Goal: Transaction & Acquisition: Purchase product/service

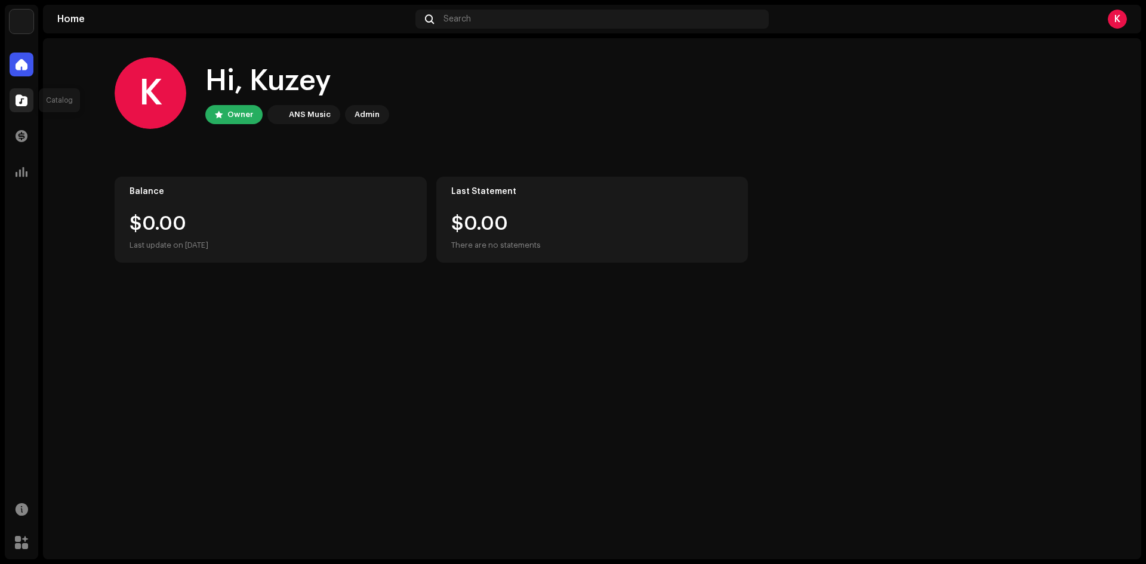
click at [22, 103] on span at bounding box center [22, 100] width 12 height 10
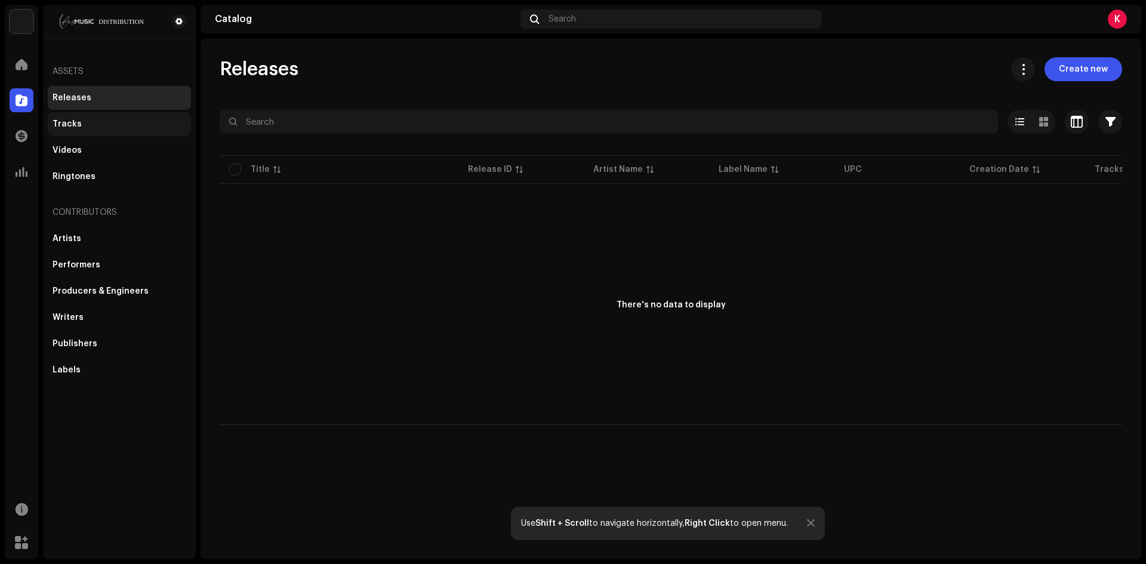
click at [74, 124] on div "Tracks" at bounding box center [67, 124] width 29 height 10
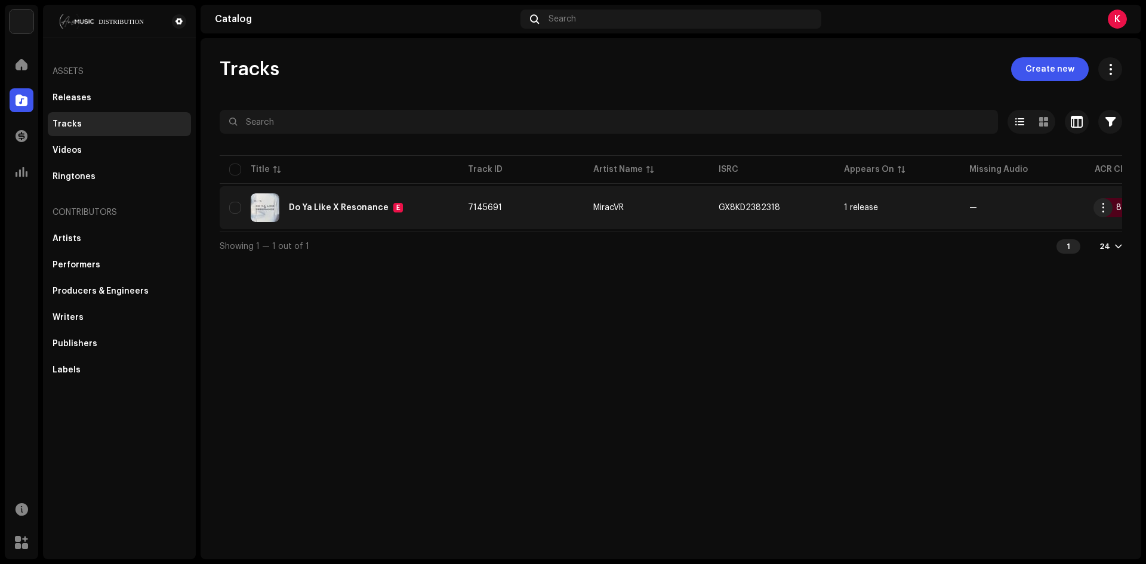
click at [333, 205] on div "Do Ya Like X Resonance" at bounding box center [339, 207] width 100 height 8
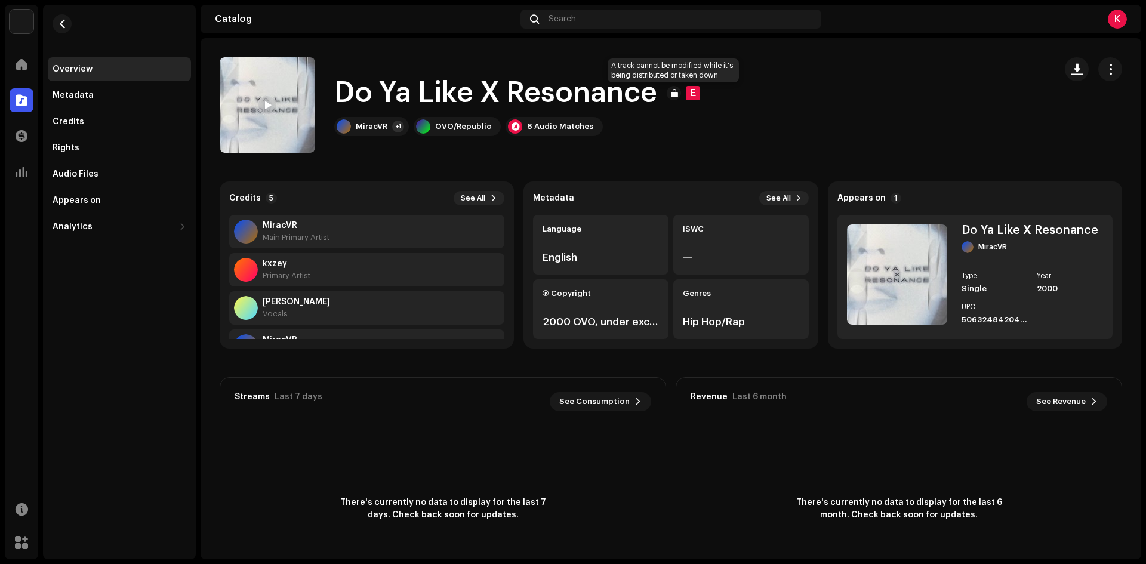
click at [671, 94] on div at bounding box center [673, 93] width 14 height 14
drag, startPoint x: 671, startPoint y: 94, endPoint x: 653, endPoint y: 122, distance: 33.6
click at [653, 120] on div "MiracVR +1 OVO/Republic 8 Audio Matches" at bounding box center [519, 126] width 371 height 19
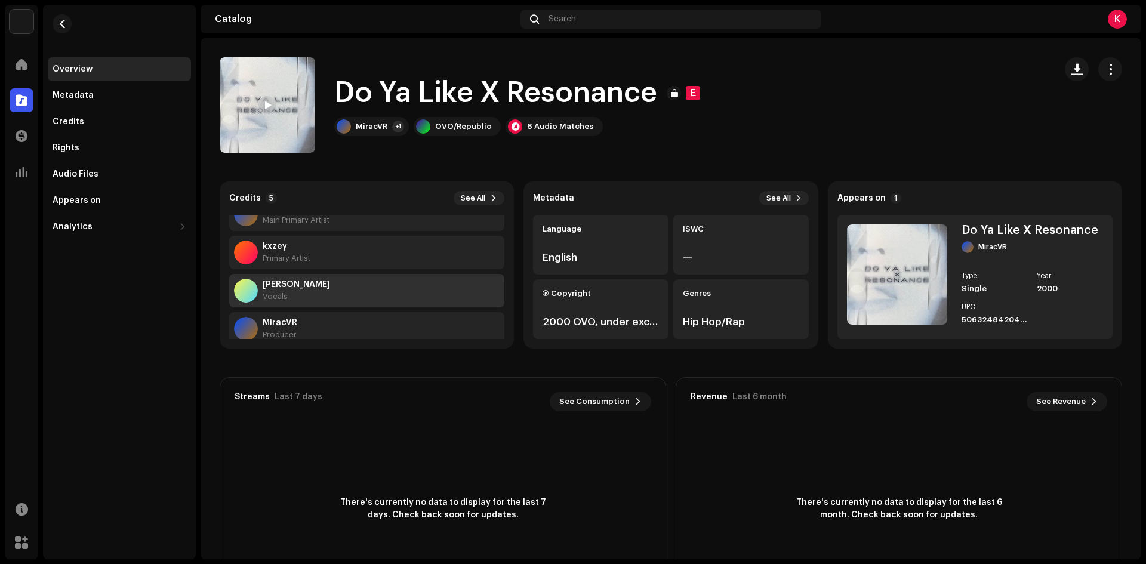
scroll to position [76, 0]
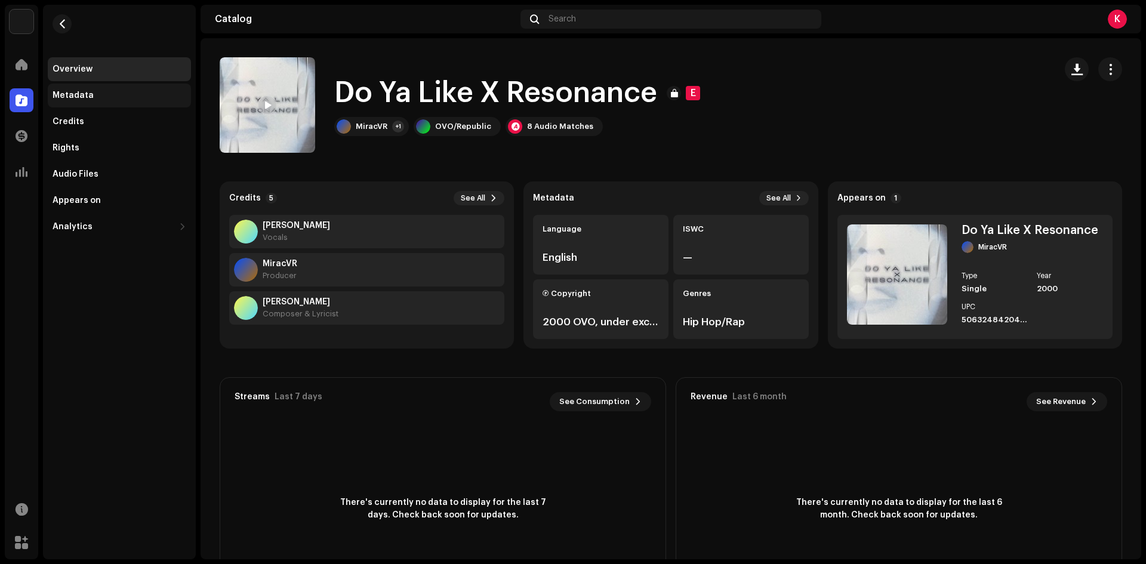
click at [80, 99] on div "Metadata" at bounding box center [73, 96] width 41 height 10
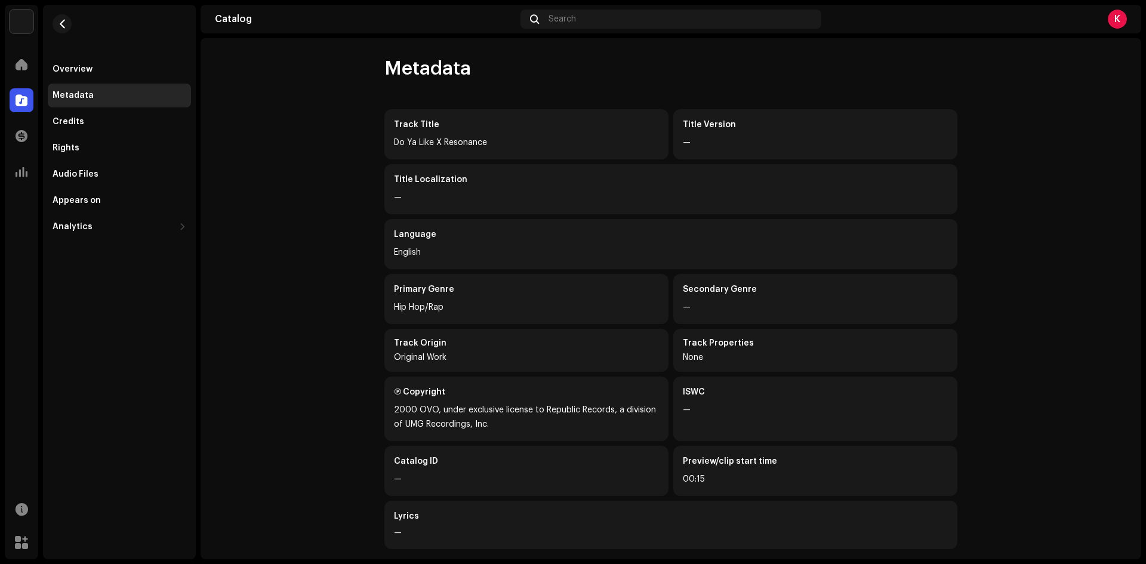
scroll to position [53, 0]
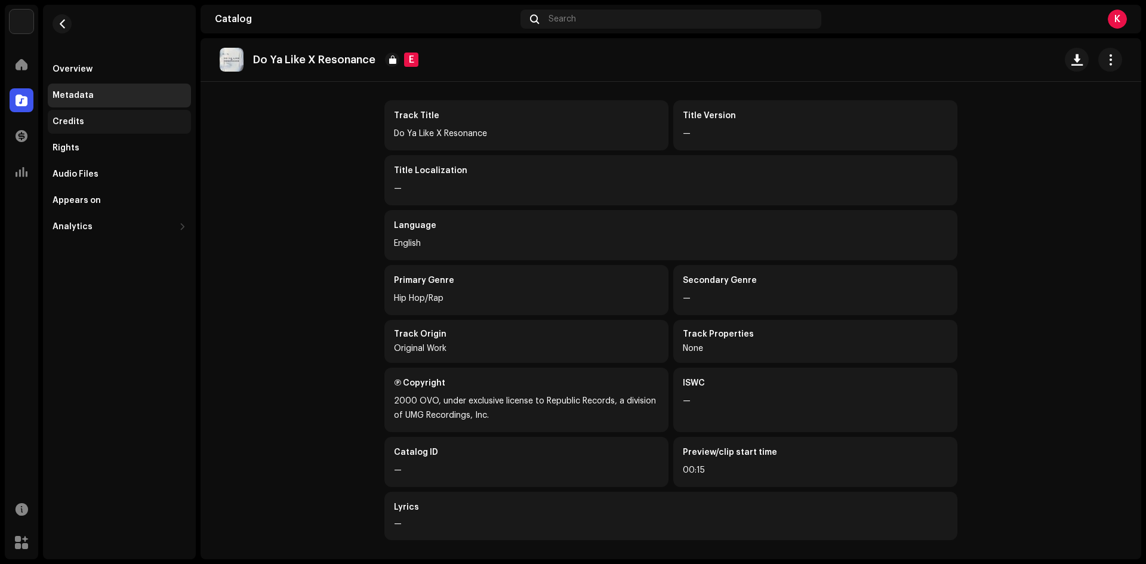
click at [104, 125] on div "Credits" at bounding box center [120, 122] width 134 height 10
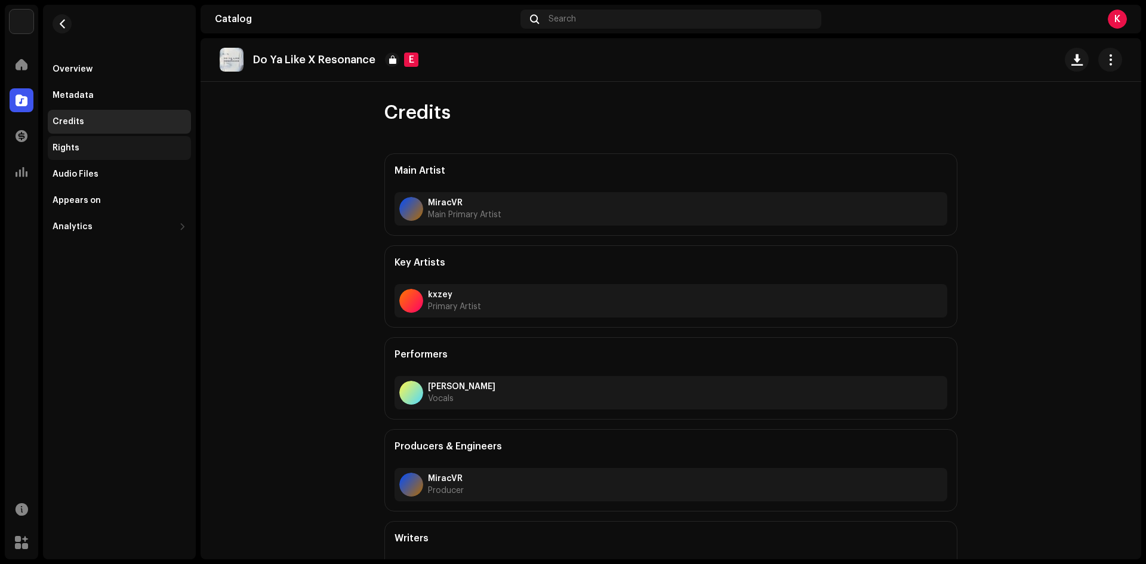
click at [105, 153] on div "Rights" at bounding box center [119, 148] width 143 height 24
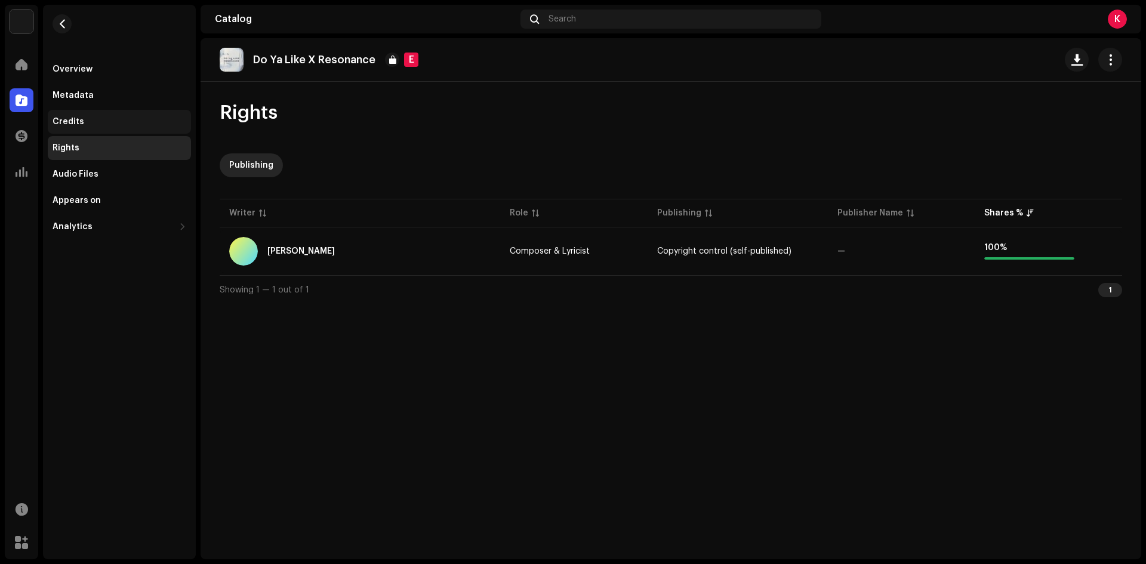
click at [94, 127] on div "Credits" at bounding box center [119, 122] width 143 height 24
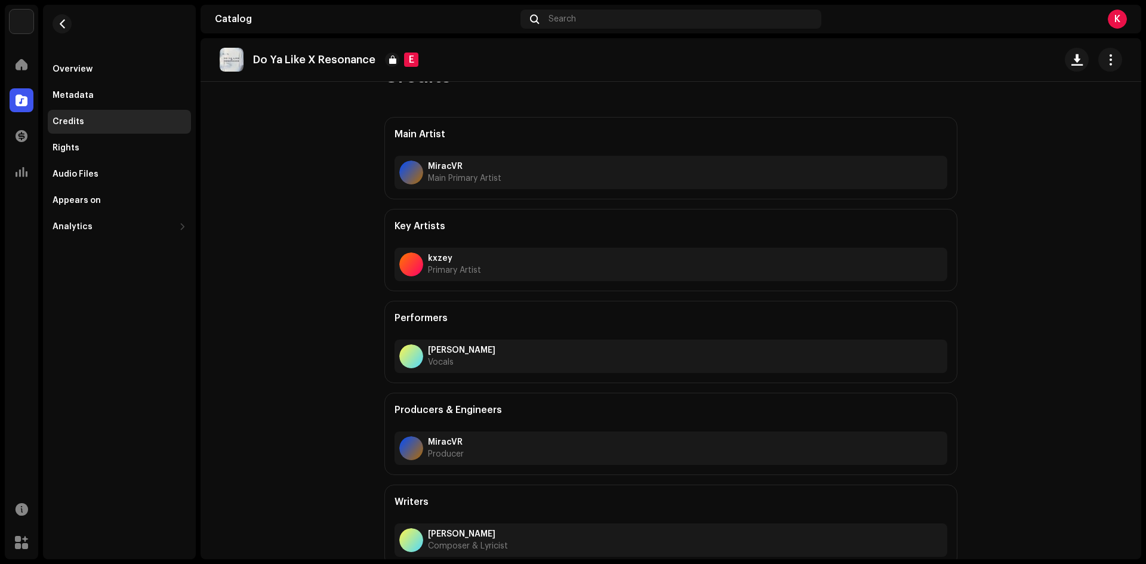
scroll to position [44, 0]
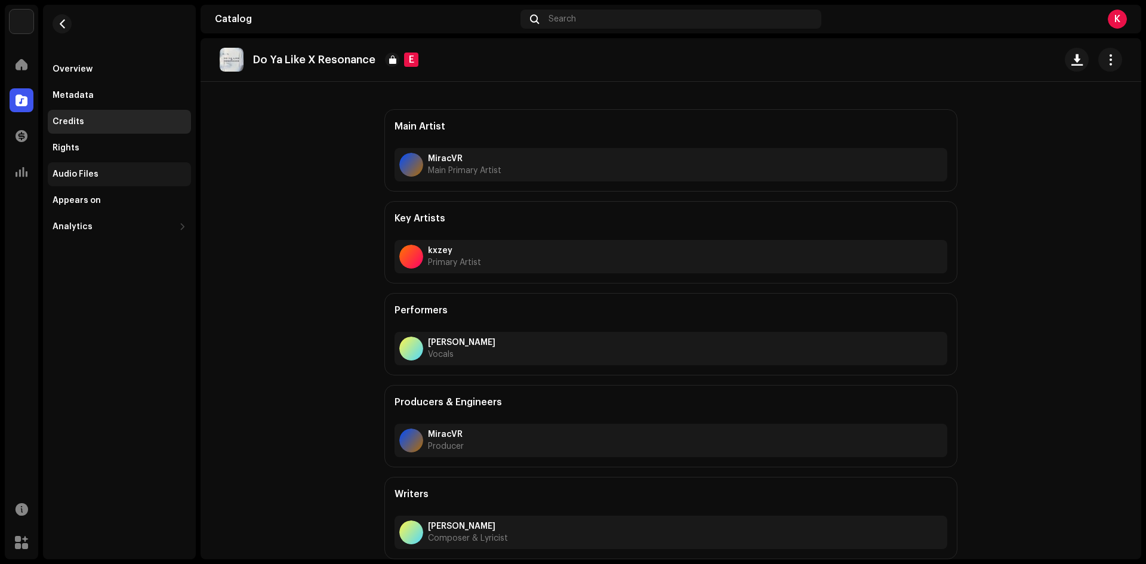
click at [99, 164] on div "Audio Files" at bounding box center [119, 174] width 143 height 24
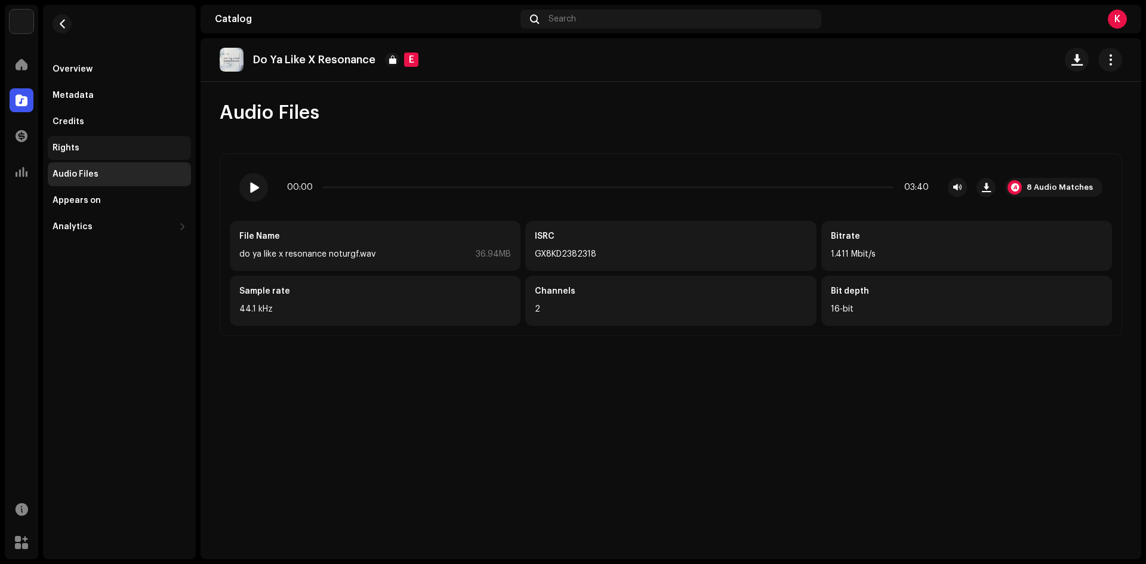
click at [93, 146] on div "Rights" at bounding box center [120, 148] width 134 height 10
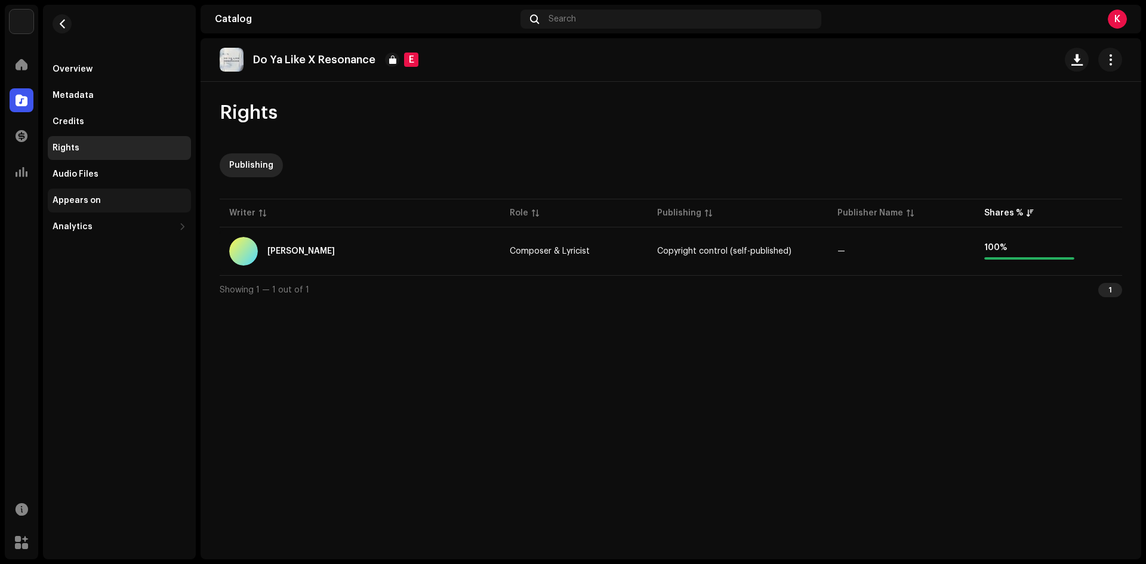
click at [100, 203] on div "Appears on" at bounding box center [120, 201] width 134 height 10
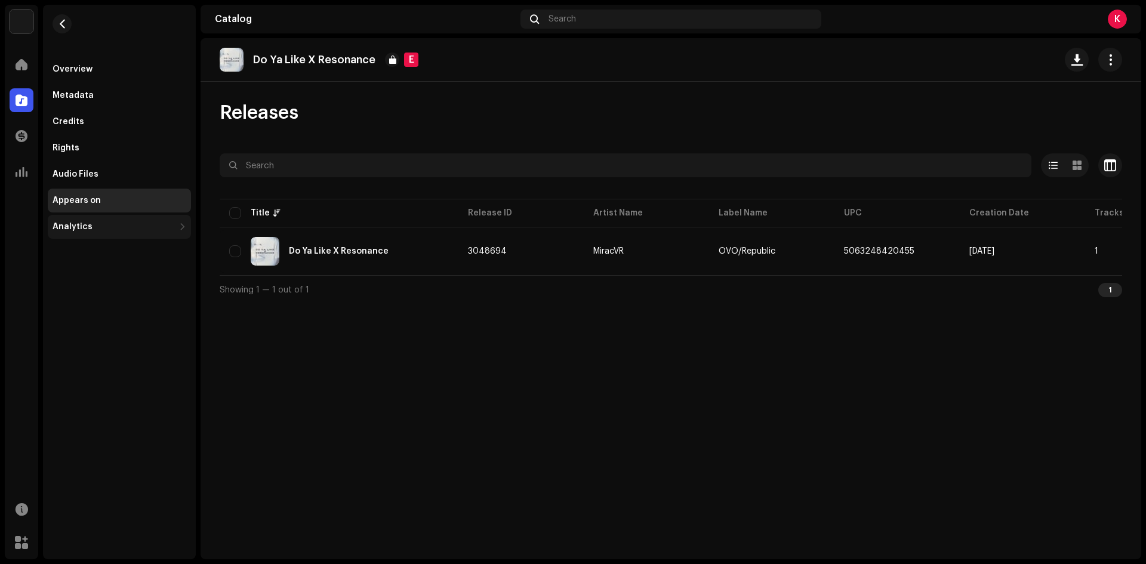
click at [99, 227] on div "Analytics" at bounding box center [114, 227] width 122 height 10
click at [29, 147] on div at bounding box center [22, 136] width 24 height 24
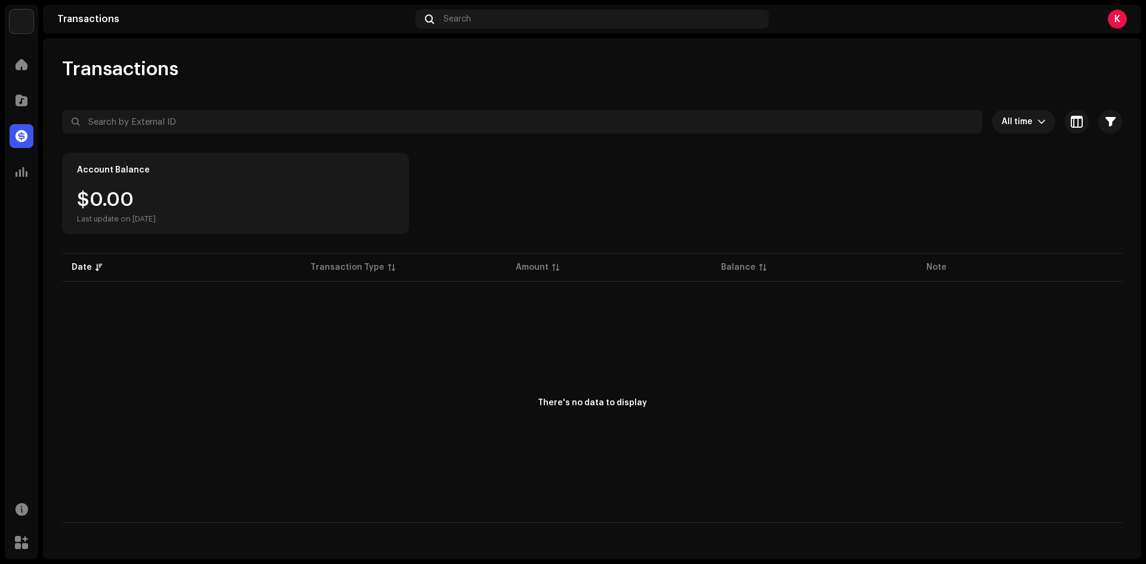
click at [21, 84] on div "Catalog" at bounding box center [21, 100] width 33 height 33
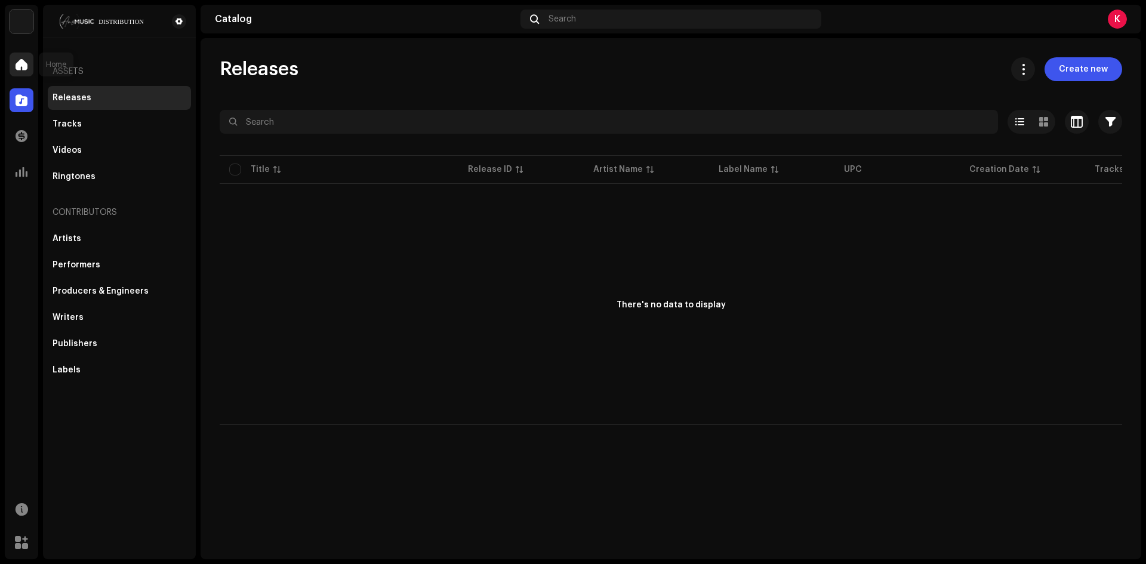
click at [23, 68] on span at bounding box center [22, 65] width 12 height 10
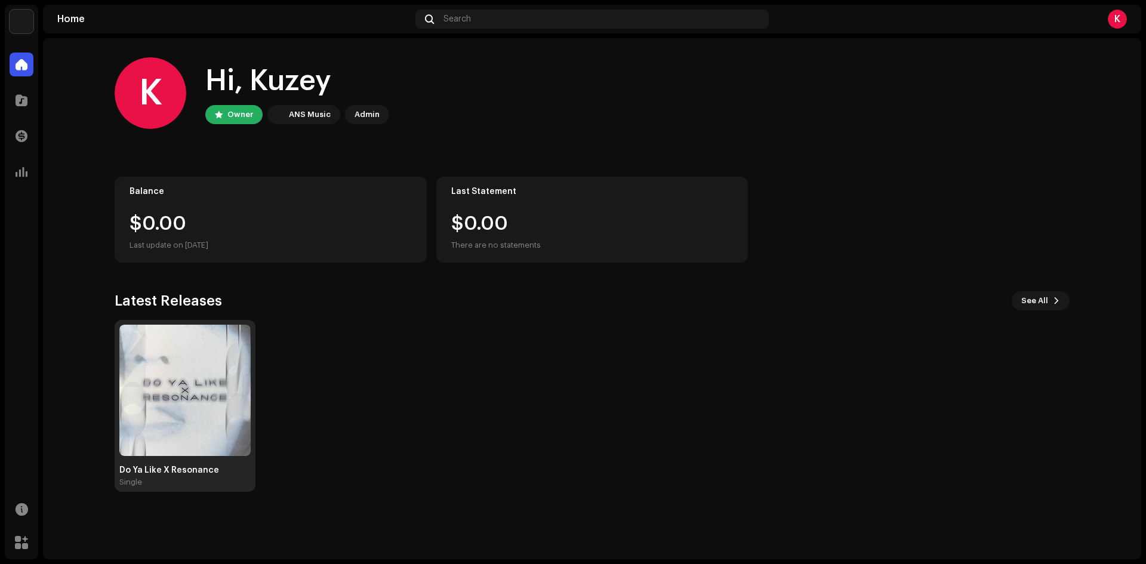
click at [203, 403] on img at bounding box center [184, 390] width 131 height 131
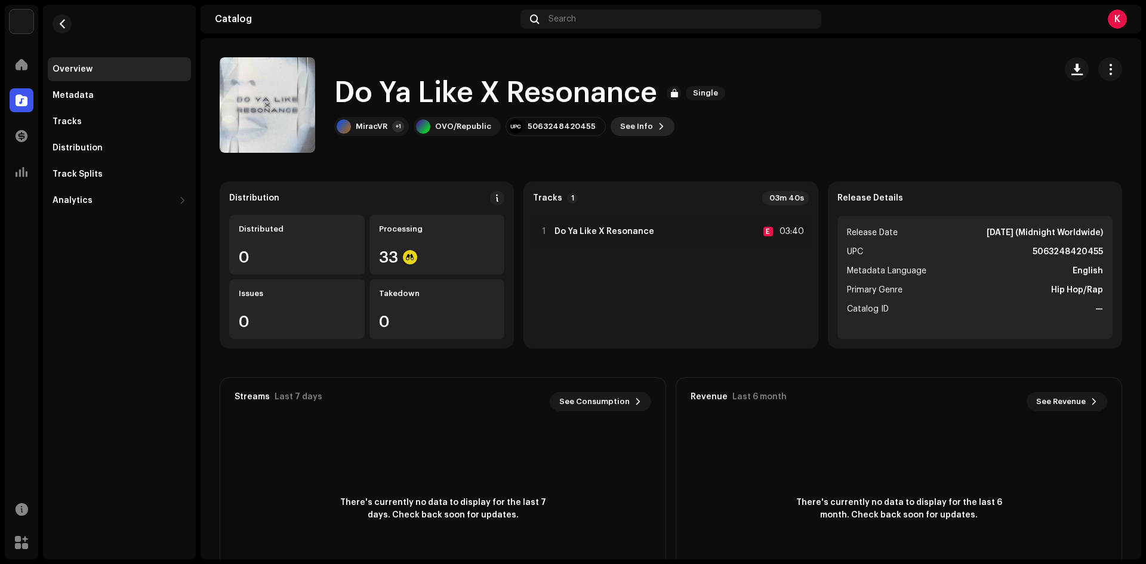
click at [658, 125] on span at bounding box center [661, 127] width 7 height 10
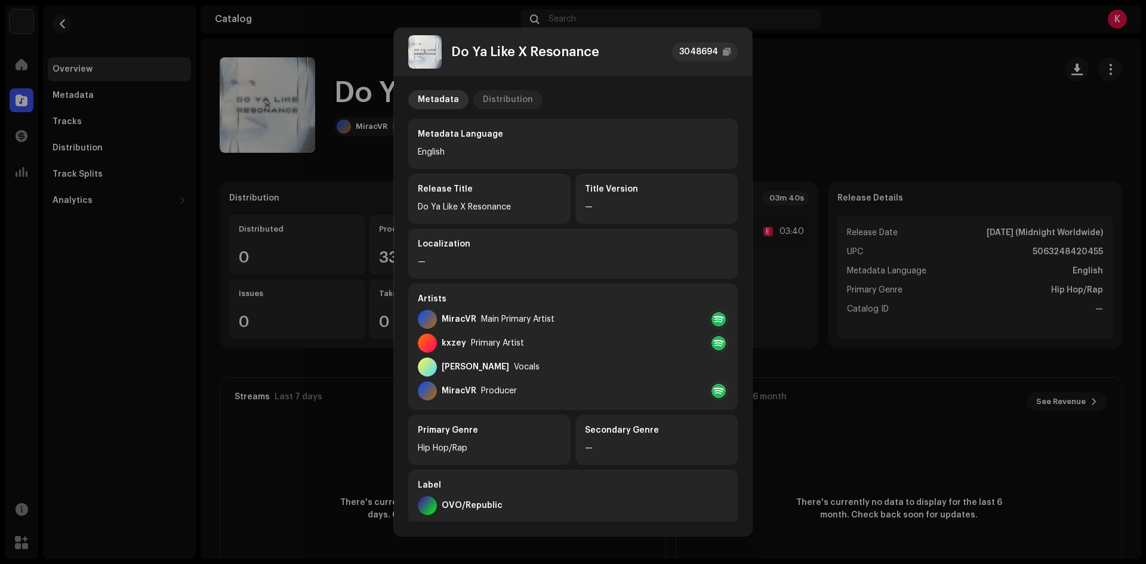
click at [500, 92] on div "Distribution" at bounding box center [508, 99] width 50 height 19
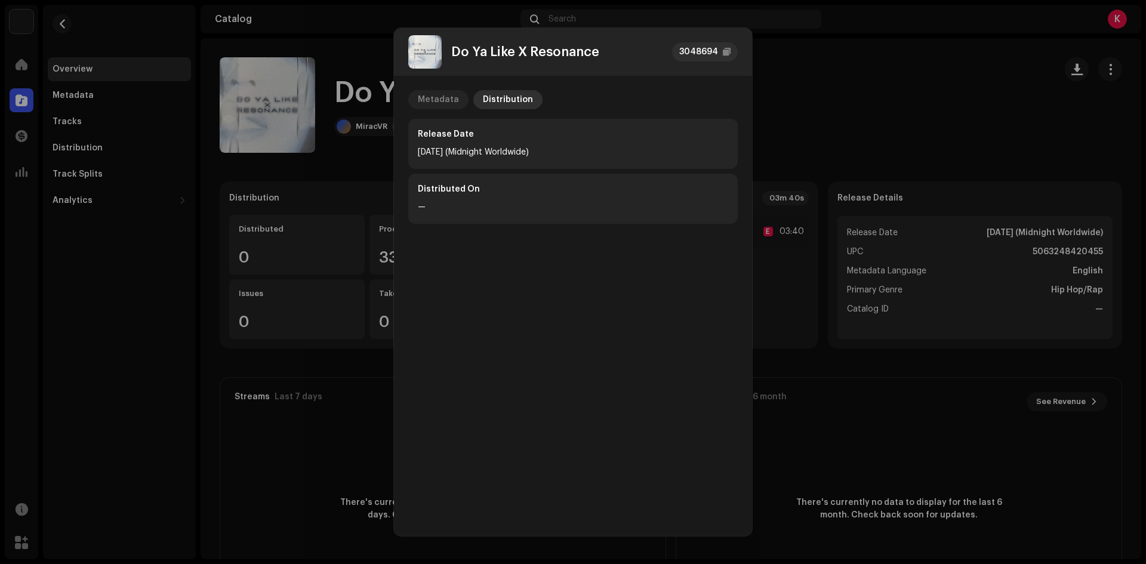
click at [427, 98] on div "Metadata" at bounding box center [438, 99] width 41 height 19
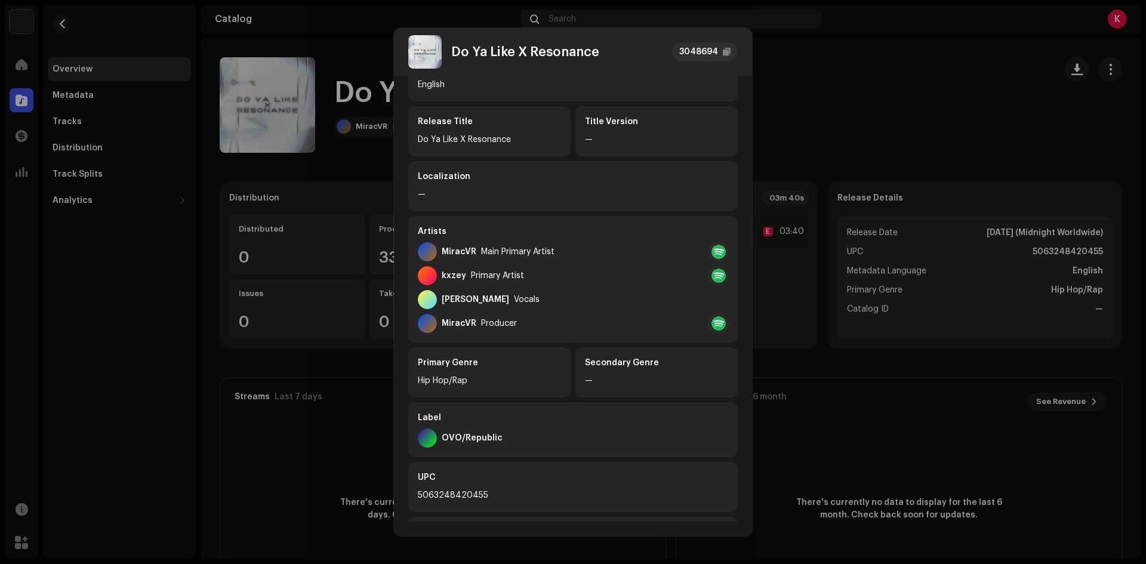
scroll to position [211, 0]
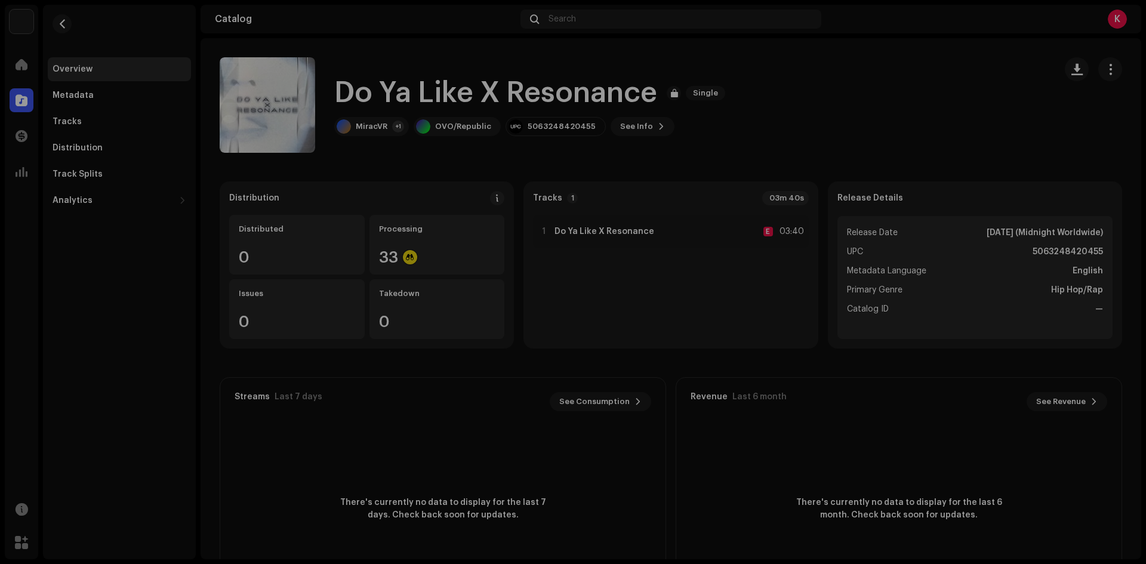
click at [327, 188] on div "Do Ya Like X Resonance 3048694 Metadata Distribution Metadata Language English …" at bounding box center [573, 282] width 1146 height 564
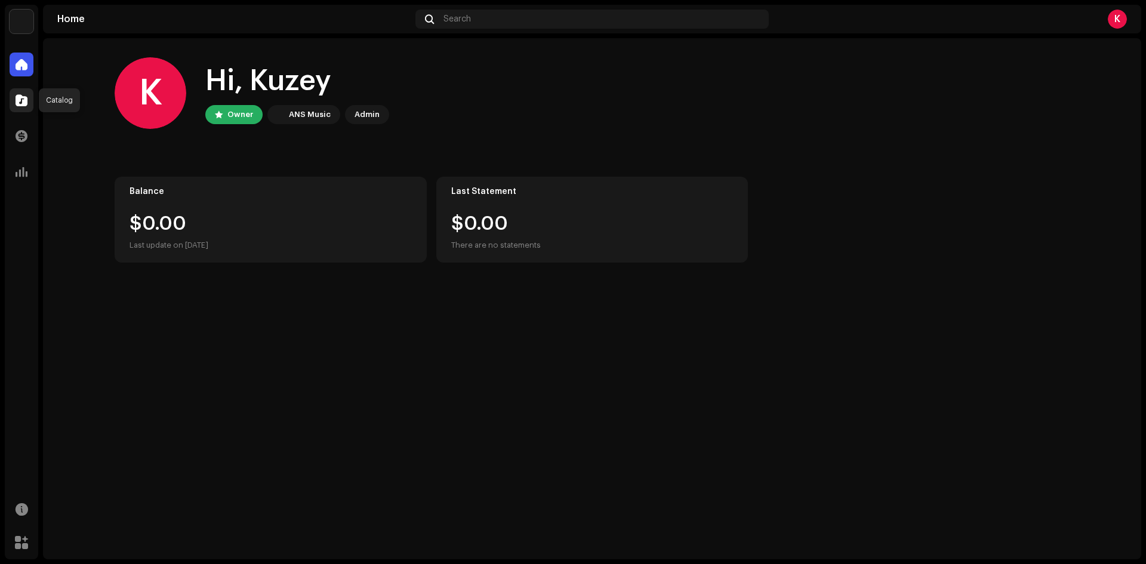
click at [16, 95] on span at bounding box center [22, 100] width 12 height 10
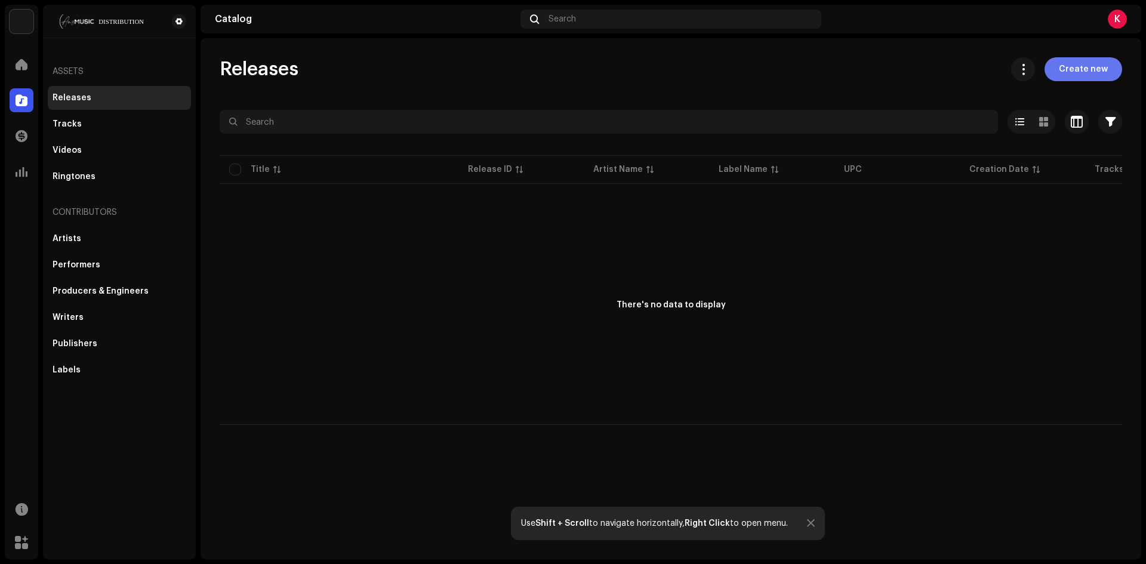
click at [1077, 57] on span "Create new" at bounding box center [1083, 69] width 49 height 24
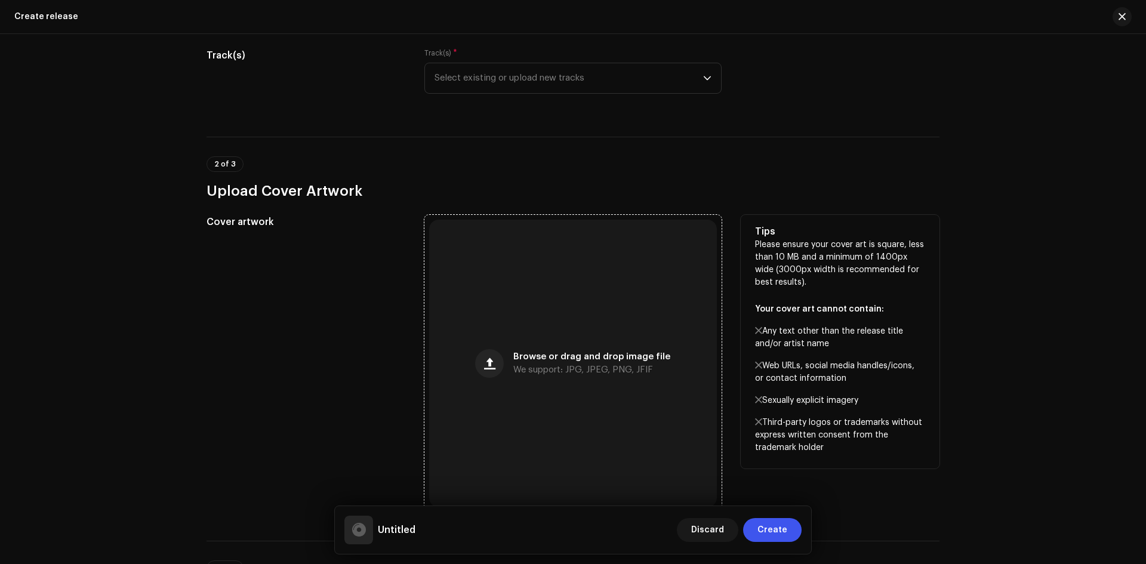
scroll to position [239, 0]
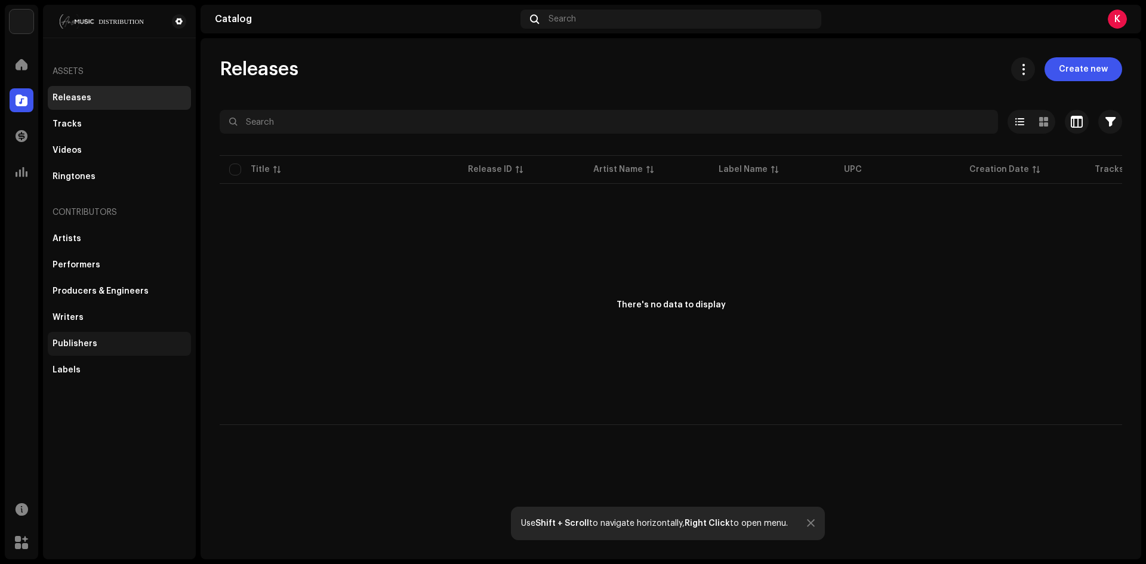
click at [78, 345] on div "Publishers" at bounding box center [75, 344] width 45 height 10
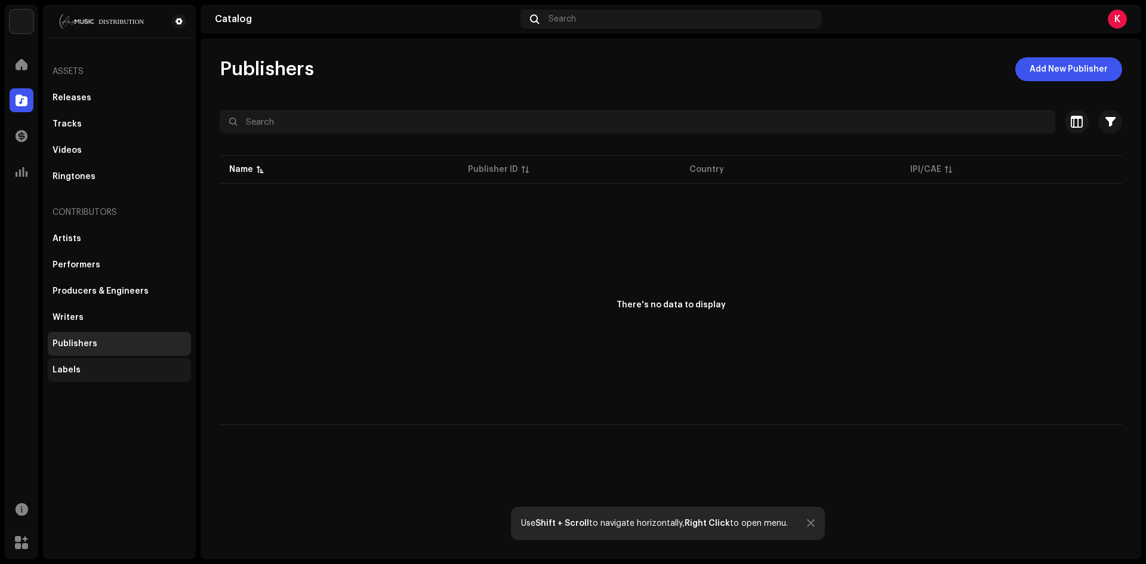
click at [82, 363] on div "Labels" at bounding box center [119, 370] width 143 height 24
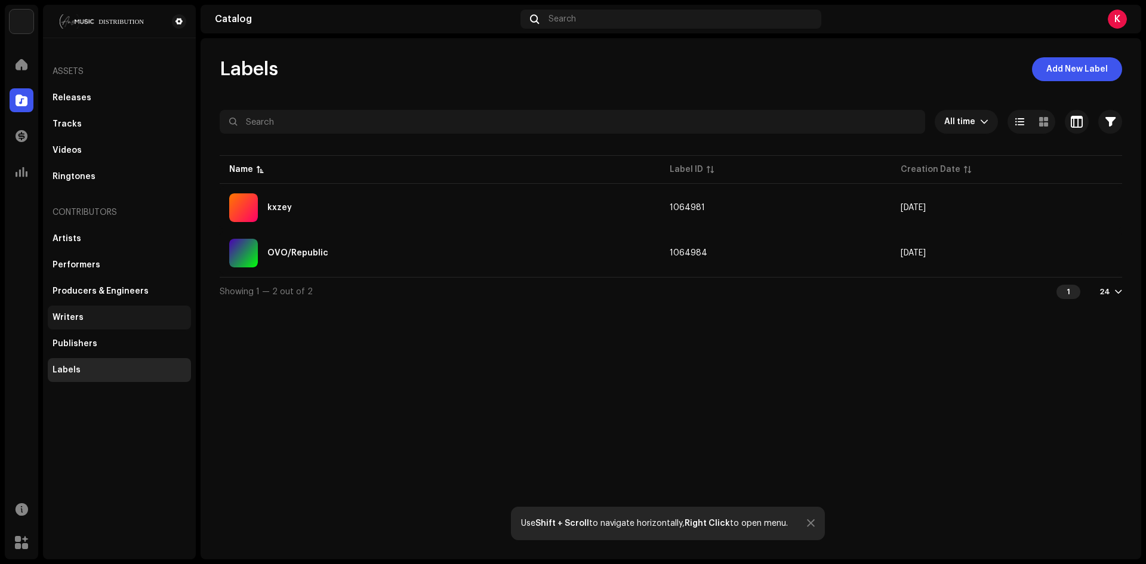
click at [84, 314] on div "Writers" at bounding box center [120, 318] width 134 height 10
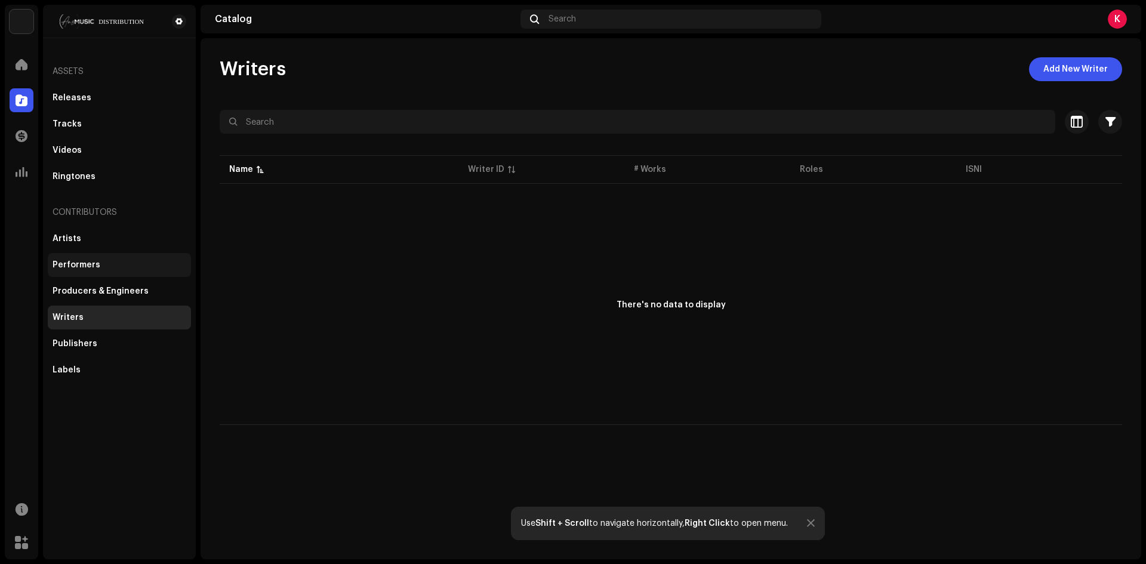
click at [90, 275] on div "Performers" at bounding box center [119, 265] width 143 height 24
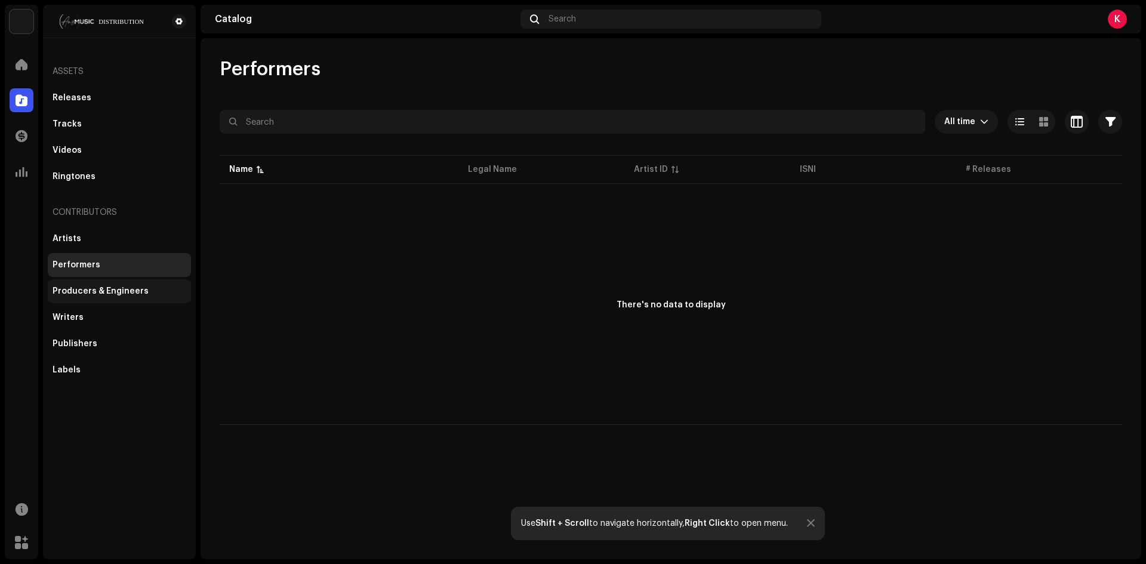
click at [88, 289] on div "Producers & Engineers" at bounding box center [101, 291] width 96 height 10
click at [84, 345] on div "Publishers" at bounding box center [75, 344] width 45 height 10
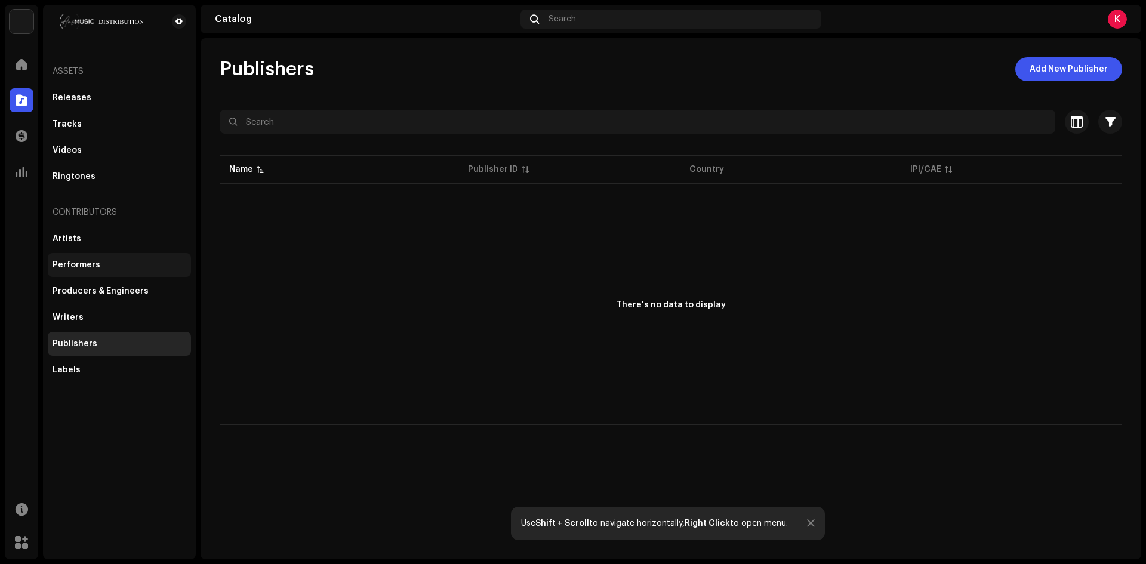
click at [85, 275] on div "Performers" at bounding box center [119, 265] width 143 height 24
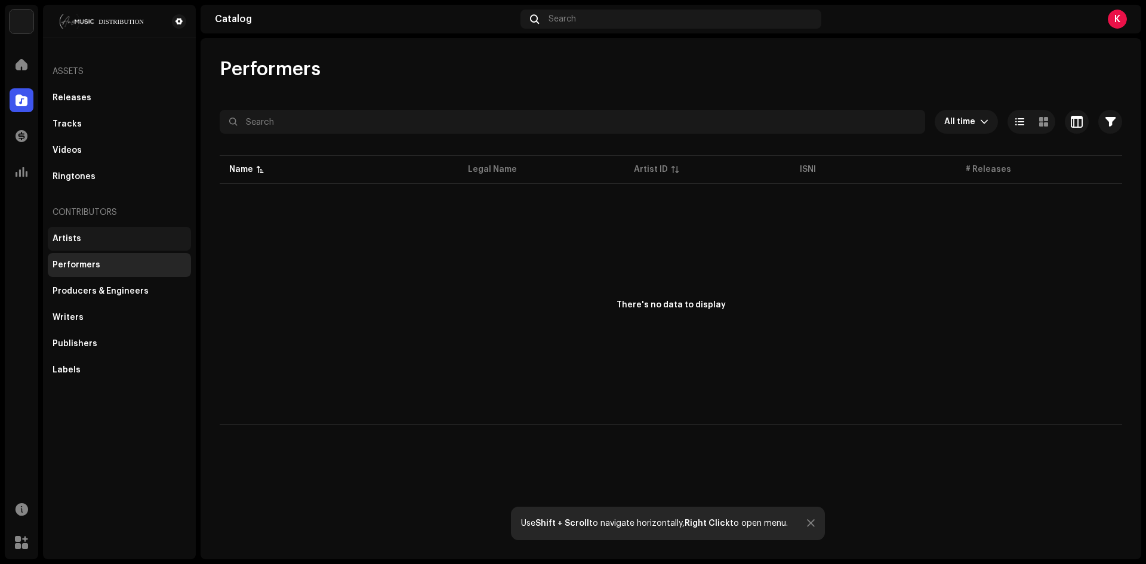
click at [85, 242] on div "Artists" at bounding box center [120, 239] width 134 height 10
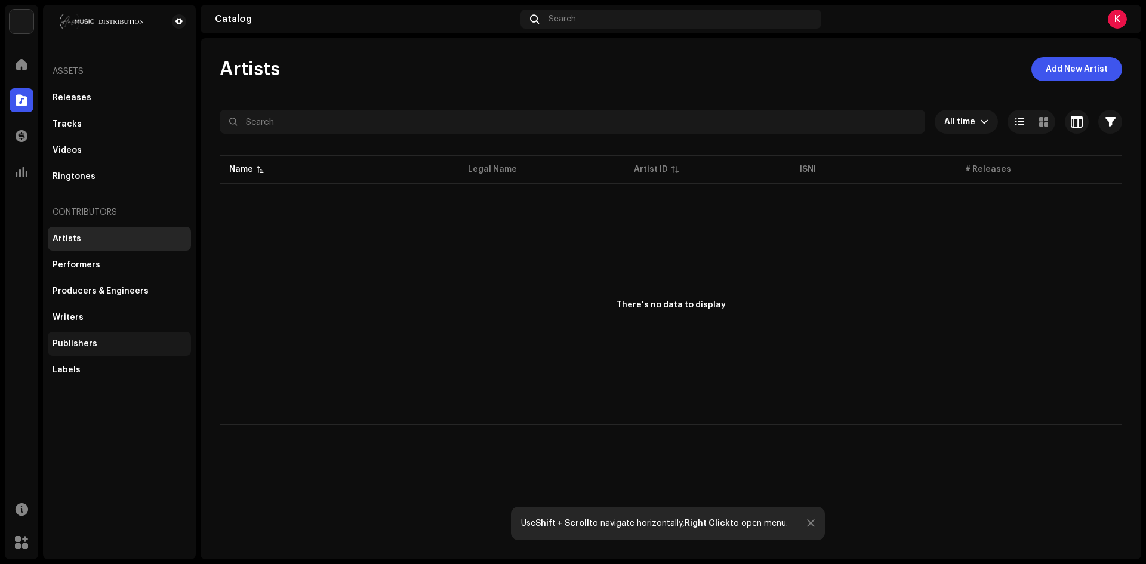
click at [79, 333] on div "Publishers" at bounding box center [119, 344] width 143 height 24
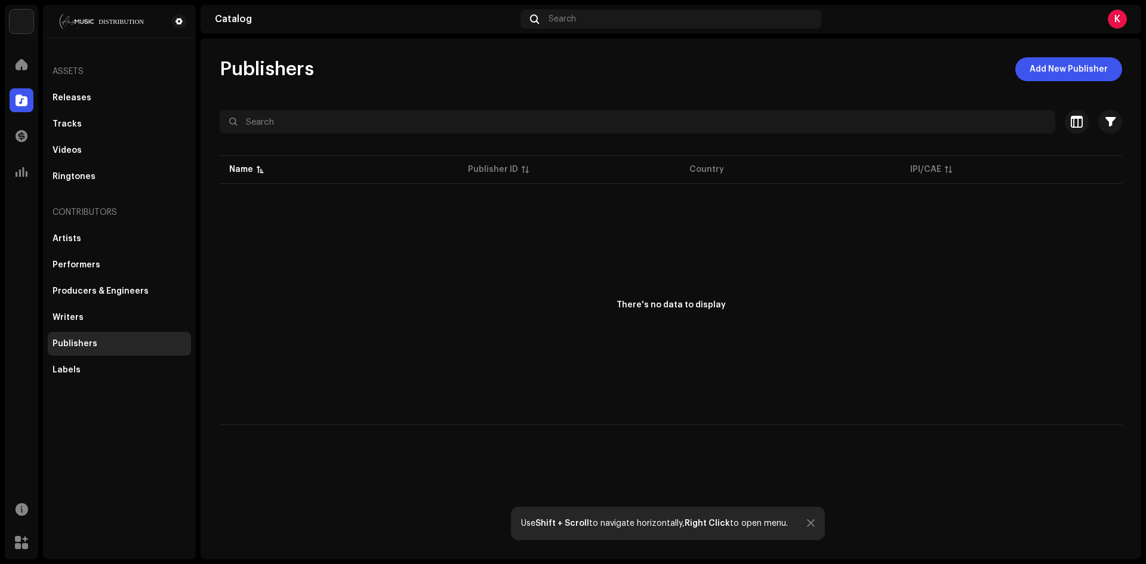
click at [80, 348] on div "Publishers" at bounding box center [119, 344] width 143 height 24
click at [24, 131] on span at bounding box center [22, 136] width 12 height 10
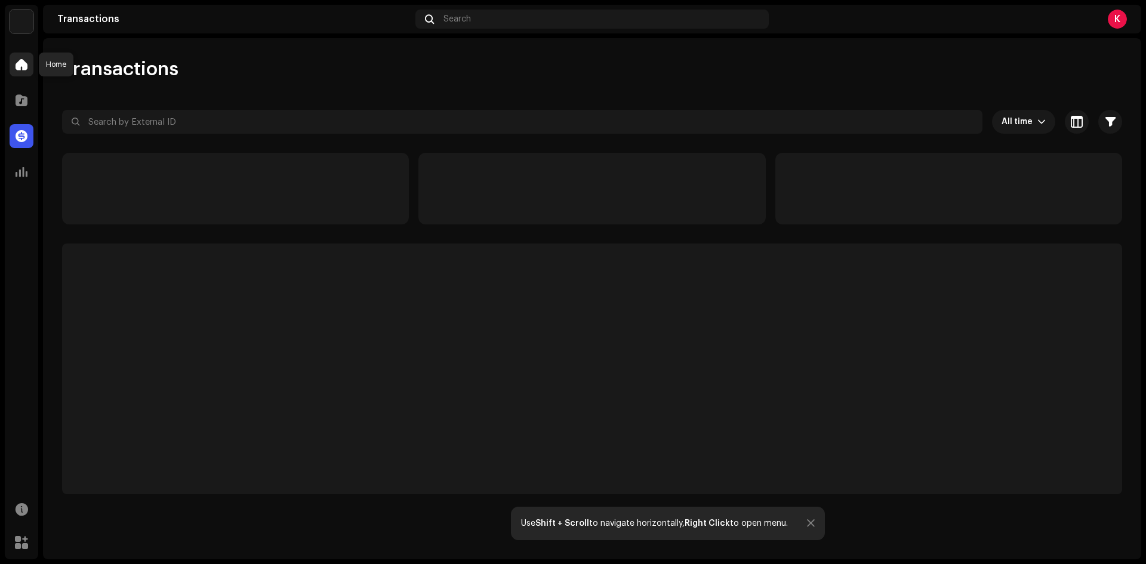
click at [23, 67] on span at bounding box center [22, 65] width 12 height 10
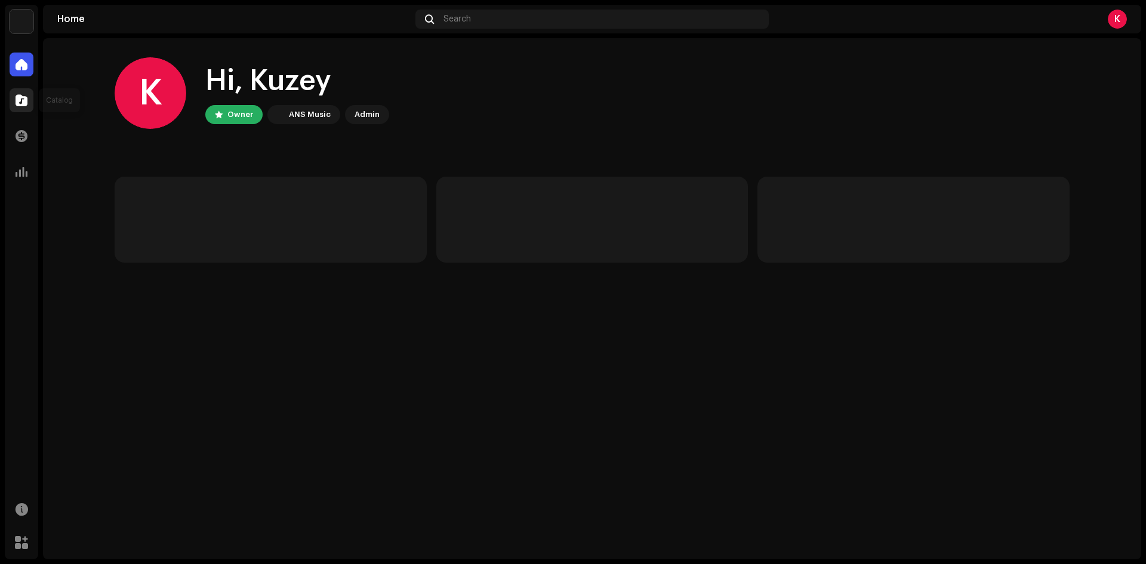
click at [22, 94] on div at bounding box center [22, 100] width 24 height 24
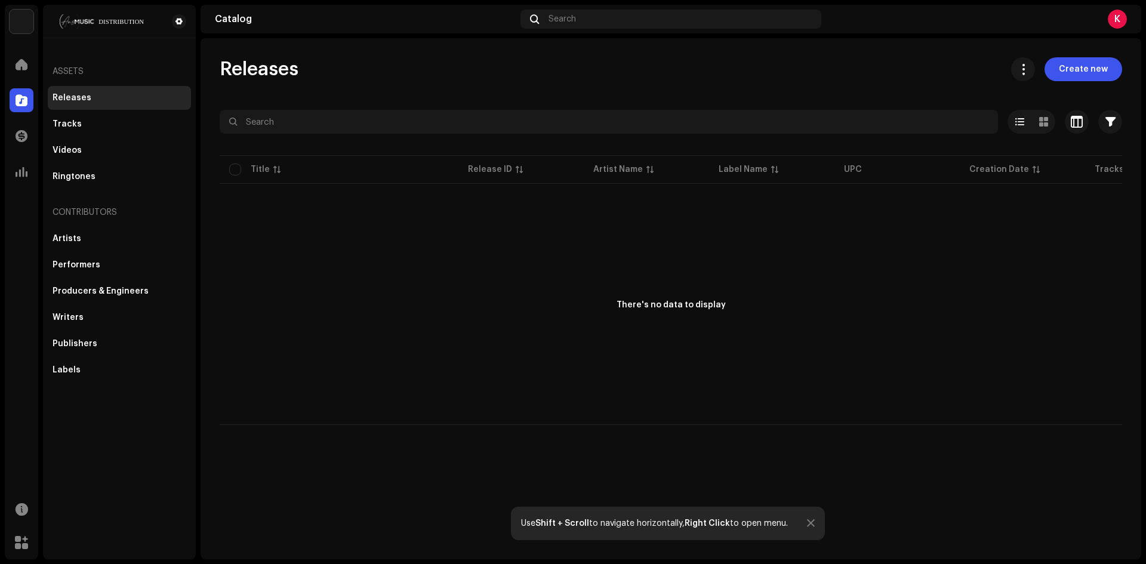
click at [57, 110] on div "Releases Tracks Videos Ringtones" at bounding box center [119, 137] width 143 height 103
click at [62, 120] on div "Tracks" at bounding box center [67, 124] width 29 height 10
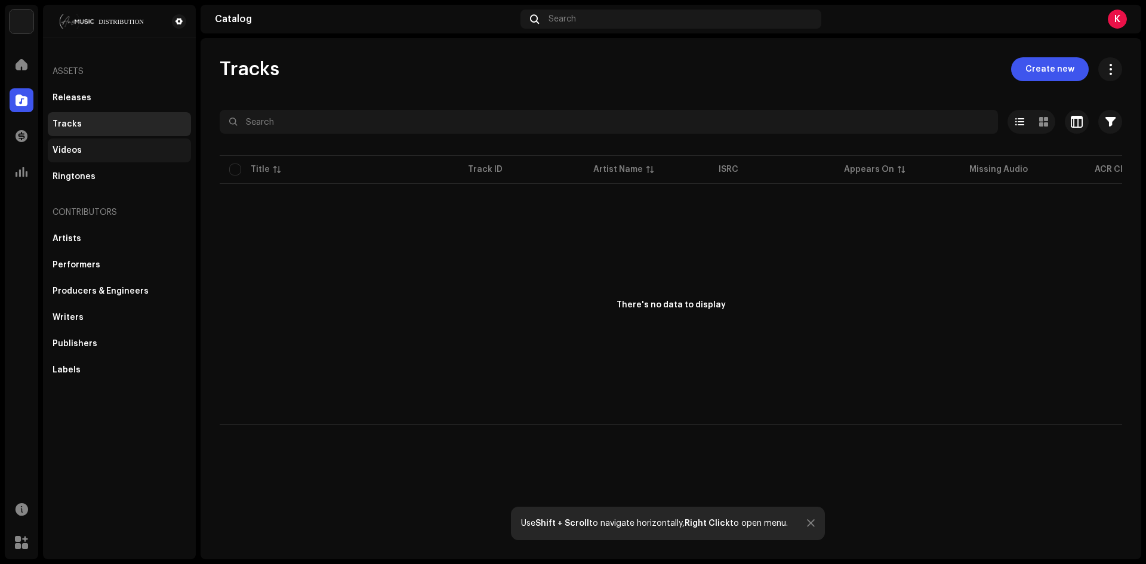
click at [75, 97] on div "Releases" at bounding box center [72, 98] width 39 height 10
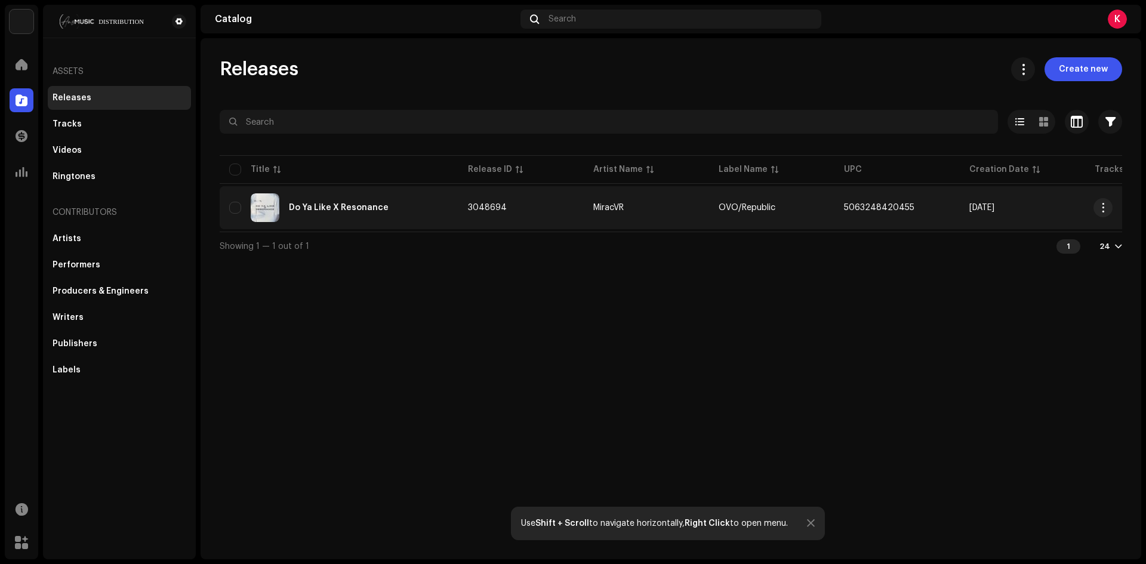
click at [313, 200] on div "Do Ya Like X Resonance" at bounding box center [339, 207] width 220 height 29
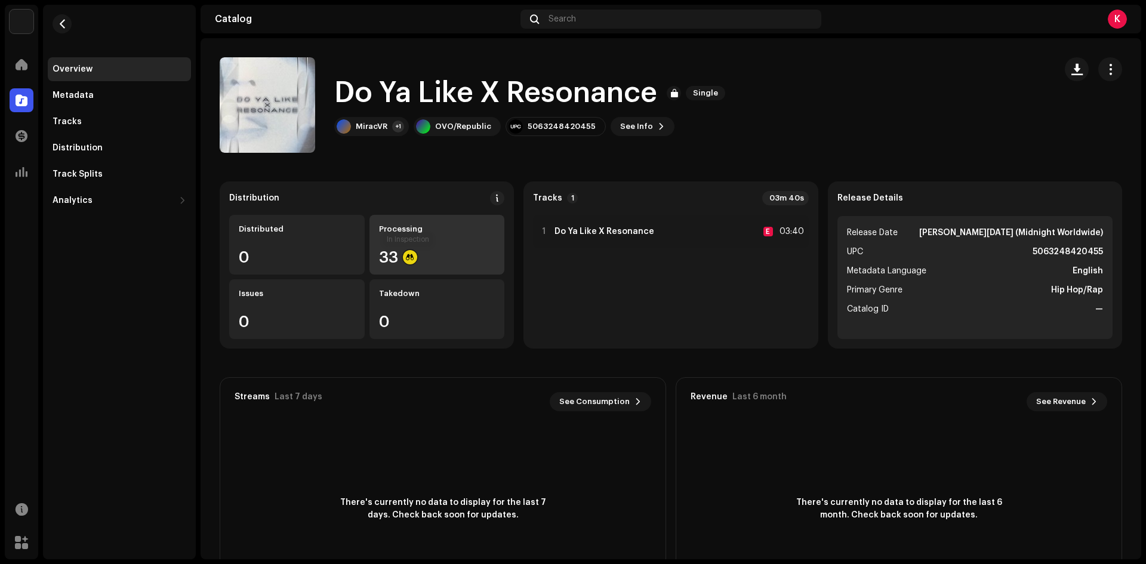
click at [413, 261] on div at bounding box center [410, 257] width 14 height 14
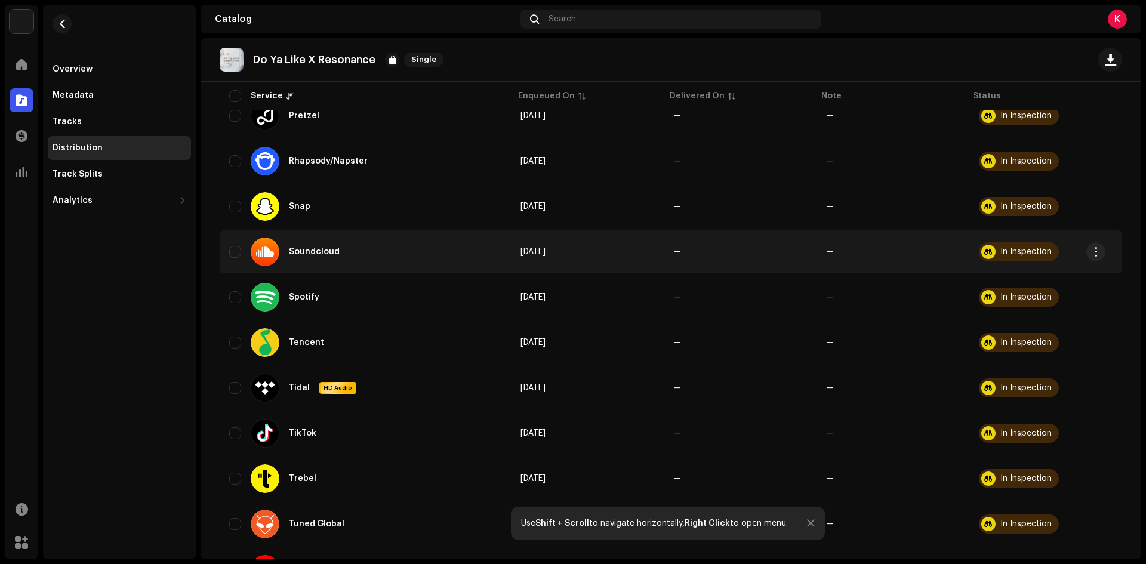
scroll to position [1242, 0]
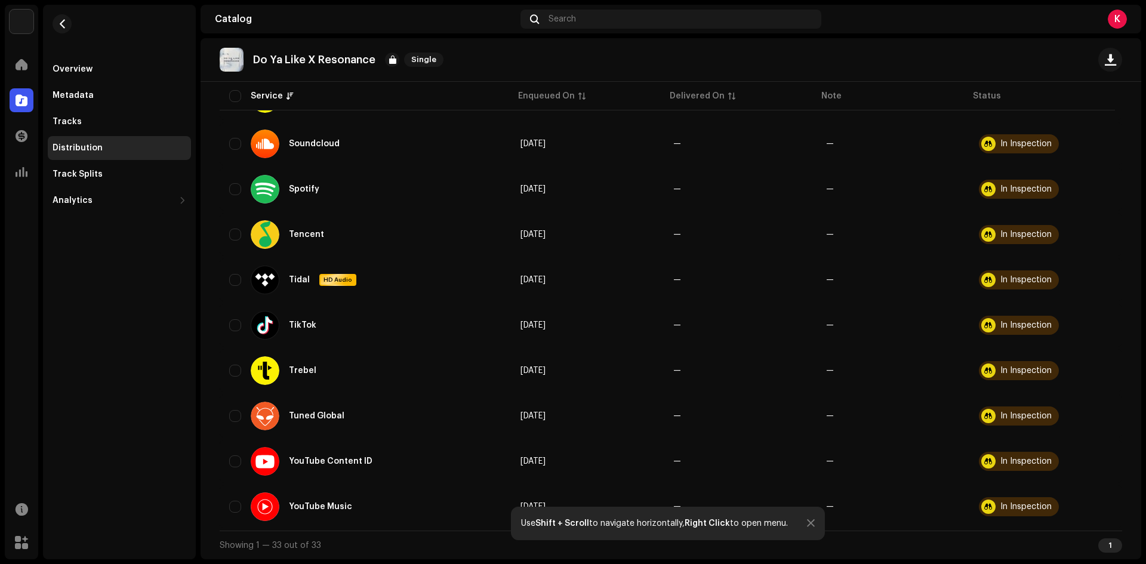
click at [810, 523] on div at bounding box center [811, 524] width 8 height 10
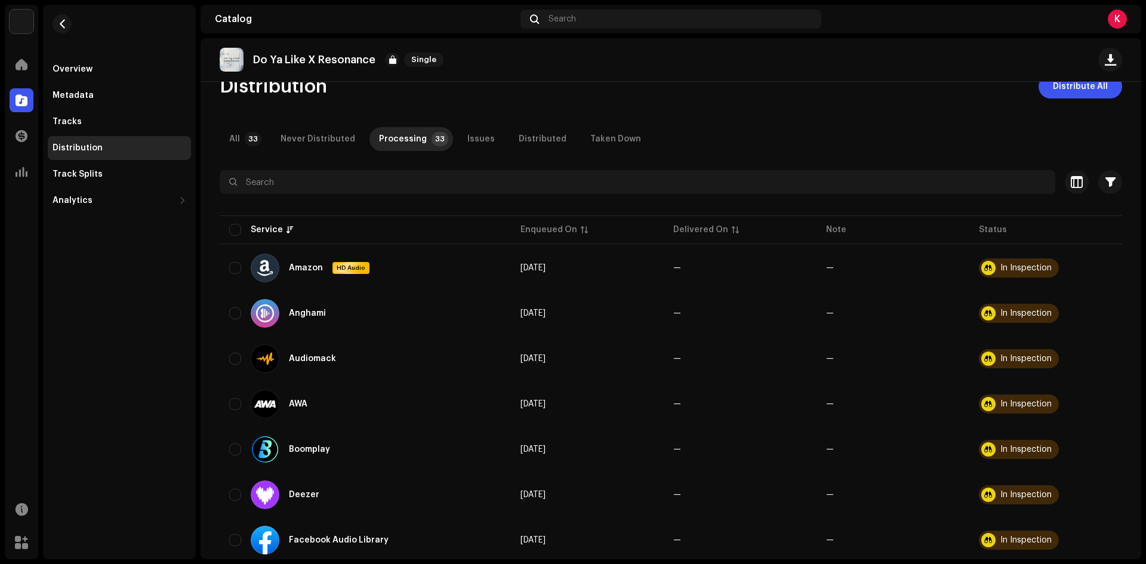
scroll to position [0, 0]
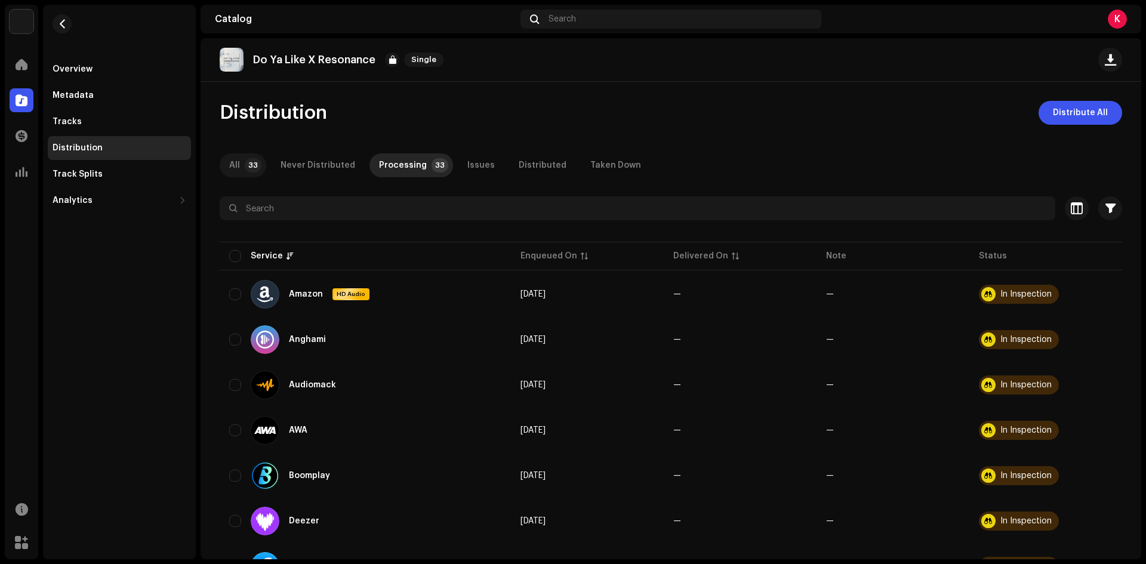
click at [251, 161] on p-badge "33" at bounding box center [253, 165] width 17 height 14
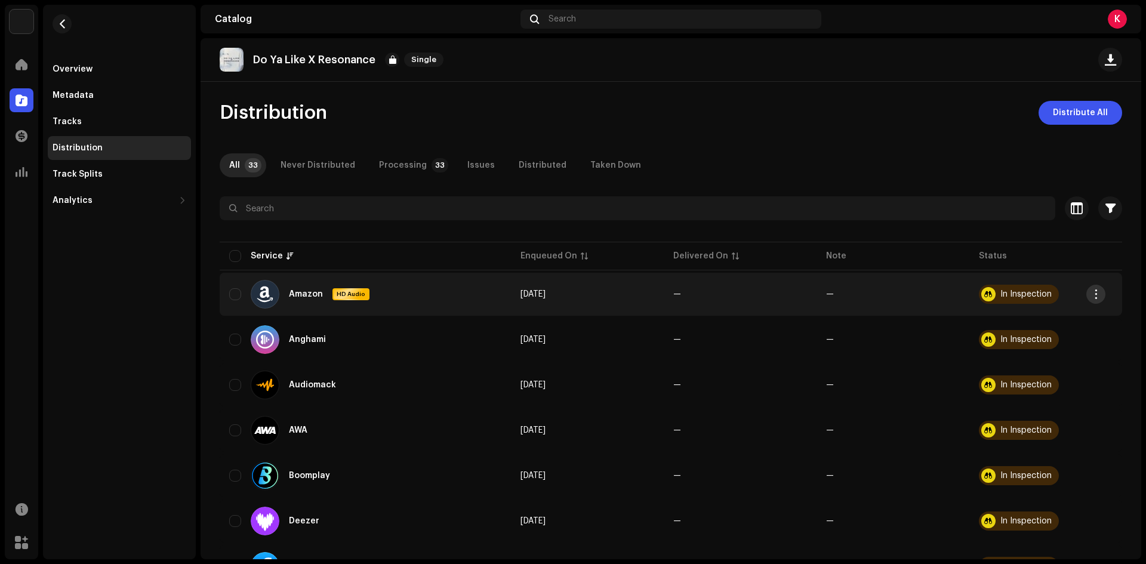
click at [1102, 292] on button "button" at bounding box center [1095, 294] width 19 height 19
click at [1097, 292] on span "button" at bounding box center [1095, 294] width 9 height 10
click at [1097, 293] on span "button" at bounding box center [1095, 294] width 9 height 10
click at [1057, 320] on div "Distribute" at bounding box center [1039, 321] width 111 height 10
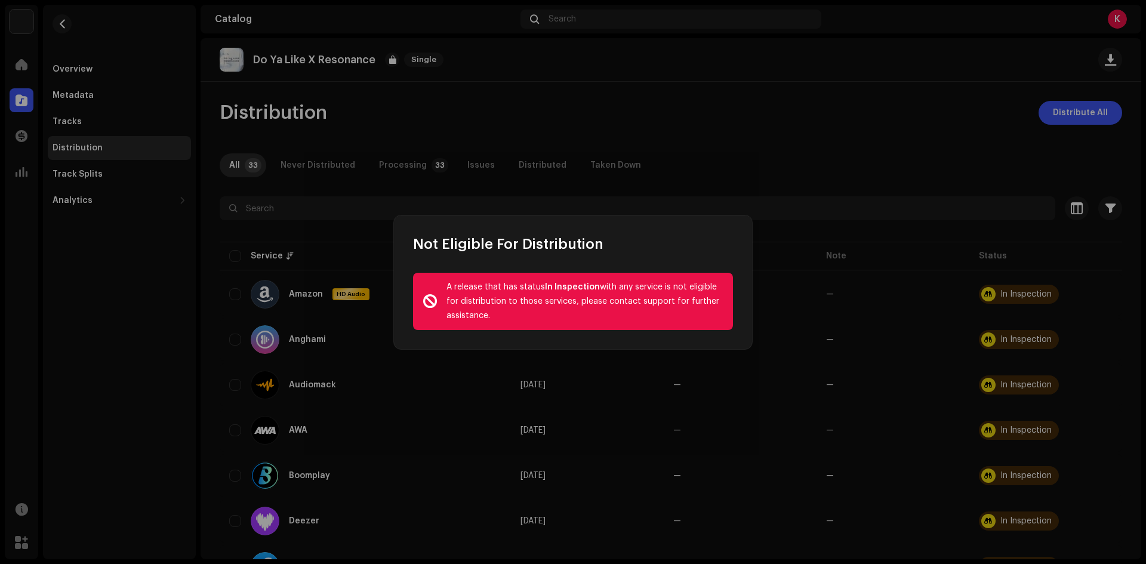
drag, startPoint x: 464, startPoint y: 282, endPoint x: 513, endPoint y: 311, distance: 57.0
click at [513, 311] on div "A release that has status In Inspection with any service is not eligible for di…" at bounding box center [573, 301] width 320 height 57
copy div "A release that has status In Inspection with any service is not eligible for di…"
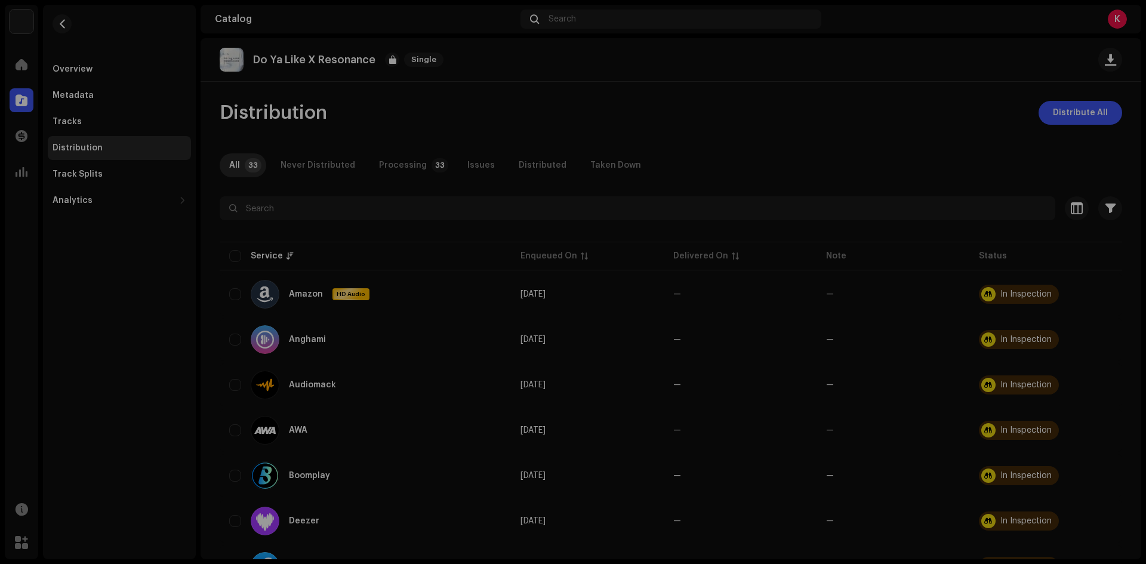
click at [127, 98] on div "Not Eligible For Distribution A release that has status In Inspection with any …" at bounding box center [573, 282] width 1146 height 564
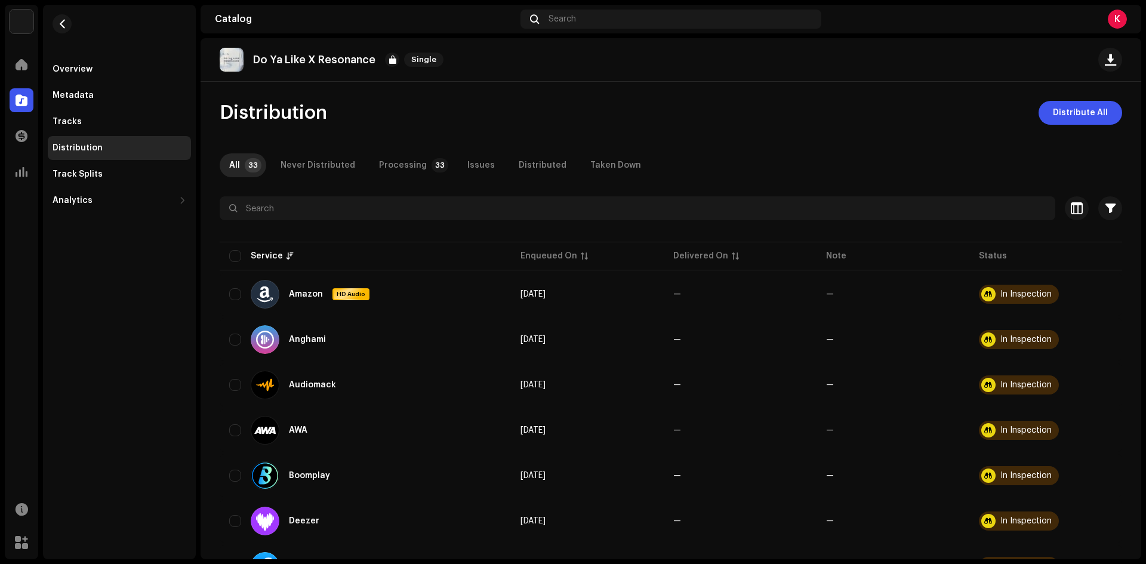
click at [20, 16] on img at bounding box center [22, 22] width 24 height 24
click at [119, 32] on span "Workspace" at bounding box center [109, 33] width 44 height 10
click at [118, 32] on span "Workspace" at bounding box center [109, 33] width 44 height 10
click at [138, 23] on span at bounding box center [141, 27] width 7 height 10
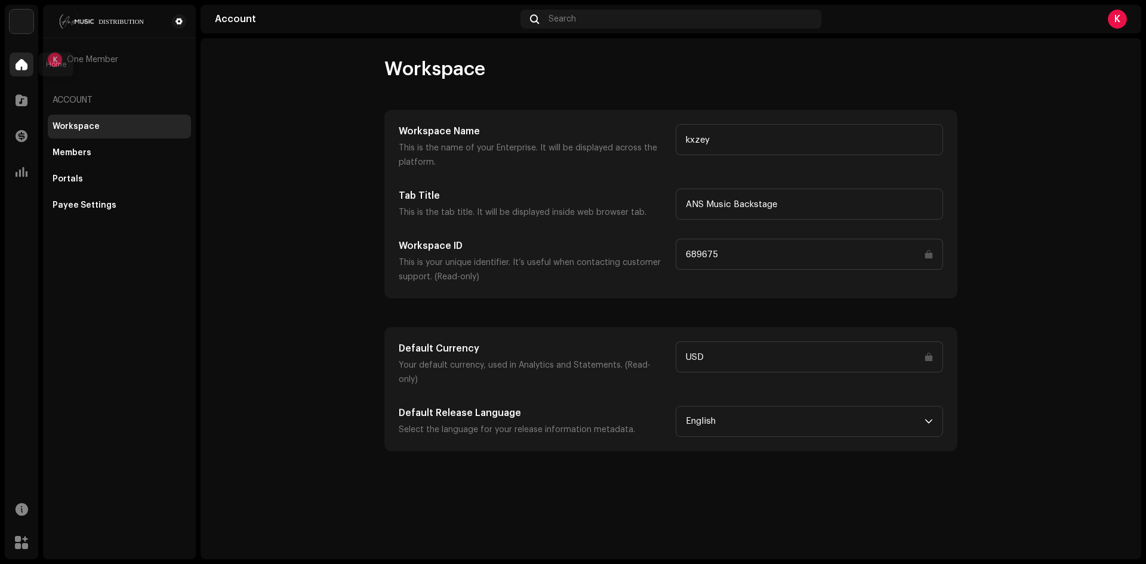
click at [20, 60] on span at bounding box center [22, 65] width 12 height 10
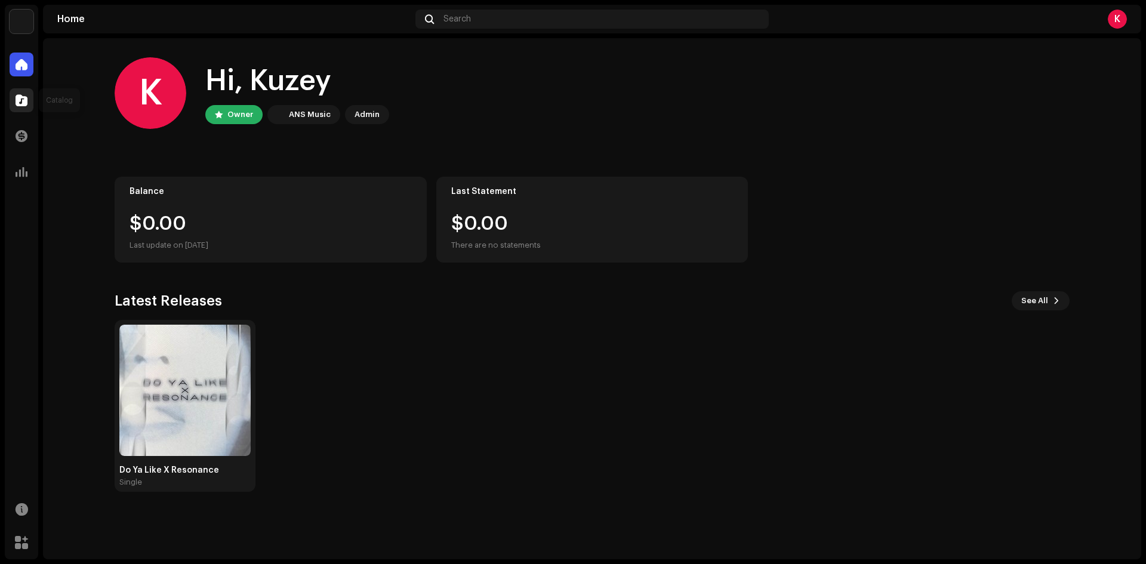
click at [21, 108] on div at bounding box center [22, 100] width 24 height 24
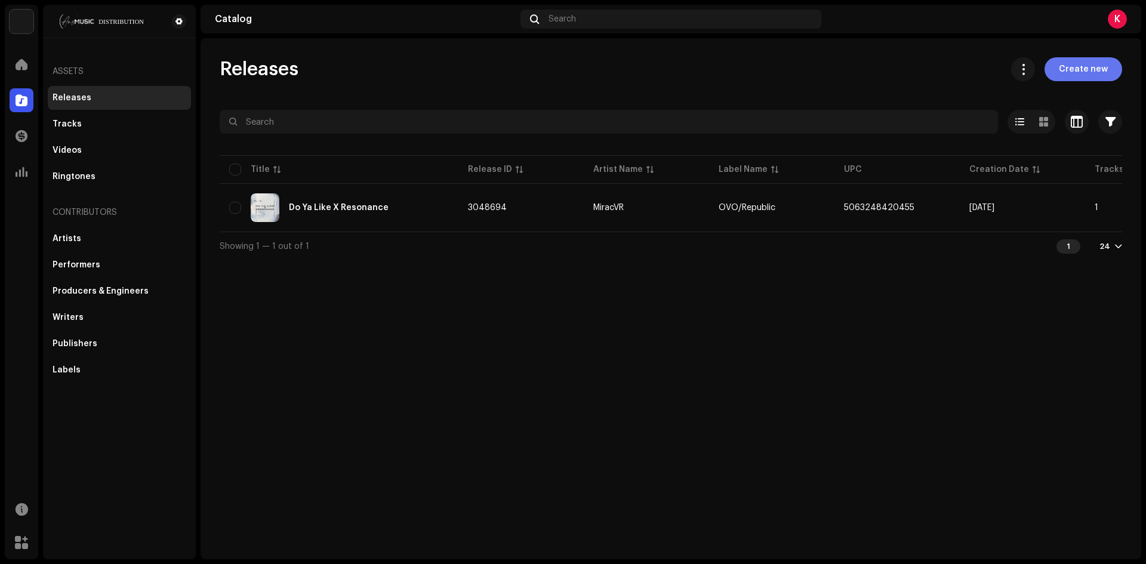
click at [1074, 72] on span "Create new" at bounding box center [1083, 69] width 49 height 24
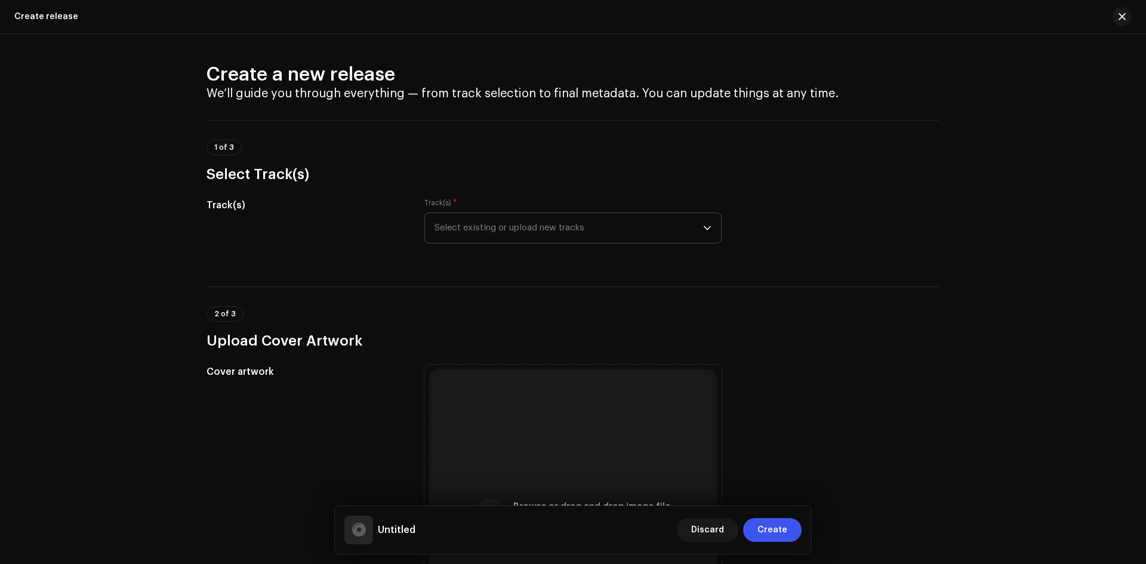
click at [456, 223] on span "Select existing or upload new tracks" at bounding box center [568, 228] width 269 height 30
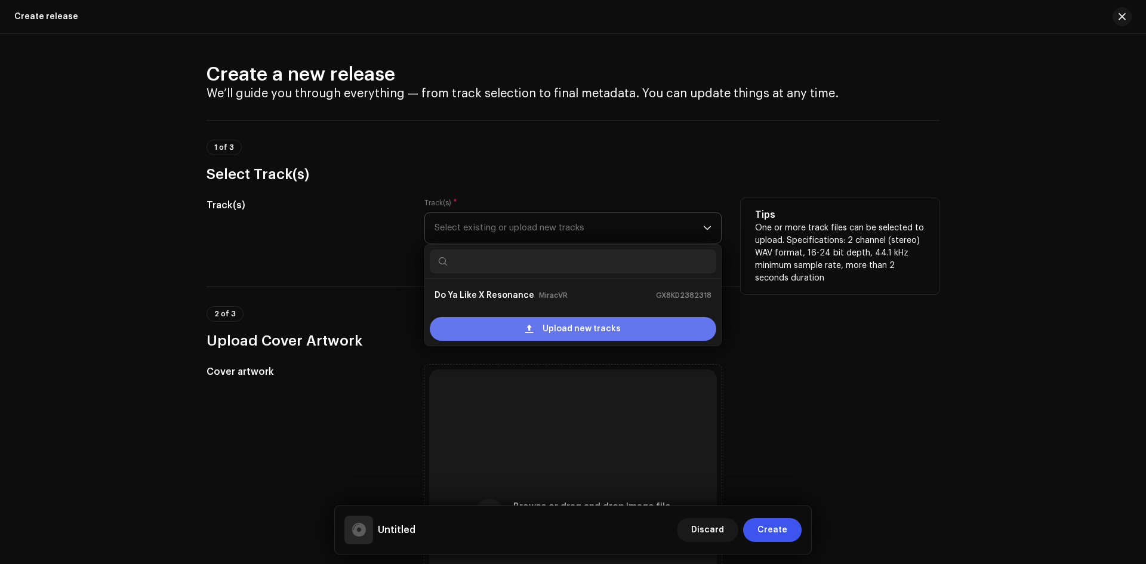
click at [525, 326] on span at bounding box center [529, 329] width 8 height 10
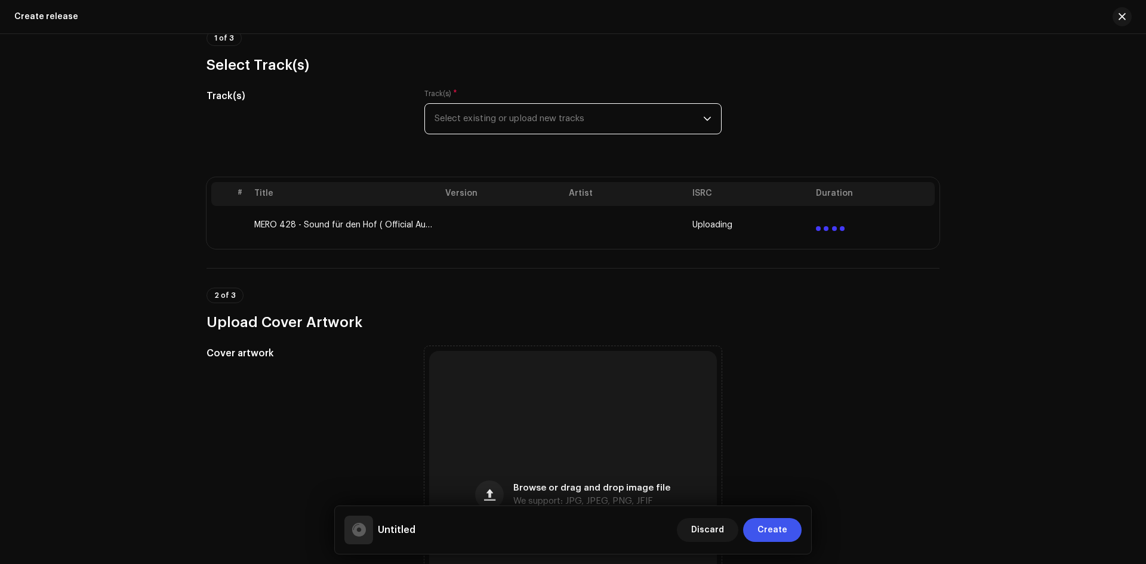
scroll to position [119, 0]
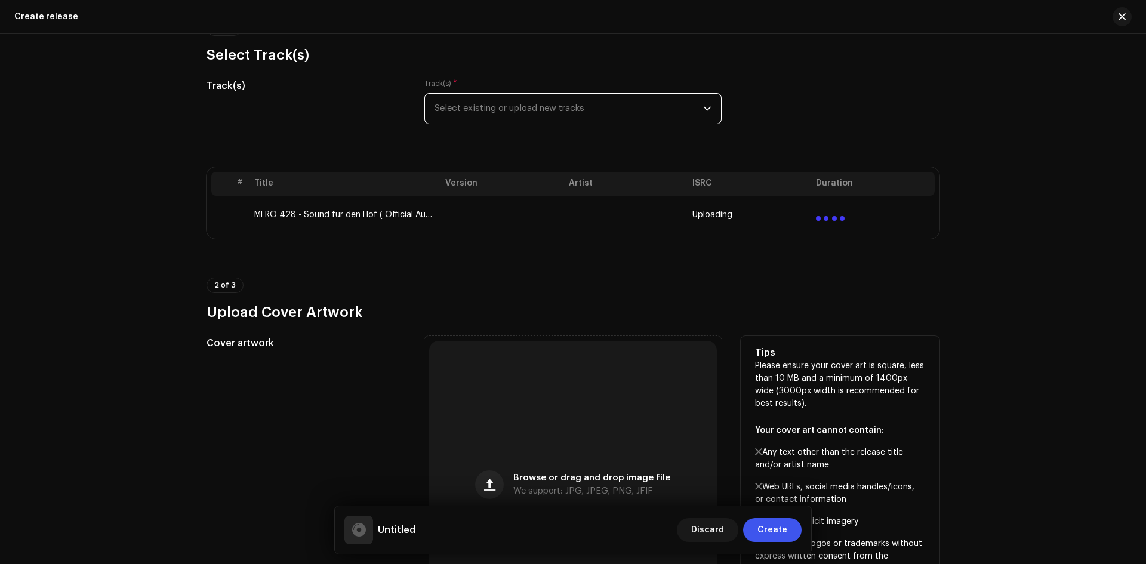
click at [300, 453] on div "Cover artwork" at bounding box center [305, 484] width 199 height 297
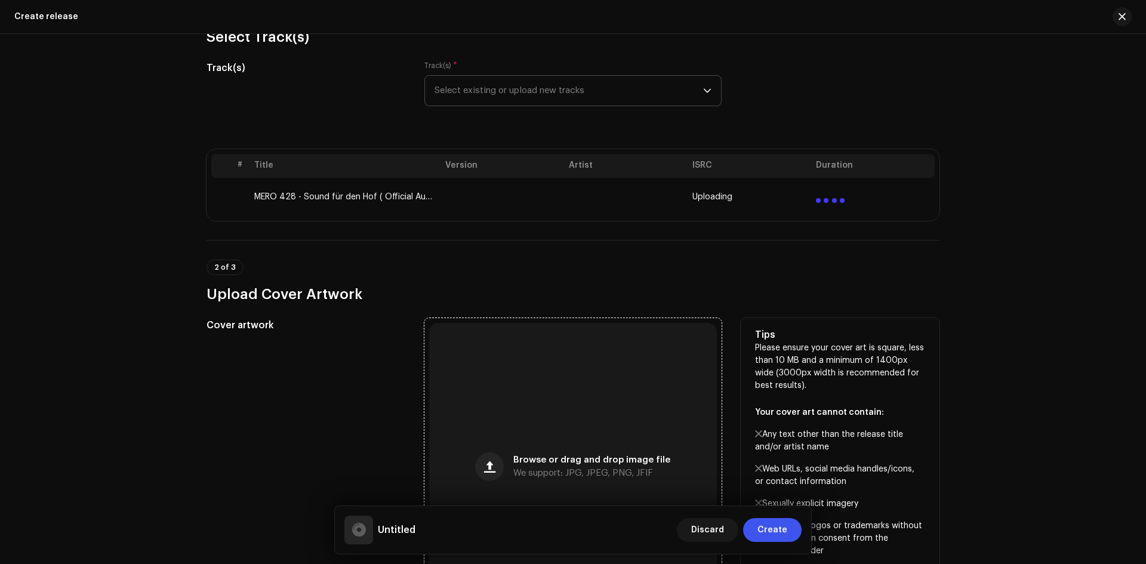
scroll to position [179, 0]
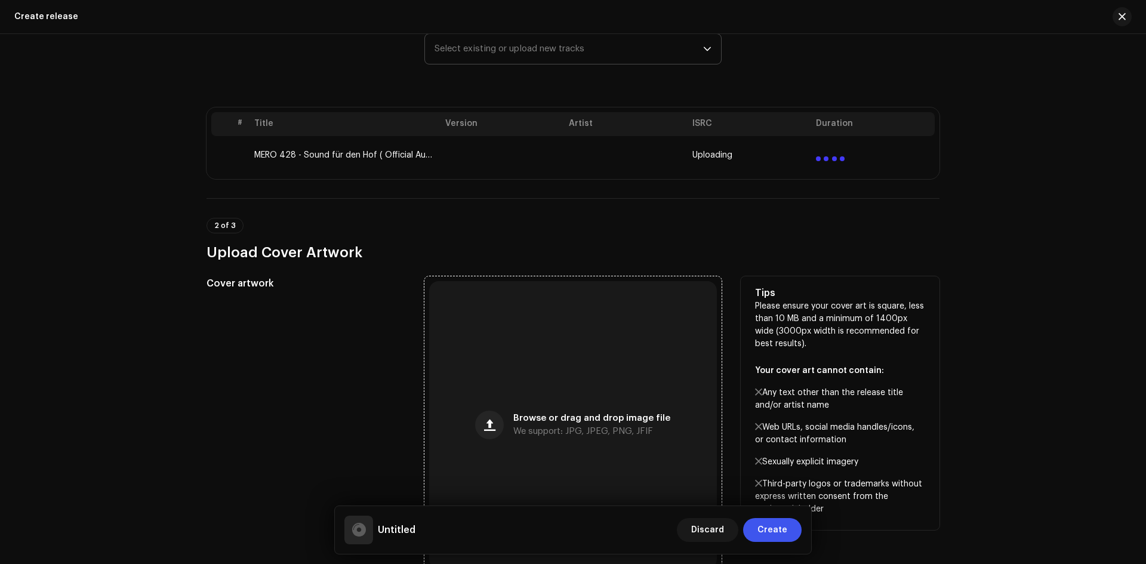
click at [609, 365] on div "Browse or drag and drop image file We support: JPG, JPEG, PNG, JFIF" at bounding box center [573, 425] width 288 height 288
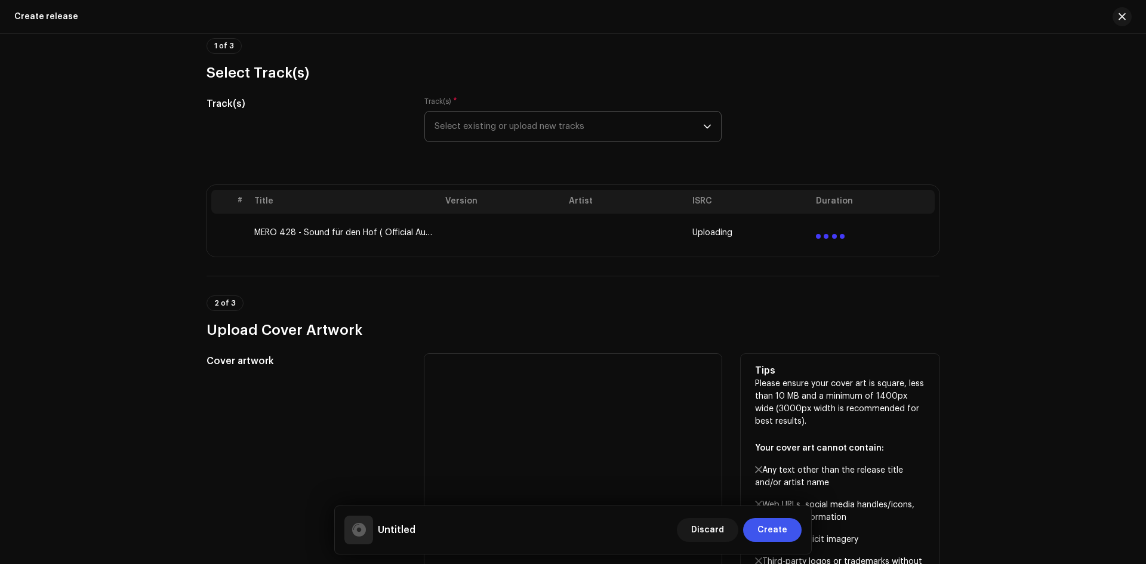
scroll to position [0, 0]
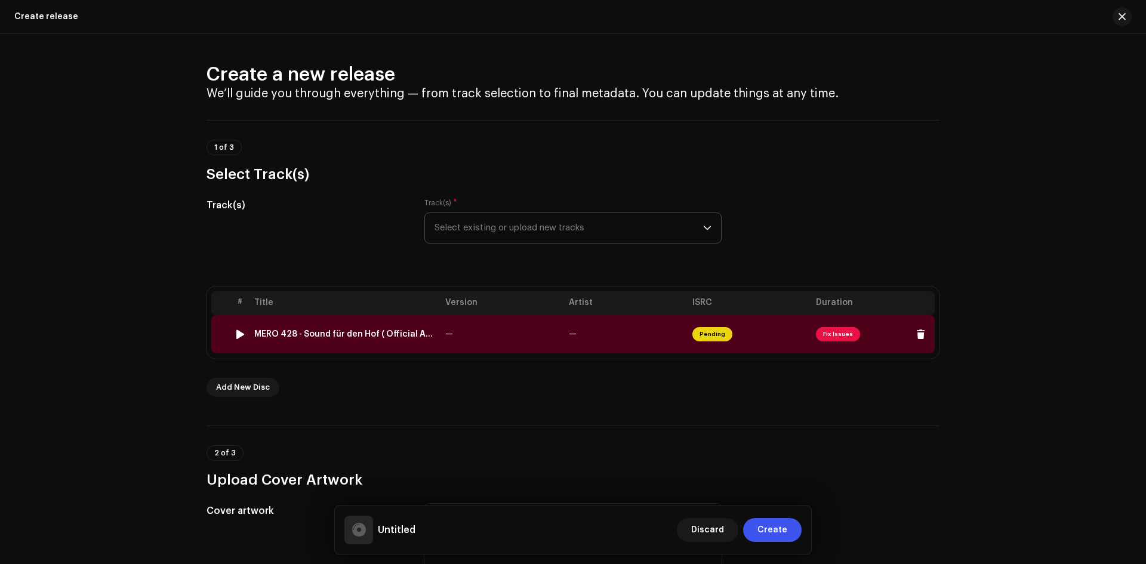
click at [826, 333] on span "Fix Issues" at bounding box center [838, 334] width 44 height 14
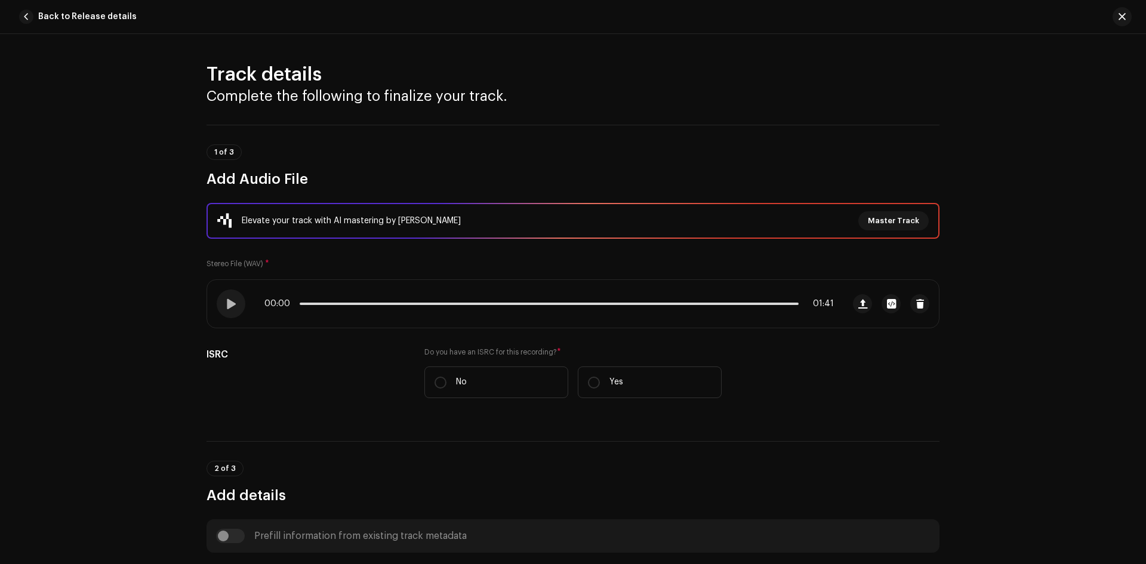
scroll to position [471, 0]
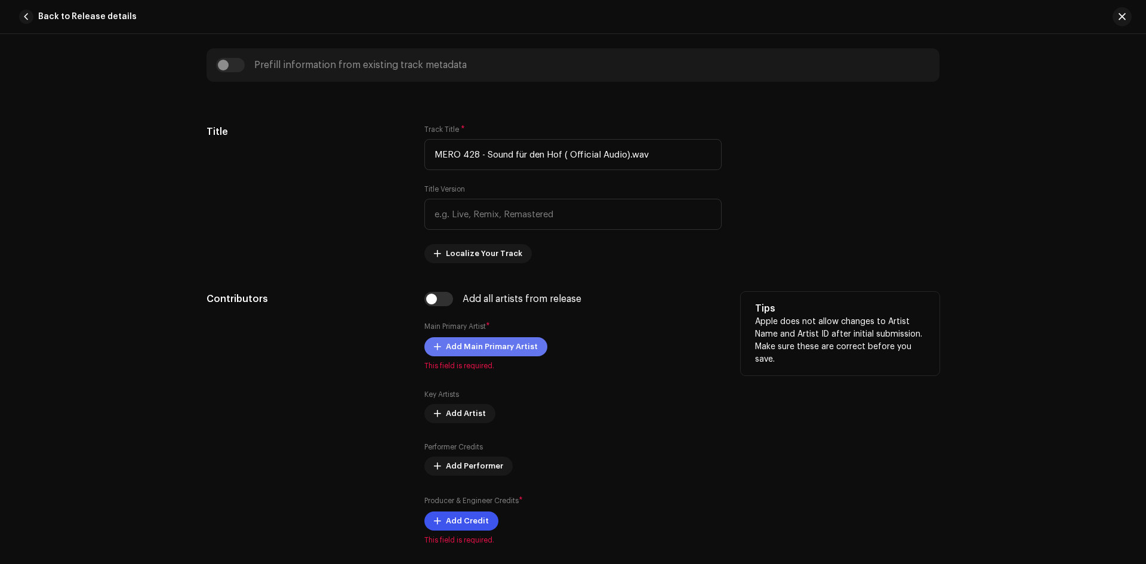
click at [446, 346] on span "Add Main Primary Artist" at bounding box center [492, 347] width 92 height 24
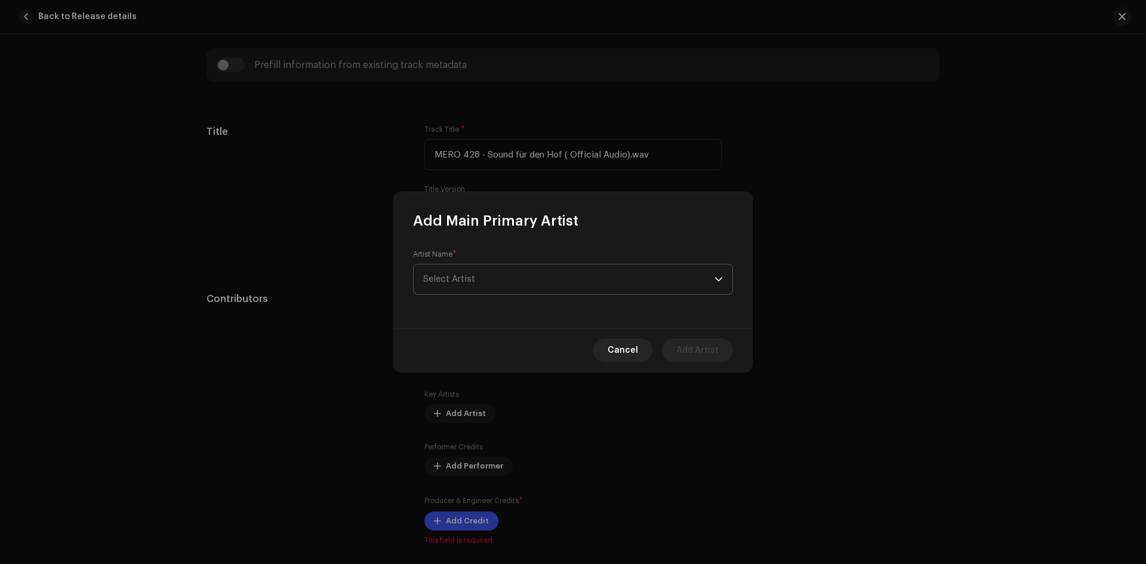
click at [467, 277] on span "Select Artist" at bounding box center [449, 278] width 52 height 9
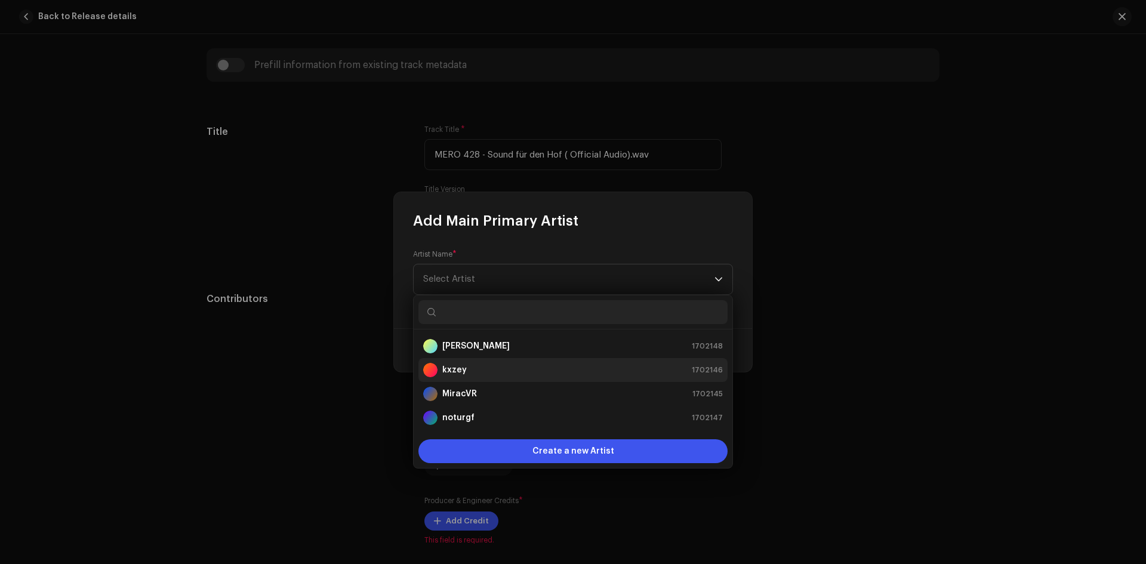
click at [459, 365] on strong "kxzey" at bounding box center [454, 370] width 24 height 12
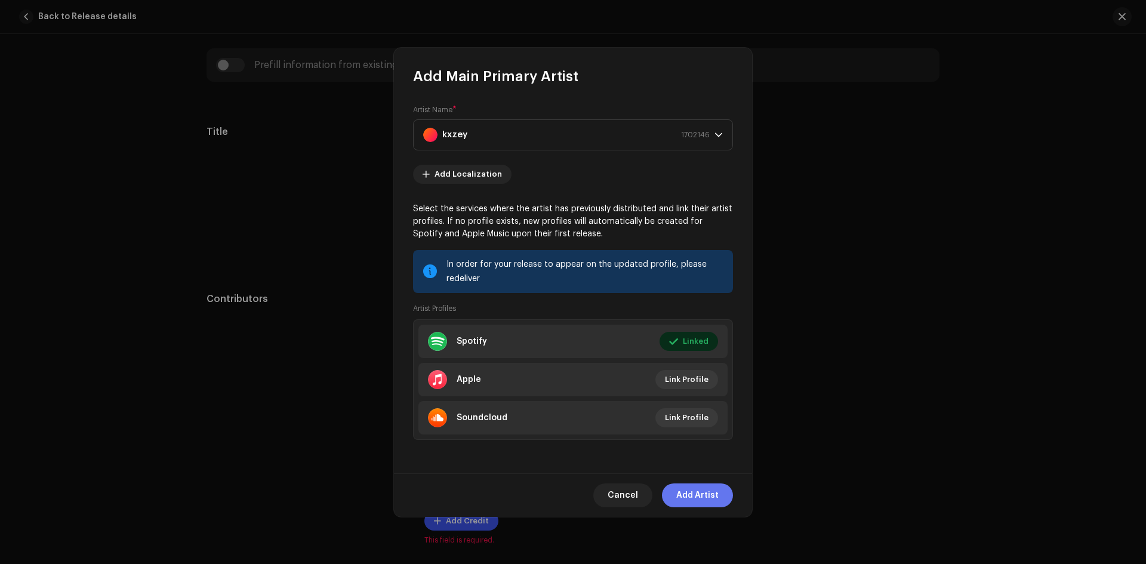
click at [701, 502] on span "Add Artist" at bounding box center [697, 495] width 42 height 24
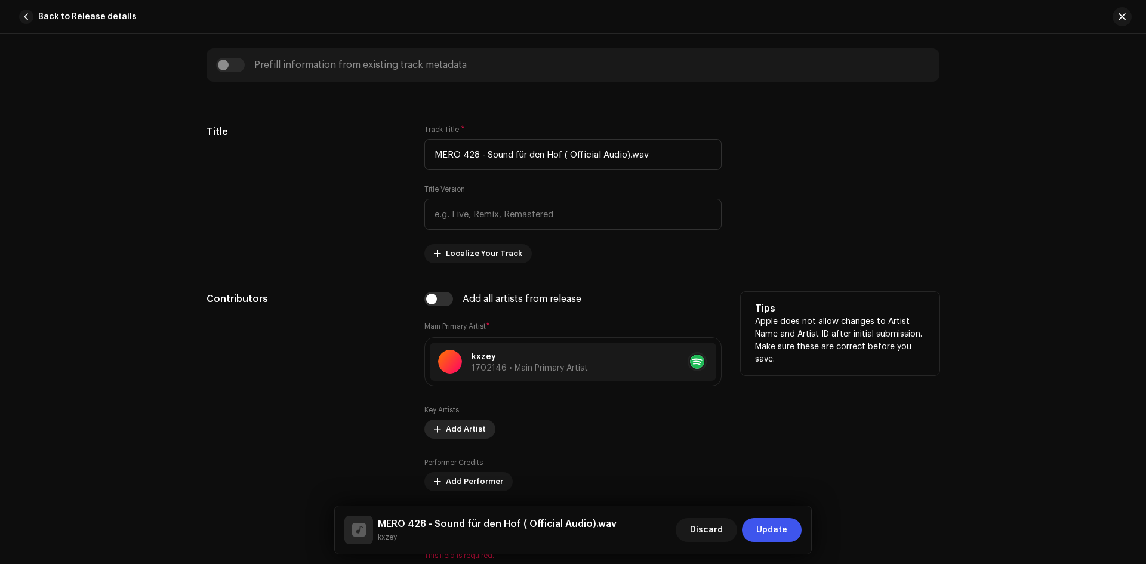
click at [449, 430] on span "Add Artist" at bounding box center [466, 429] width 40 height 24
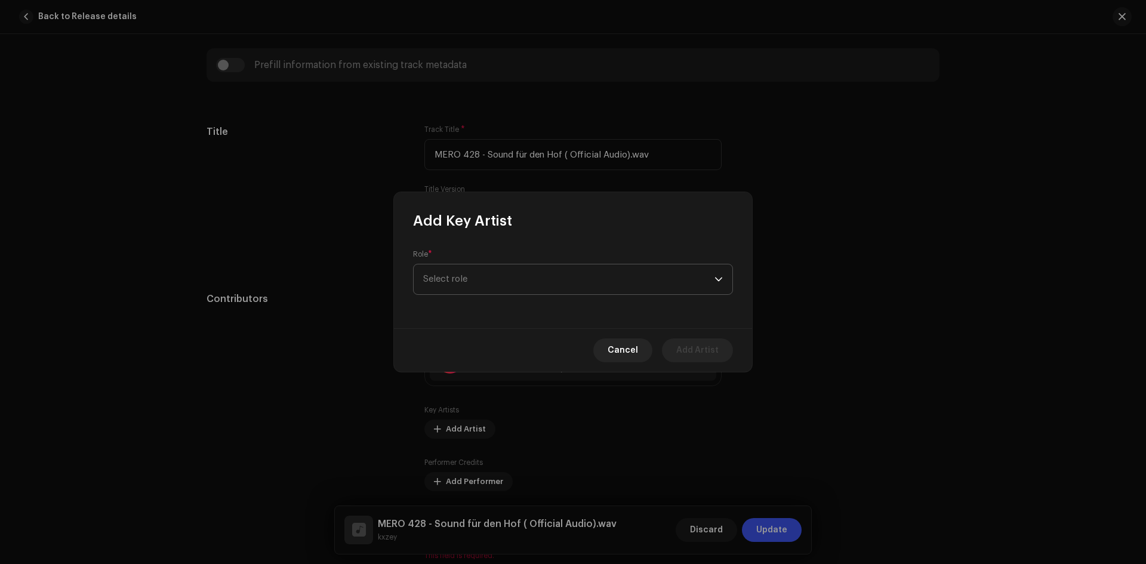
click at [490, 279] on span "Select role" at bounding box center [568, 279] width 291 height 30
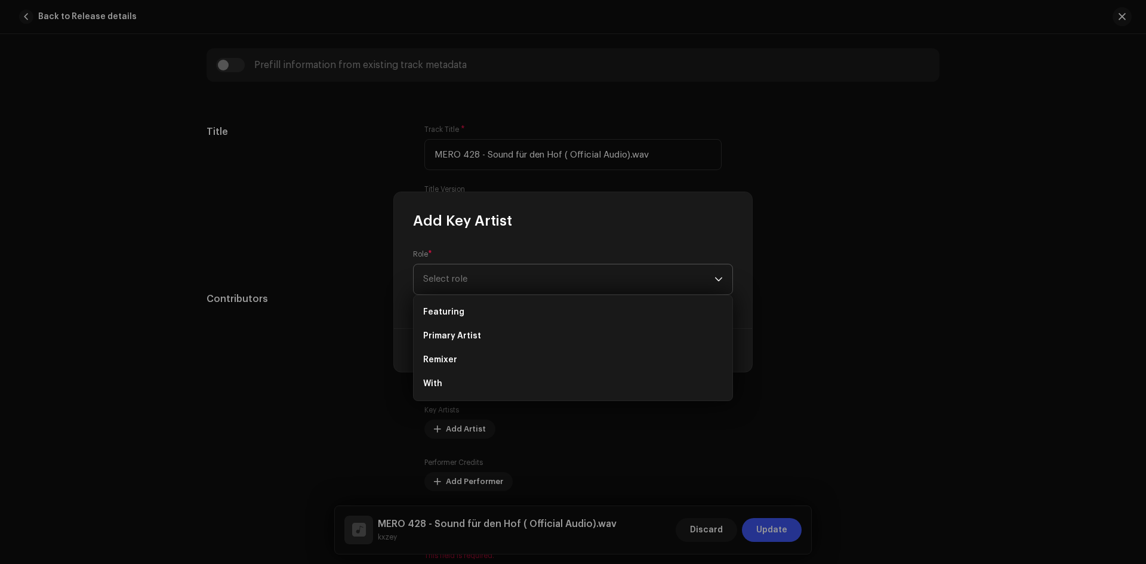
click at [455, 272] on span "Select role" at bounding box center [568, 279] width 291 height 30
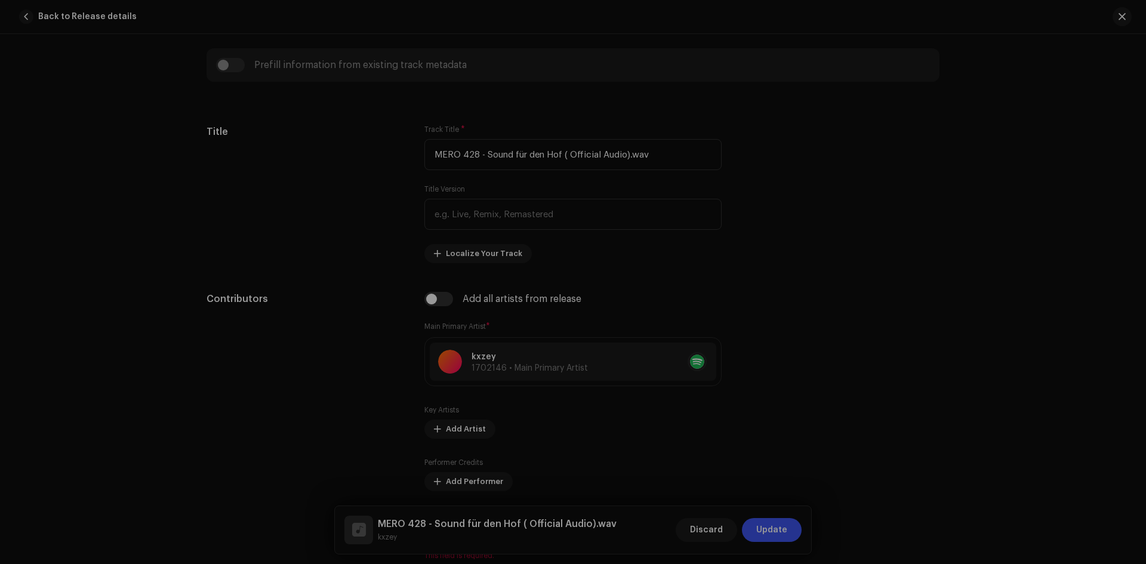
click at [328, 242] on div "Add Key Artist Role * Select role This field is required. Cancel Add Artist" at bounding box center [573, 282] width 1146 height 564
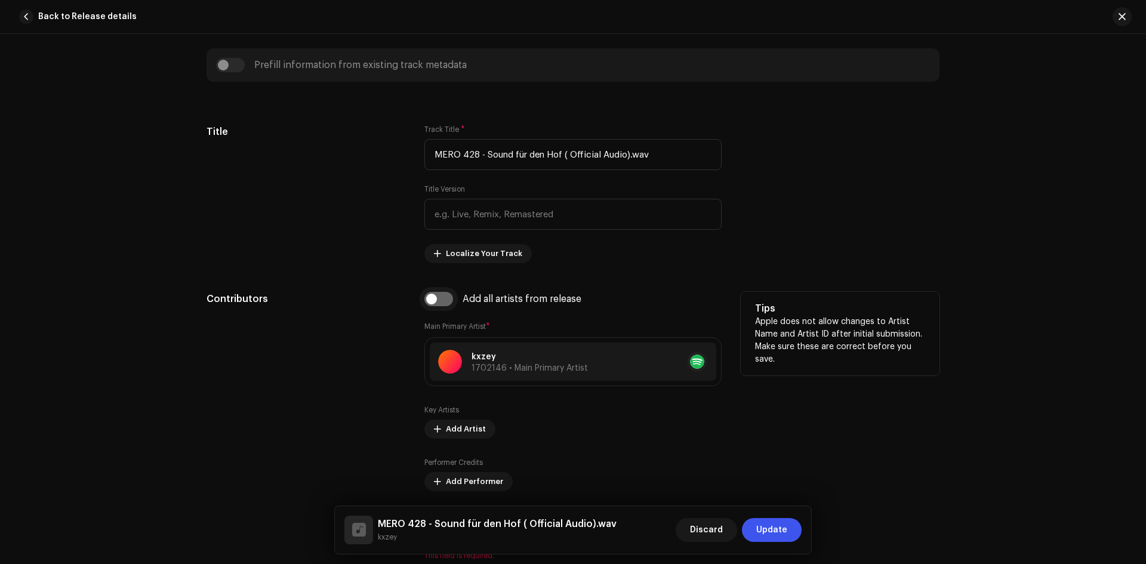
click at [437, 299] on input "checkbox" at bounding box center [438, 299] width 29 height 14
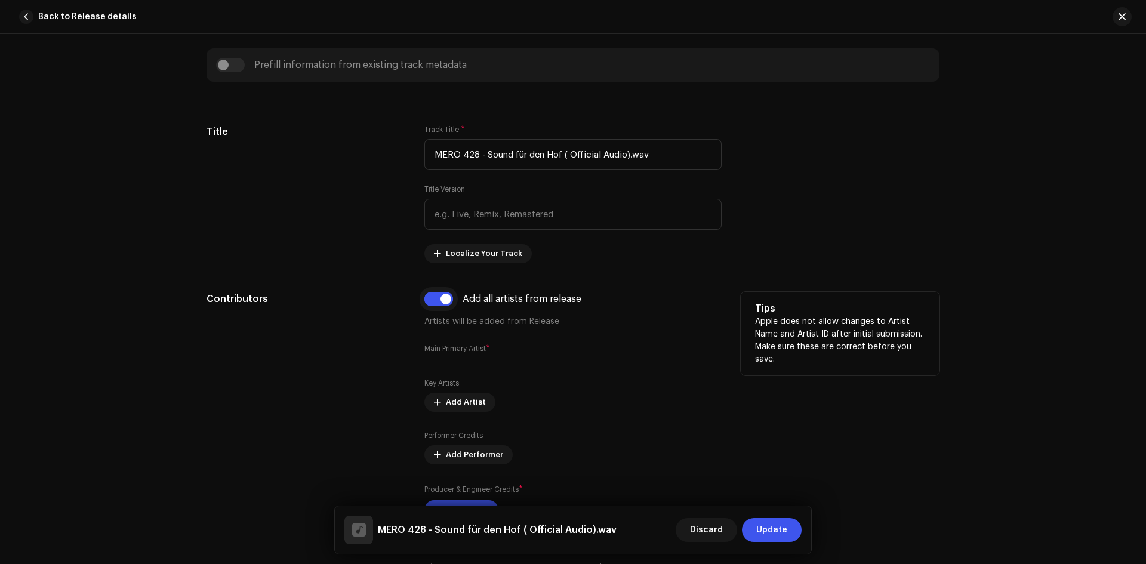
click at [437, 299] on input "checkbox" at bounding box center [438, 299] width 29 height 14
checkbox input "false"
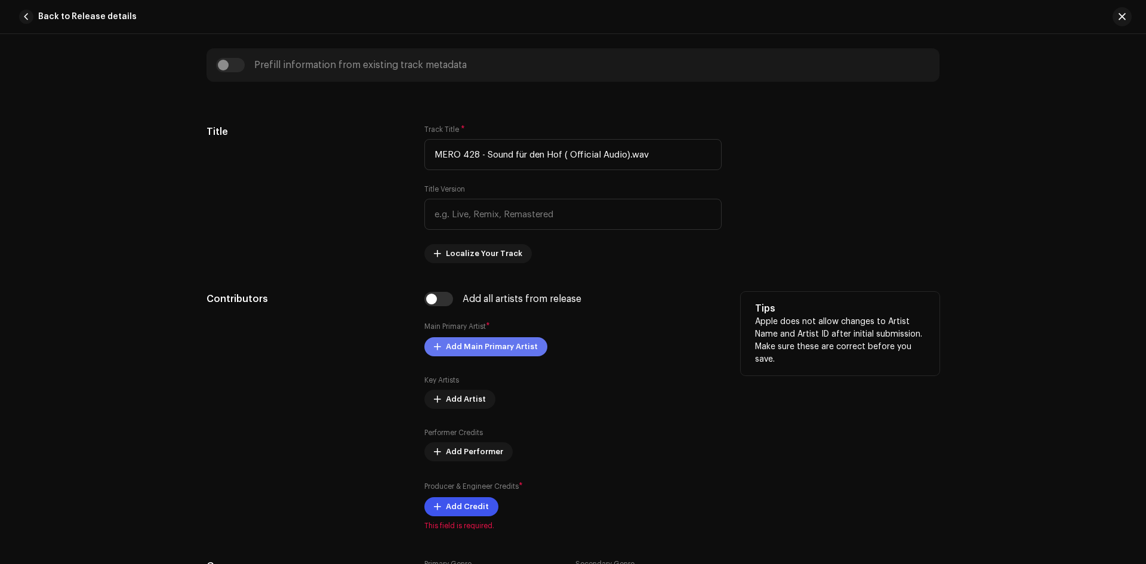
click at [465, 345] on span "Add Main Primary Artist" at bounding box center [492, 347] width 92 height 24
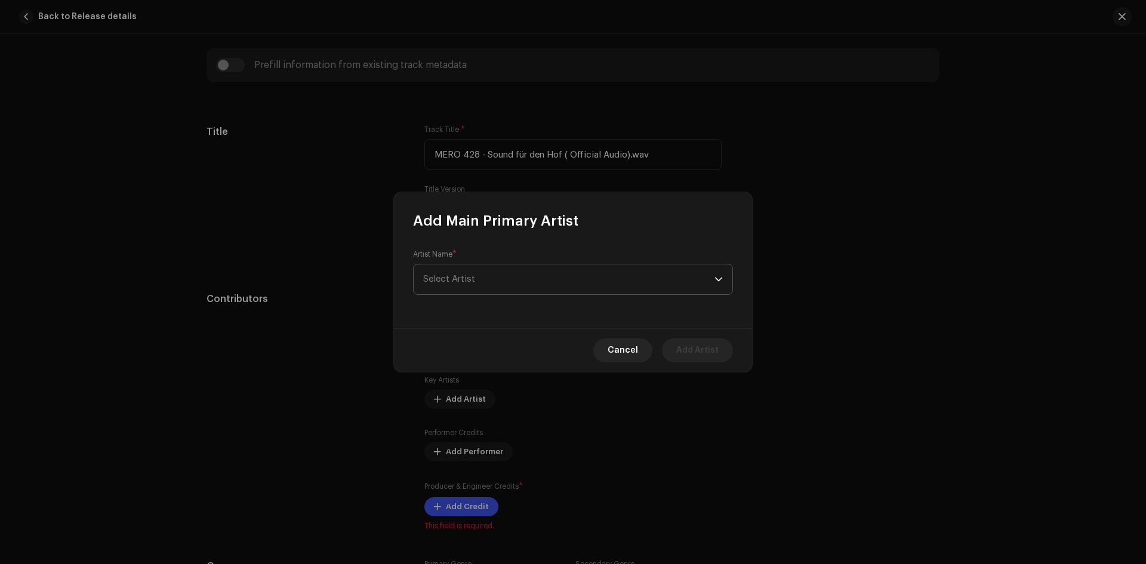
click at [487, 279] on span "Select Artist" at bounding box center [568, 279] width 291 height 30
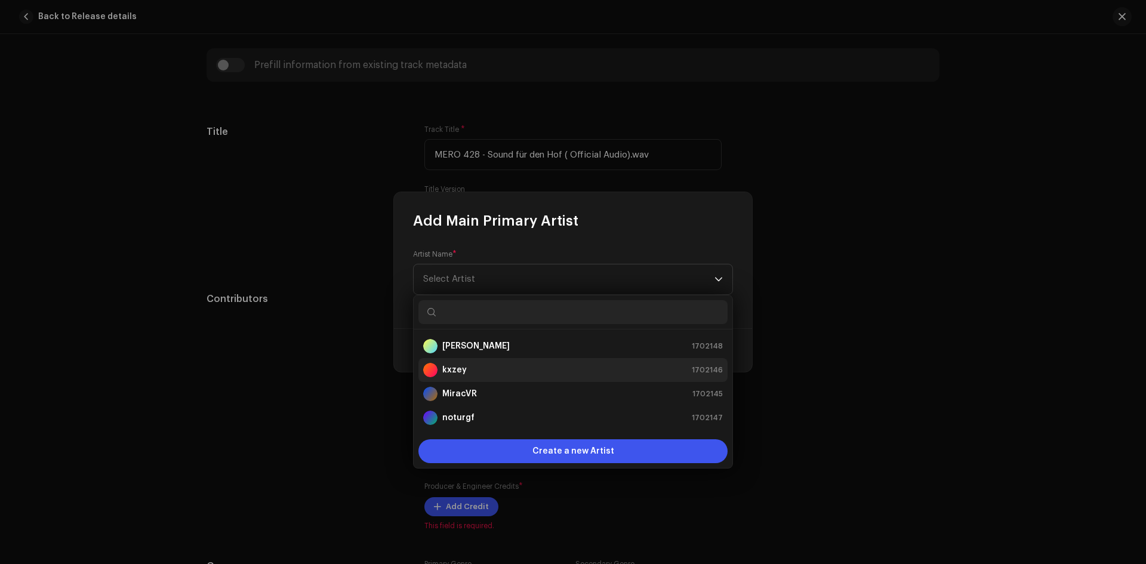
click at [479, 377] on li "kxzey 1702146" at bounding box center [572, 370] width 309 height 24
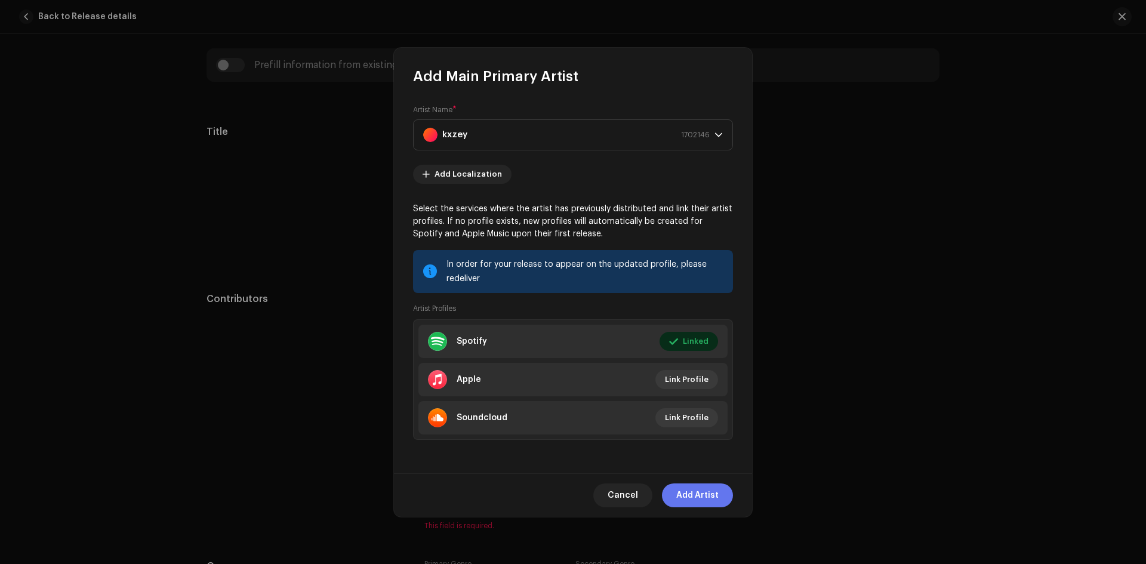
click at [675, 493] on button "Add Artist" at bounding box center [697, 495] width 71 height 24
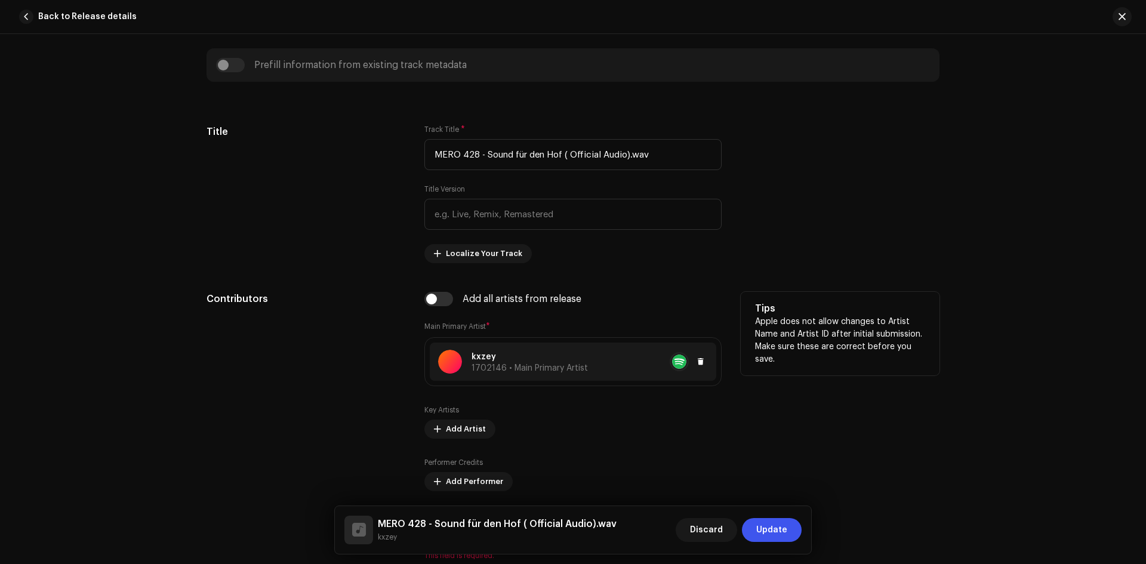
click at [493, 345] on div "kxzey 1702146 • Main Primary Artist" at bounding box center [573, 361] width 286 height 38
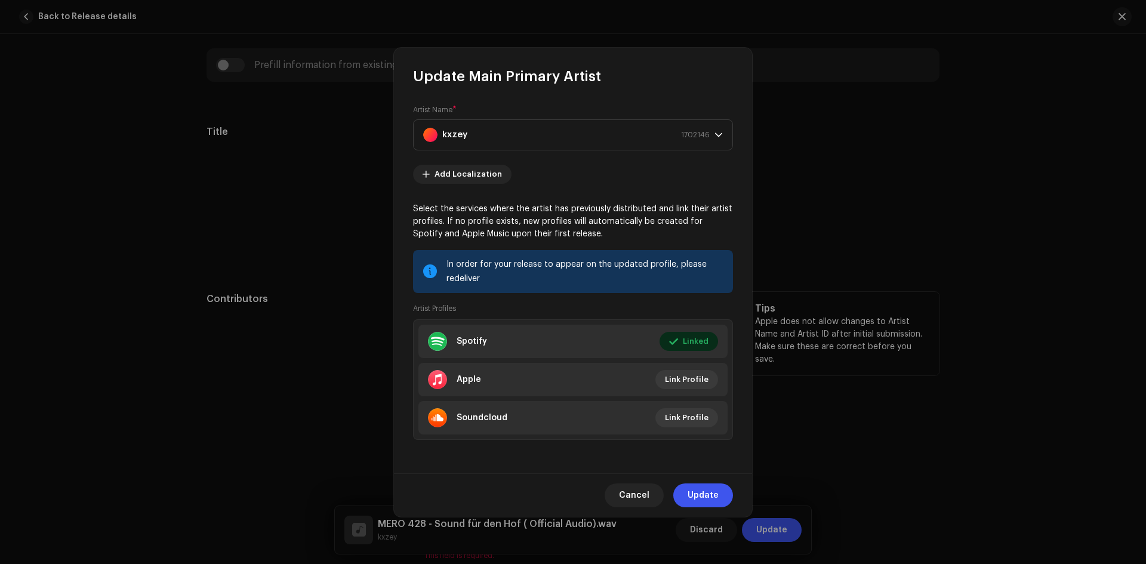
click at [647, 490] on span "Cancel" at bounding box center [634, 495] width 30 height 24
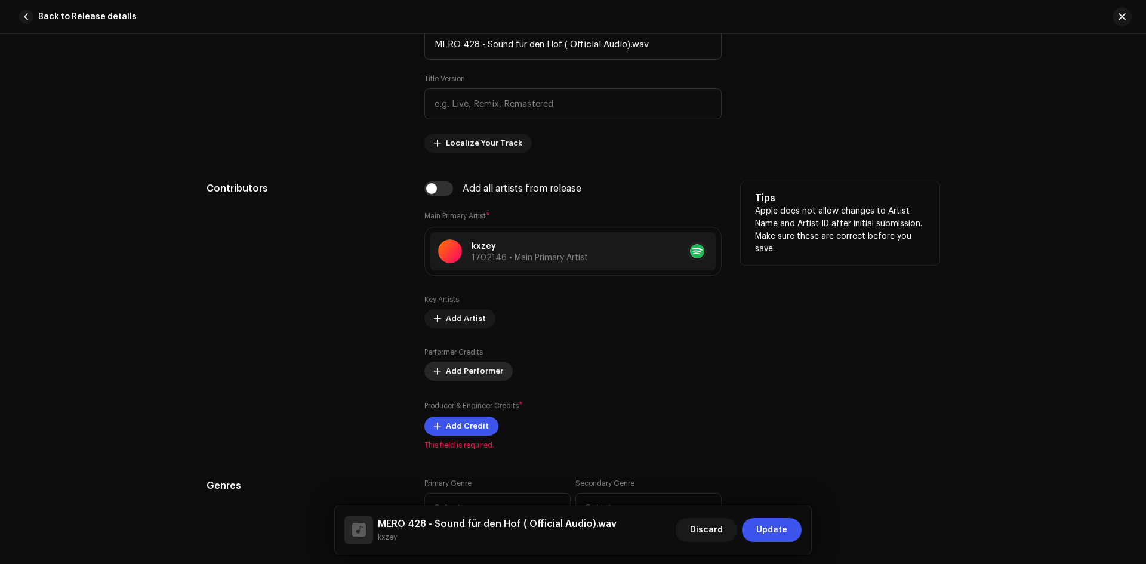
scroll to position [590, 0]
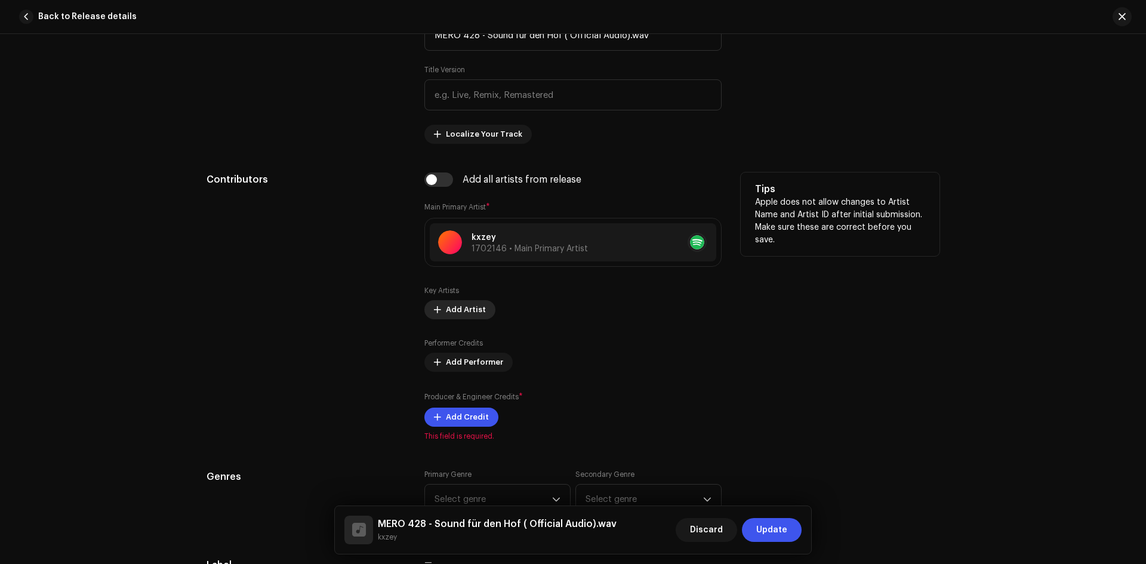
click at [455, 306] on span "Add Artist" at bounding box center [466, 310] width 40 height 24
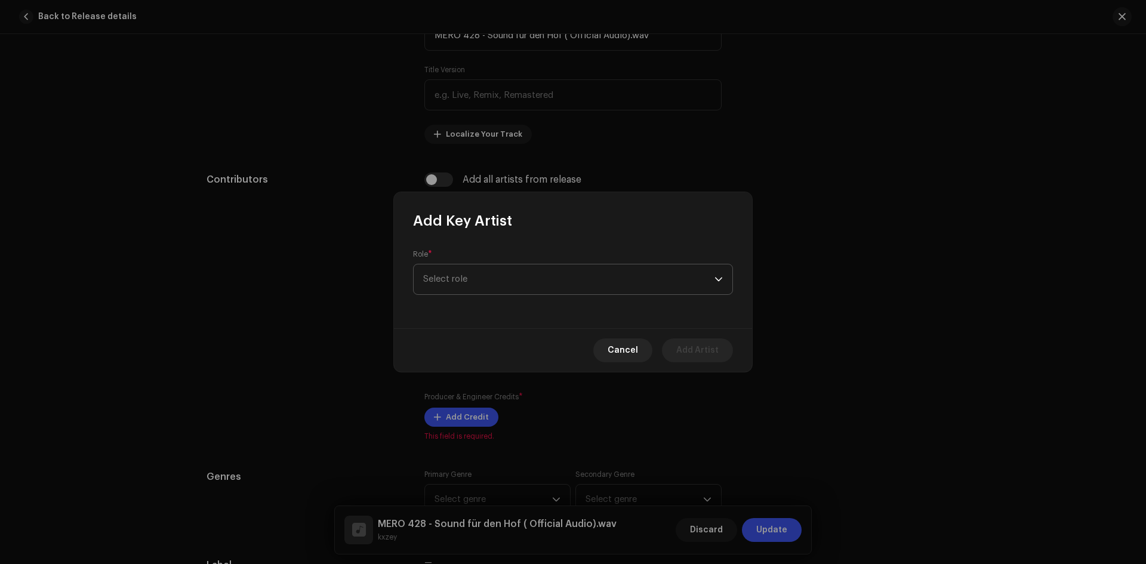
click at [480, 292] on span "Select role" at bounding box center [568, 279] width 291 height 30
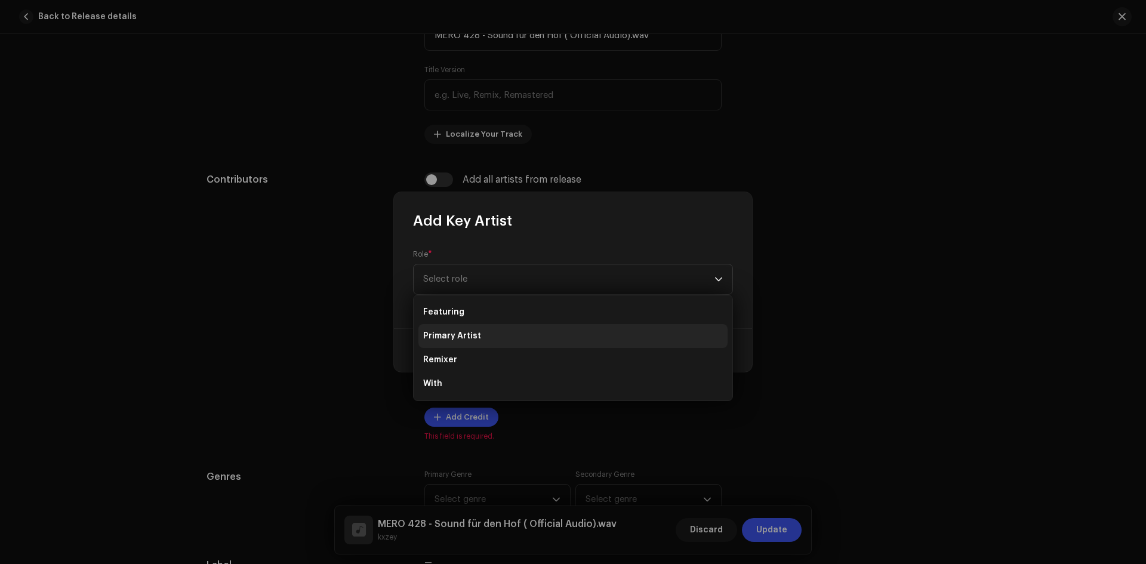
click at [472, 331] on span "Primary Artist" at bounding box center [452, 336] width 58 height 12
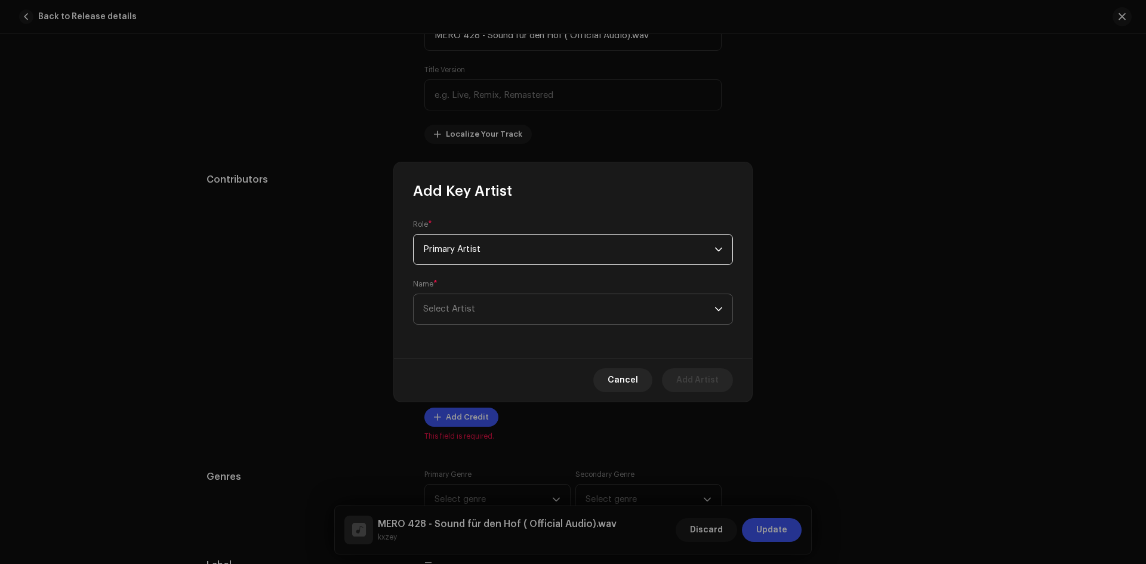
click at [547, 320] on span "Select Artist" at bounding box center [568, 309] width 291 height 30
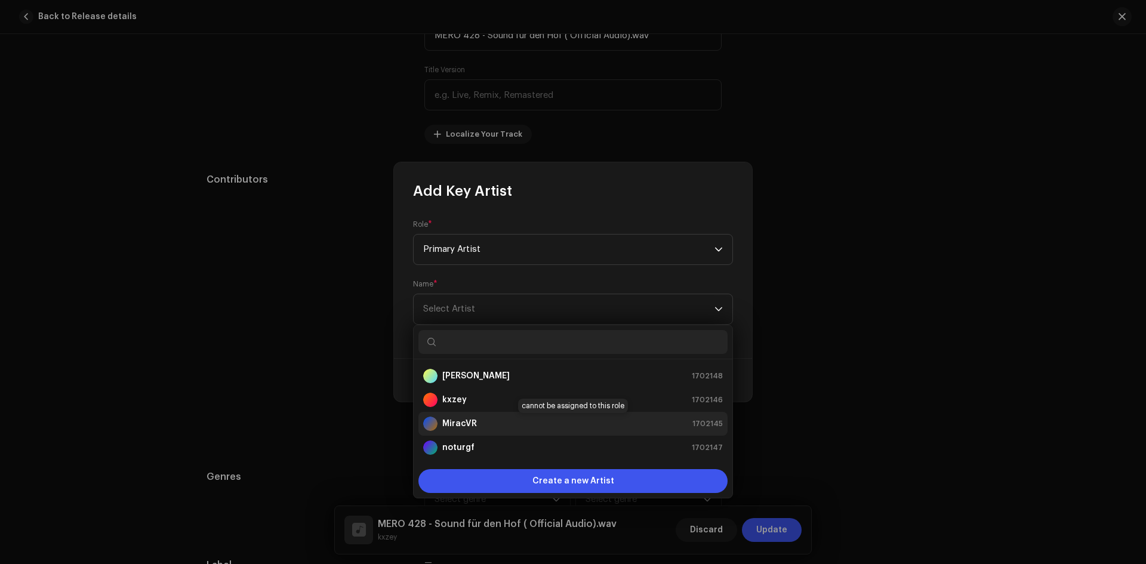
click at [471, 419] on strong "MiracVR" at bounding box center [459, 424] width 35 height 12
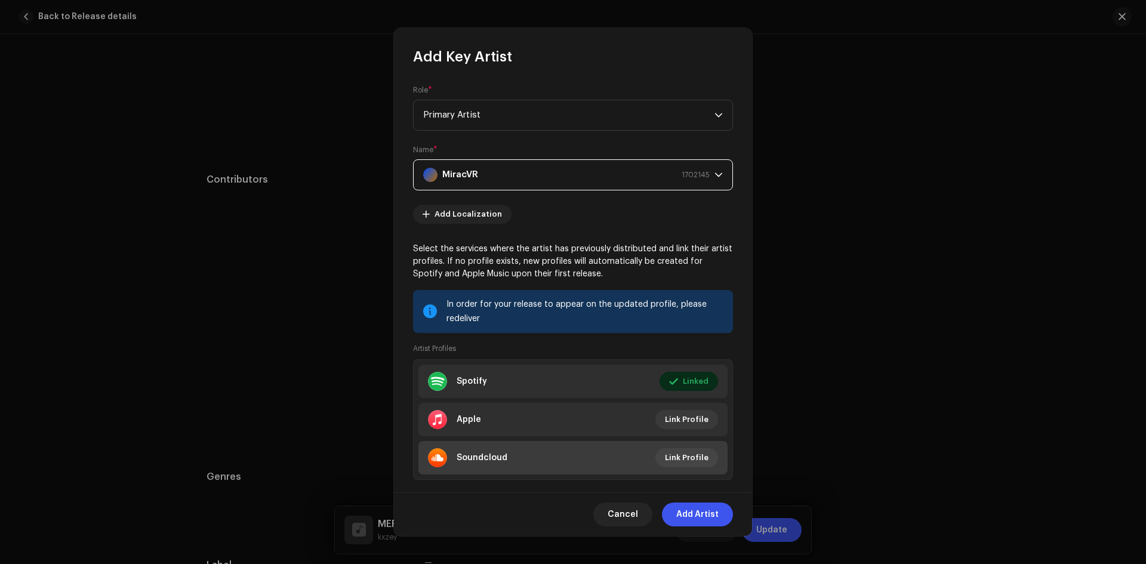
scroll to position [21, 0]
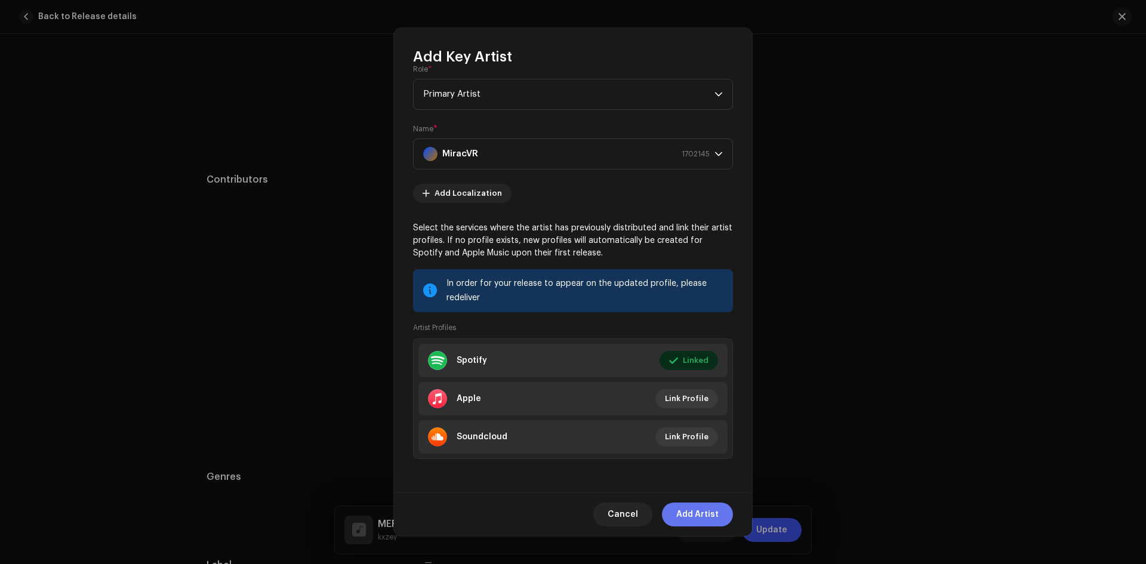
click at [694, 508] on span "Add Artist" at bounding box center [697, 514] width 42 height 24
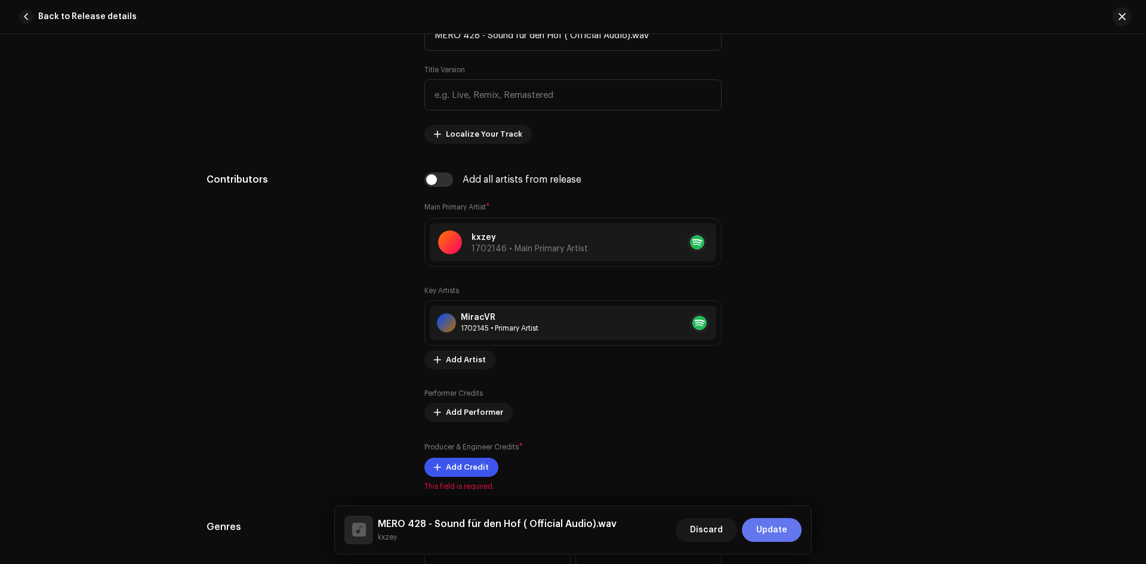
click at [764, 525] on span "Update" at bounding box center [771, 530] width 31 height 24
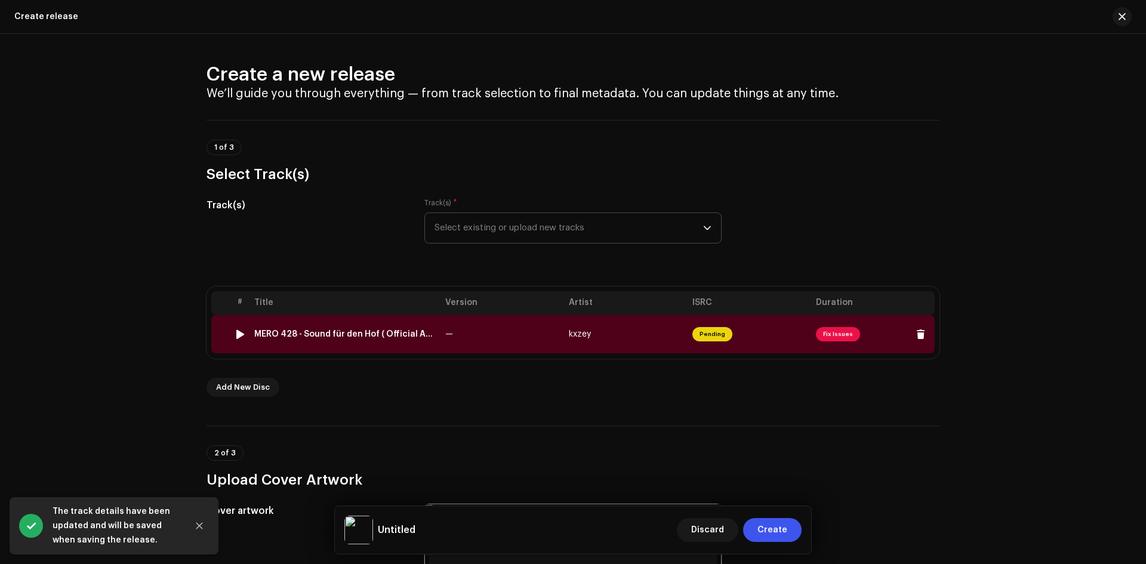
click at [850, 328] on span "Fix Issues" at bounding box center [838, 334] width 44 height 14
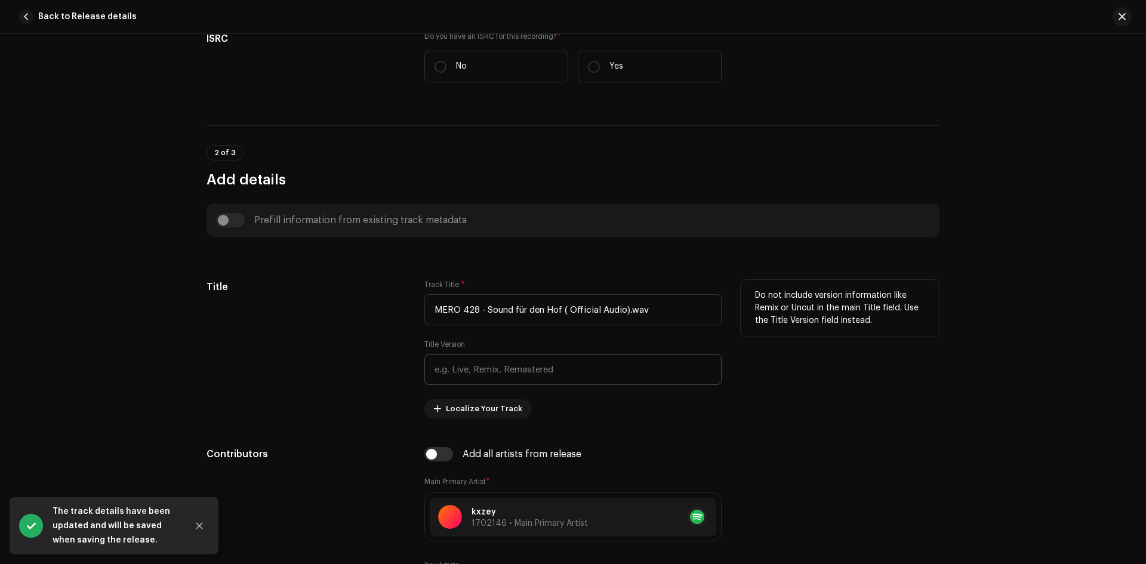
scroll to position [358, 0]
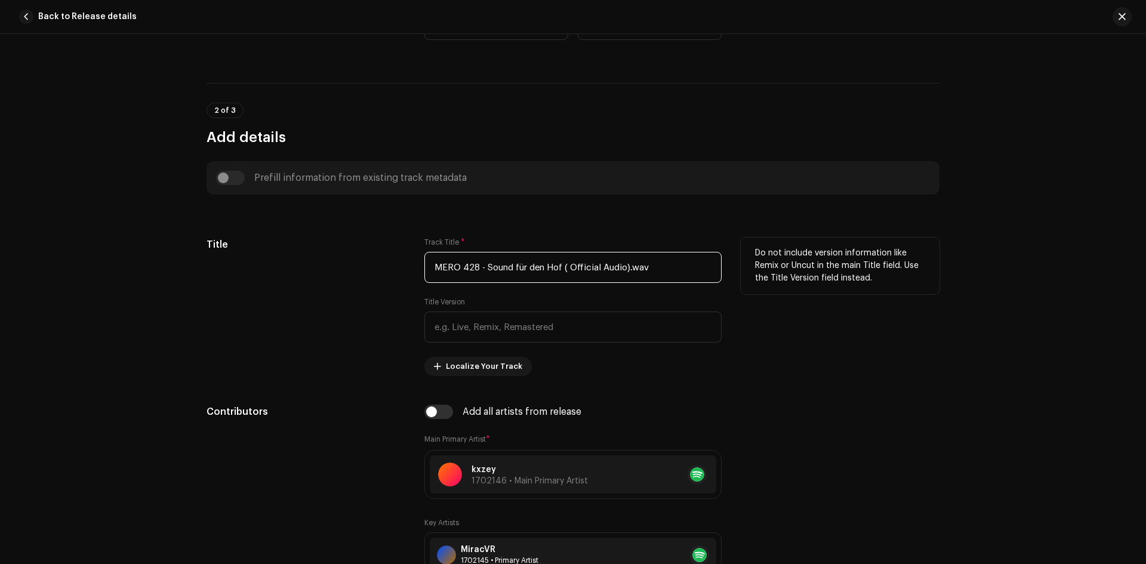
drag, startPoint x: 650, startPoint y: 267, endPoint x: 563, endPoint y: 260, distance: 88.0
click at [563, 260] on input "MERO 428 - Sound für den Hof ( Official Audio).wav" at bounding box center [572, 267] width 297 height 31
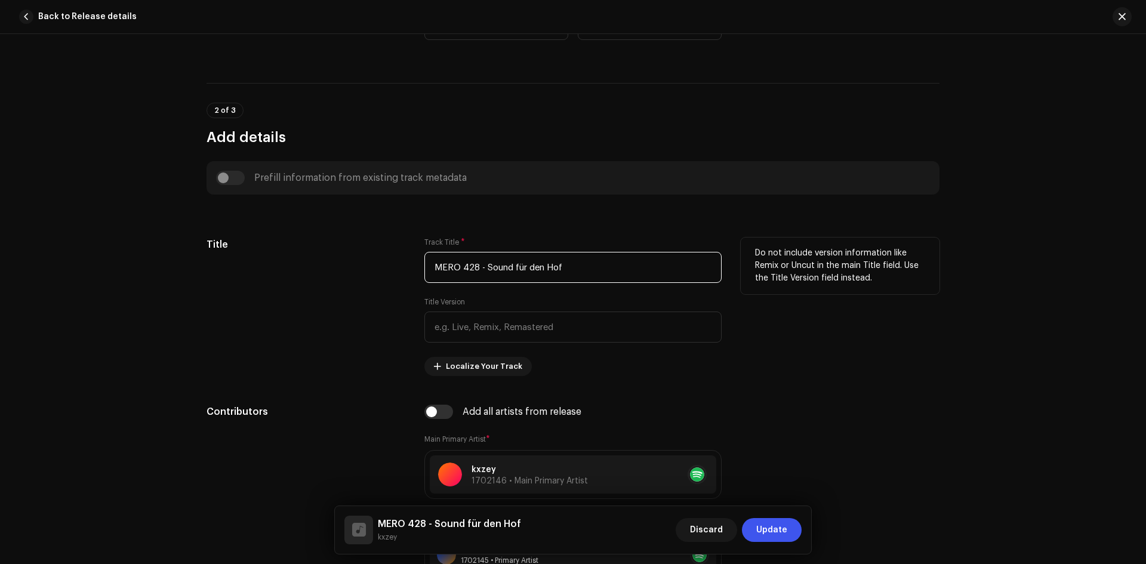
drag, startPoint x: 486, startPoint y: 264, endPoint x: 459, endPoint y: 267, distance: 27.6
click at [390, 267] on div "Title Track Title * MERO 428 - Sound für den Hof Title Version Localize Your Tr…" at bounding box center [572, 306] width 733 height 138
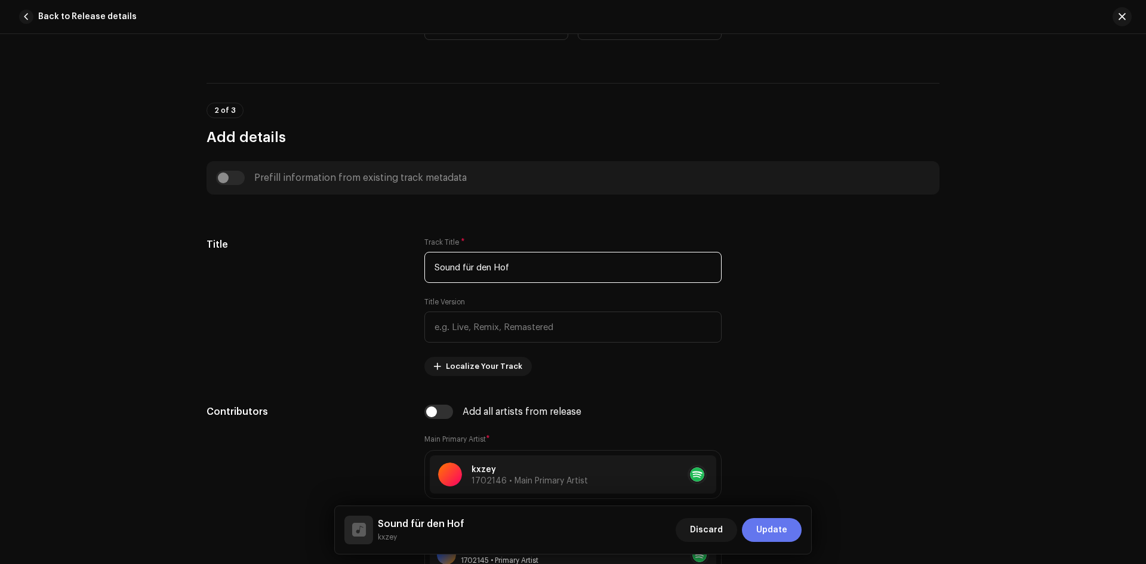
type input "Sound für den Hof"
click at [780, 532] on span "Update" at bounding box center [771, 530] width 31 height 24
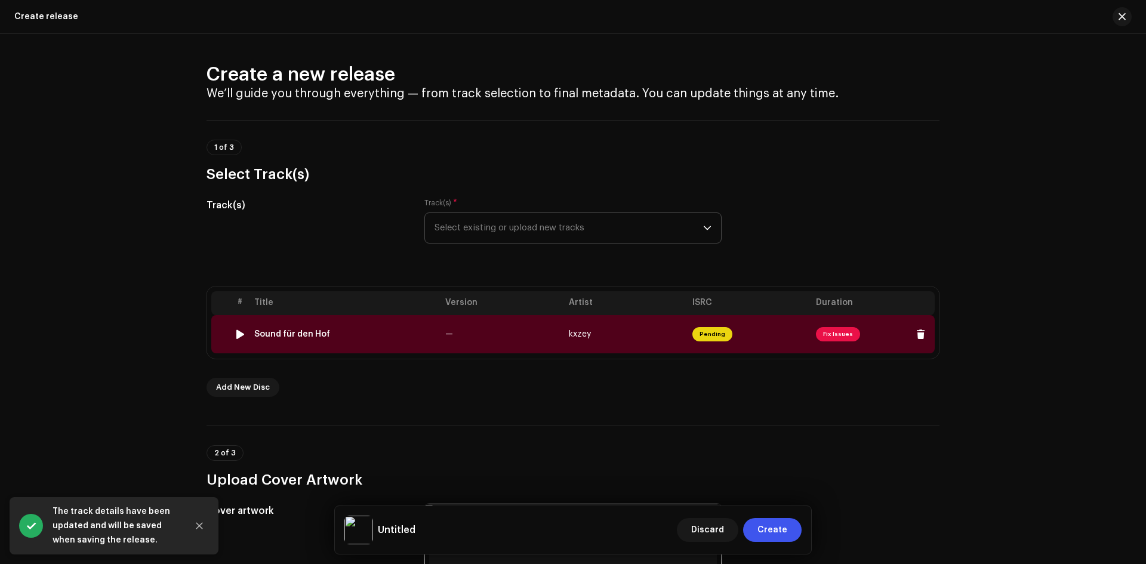
click at [816, 334] on span "Fix Issues" at bounding box center [838, 334] width 44 height 14
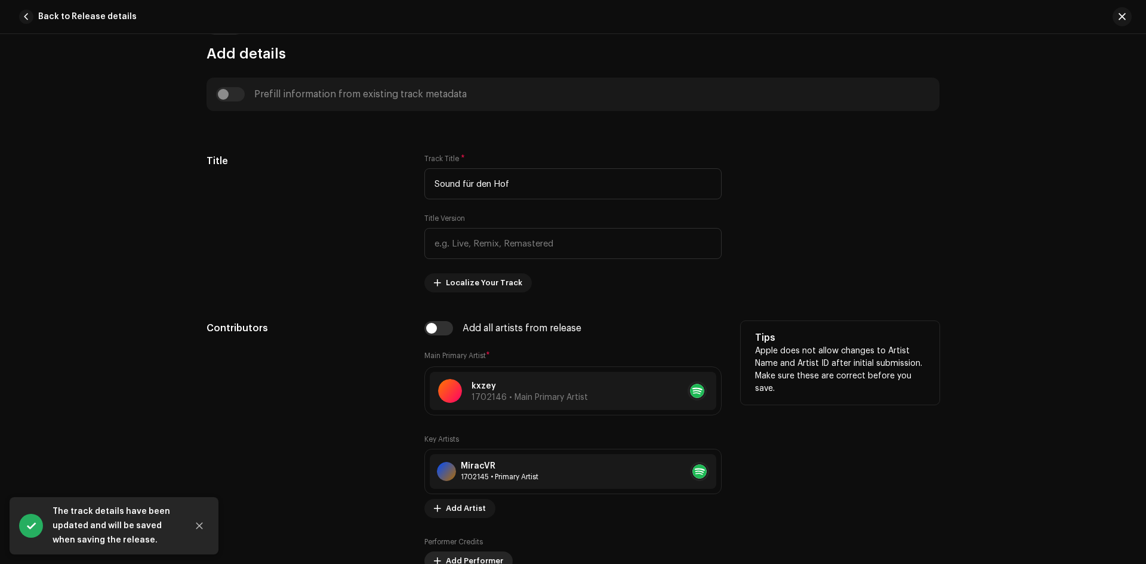
scroll to position [597, 0]
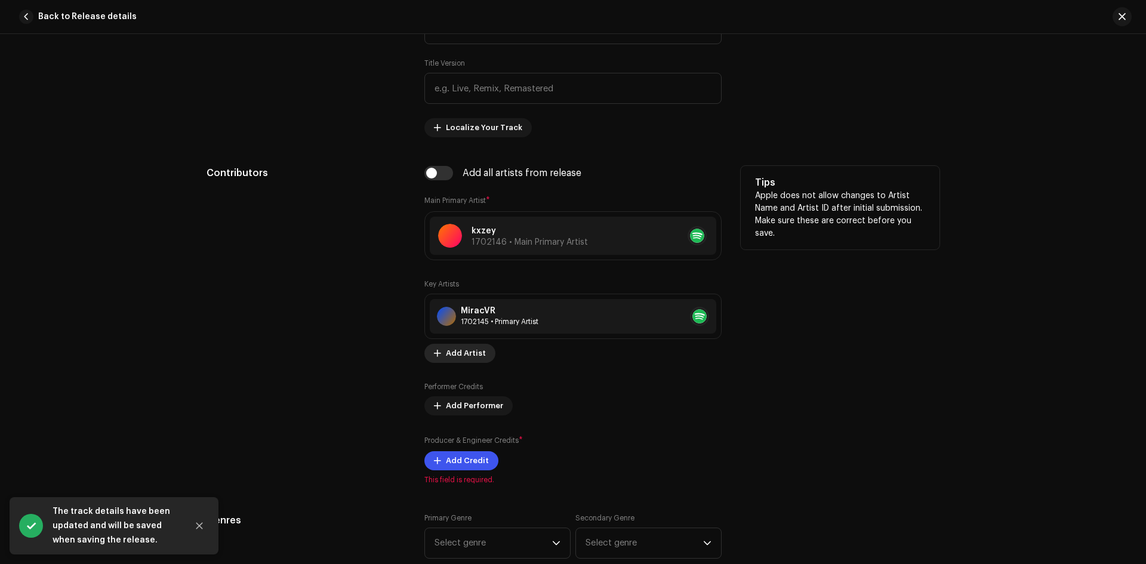
click at [465, 354] on span "Add Artist" at bounding box center [466, 353] width 40 height 24
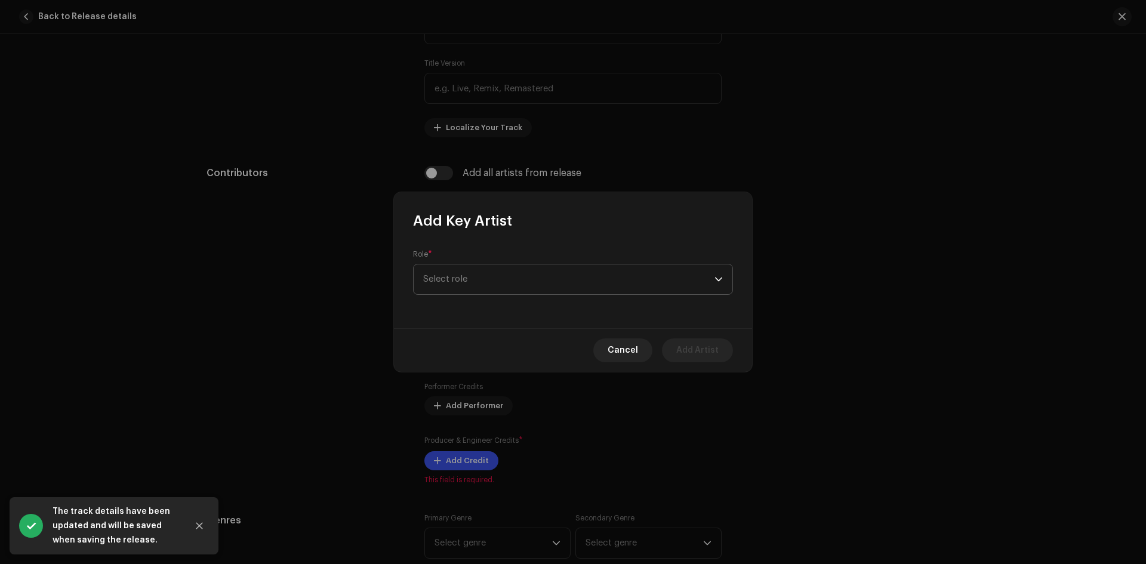
click at [491, 279] on span "Select role" at bounding box center [568, 279] width 291 height 30
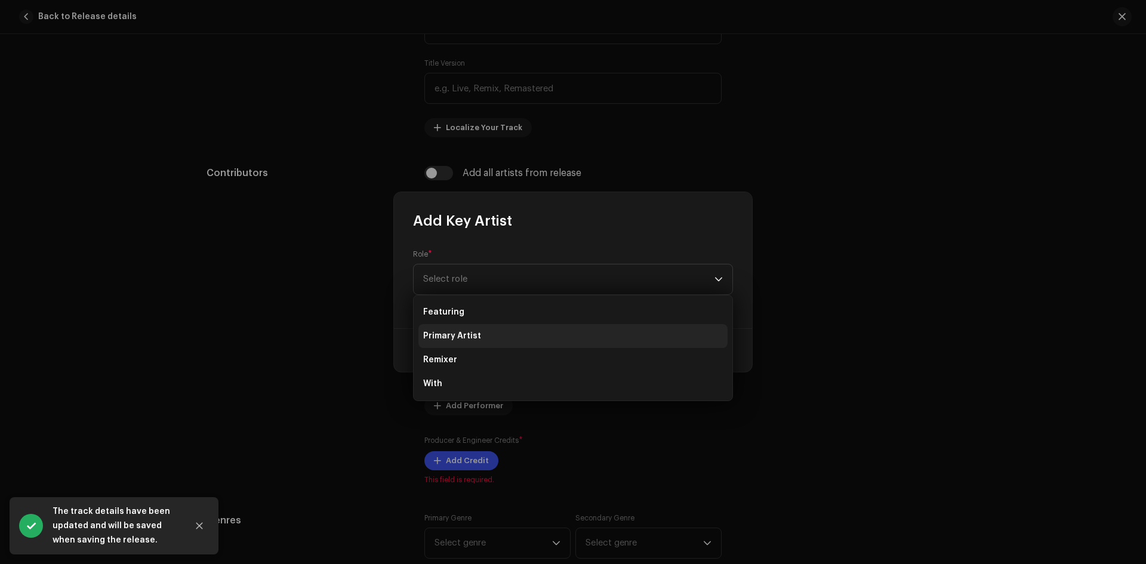
drag, startPoint x: 470, startPoint y: 338, endPoint x: 507, endPoint y: 338, distance: 37.0
click at [471, 338] on span "Primary Artist" at bounding box center [452, 336] width 58 height 12
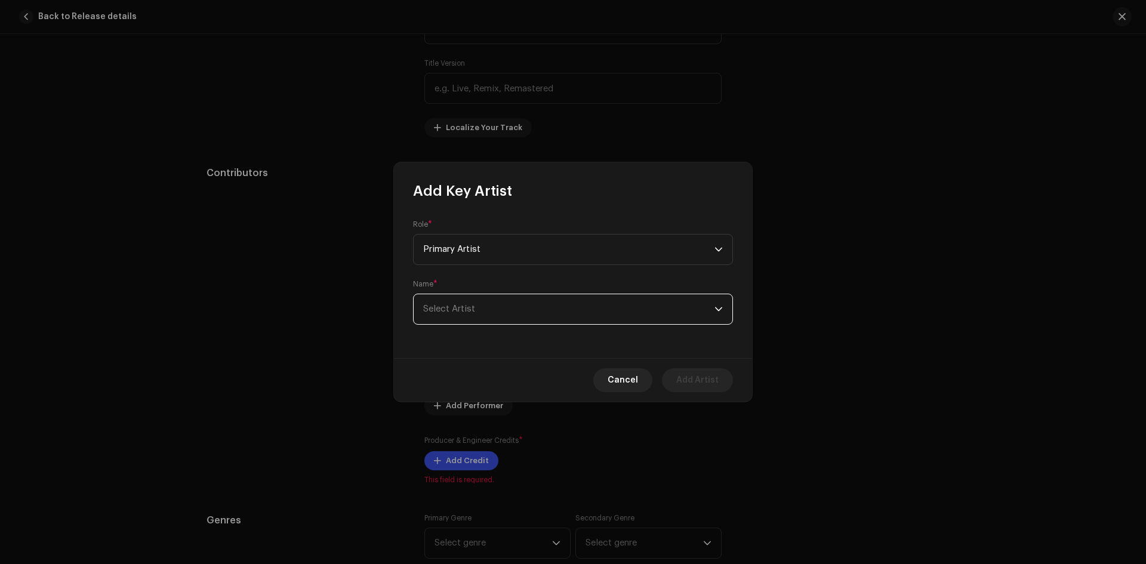
click at [528, 311] on span "Select Artist" at bounding box center [568, 309] width 291 height 30
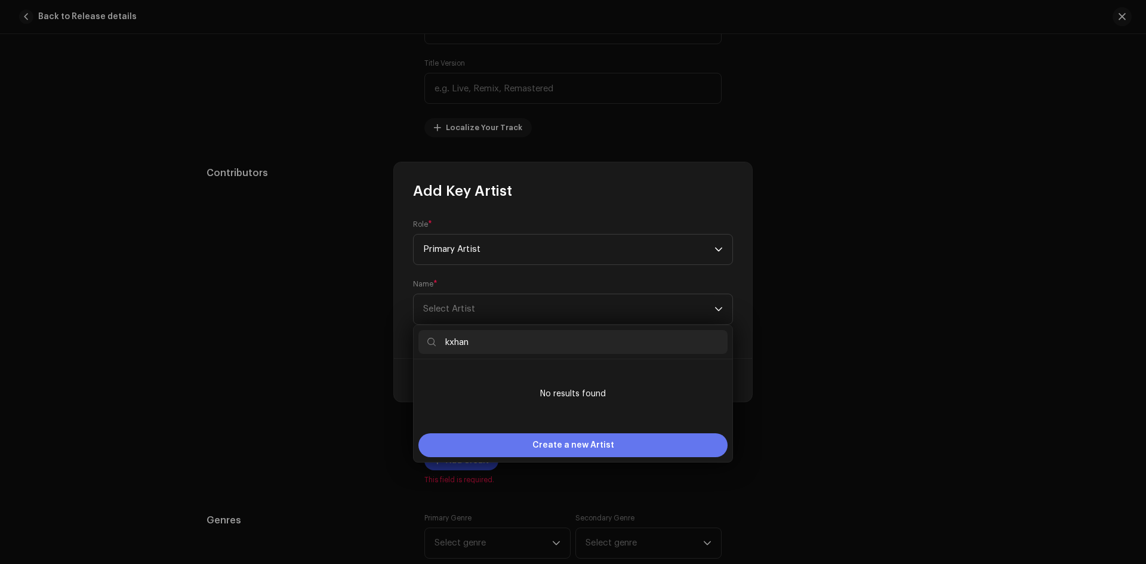
type input "kxhan"
click at [586, 446] on span "Create a new Artist" at bounding box center [573, 445] width 82 height 24
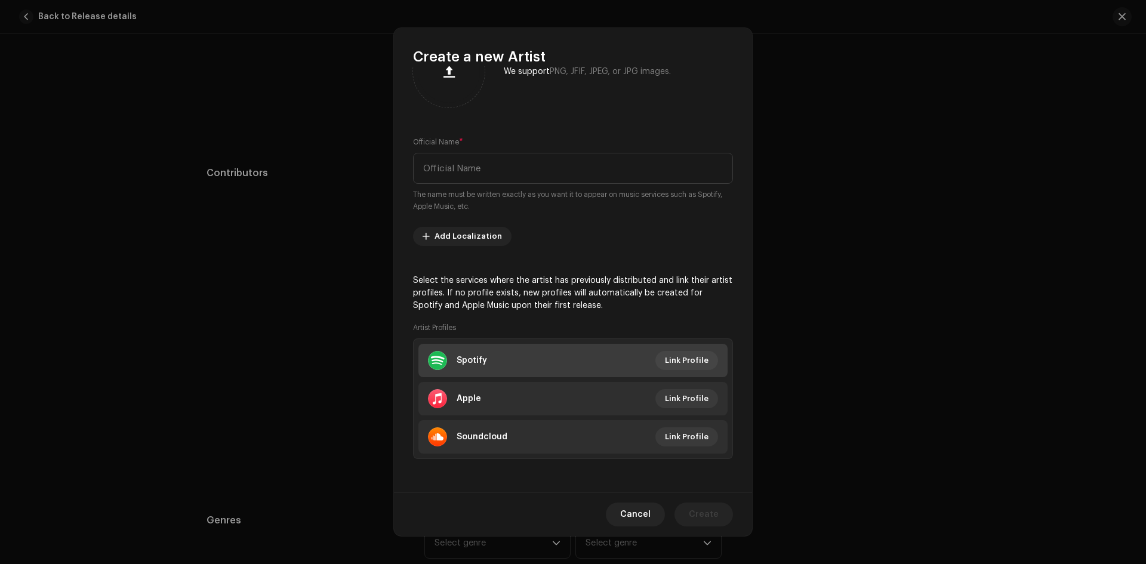
scroll to position [0, 0]
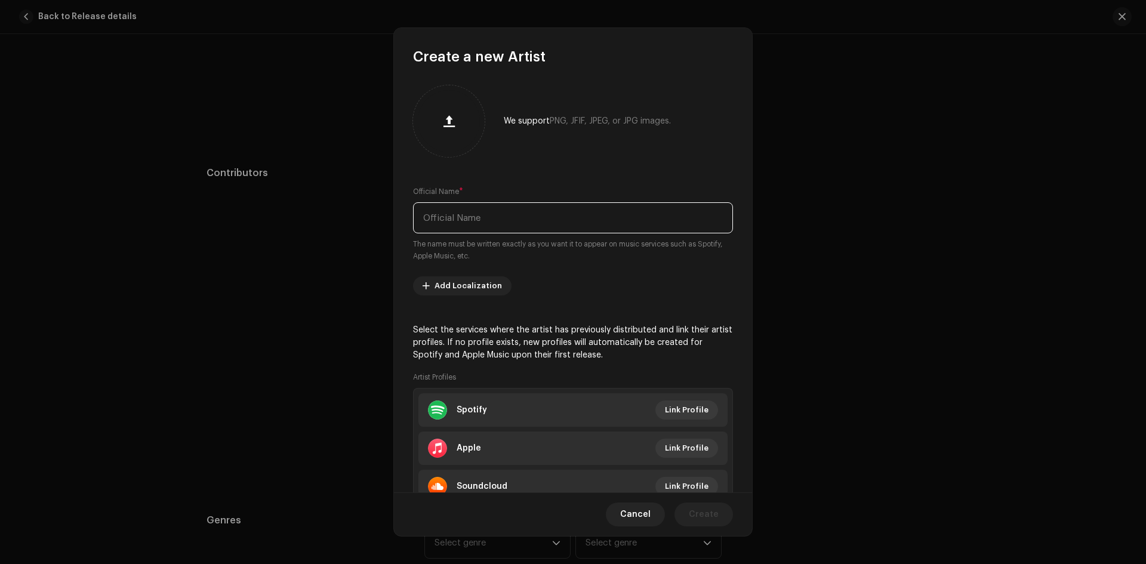
click at [467, 218] on input "text" at bounding box center [573, 217] width 320 height 31
click at [467, 223] on input "text" at bounding box center [573, 217] width 320 height 31
type input "kxhan"
click at [718, 509] on span "Create" at bounding box center [704, 514] width 30 height 24
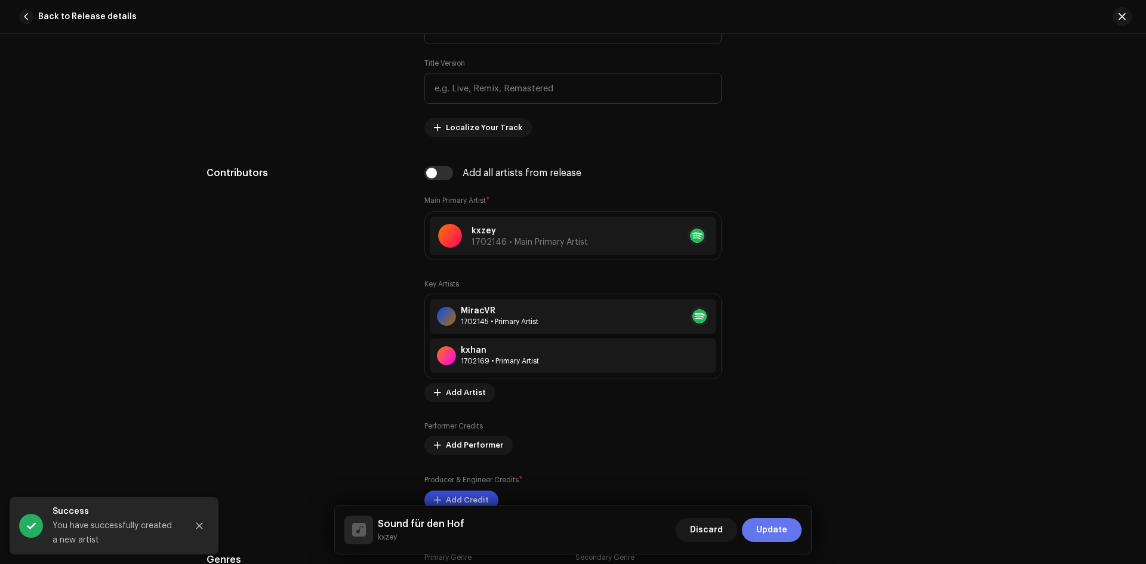
click at [777, 532] on span "Update" at bounding box center [771, 530] width 31 height 24
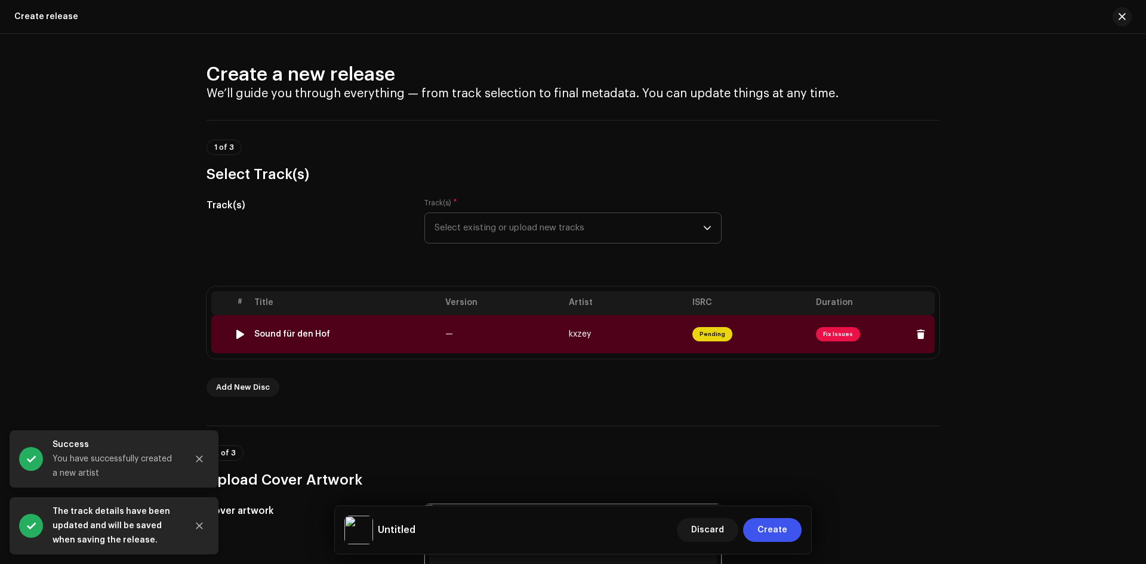
click at [843, 331] on span "Fix Issues" at bounding box center [838, 334] width 44 height 14
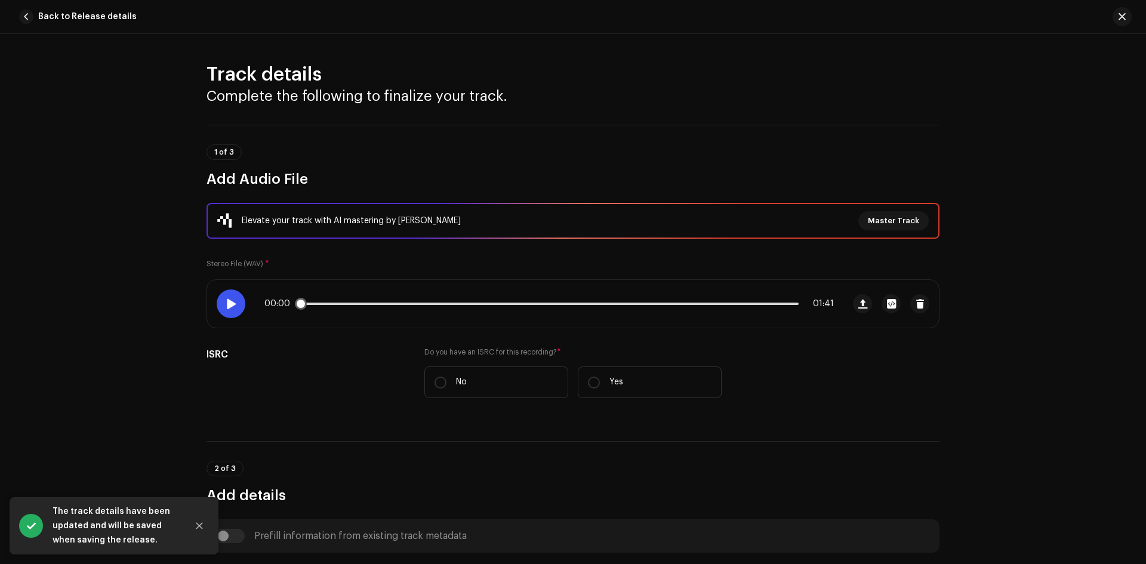
click at [229, 308] on span at bounding box center [231, 304] width 10 height 10
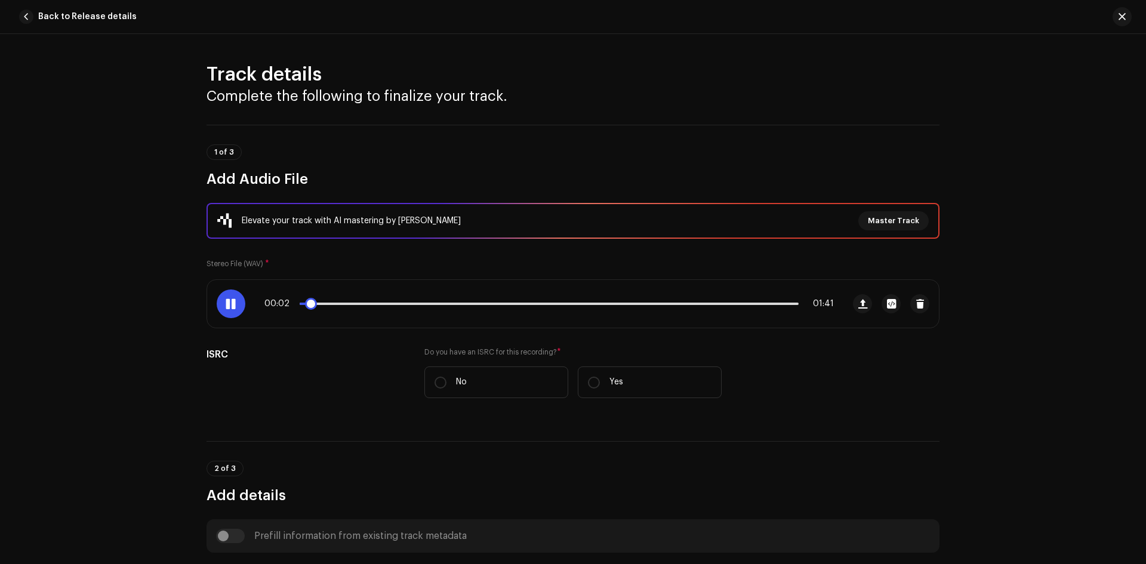
click at [398, 306] on div "00:02 01:41" at bounding box center [548, 304] width 569 height 10
click at [234, 301] on span at bounding box center [231, 304] width 10 height 10
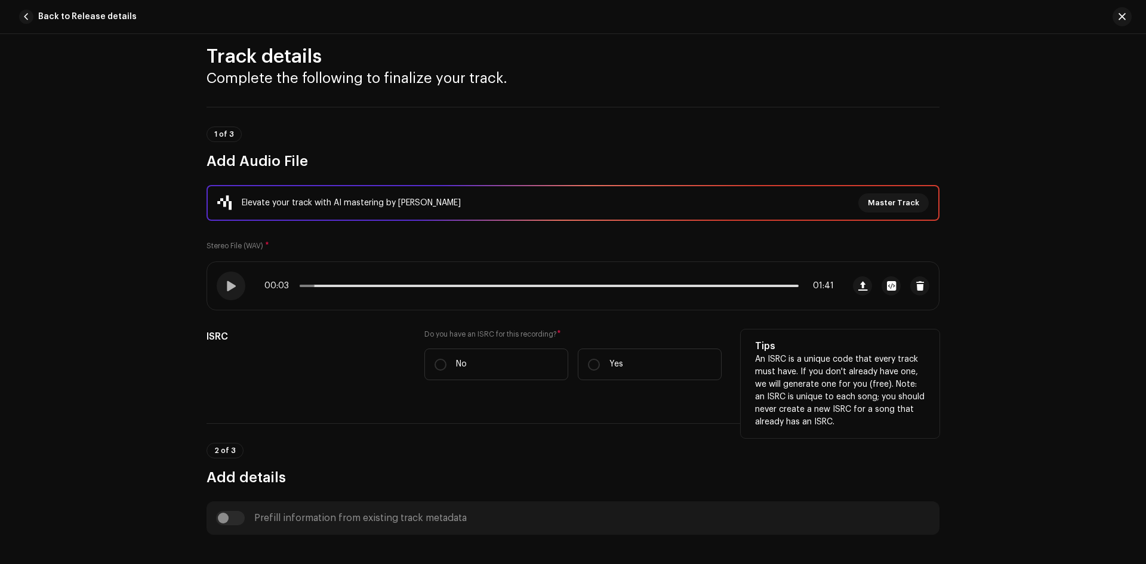
scroll to position [60, 0]
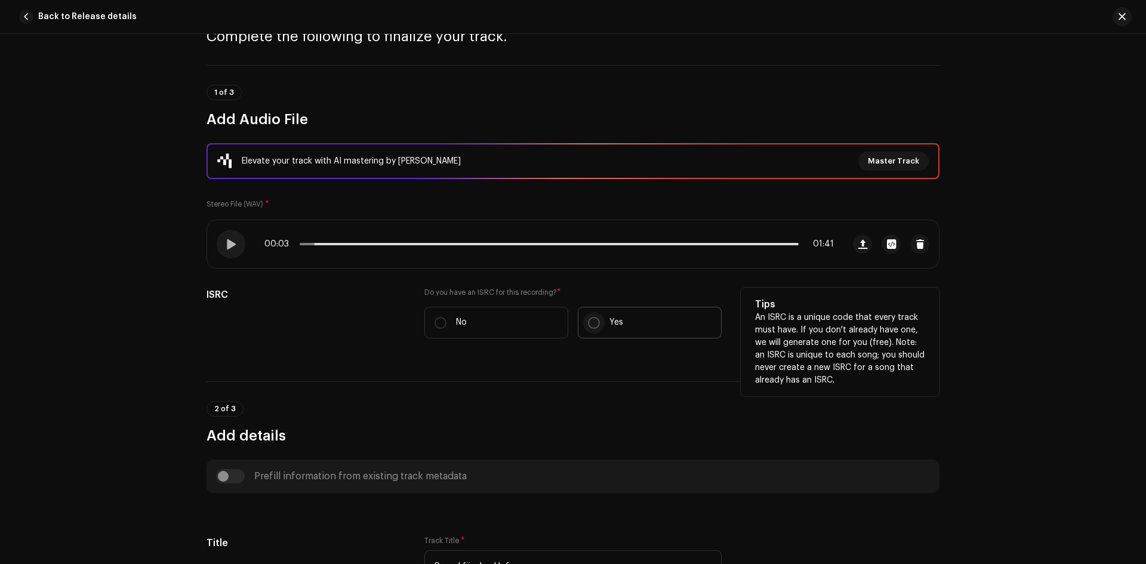
click at [588, 326] on input "Yes" at bounding box center [594, 323] width 12 height 12
radio input "true"
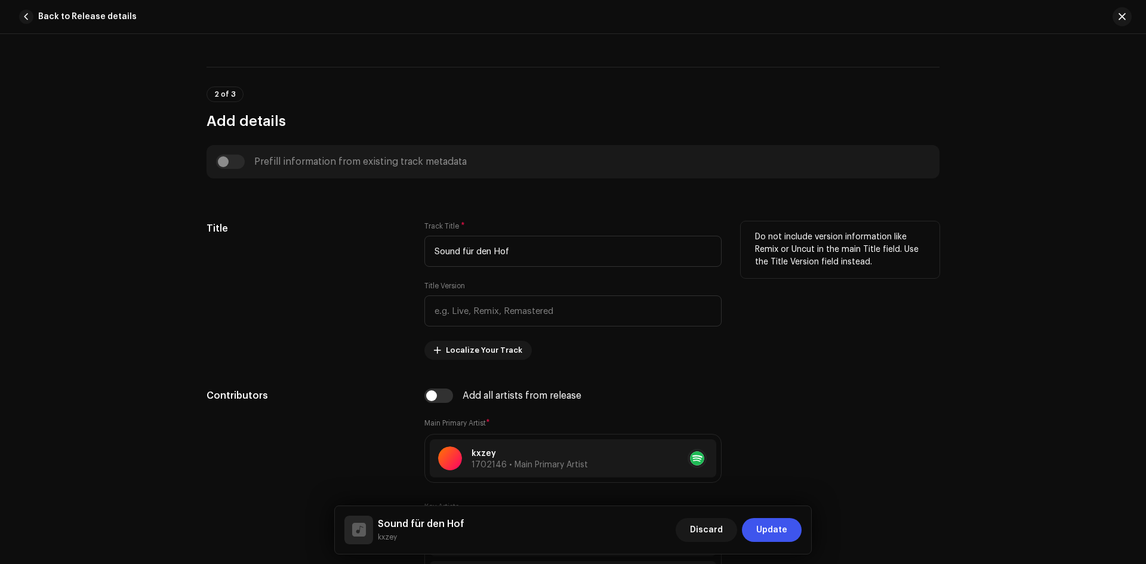
scroll to position [477, 0]
drag, startPoint x: 534, startPoint y: 246, endPoint x: 353, endPoint y: 246, distance: 180.8
click at [370, 245] on div "Title Track Title * Sound für den Hof Title Version Localize Your Track Do not …" at bounding box center [572, 290] width 733 height 138
click at [518, 300] on input "text" at bounding box center [572, 310] width 297 height 31
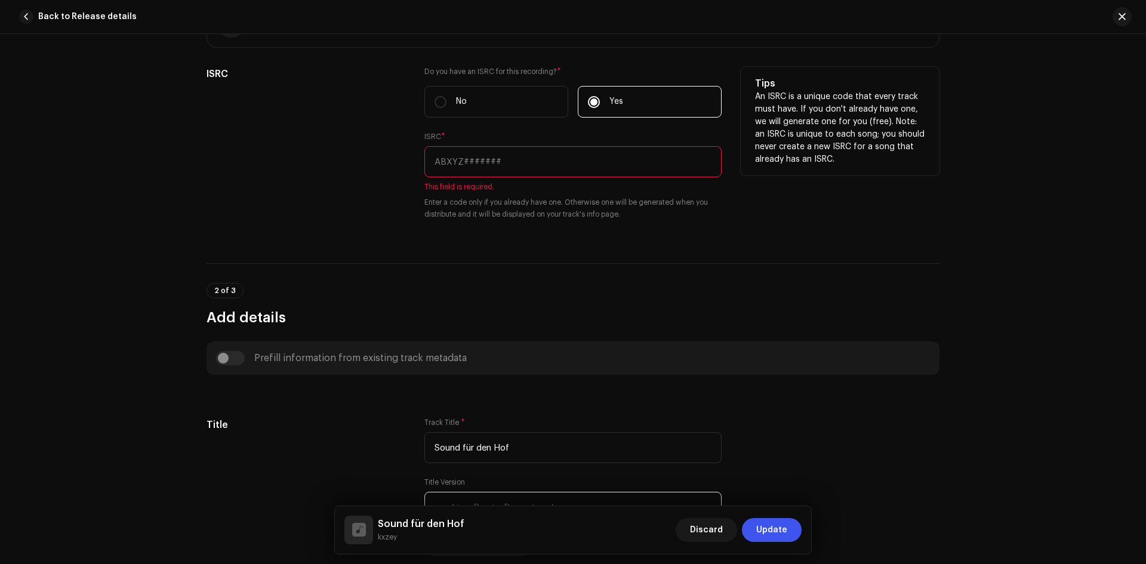
scroll to position [239, 0]
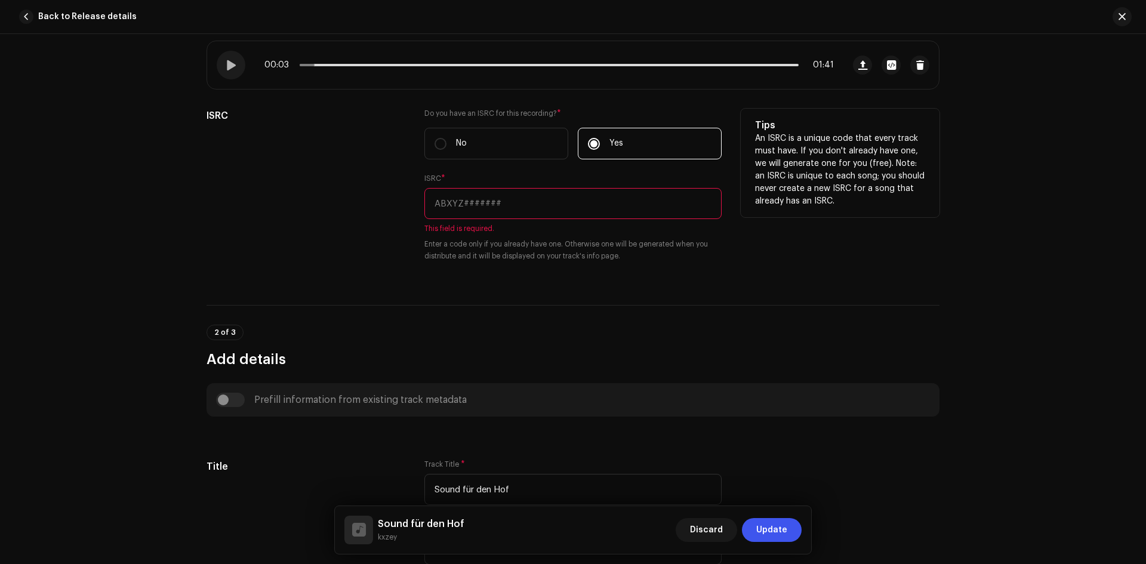
click at [456, 217] on input "text" at bounding box center [572, 203] width 297 height 31
paste input "ESA012534847"
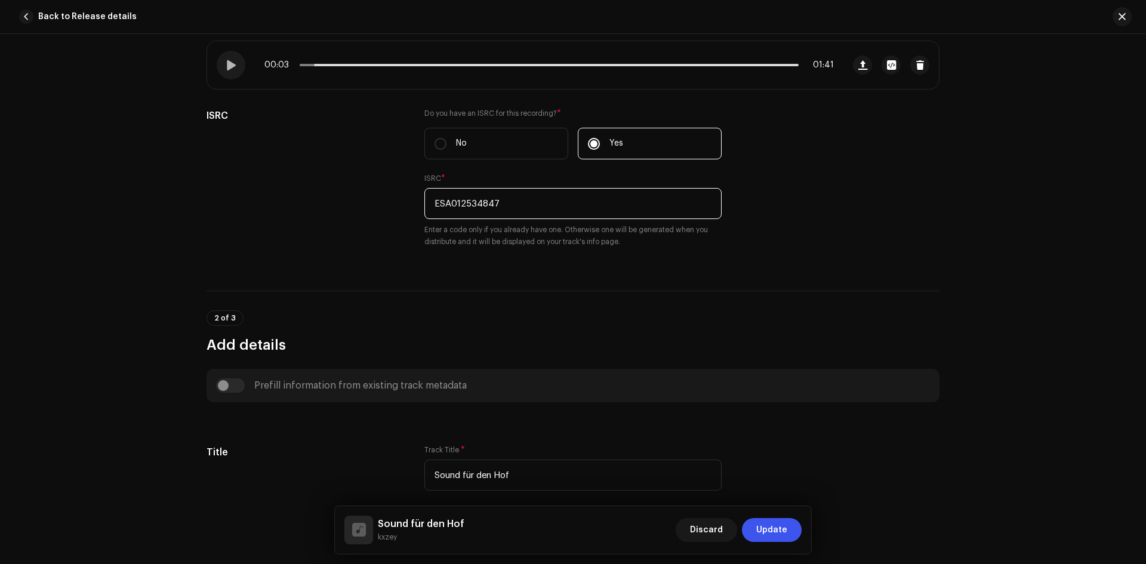
type input "ESA012534847"
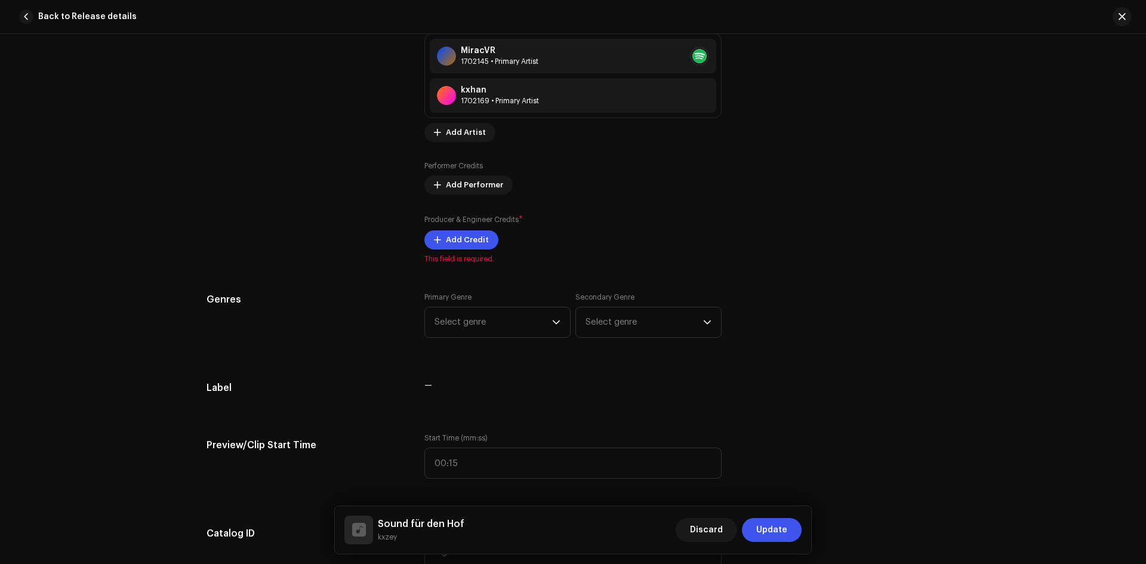
scroll to position [895, 0]
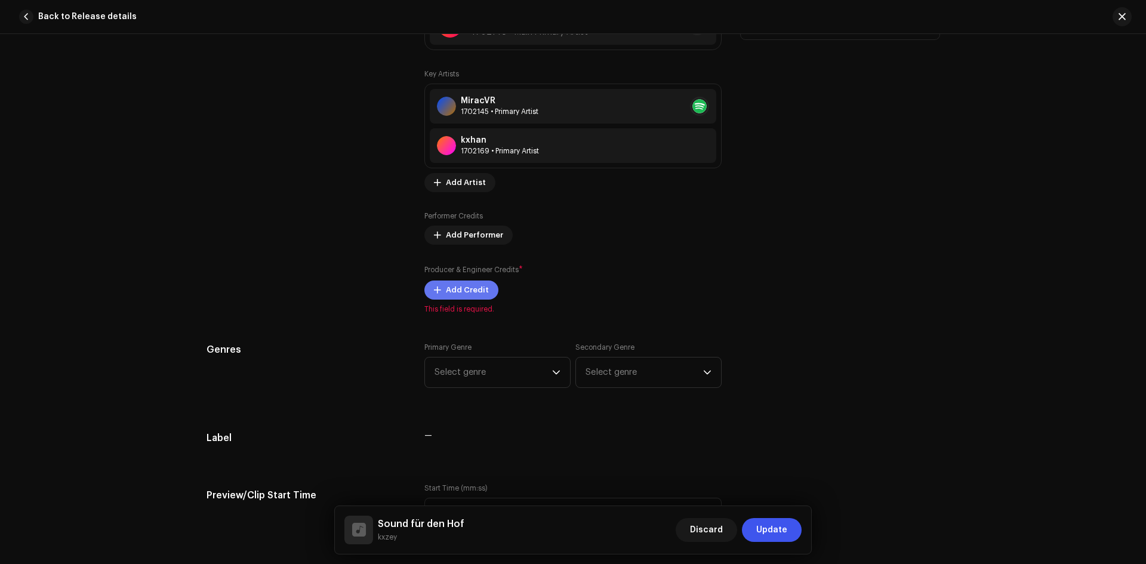
click at [446, 287] on span "Add Credit" at bounding box center [467, 290] width 43 height 24
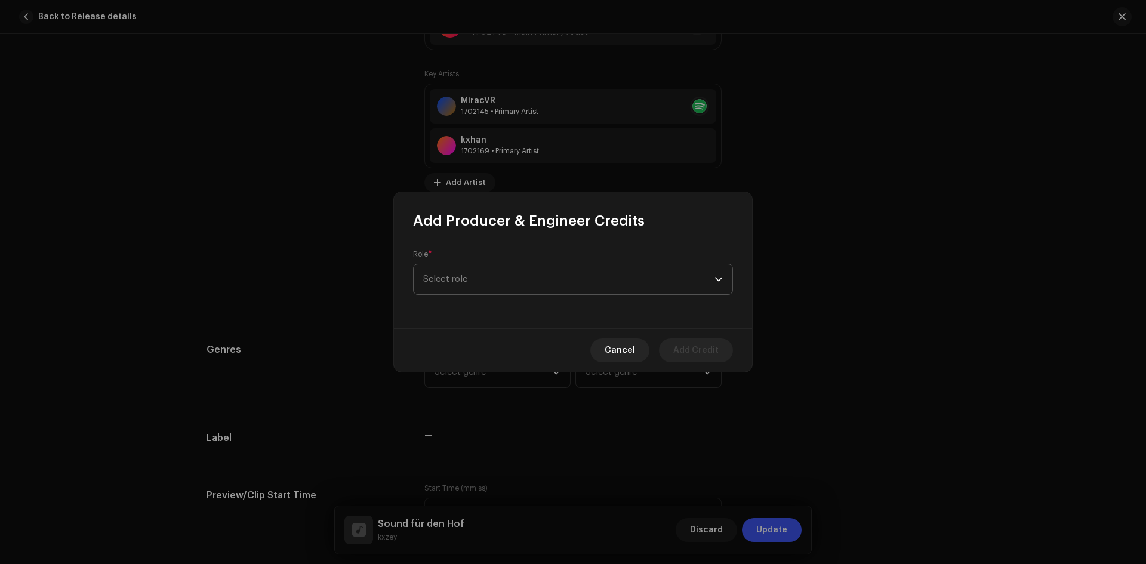
click at [464, 276] on span "Select role" at bounding box center [568, 279] width 291 height 30
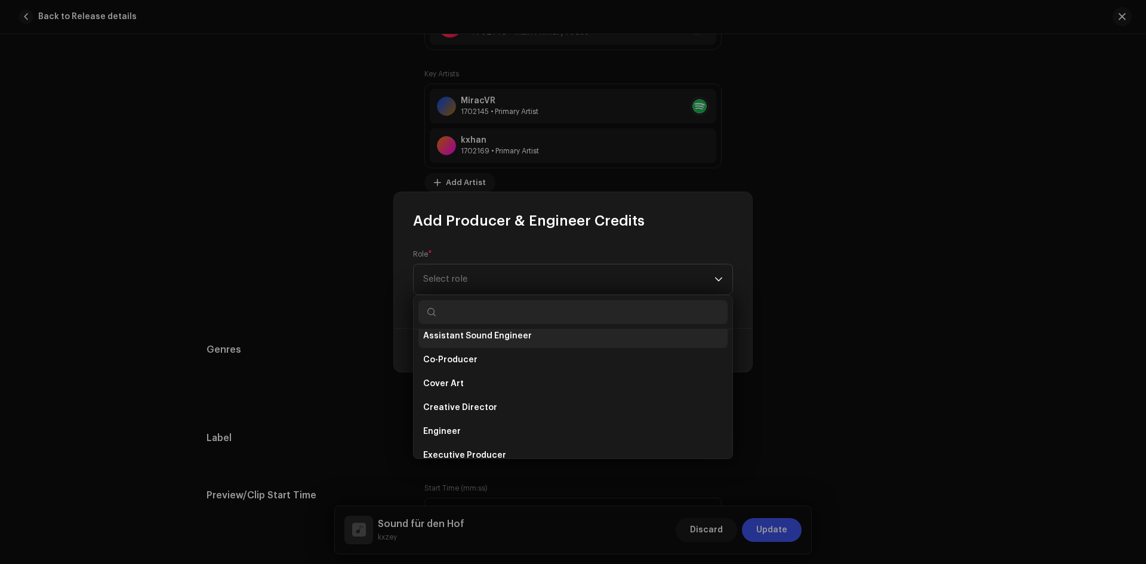
scroll to position [111, 0]
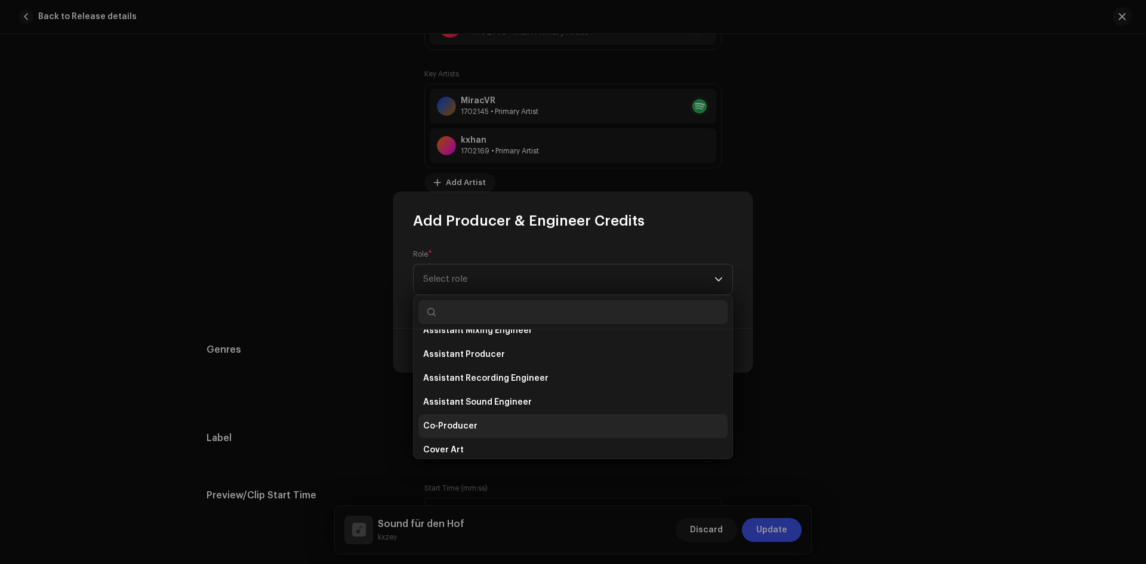
click at [465, 427] on span "Co-Producer" at bounding box center [450, 426] width 54 height 12
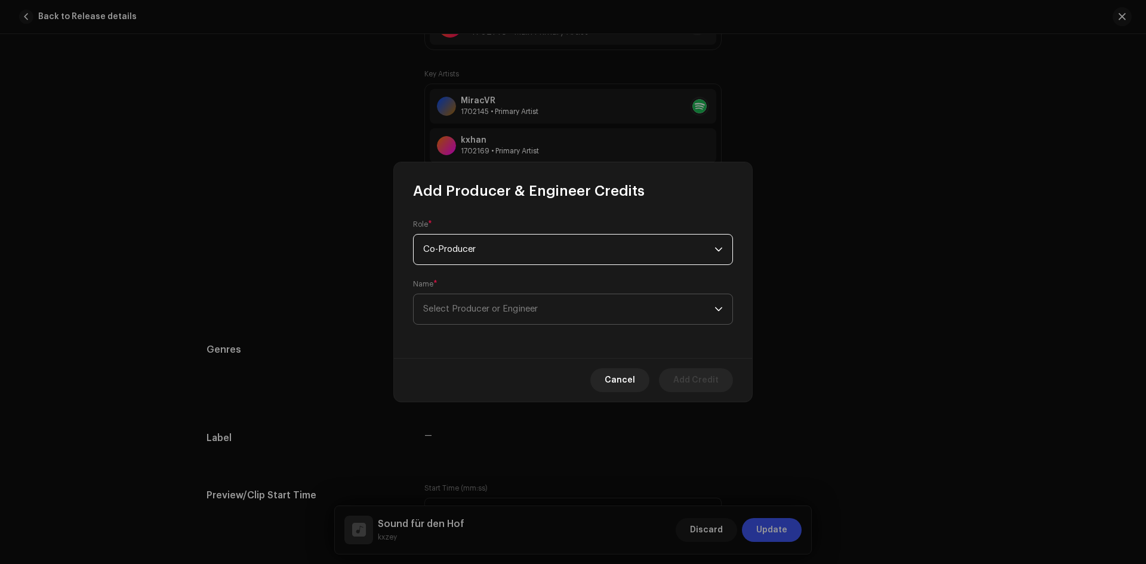
click at [497, 314] on span "Select Producer or Engineer" at bounding box center [568, 309] width 291 height 30
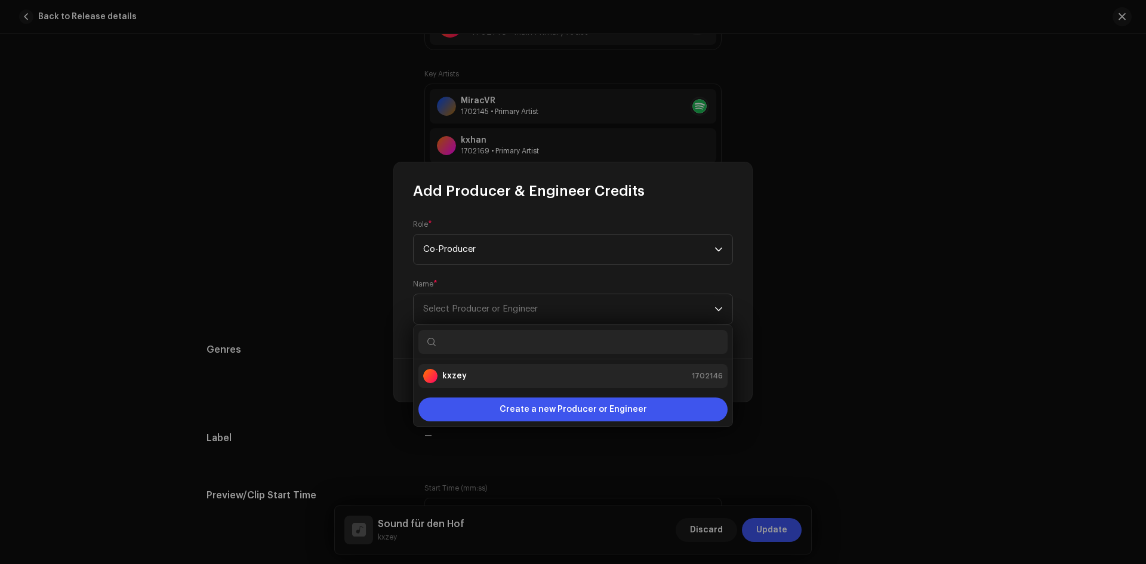
click at [469, 378] on div "kxzey 1702146" at bounding box center [573, 376] width 300 height 14
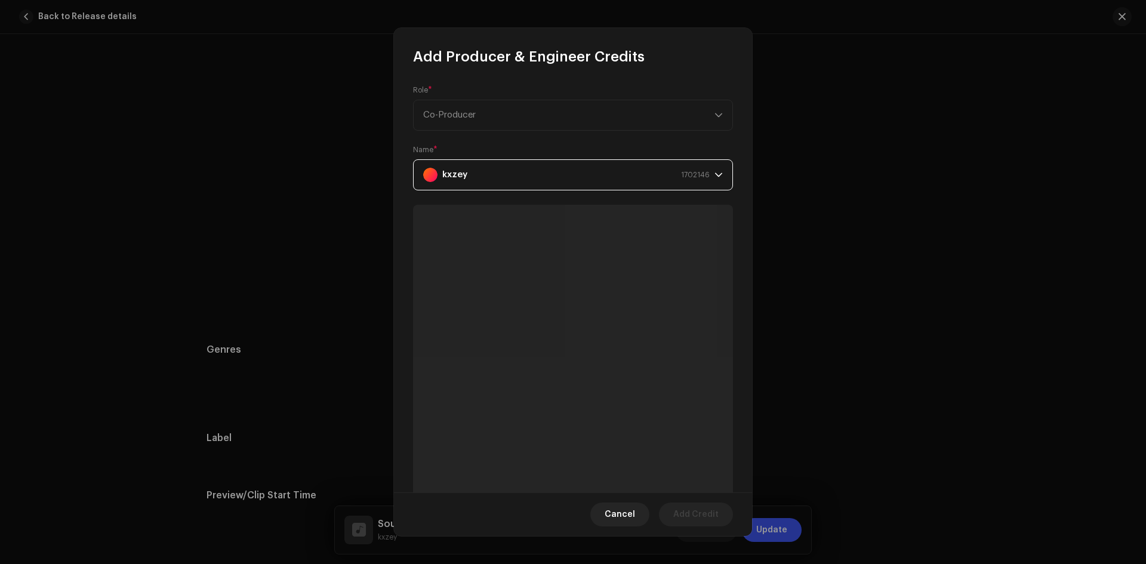
click at [490, 116] on span "Co-Producer" at bounding box center [568, 115] width 291 height 30
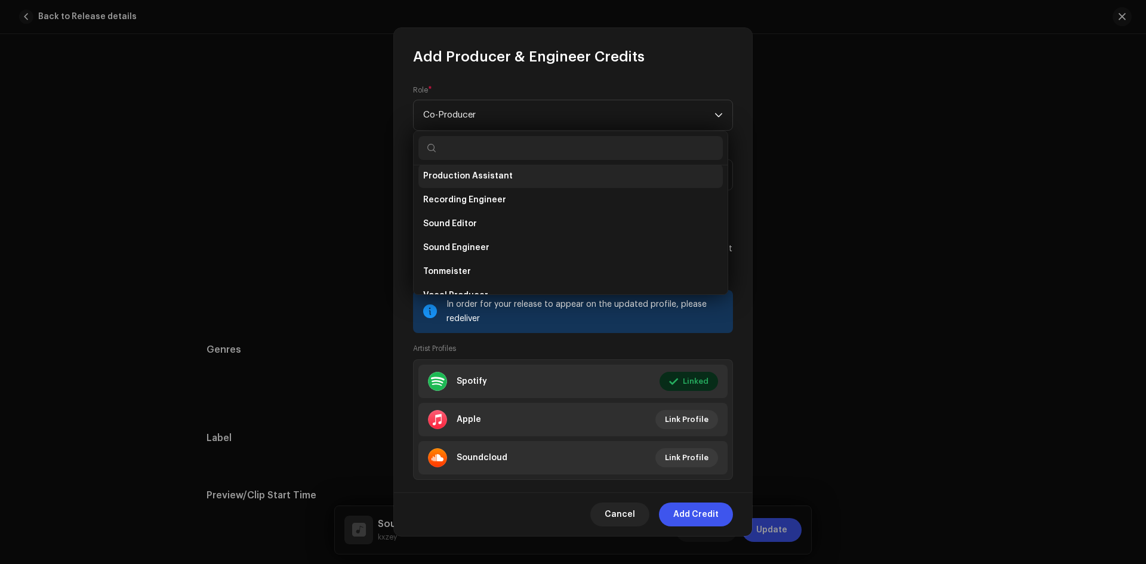
scroll to position [525, 0]
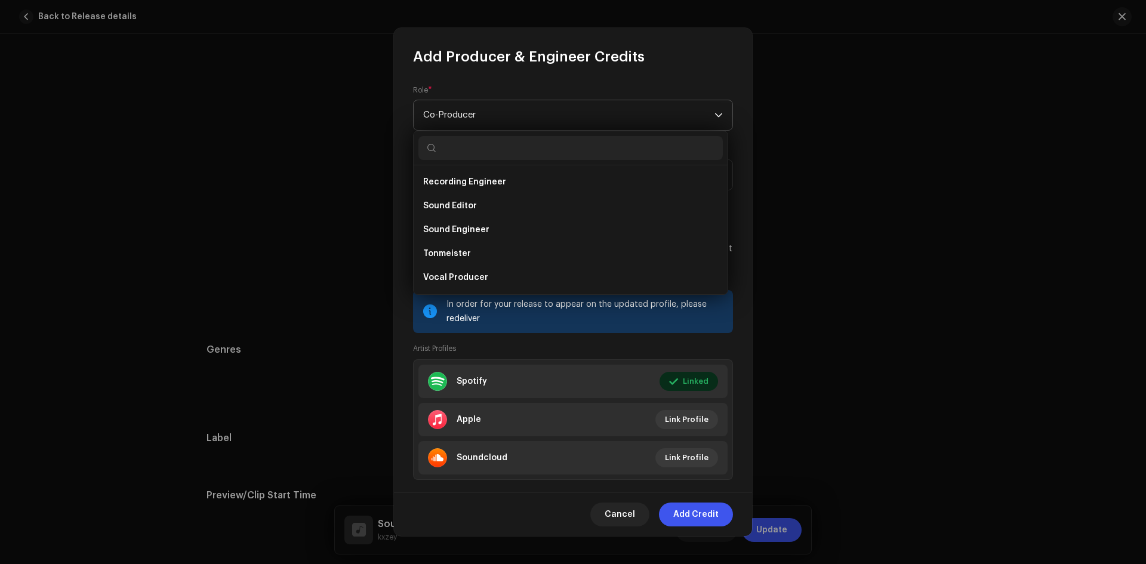
click at [482, 109] on span "Co-Producer" at bounding box center [568, 115] width 291 height 30
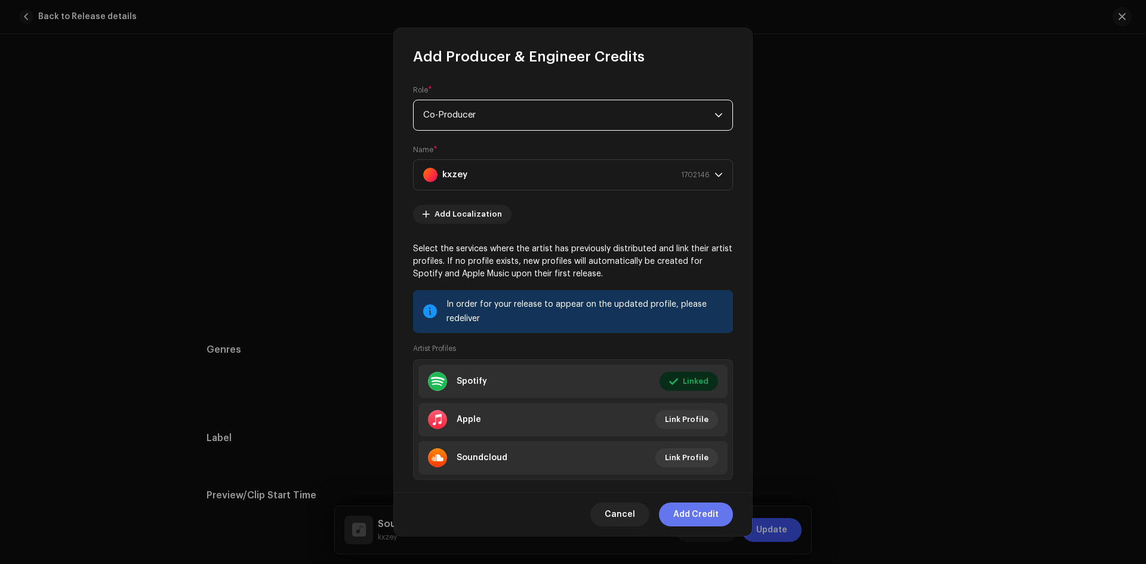
click at [698, 513] on span "Add Credit" at bounding box center [695, 514] width 45 height 24
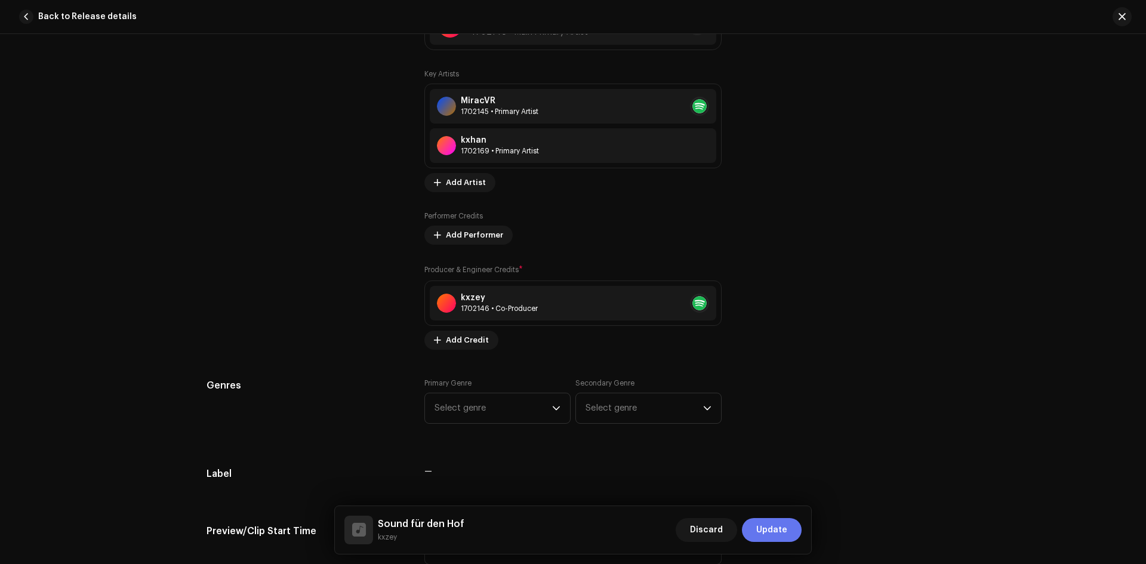
click at [778, 529] on span "Update" at bounding box center [771, 530] width 31 height 24
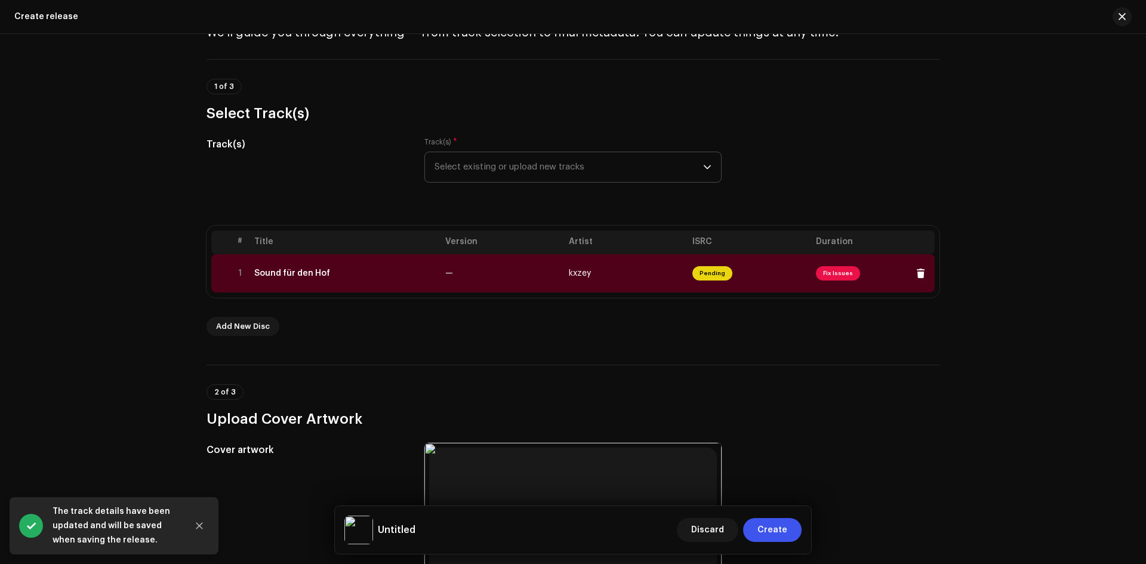
scroll to position [60, 0]
click at [817, 270] on span "Fix Issues" at bounding box center [838, 274] width 44 height 14
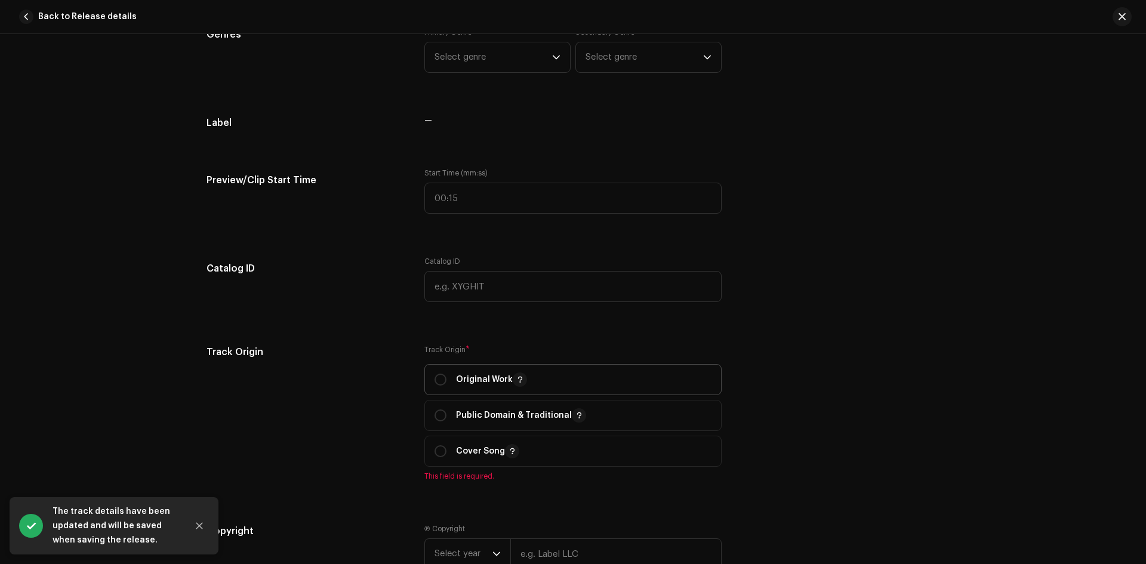
scroll to position [1253, 0]
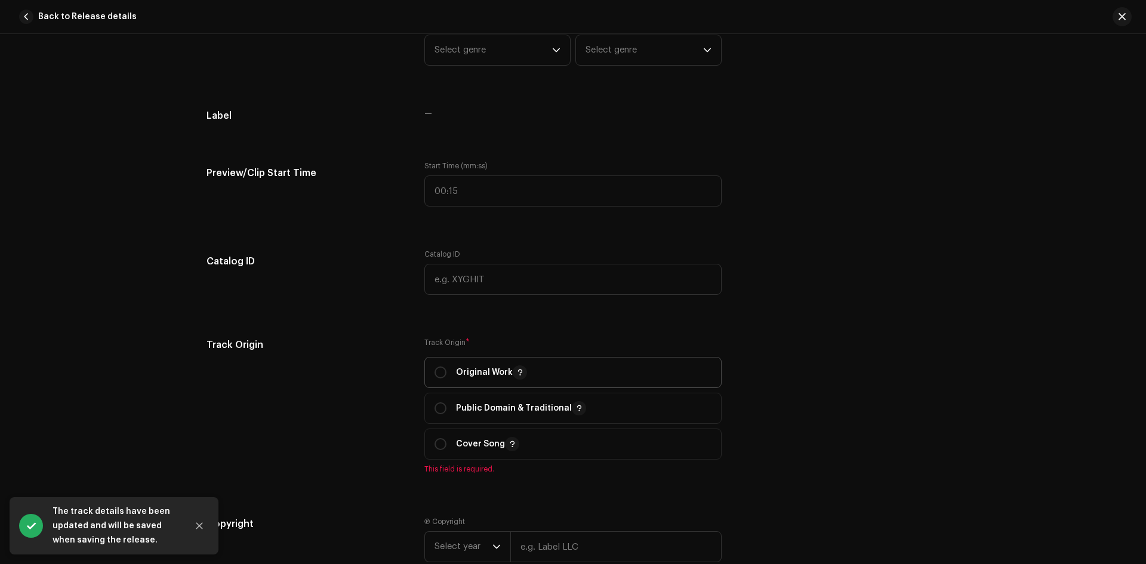
click at [479, 369] on p "Original Work" at bounding box center [491, 372] width 71 height 14
radio input "true"
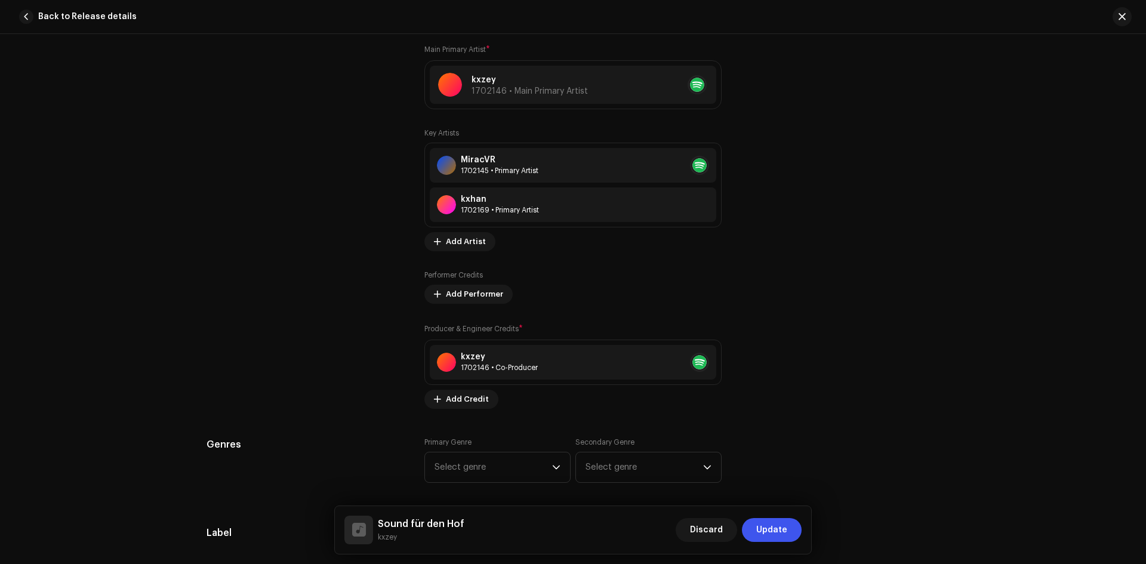
scroll to position [835, 0]
click at [527, 469] on span "Select genre" at bounding box center [493, 468] width 118 height 30
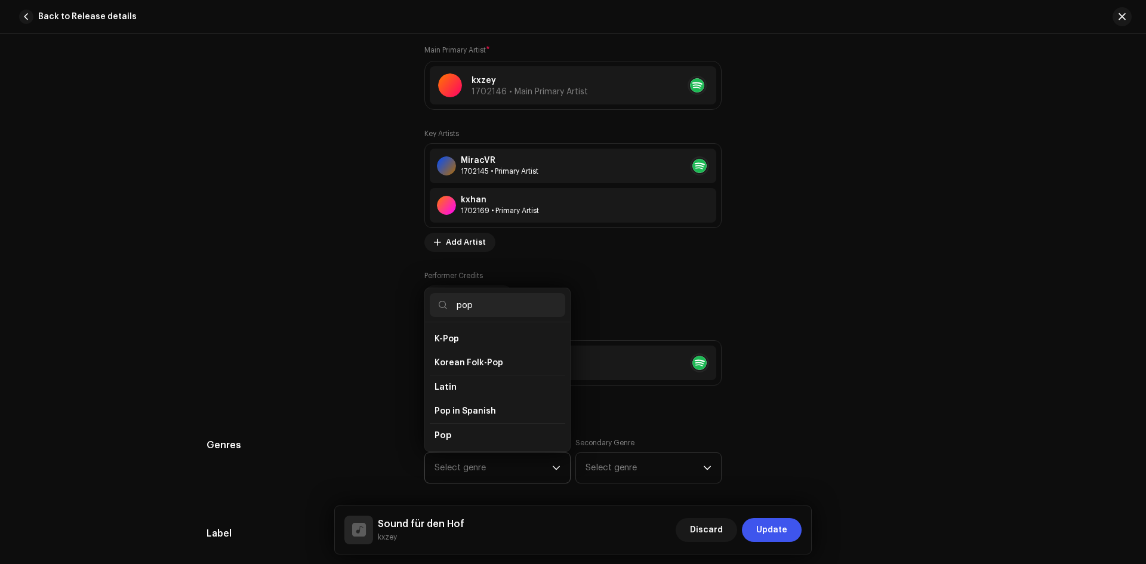
scroll to position [358, 0]
type input "pop"
click at [453, 417] on li "Pop" at bounding box center [497, 424] width 135 height 24
click at [434, 420] on span "Pop" at bounding box center [442, 424] width 17 height 9
click at [442, 424] on li "Pop" at bounding box center [497, 424] width 135 height 24
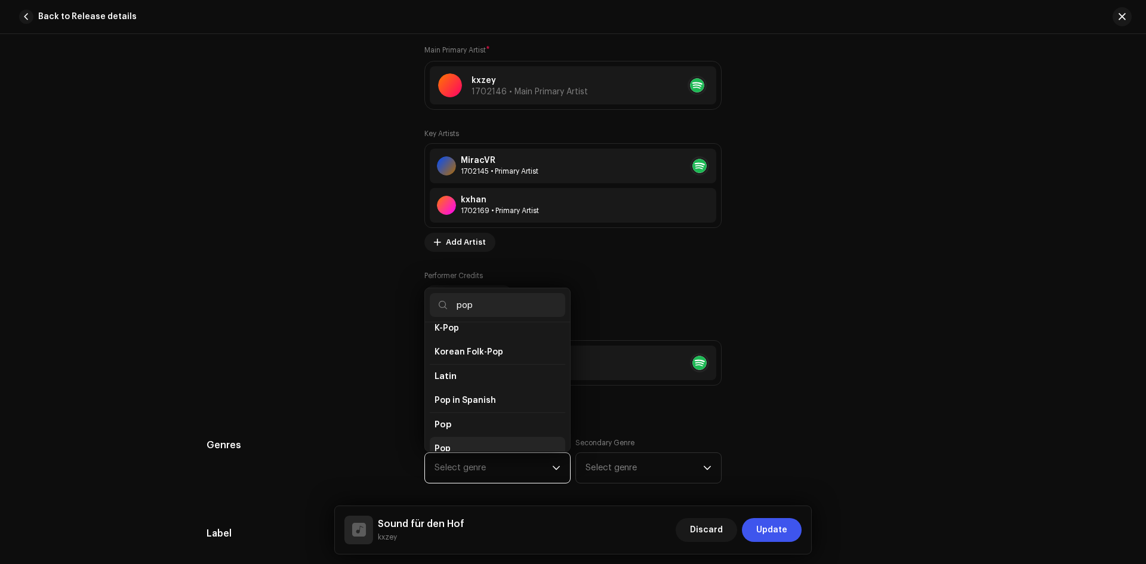
drag, startPoint x: 446, startPoint y: 429, endPoint x: 446, endPoint y: 436, distance: 7.2
click at [446, 437] on li "Pop" at bounding box center [497, 449] width 135 height 24
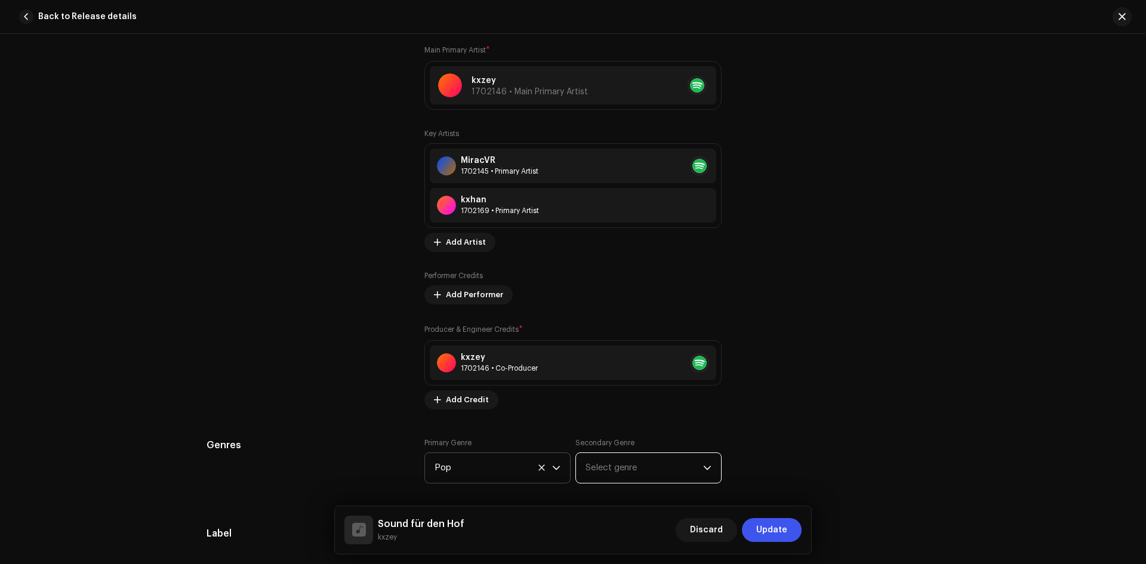
click at [601, 466] on span "Select genre" at bounding box center [644, 468] width 118 height 30
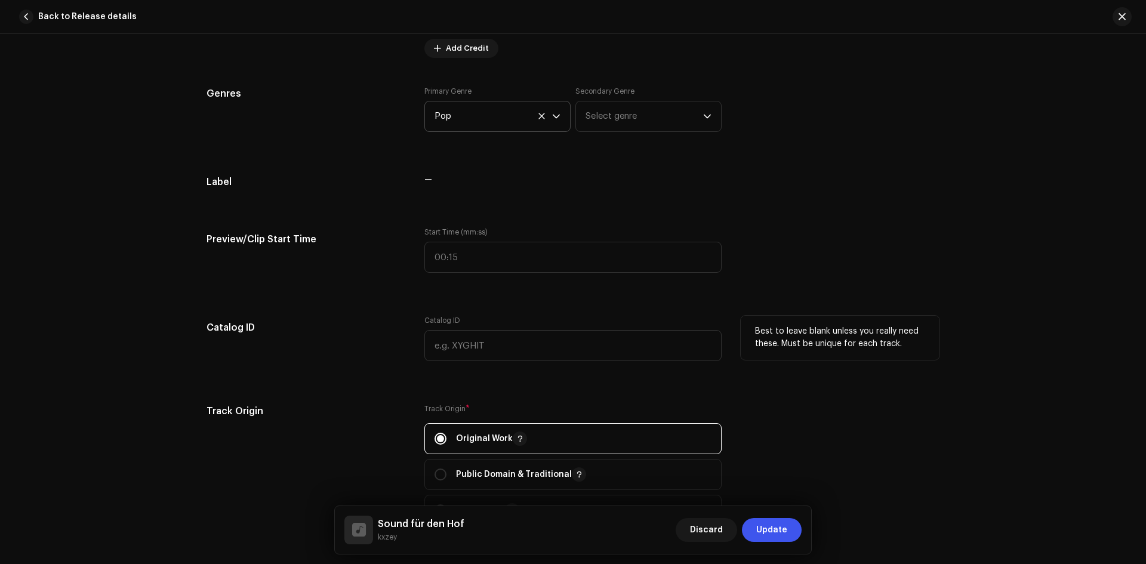
scroll to position [1134, 0]
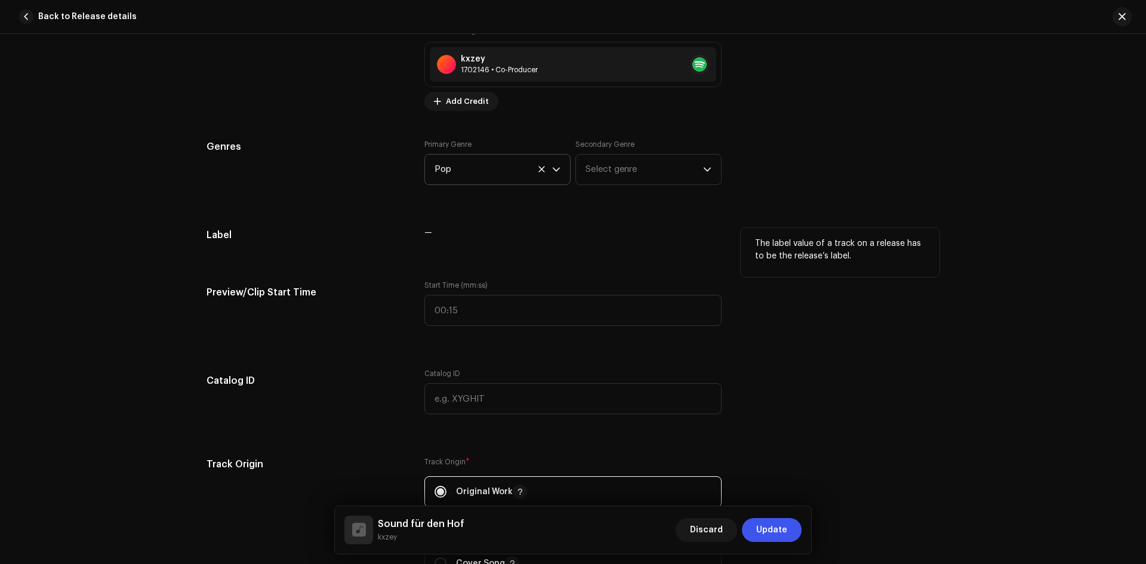
click at [428, 230] on span "—" at bounding box center [428, 233] width 8 height 8
click at [424, 233] on span "—" at bounding box center [428, 233] width 8 height 8
click at [456, 237] on div "—" at bounding box center [572, 240] width 297 height 24
drag, startPoint x: 431, startPoint y: 233, endPoint x: 412, endPoint y: 237, distance: 20.1
click at [424, 234] on div "—" at bounding box center [572, 233] width 297 height 10
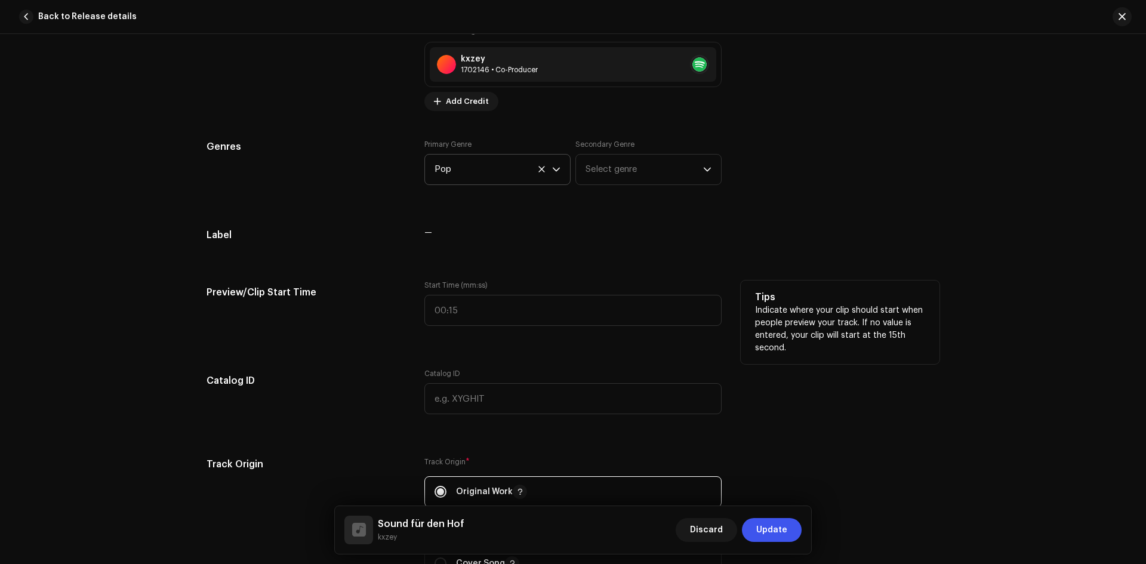
click at [391, 292] on h5 "Preview/Clip Start Time" at bounding box center [305, 292] width 199 height 24
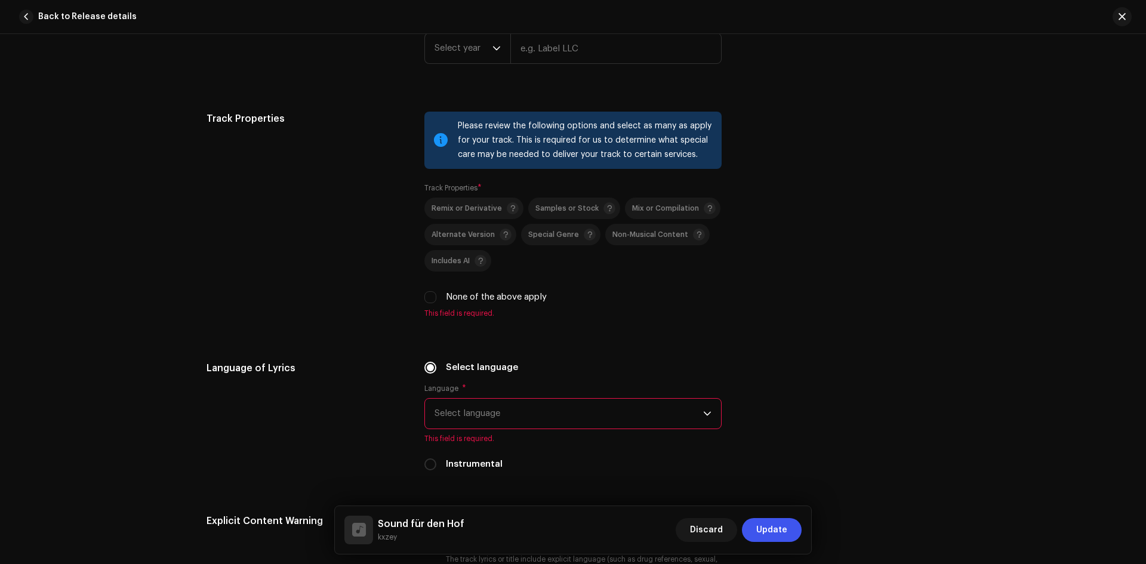
scroll to position [1730, 0]
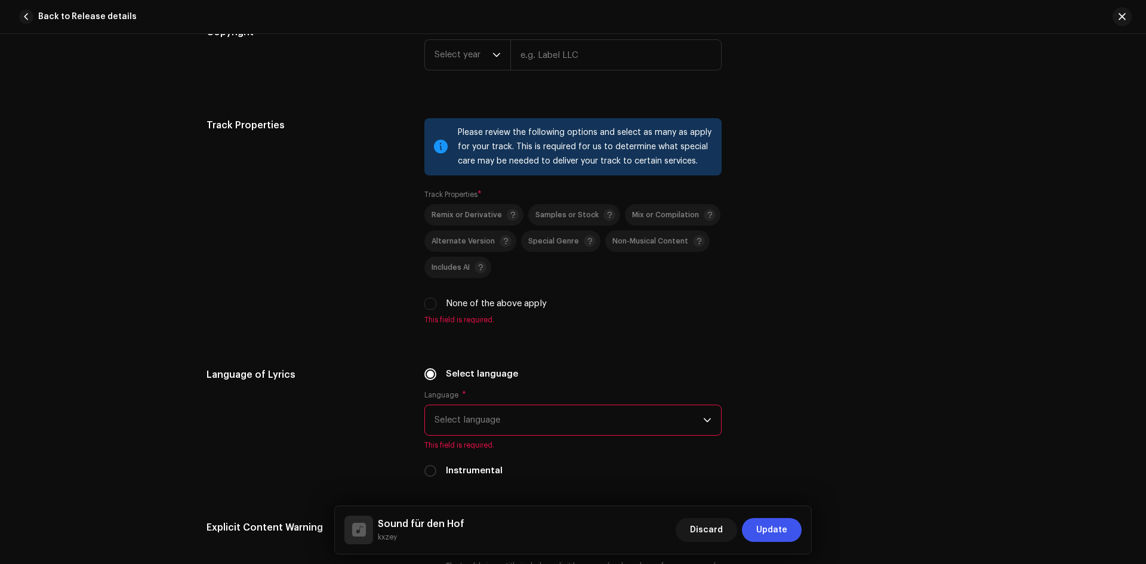
click at [419, 309] on div "Track Properties Please review the following options and select as many as appl…" at bounding box center [572, 228] width 733 height 221
click at [427, 305] on input "None of the above apply" at bounding box center [430, 304] width 12 height 12
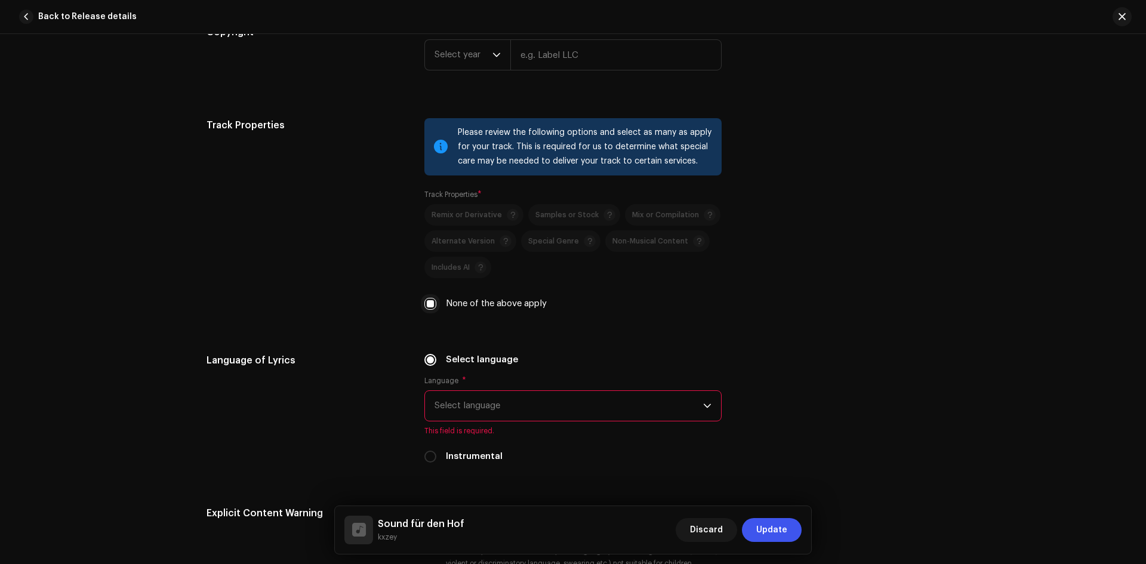
click at [427, 298] on input "None of the above apply" at bounding box center [430, 304] width 12 height 12
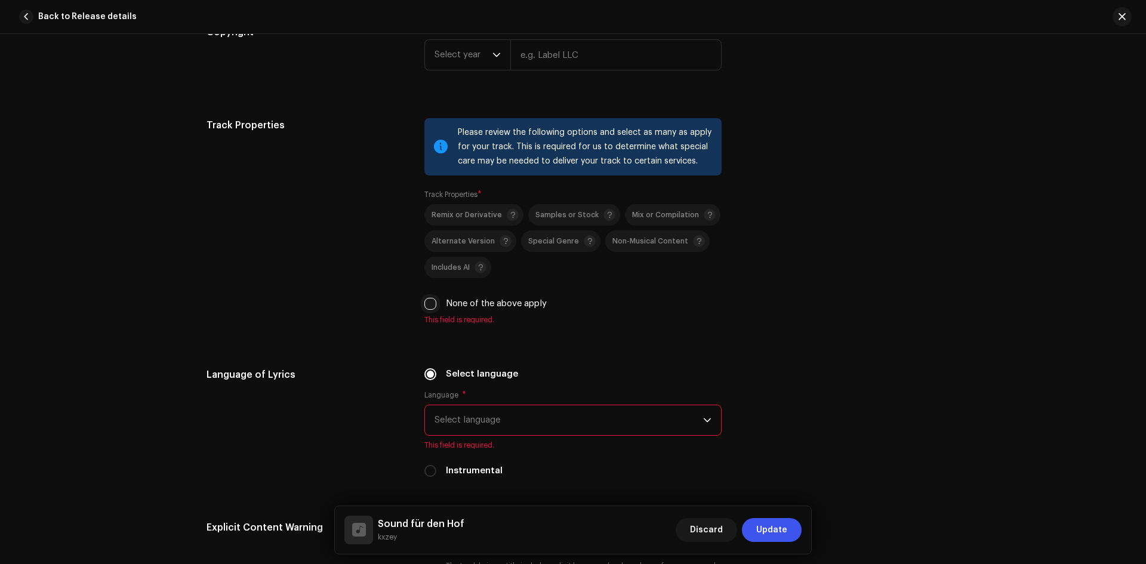
click at [425, 302] on input "None of the above apply" at bounding box center [430, 304] width 12 height 12
checkbox input "true"
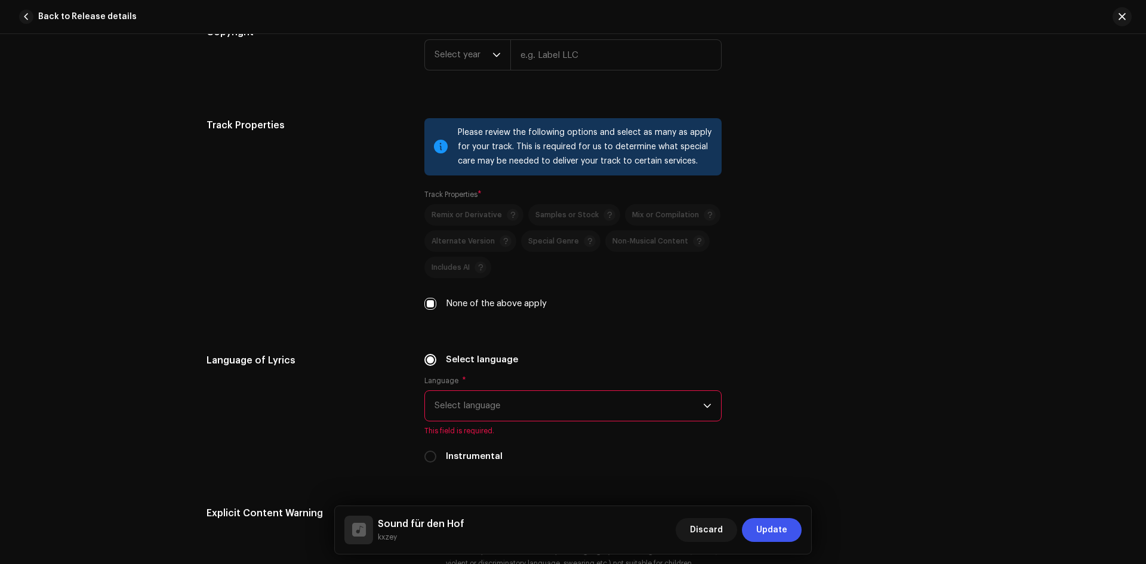
click at [481, 411] on span "Select language" at bounding box center [568, 406] width 269 height 30
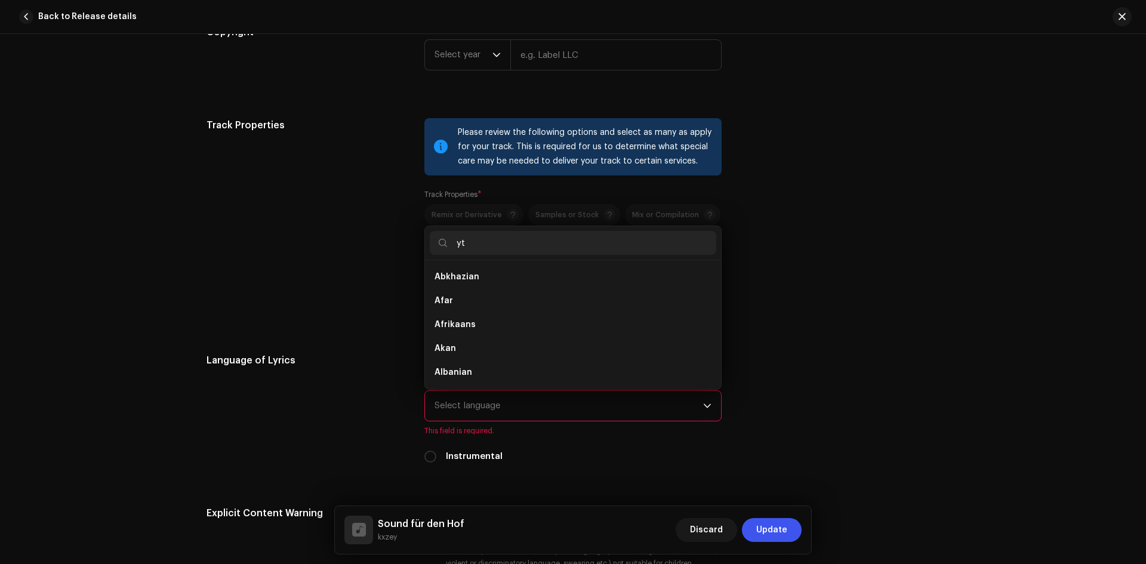
scroll to position [0, 0]
type input "y"
type input "tur"
click at [488, 282] on li "Turkish" at bounding box center [573, 277] width 286 height 24
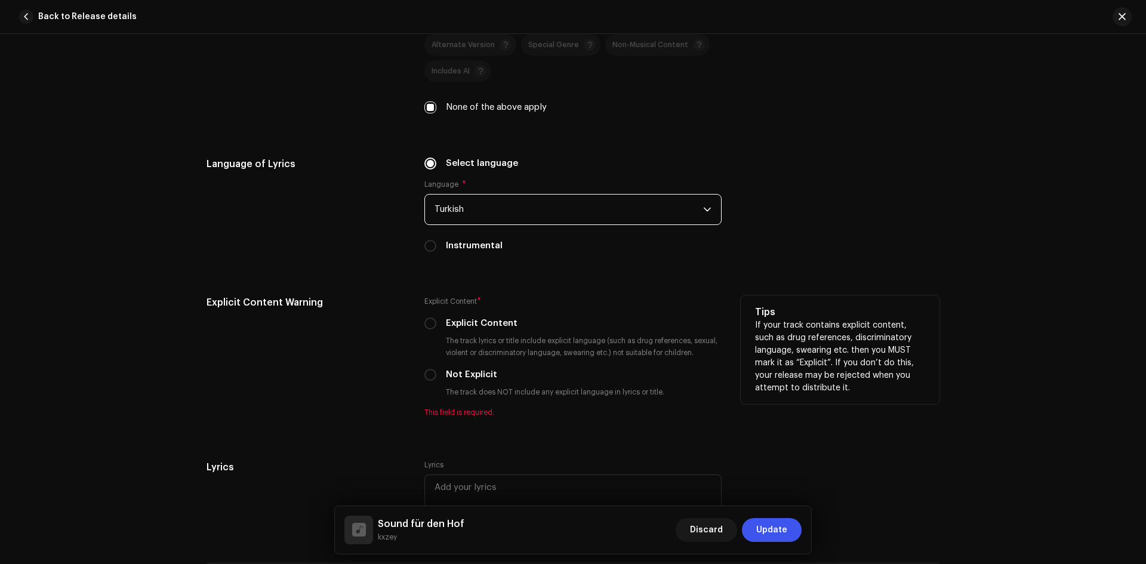
scroll to position [1969, 0]
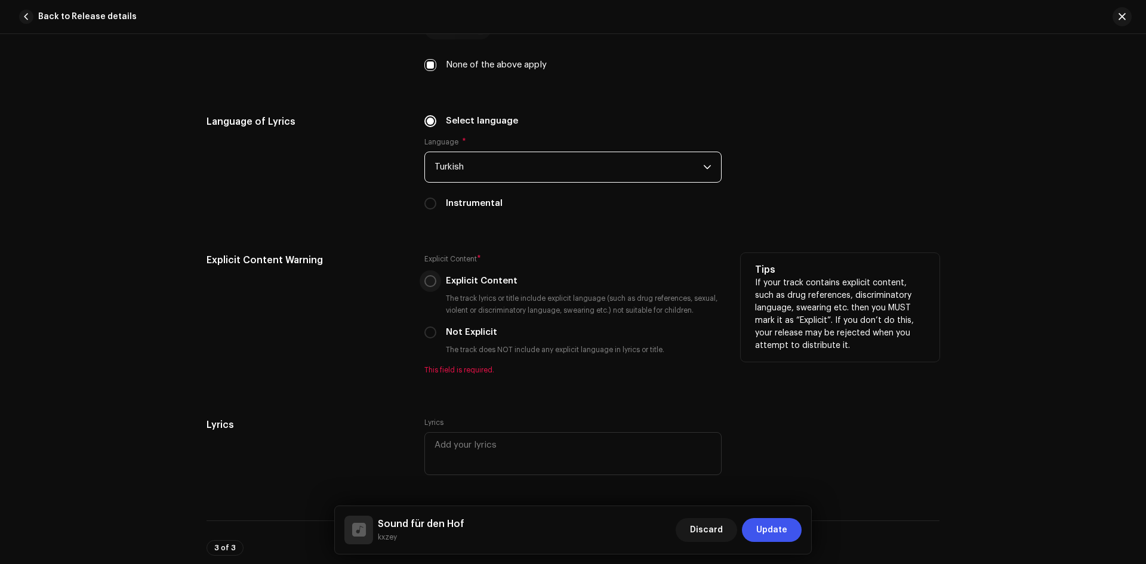
click at [424, 282] on input "Explicit Content" at bounding box center [430, 281] width 12 height 12
radio input "true"
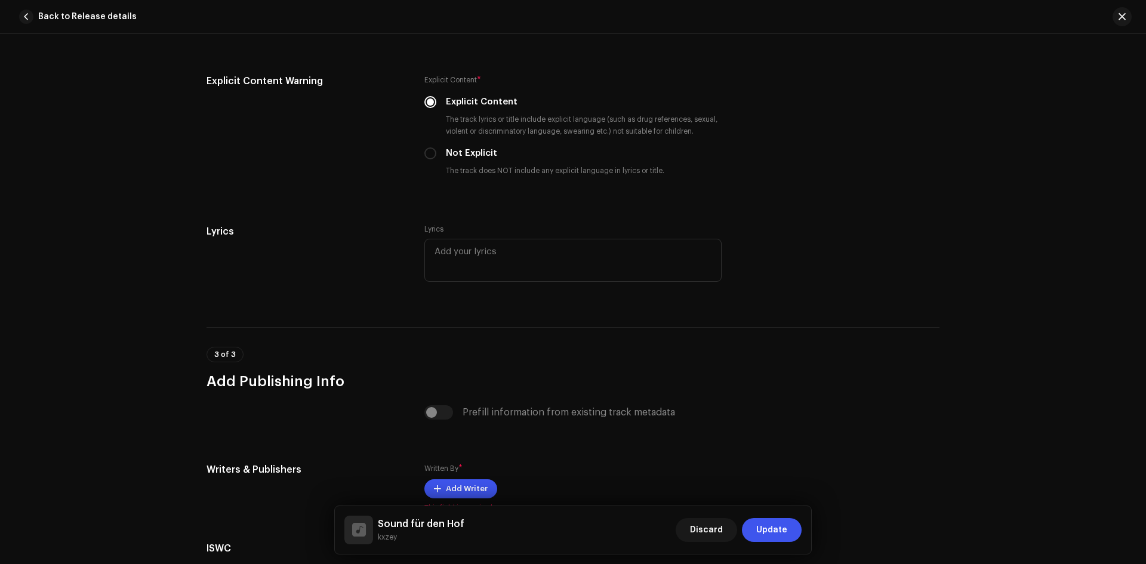
scroll to position [2292, 0]
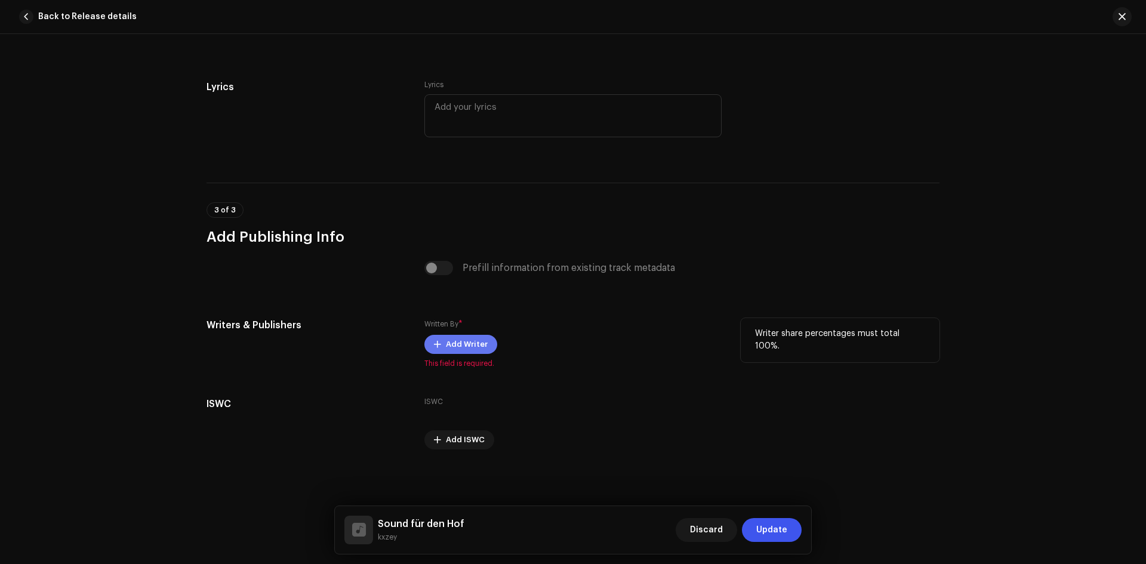
click at [468, 338] on span "Add Writer" at bounding box center [467, 344] width 42 height 24
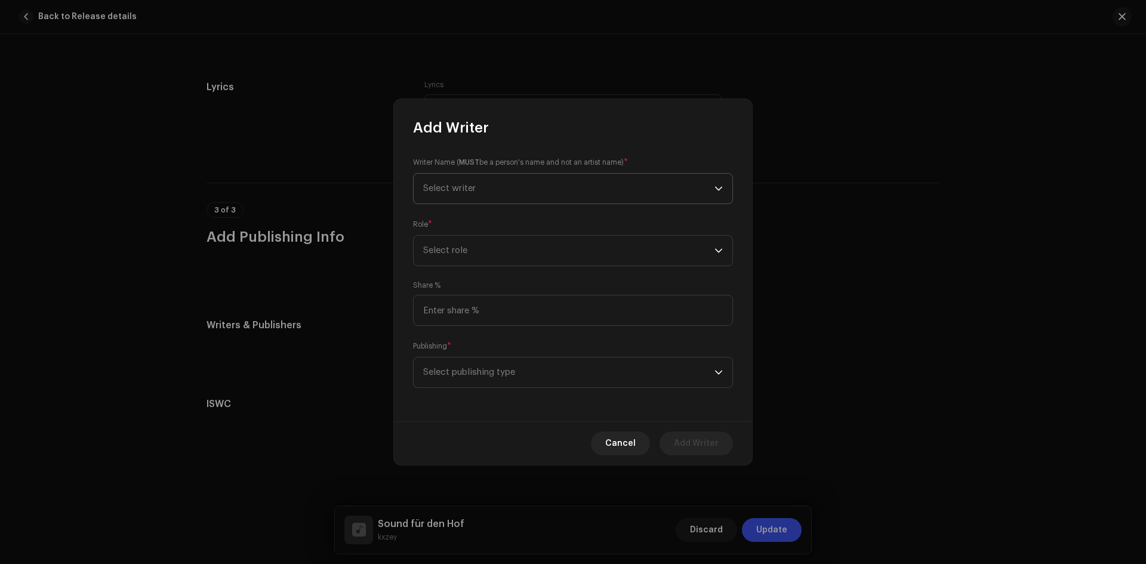
click at [471, 192] on span "Select writer" at bounding box center [449, 188] width 53 height 9
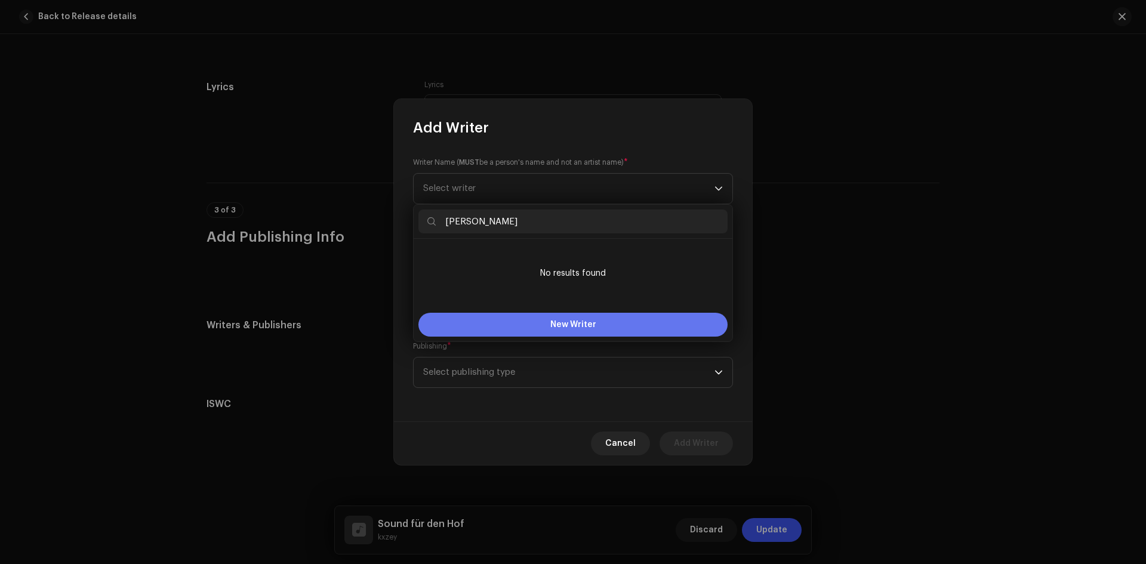
type input "Kuzey Babacan"
click at [551, 327] on span "New Writer" at bounding box center [573, 324] width 46 height 8
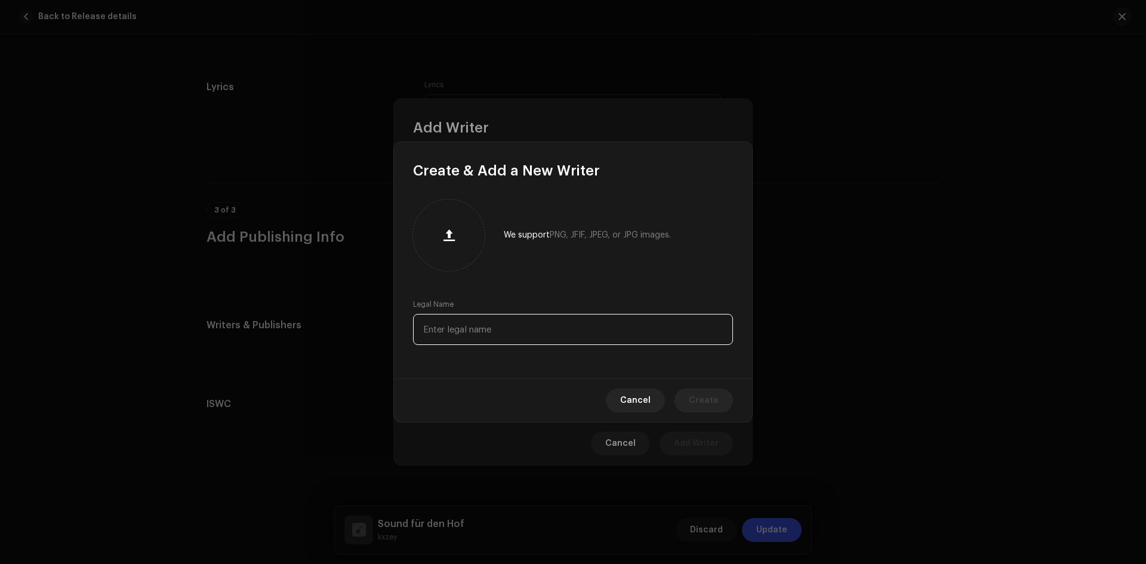
click at [510, 328] on input "text" at bounding box center [573, 329] width 320 height 31
type input "Kuzey Babacan"
click at [704, 390] on span "Create" at bounding box center [704, 400] width 30 height 24
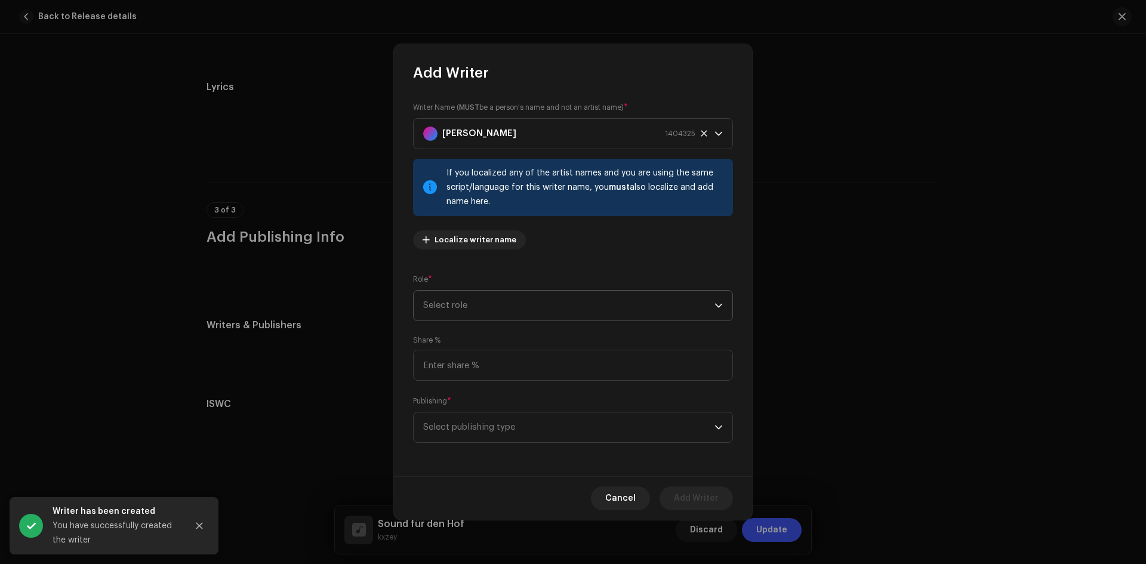
click at [471, 298] on span "Select role" at bounding box center [568, 306] width 291 height 30
click at [487, 384] on li "Composer" at bounding box center [572, 386] width 309 height 24
click at [482, 371] on input at bounding box center [573, 365] width 320 height 31
click at [493, 428] on span "Select publishing type" at bounding box center [568, 427] width 291 height 30
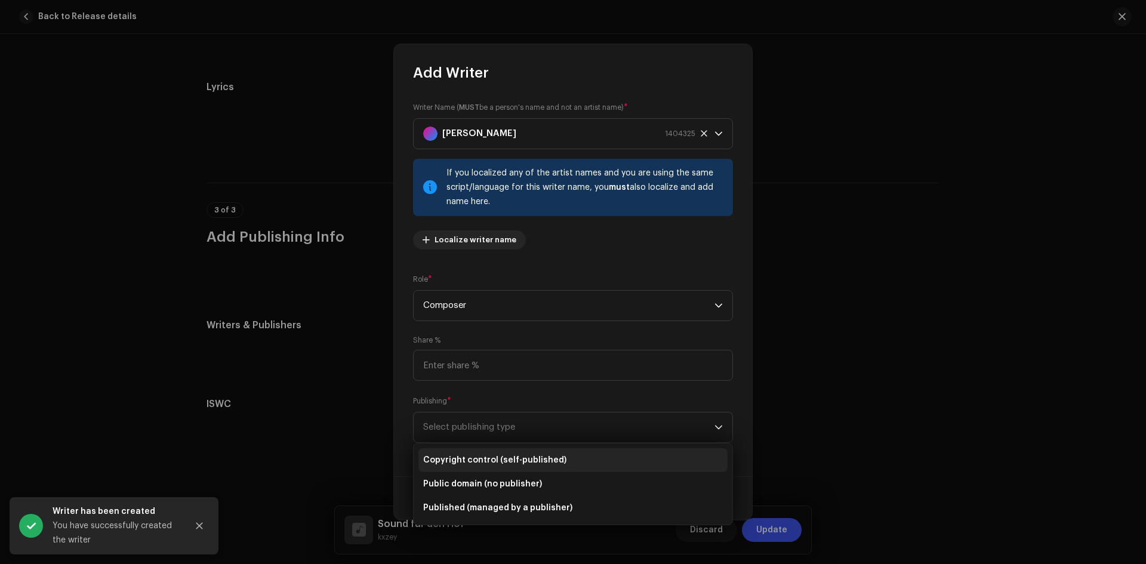
click at [508, 467] on li "Copyright control (self-published)" at bounding box center [572, 460] width 309 height 24
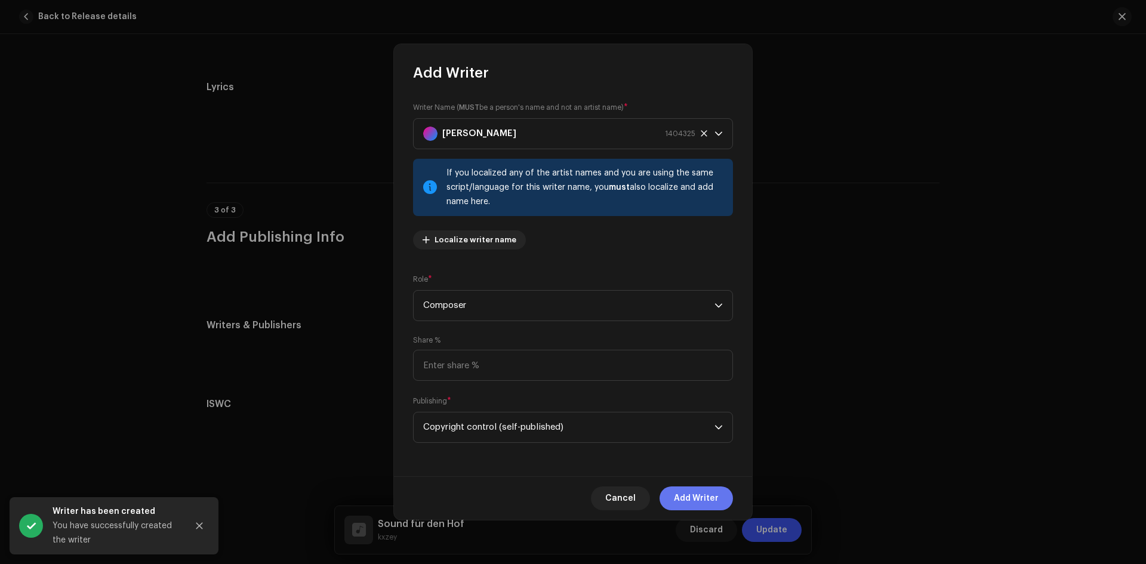
click at [708, 493] on span "Add Writer" at bounding box center [696, 498] width 45 height 24
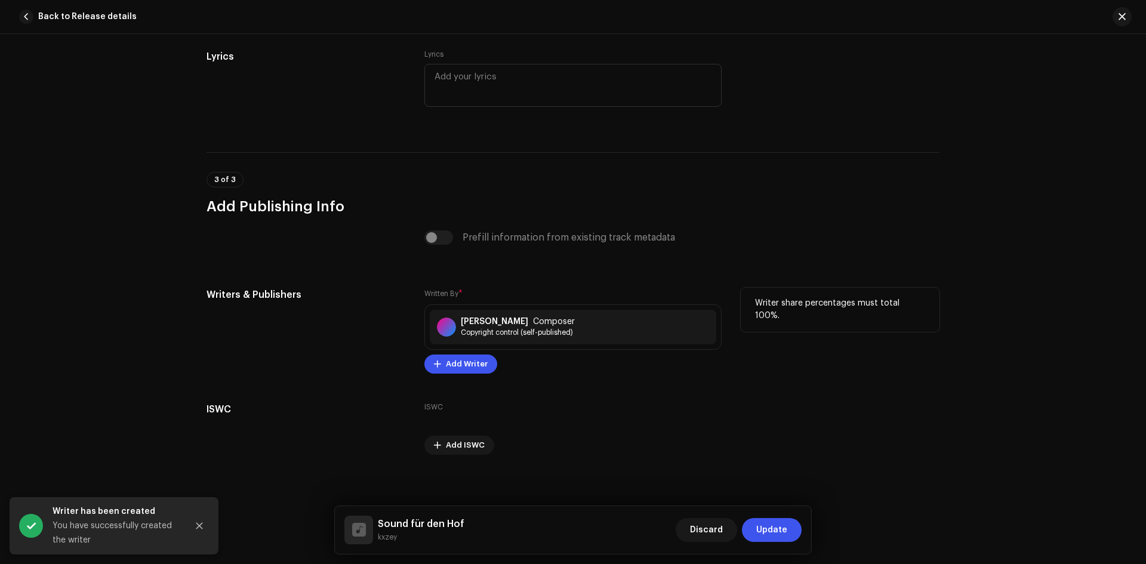
scroll to position [2328, 0]
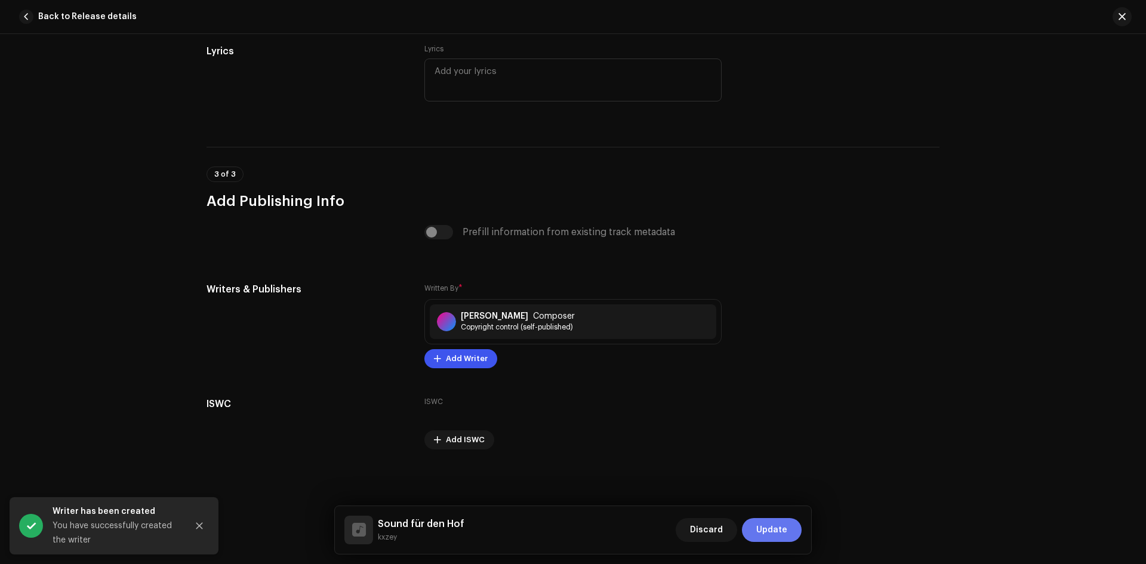
click at [769, 532] on span "Update" at bounding box center [771, 530] width 31 height 24
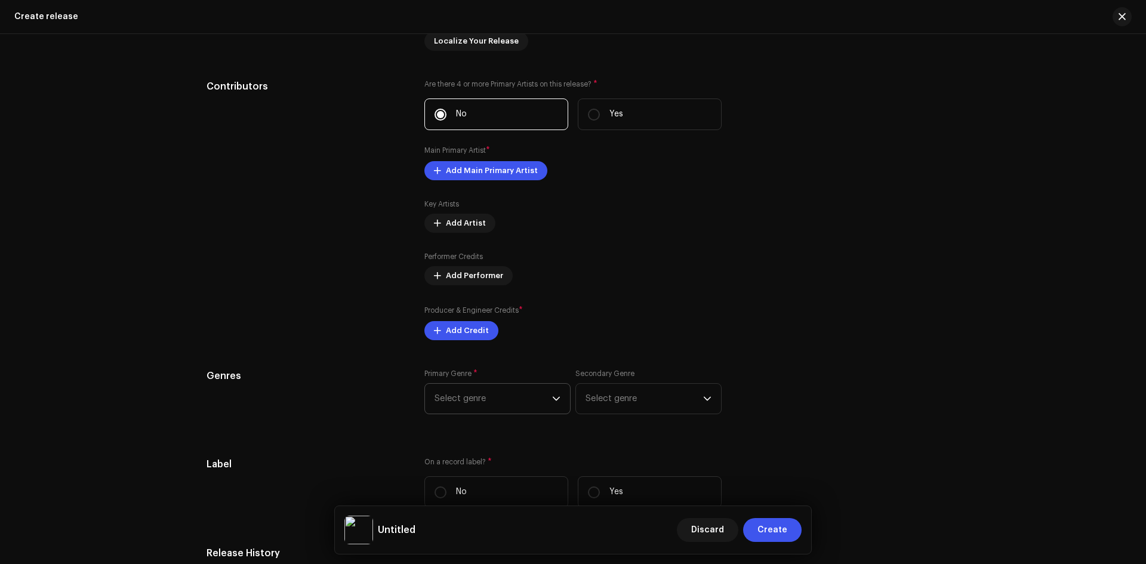
scroll to position [835, 0]
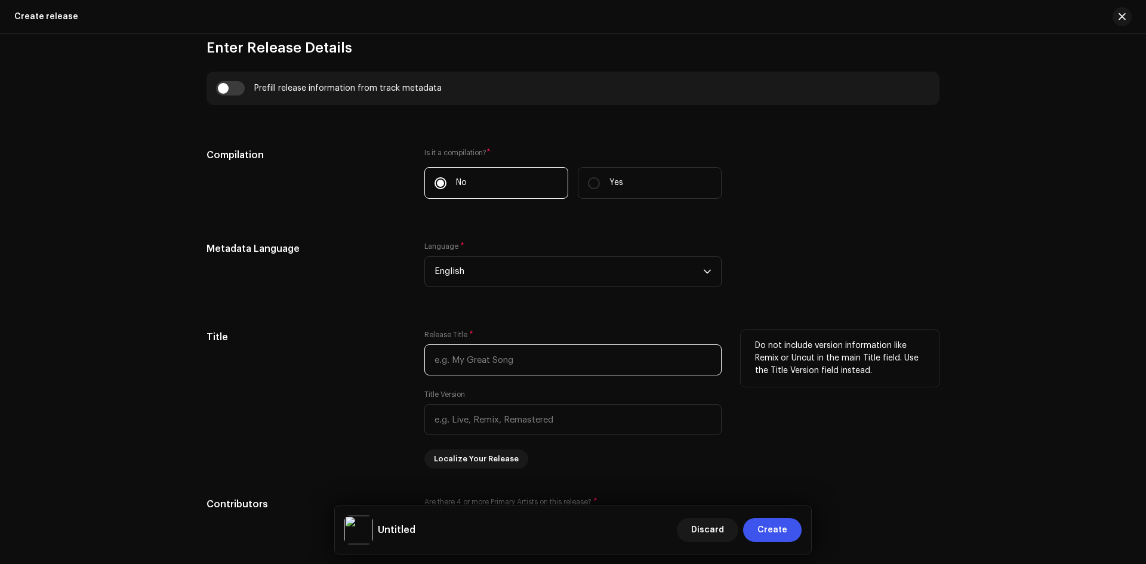
click at [473, 365] on input "text" at bounding box center [572, 359] width 297 height 31
paste input "Sound für den Hof"
type input "Sound für den Hof"
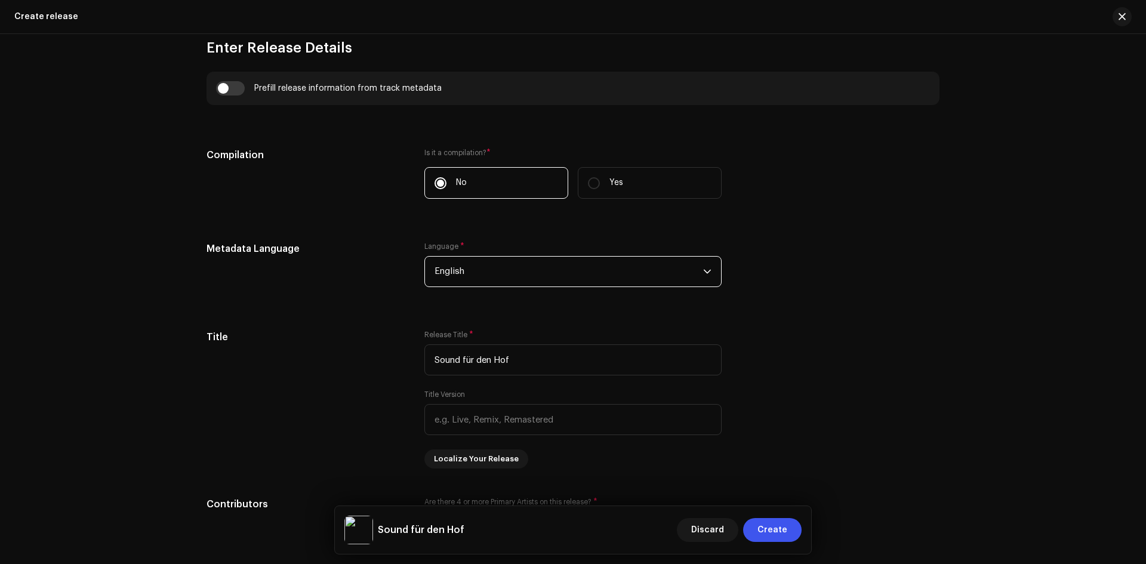
click at [455, 282] on span "English" at bounding box center [568, 272] width 269 height 30
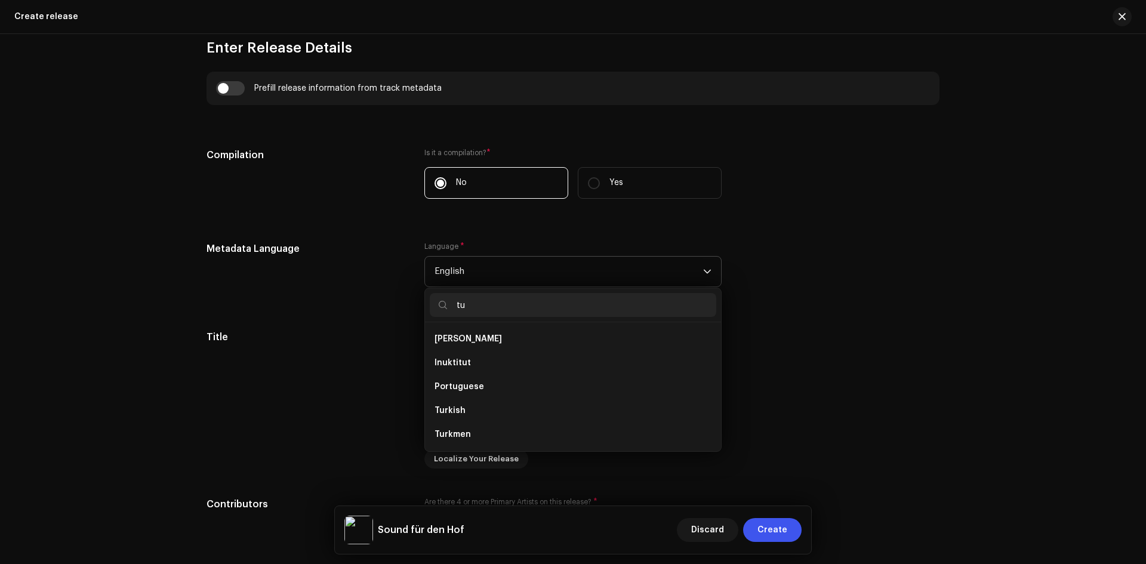
scroll to position [0, 0]
type input "turk"
click at [459, 349] on li "Turkish" at bounding box center [573, 339] width 286 height 24
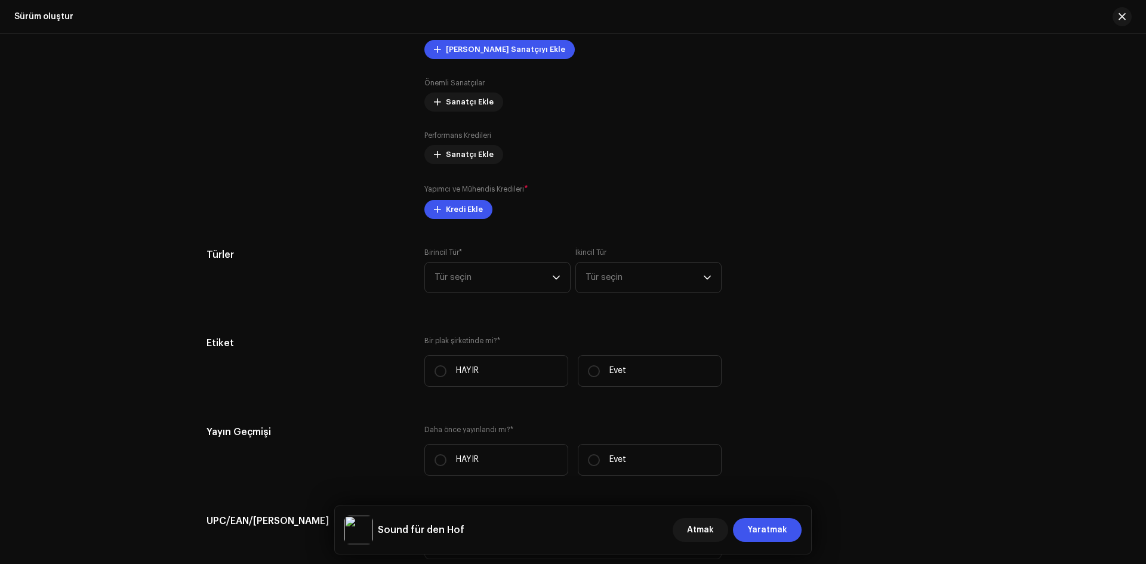
scroll to position [1372, 0]
click at [453, 220] on span "Kredi Ekle" at bounding box center [464, 211] width 37 height 24
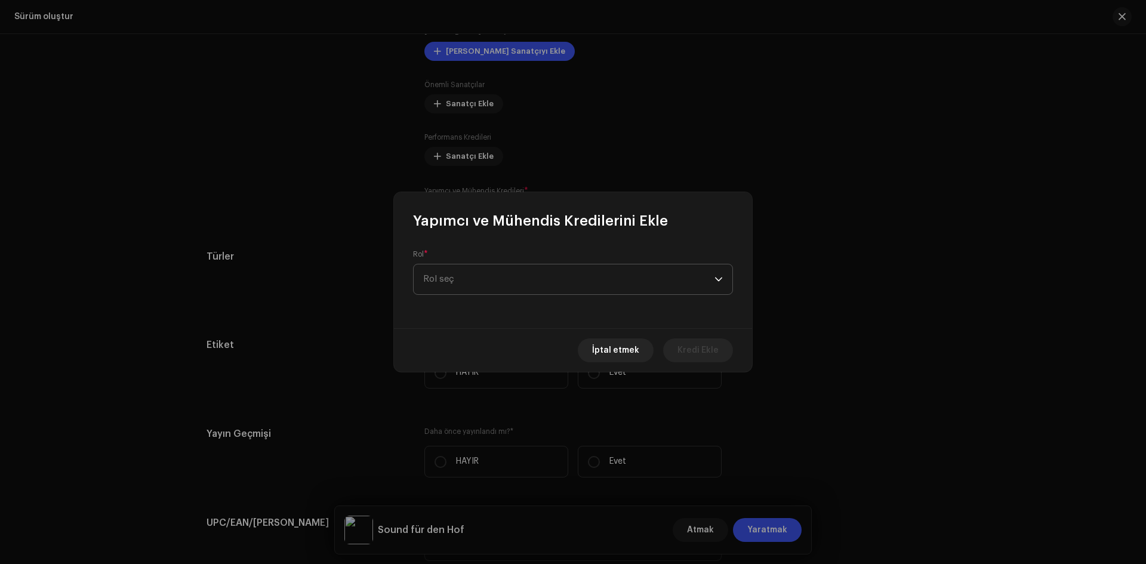
drag, startPoint x: 453, startPoint y: 260, endPoint x: 459, endPoint y: 285, distance: 26.2
click at [454, 266] on div "Rol * Rol seç" at bounding box center [573, 271] width 320 height 45
click at [459, 285] on span "Rol seç" at bounding box center [568, 272] width 291 height 30
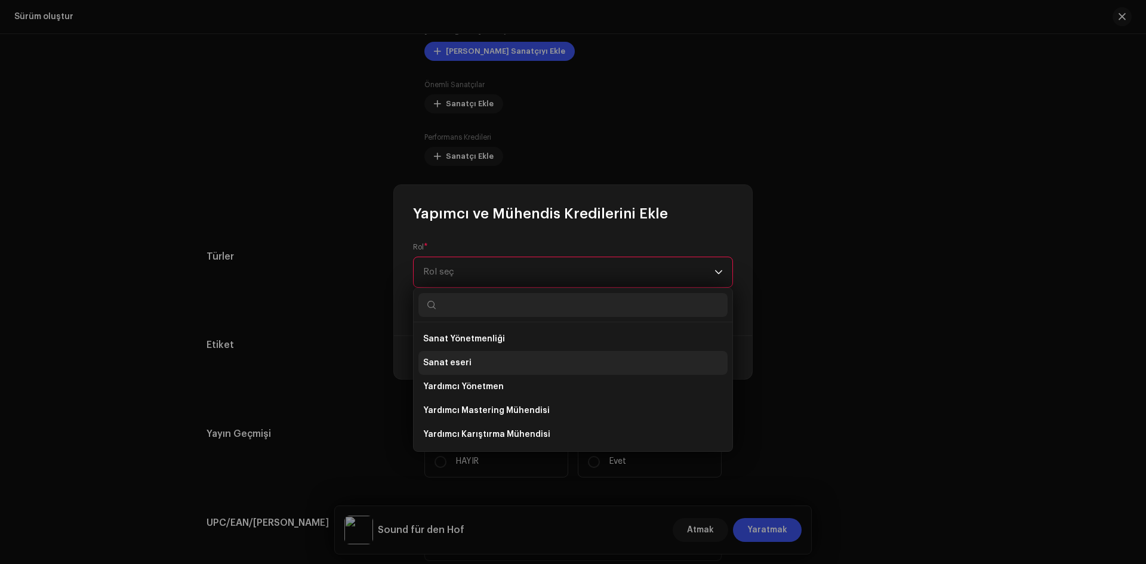
click at [455, 366] on font "Sanat eseri" at bounding box center [447, 363] width 48 height 8
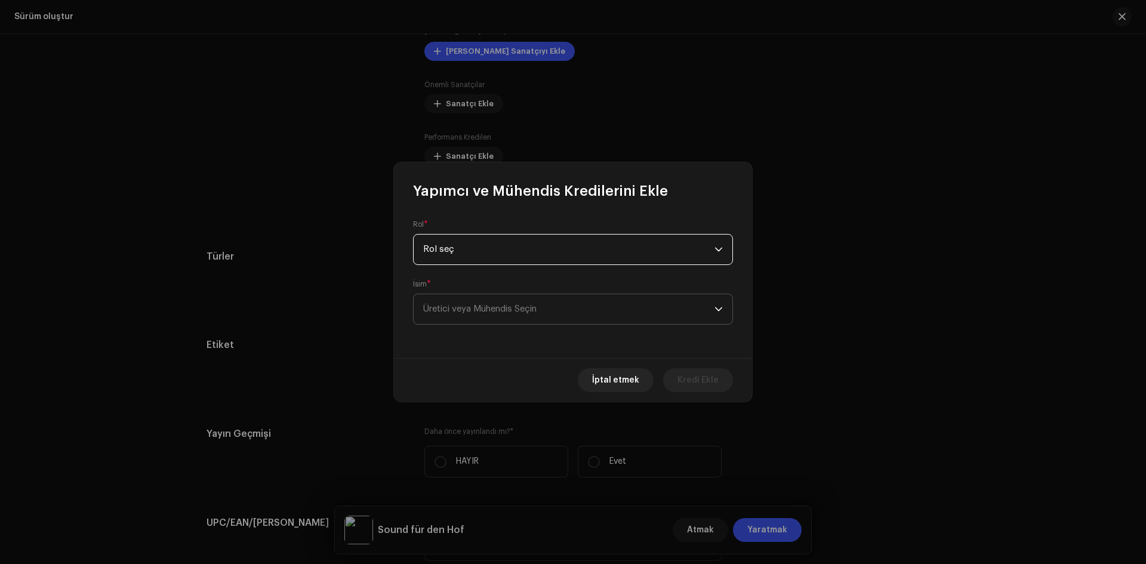
click at [468, 307] on font "Üretici veya Mühendis Seçin" at bounding box center [479, 308] width 113 height 9
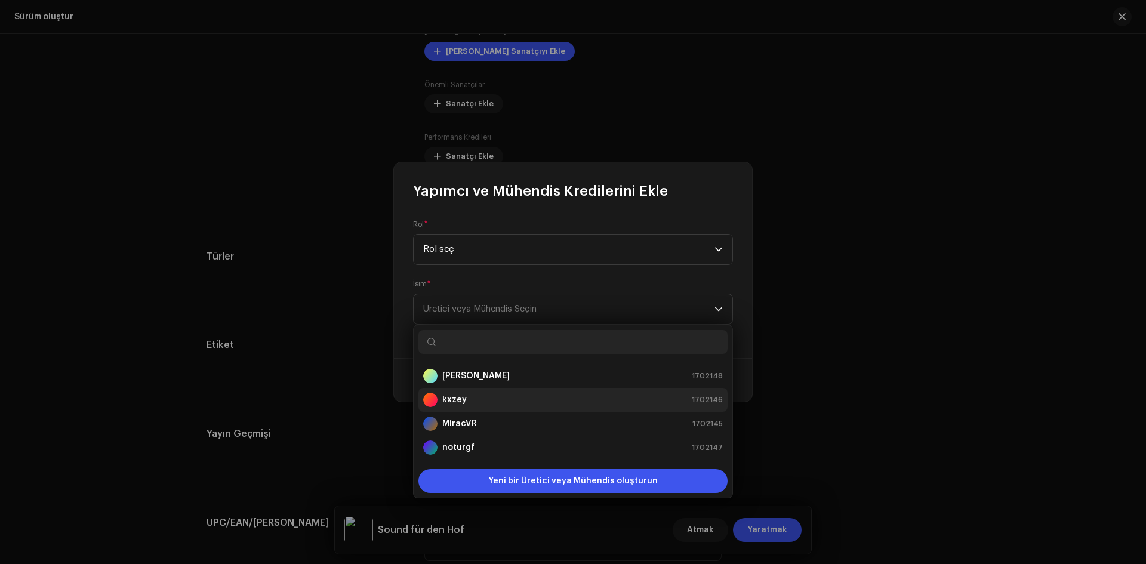
click at [493, 391] on li "kxzey 1702146" at bounding box center [572, 400] width 309 height 24
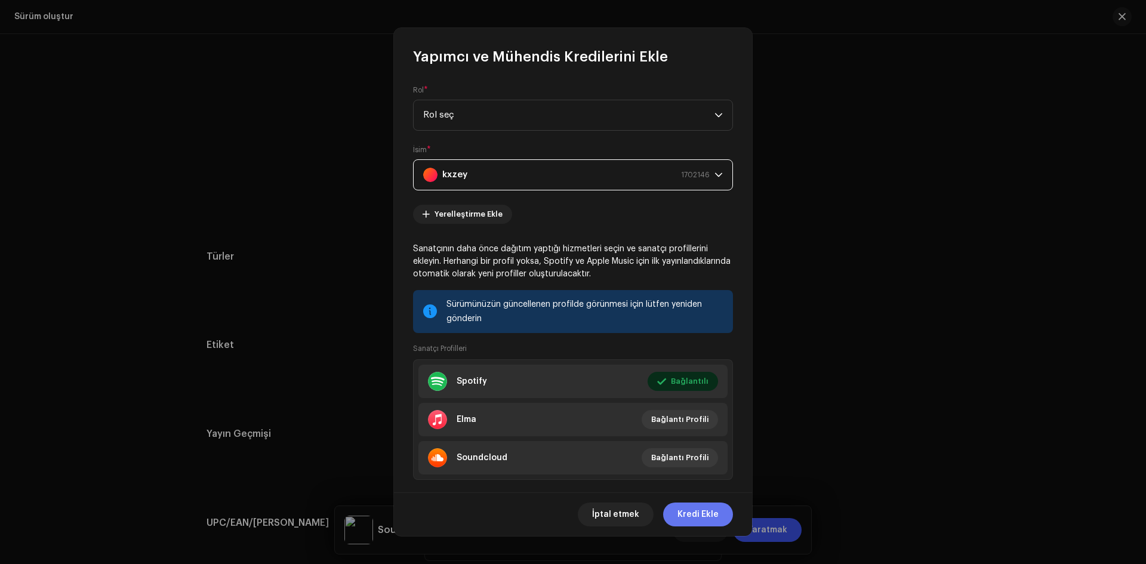
click at [678, 509] on span "Kredi Ekle" at bounding box center [697, 514] width 41 height 24
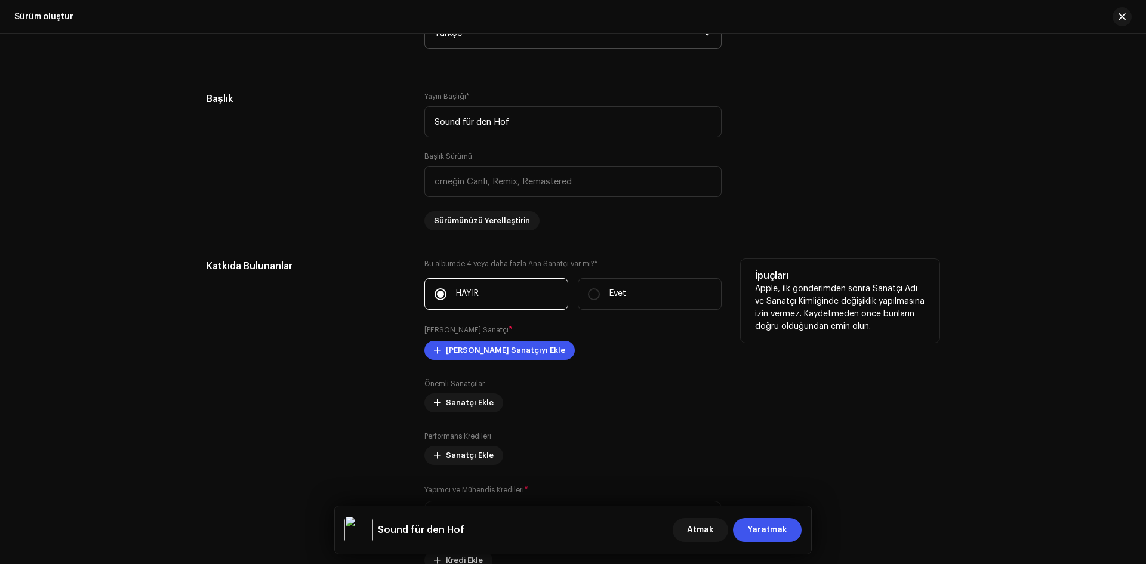
scroll to position [1074, 0]
click at [483, 351] on font "Ana Birincil Sanatçıyı Ekle" at bounding box center [505, 349] width 119 height 8
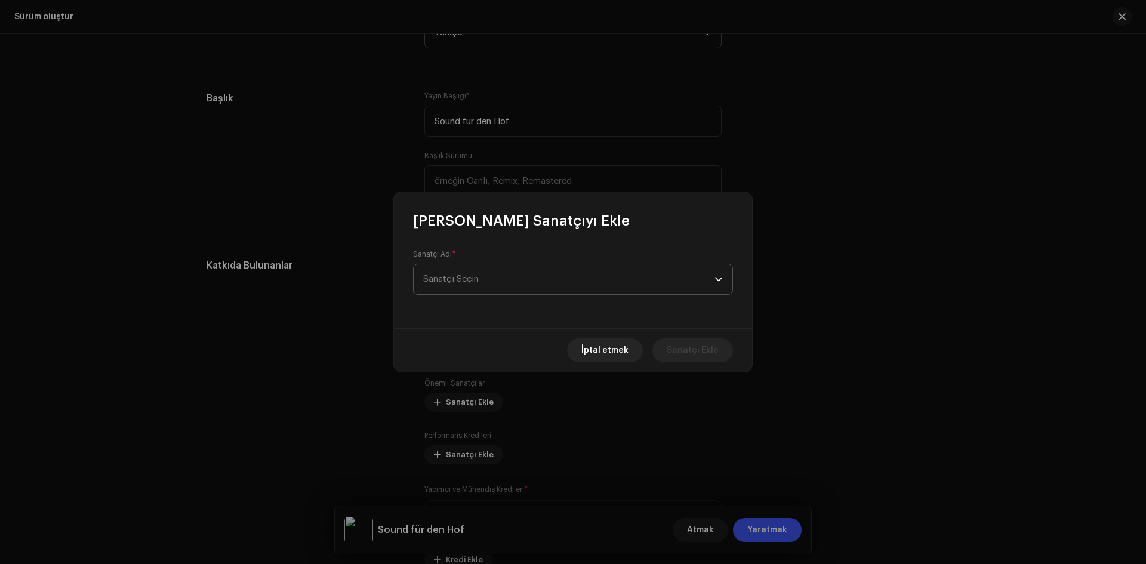
click at [502, 290] on span "Sanatçı Seçin" at bounding box center [568, 279] width 291 height 30
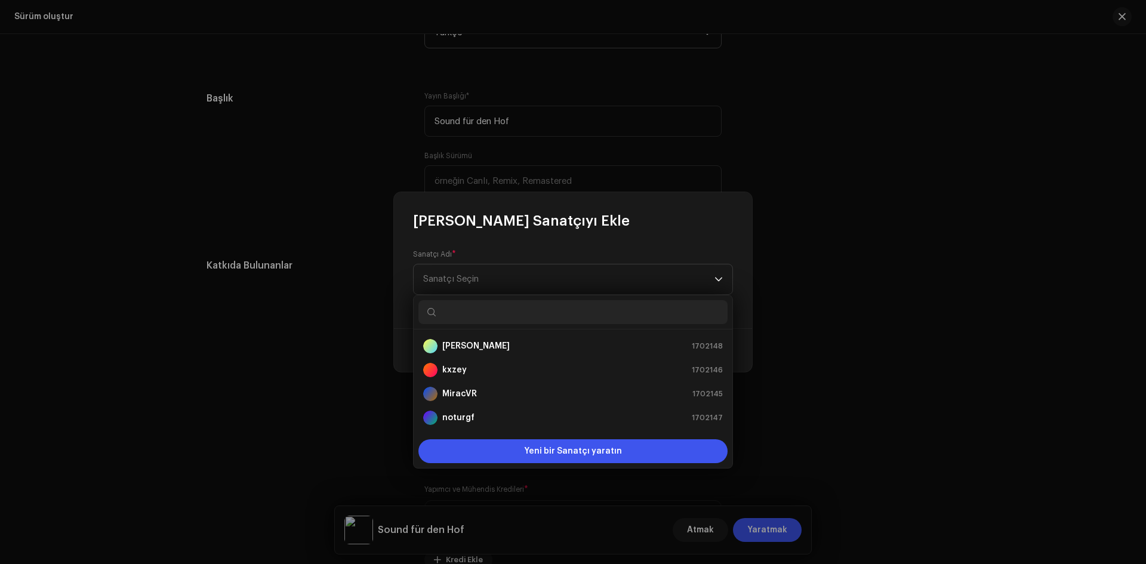
click at [454, 242] on div "Sanatçı Adı * Sanatçı Seçin" at bounding box center [573, 279] width 358 height 98
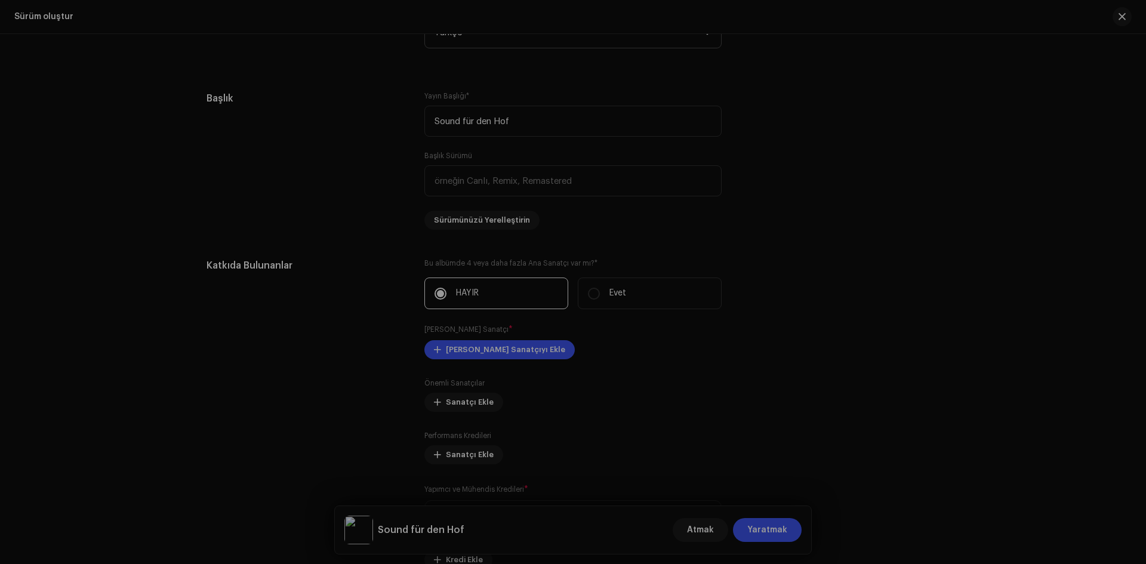
click at [317, 279] on div "Ana Birincil Sanatçıyı Ekle Sanatçı Adı * Sanatçı Seçin This field is required.…" at bounding box center [573, 282] width 1146 height 564
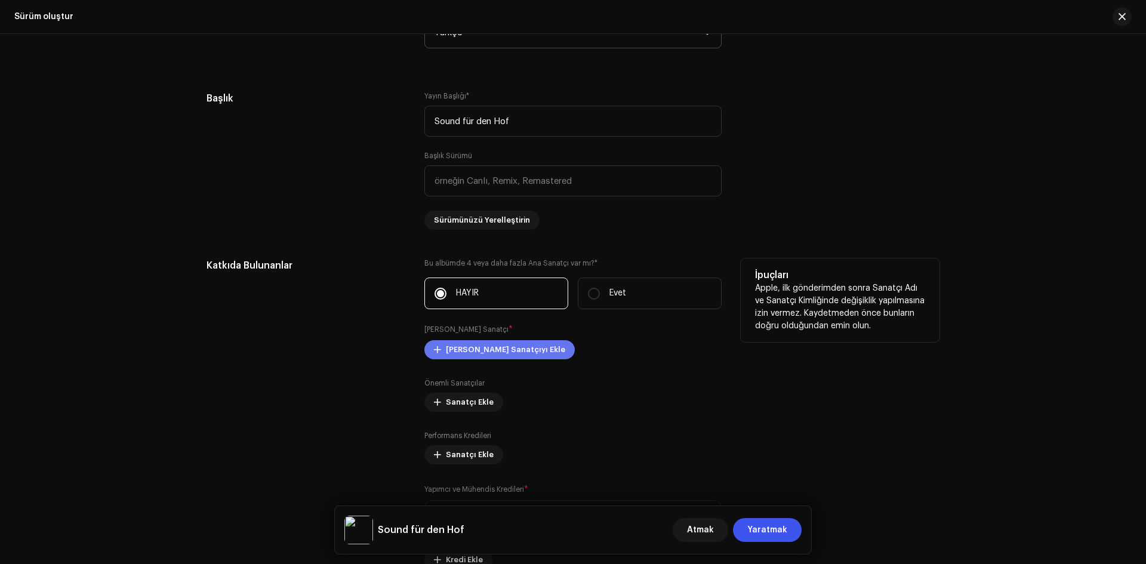
click at [480, 347] on font "Ana Birincil Sanatçıyı Ekle" at bounding box center [505, 349] width 119 height 8
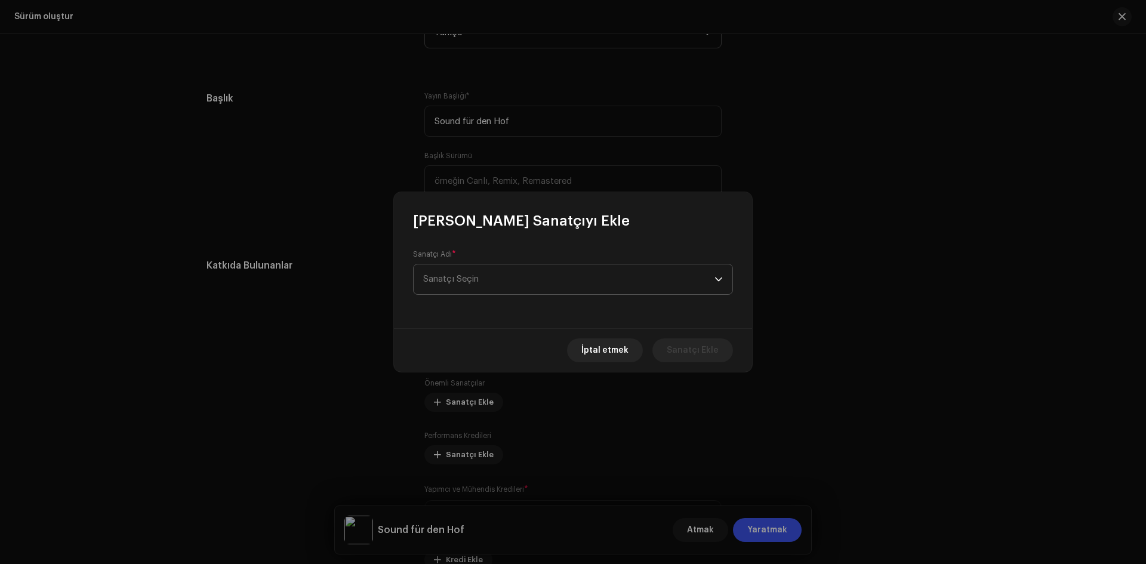
click at [496, 286] on span "Sanatçı Seçin" at bounding box center [568, 279] width 291 height 30
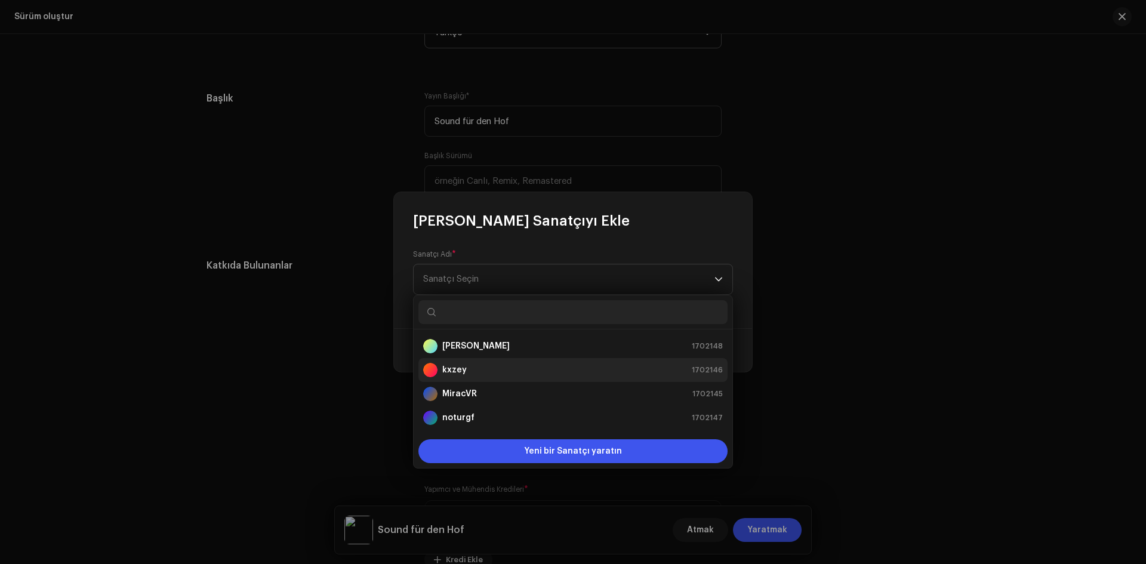
click at [477, 374] on div "kxzey 1702146" at bounding box center [573, 370] width 300 height 14
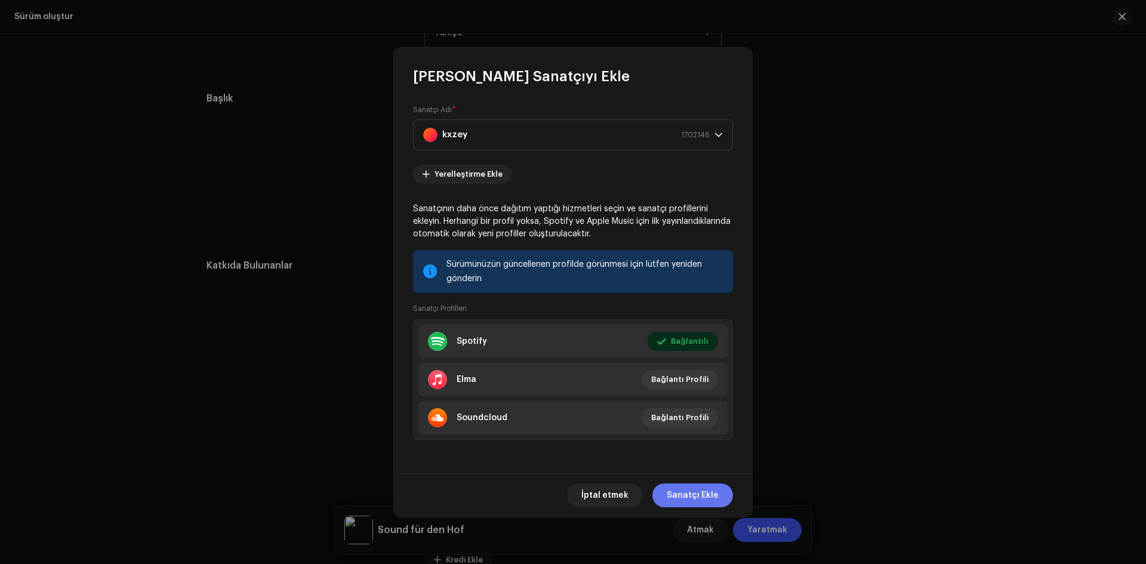
click at [673, 493] on font "Sanatçı Ekle" at bounding box center [692, 495] width 52 height 8
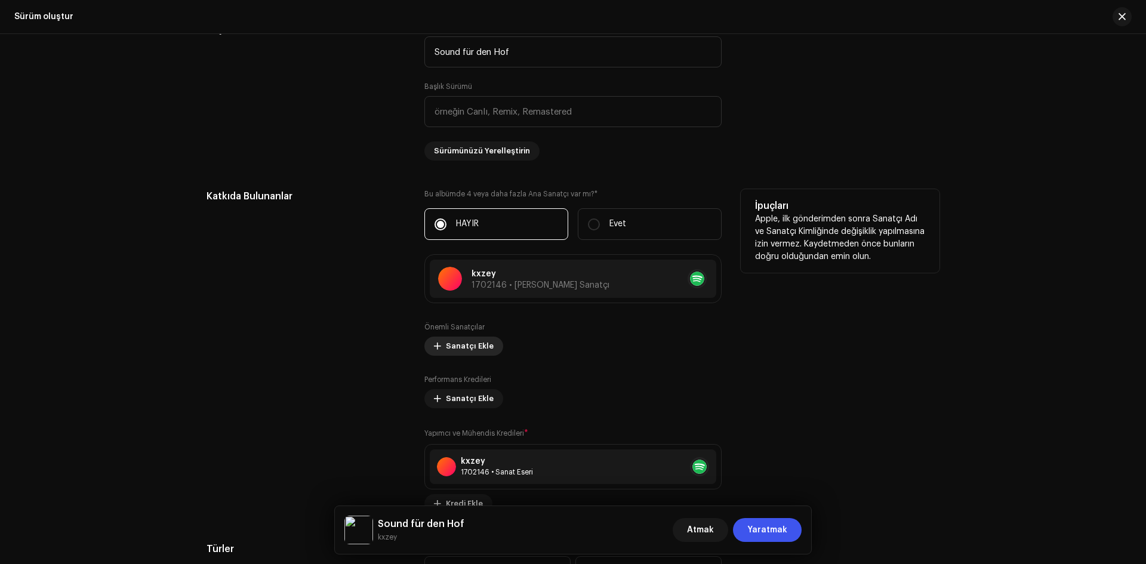
scroll to position [1134, 0]
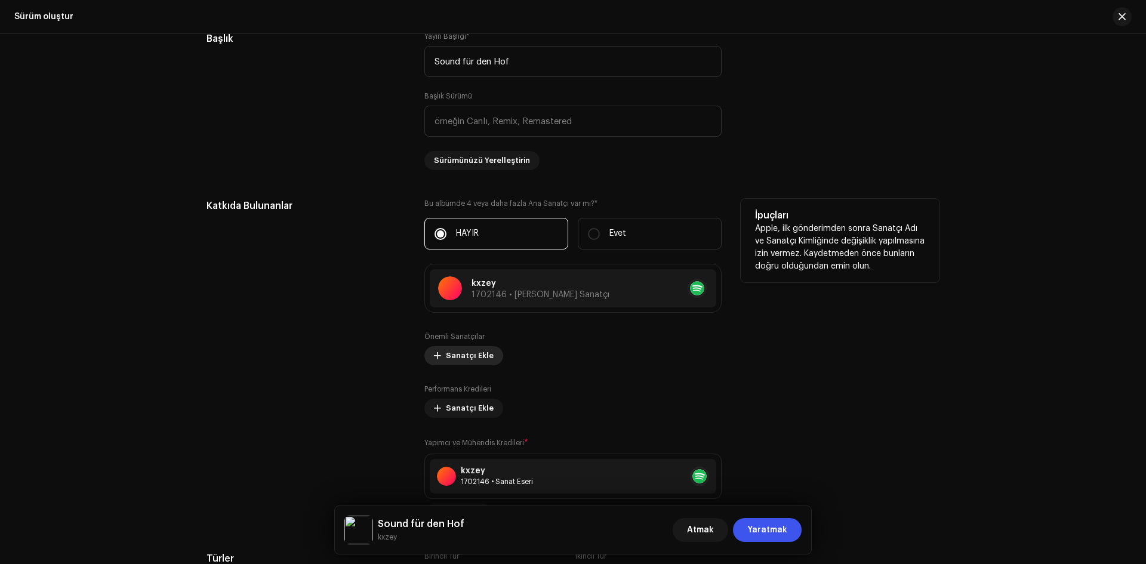
click at [461, 350] on span "Sanatçı Ekle" at bounding box center [470, 356] width 48 height 24
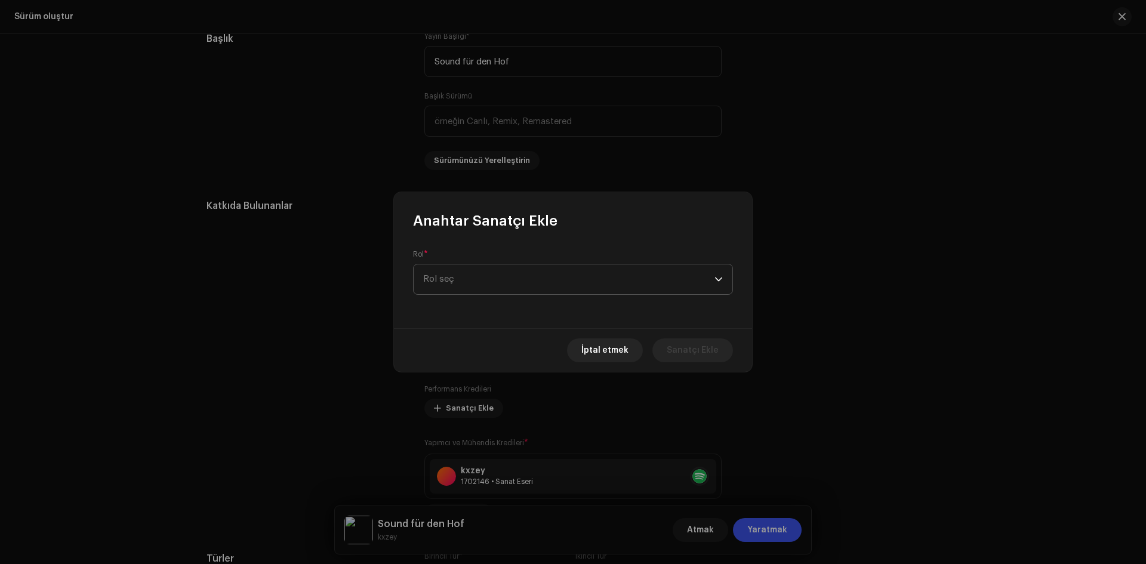
click at [454, 289] on span "Rol seç" at bounding box center [568, 279] width 291 height 30
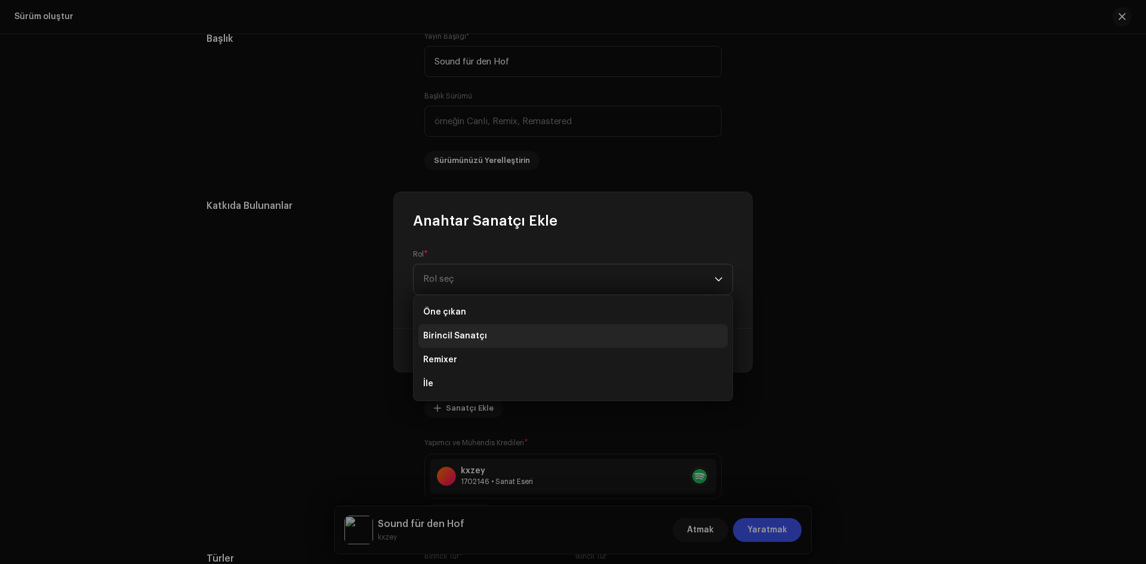
click at [457, 338] on font "Birincil Sanatçı" at bounding box center [455, 336] width 64 height 8
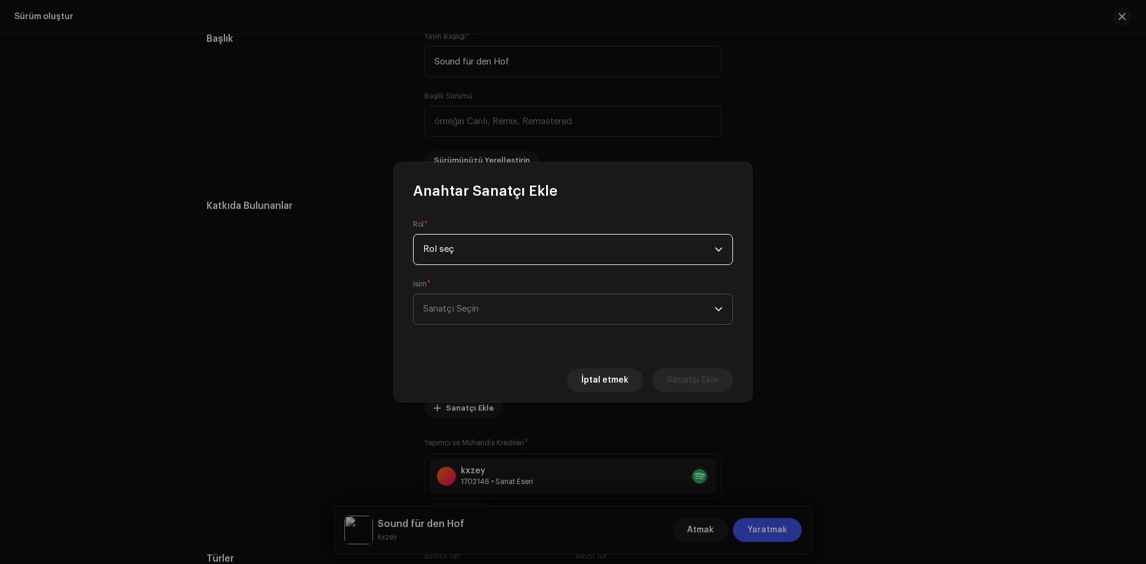
click at [597, 315] on span "Sanatçı Seçin" at bounding box center [568, 309] width 291 height 30
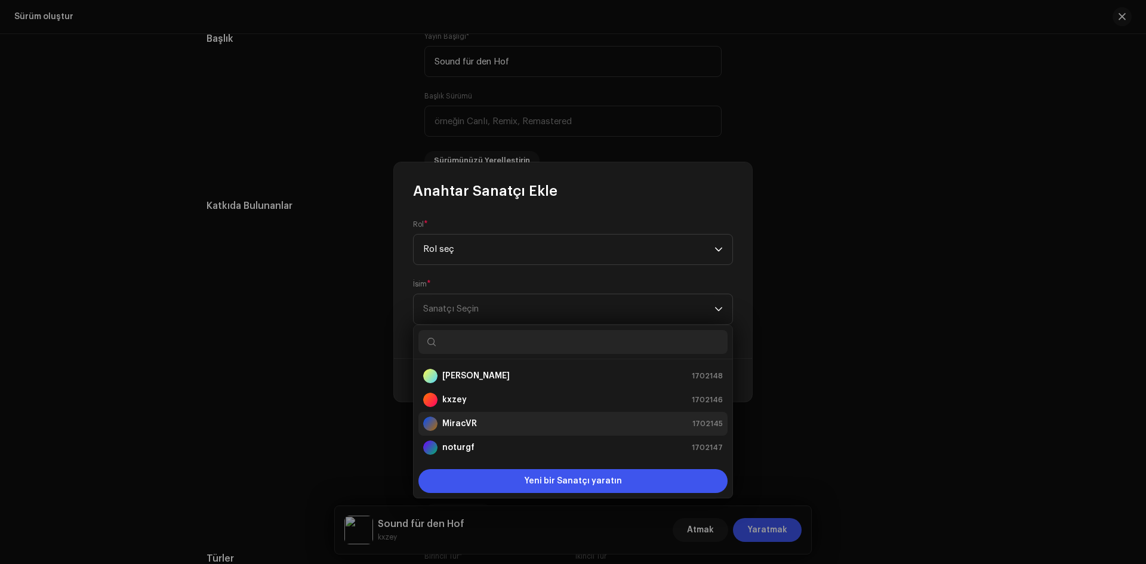
click at [507, 421] on div "MiracVR 1702145" at bounding box center [573, 423] width 300 height 14
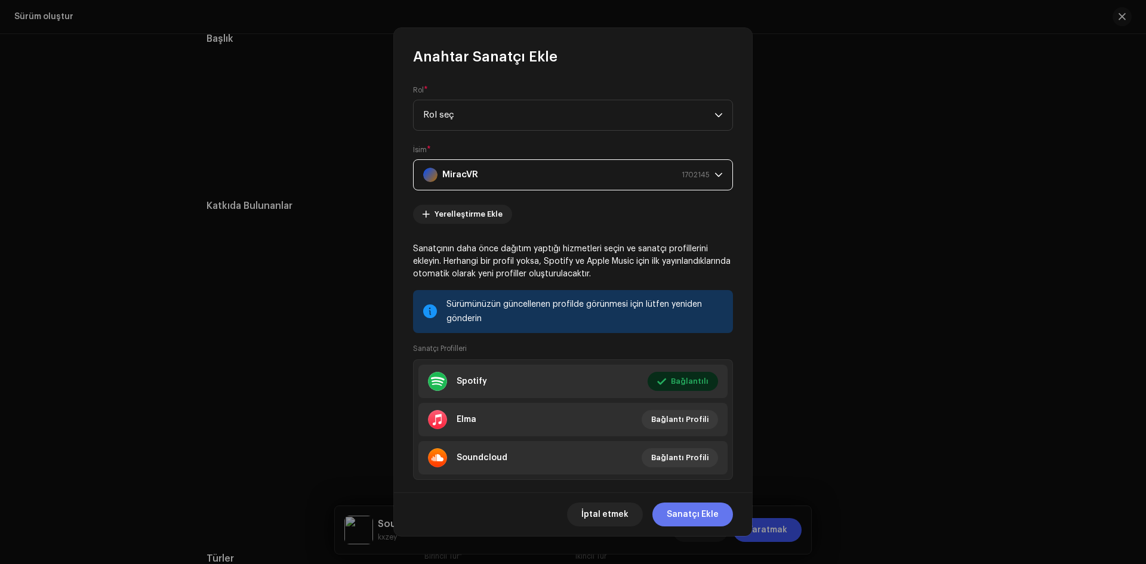
click at [666, 514] on button "Sanatçı Ekle" at bounding box center [692, 514] width 81 height 24
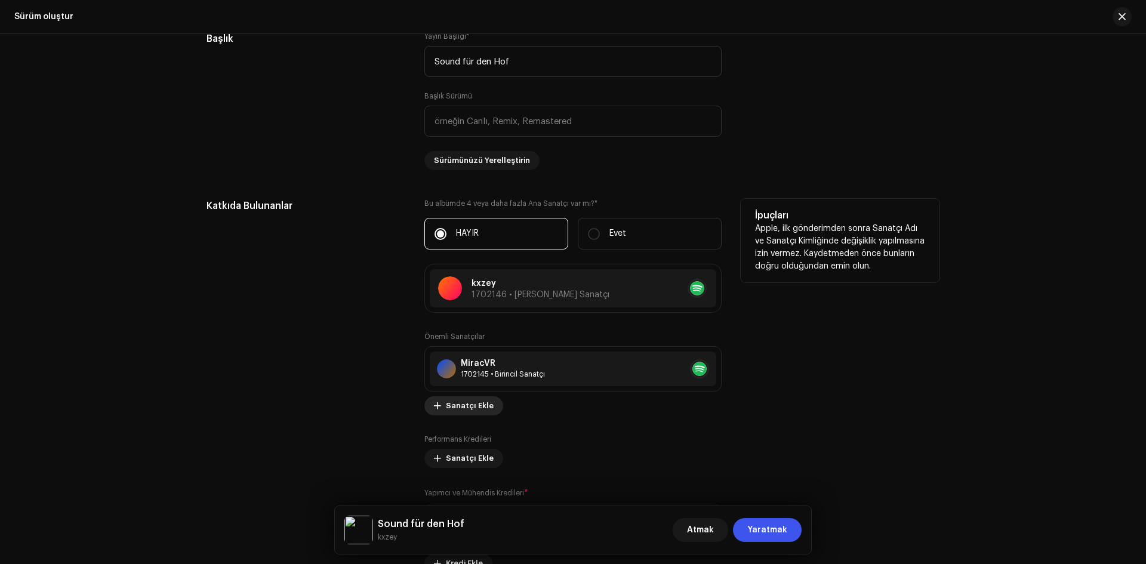
click at [455, 400] on span "Sanatçı Ekle" at bounding box center [470, 406] width 48 height 24
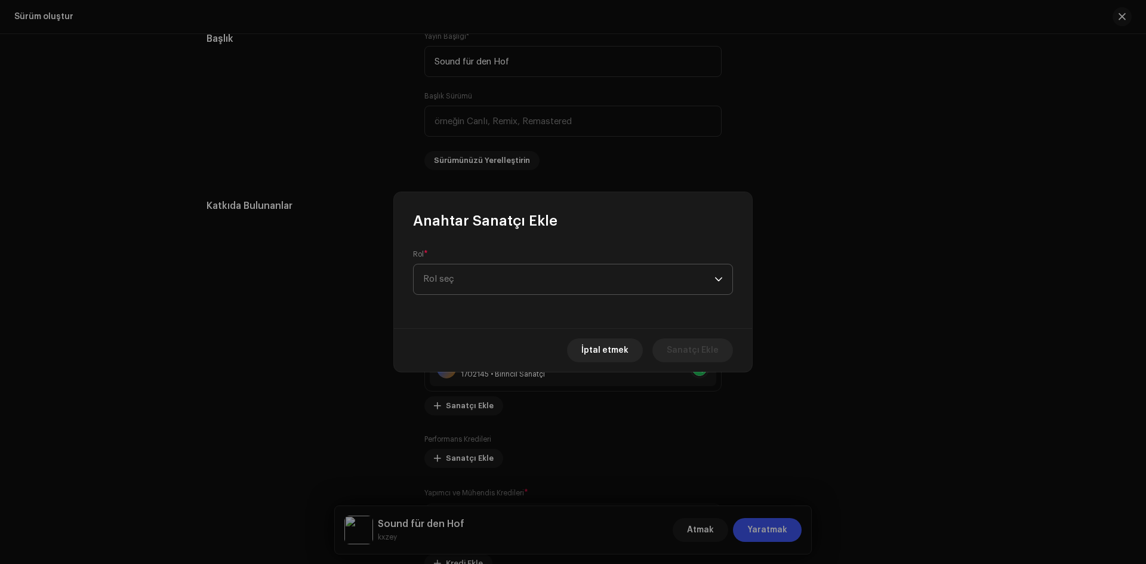
click at [476, 289] on span "Rol seç" at bounding box center [568, 279] width 291 height 30
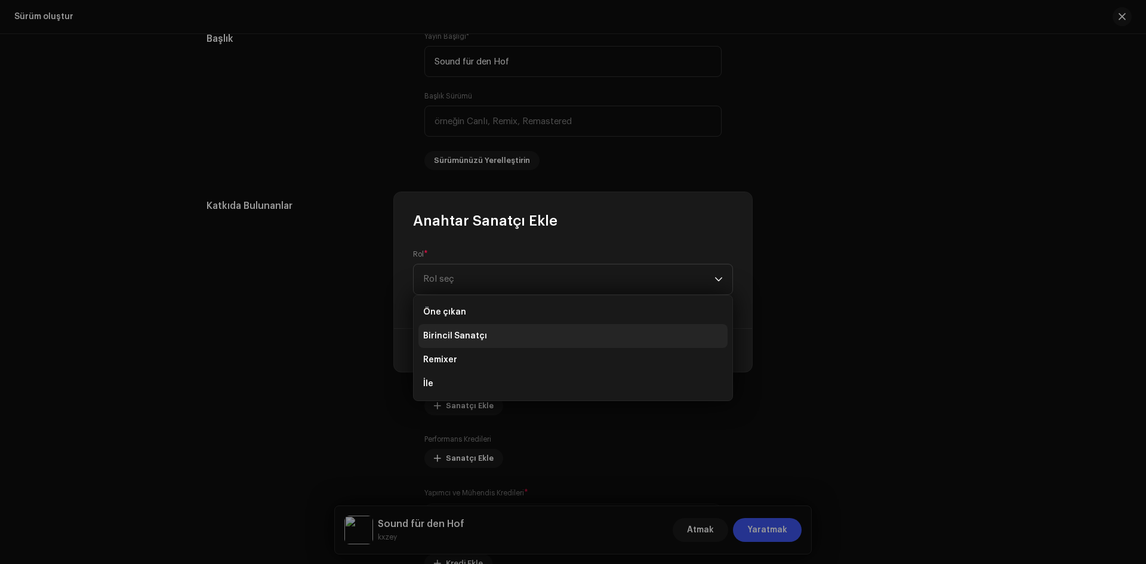
click at [459, 336] on font "Birincil Sanatçı" at bounding box center [455, 336] width 64 height 8
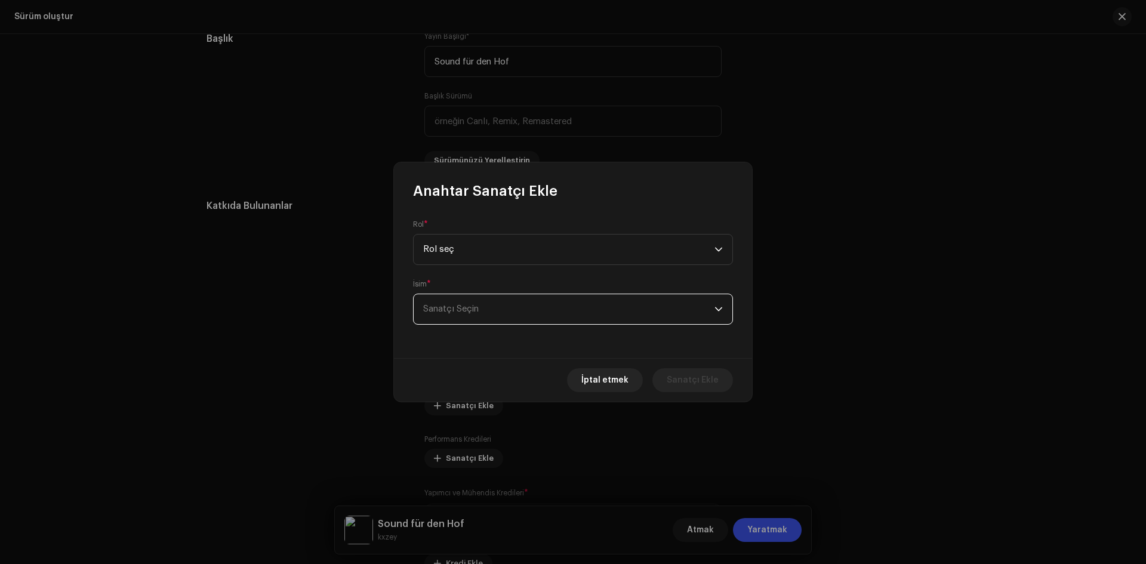
click at [497, 319] on span "Sanatçı Seçin" at bounding box center [568, 309] width 291 height 30
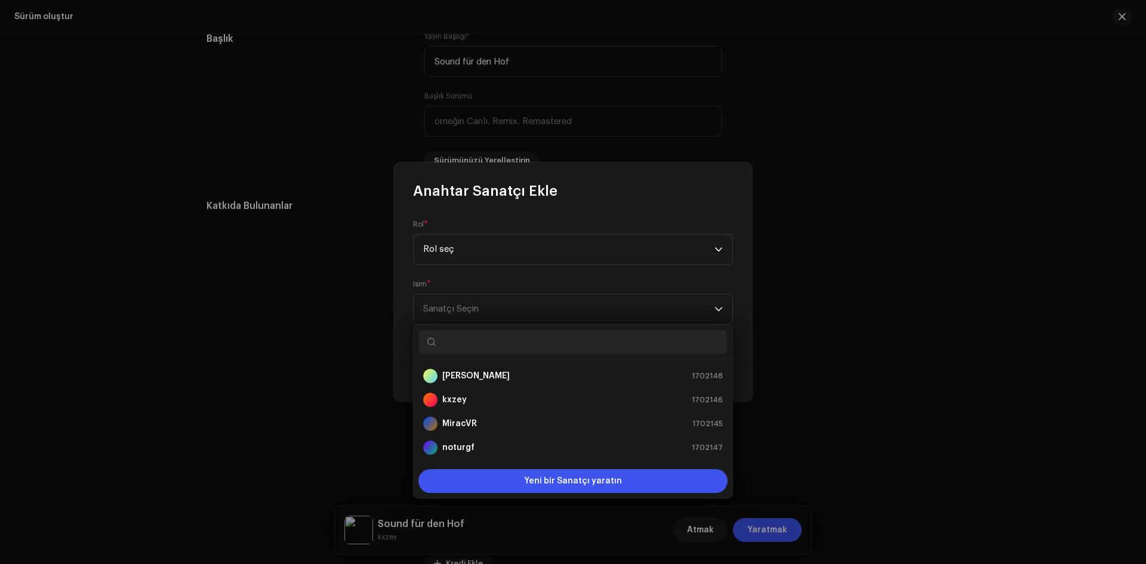
click at [473, 340] on input "text" at bounding box center [572, 342] width 309 height 24
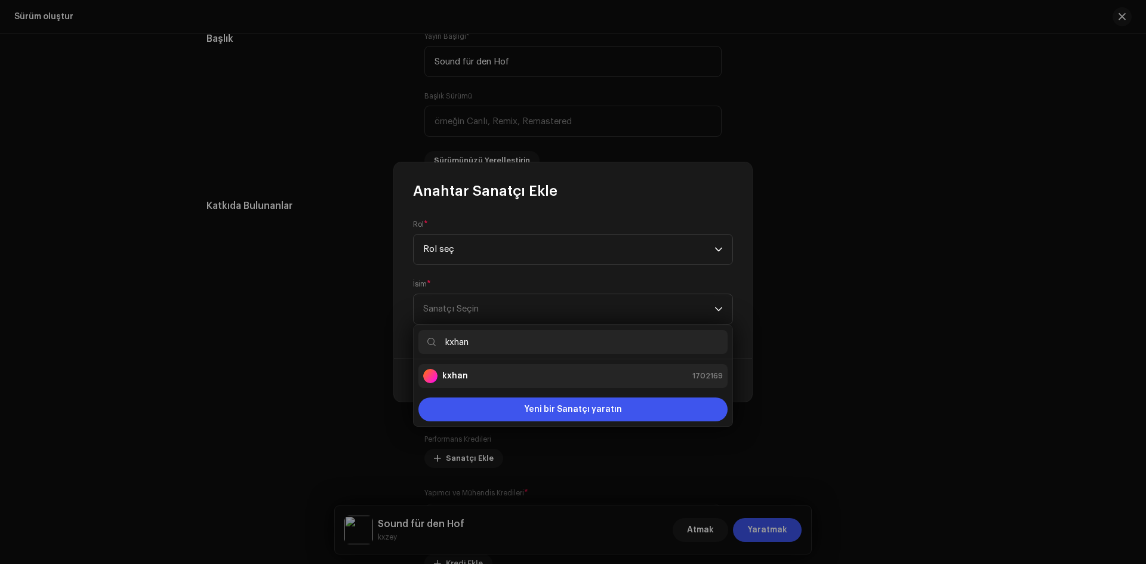
type input "kxhan"
click at [509, 375] on div "kxhan 1702169" at bounding box center [573, 376] width 300 height 14
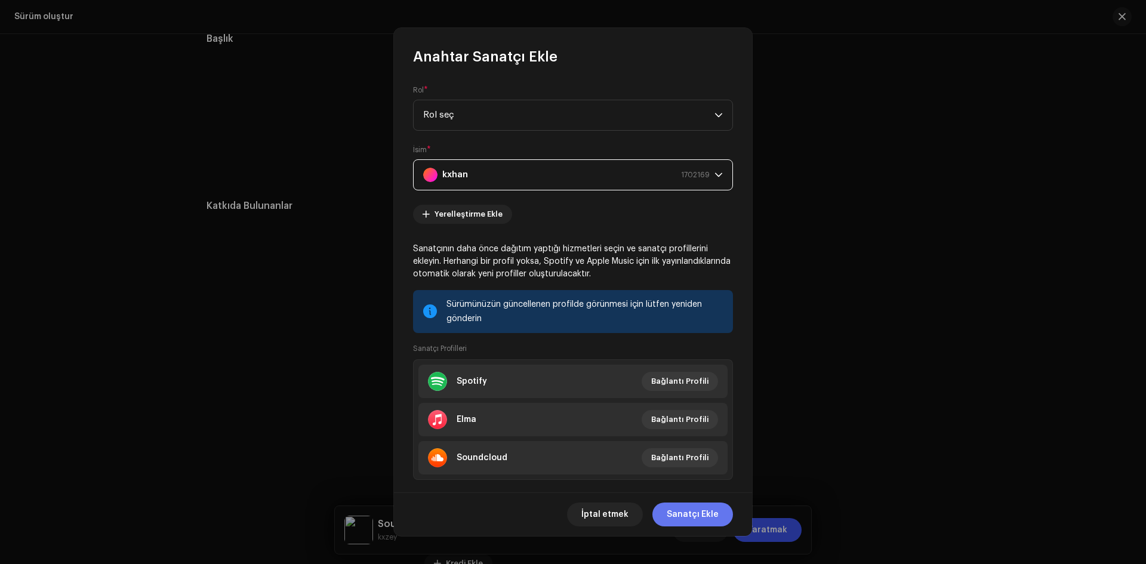
click at [688, 513] on font "Sanatçı Ekle" at bounding box center [692, 514] width 52 height 8
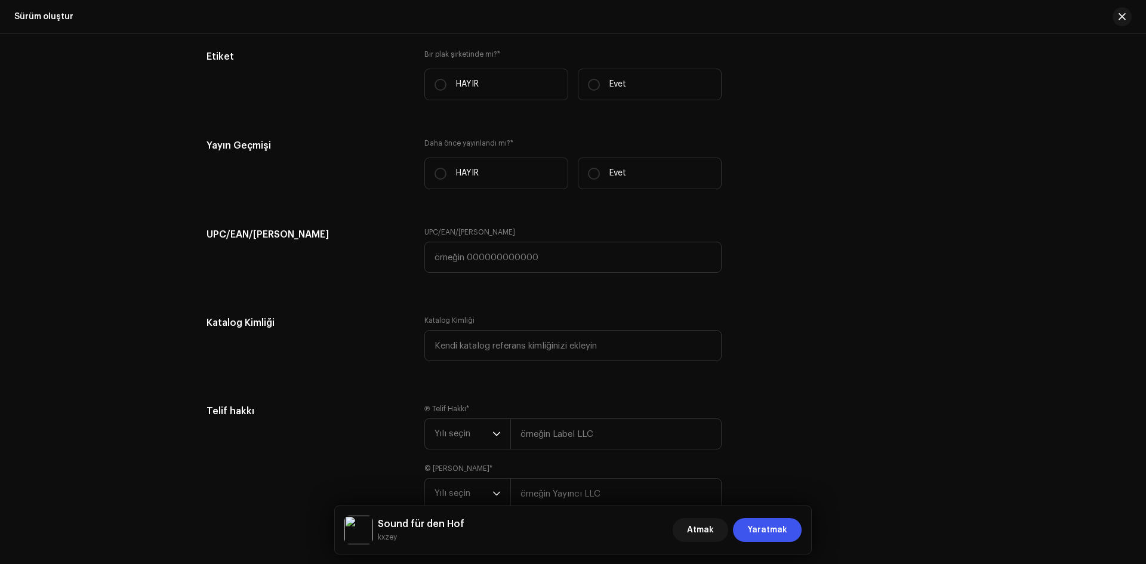
scroll to position [1551, 0]
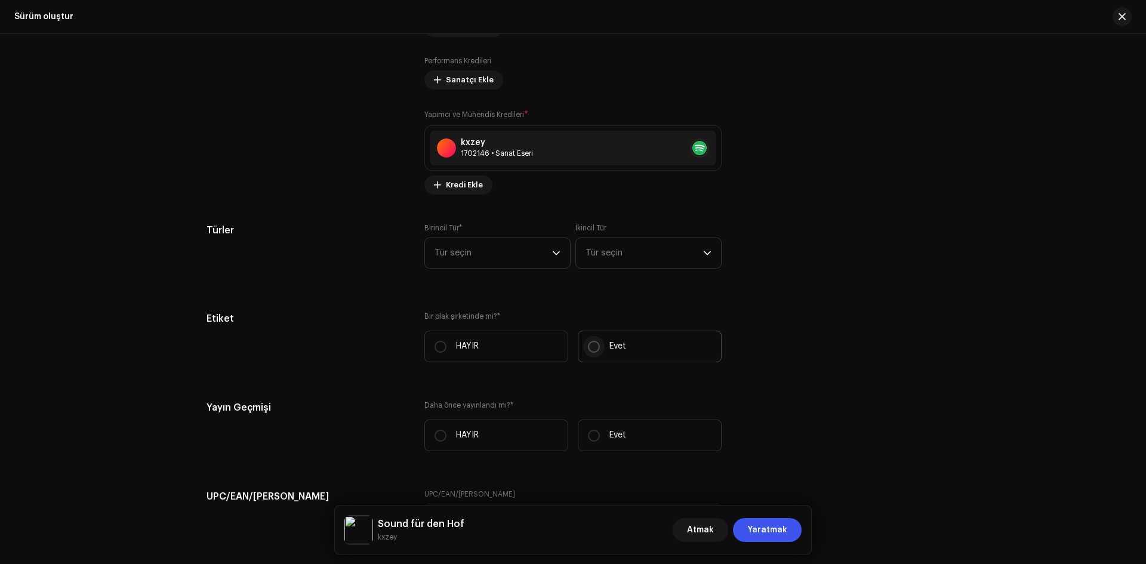
click at [596, 347] on input "Evet" at bounding box center [594, 347] width 12 height 12
radio input "true"
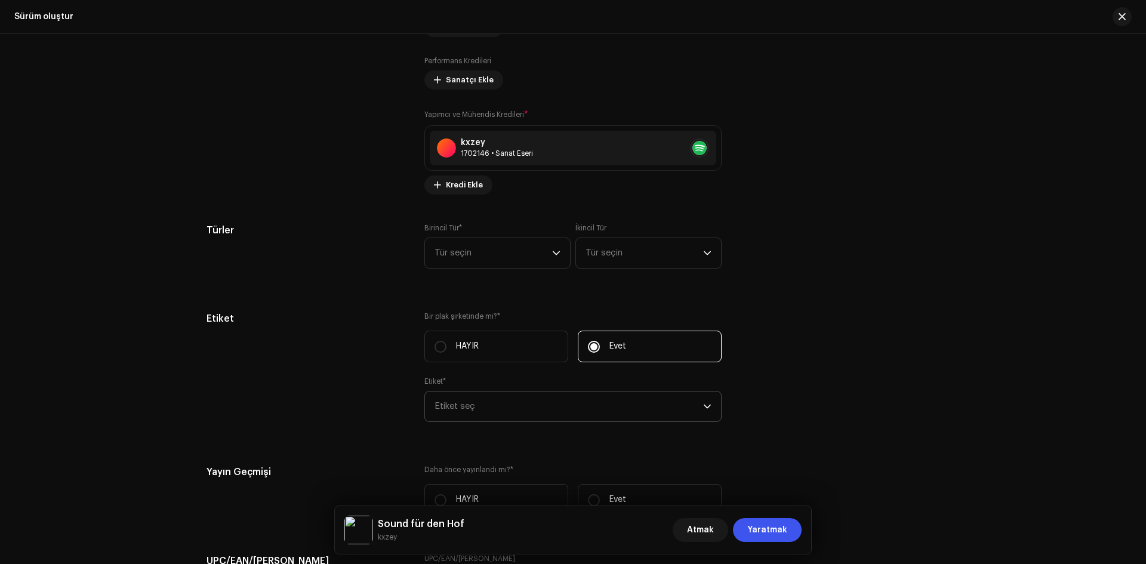
click at [519, 395] on span "Etiket seç" at bounding box center [568, 406] width 269 height 30
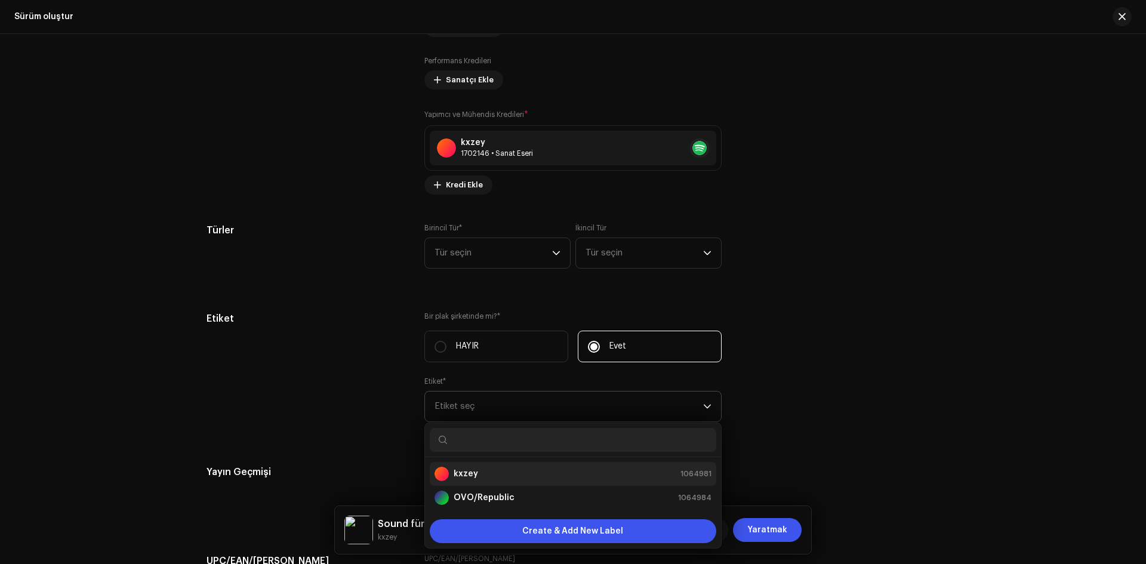
click at [493, 482] on li "kxzey 1064981" at bounding box center [573, 474] width 286 height 24
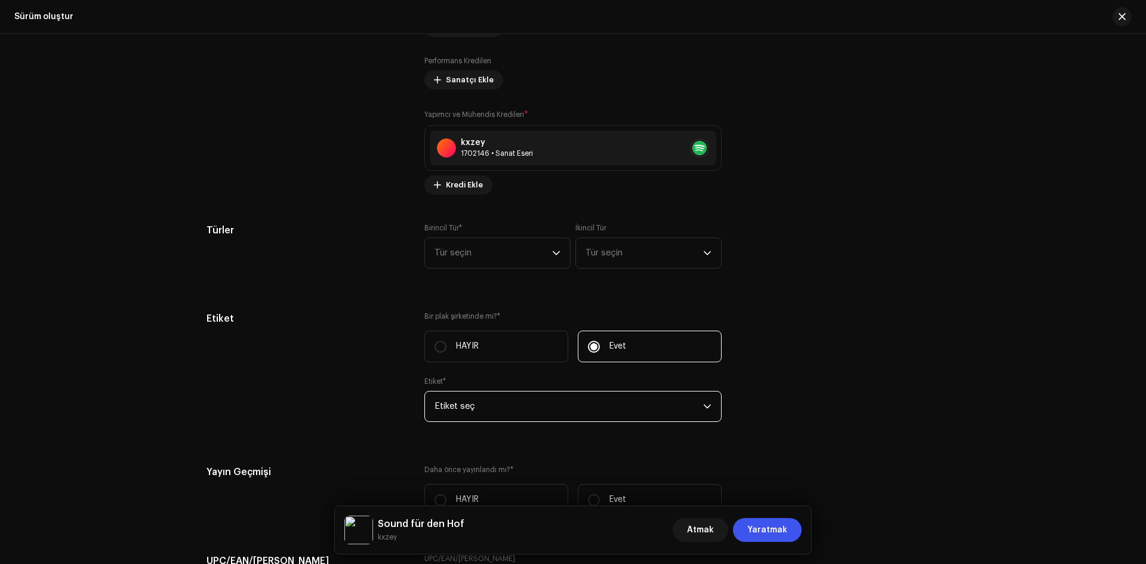
click at [483, 403] on span "Etiket seç" at bounding box center [568, 406] width 269 height 30
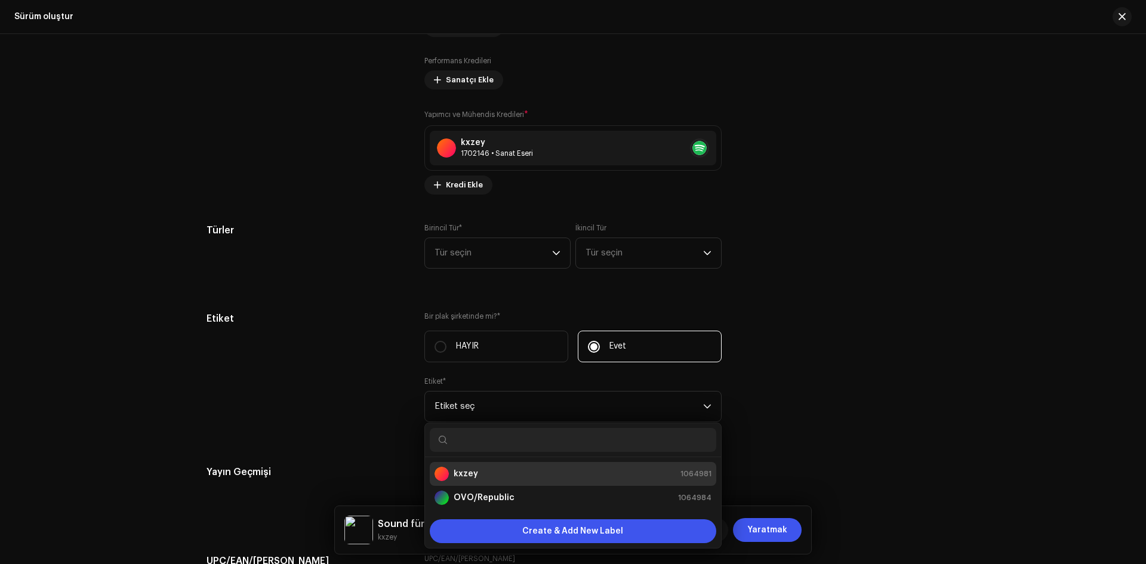
click at [506, 468] on div "kxzey 1064981" at bounding box center [572, 474] width 277 height 14
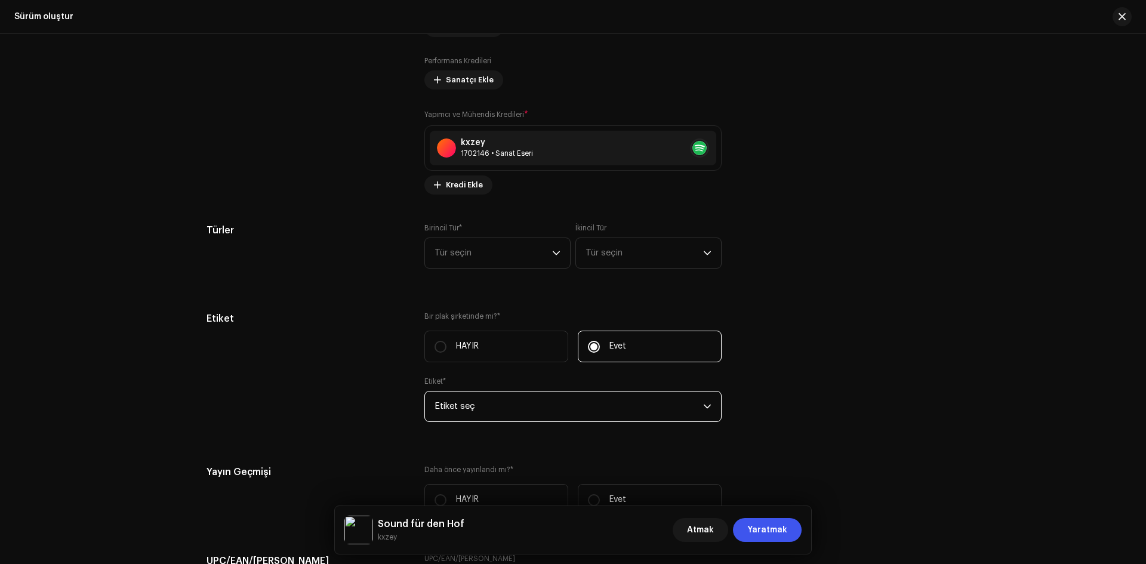
click at [500, 412] on span "Etiket seç" at bounding box center [568, 406] width 269 height 30
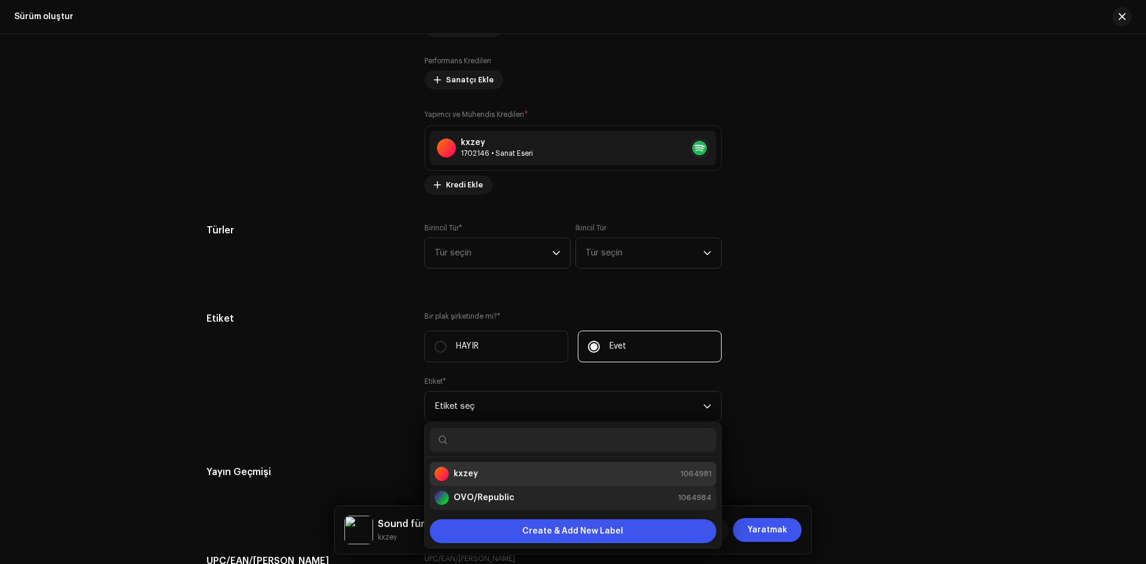
click at [520, 498] on div "OVO/Republic 1064984" at bounding box center [572, 497] width 277 height 14
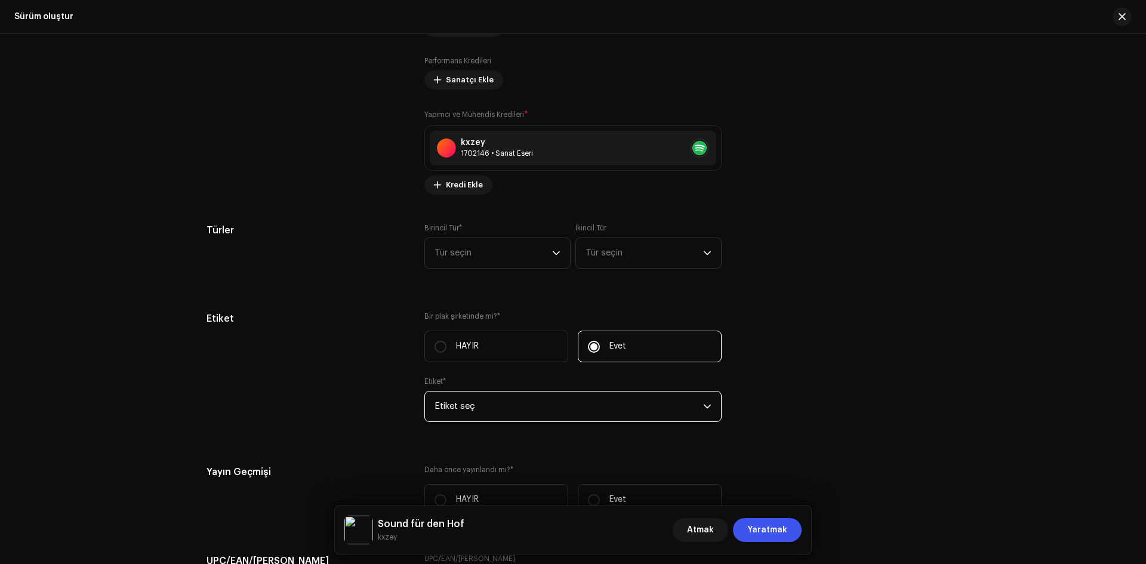
click at [494, 414] on span "Etiket seç" at bounding box center [568, 406] width 269 height 30
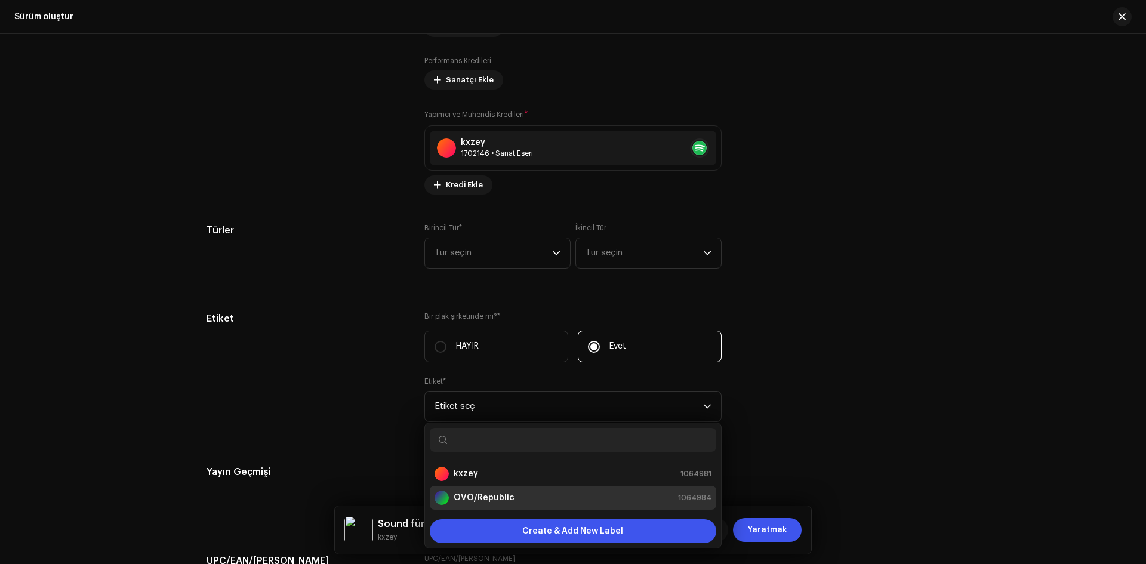
click at [511, 461] on ul "kxzey 1064981 OVO/Republic 1064984" at bounding box center [573, 485] width 296 height 57
click at [511, 468] on div "kxzey 1064981" at bounding box center [572, 474] width 277 height 14
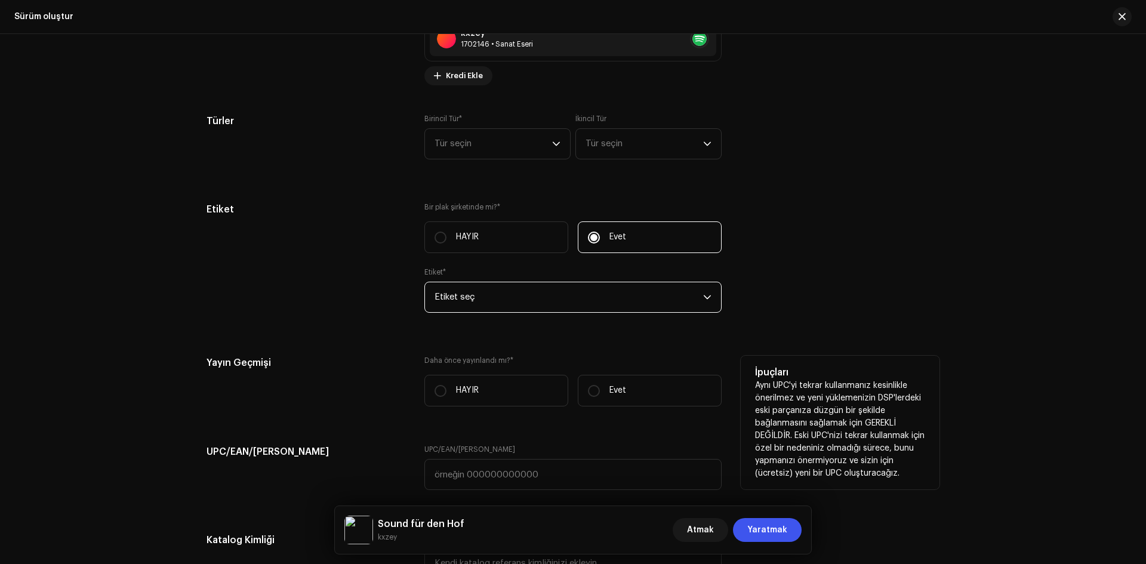
scroll to position [1671, 0]
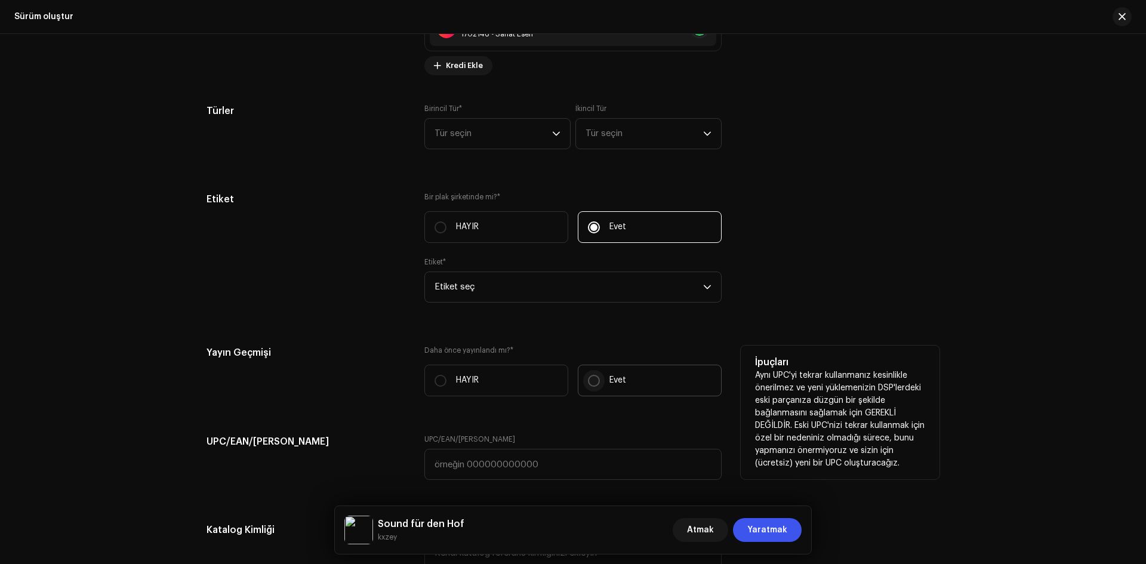
click at [594, 383] on input "Evet" at bounding box center [594, 381] width 12 height 12
radio input "true"
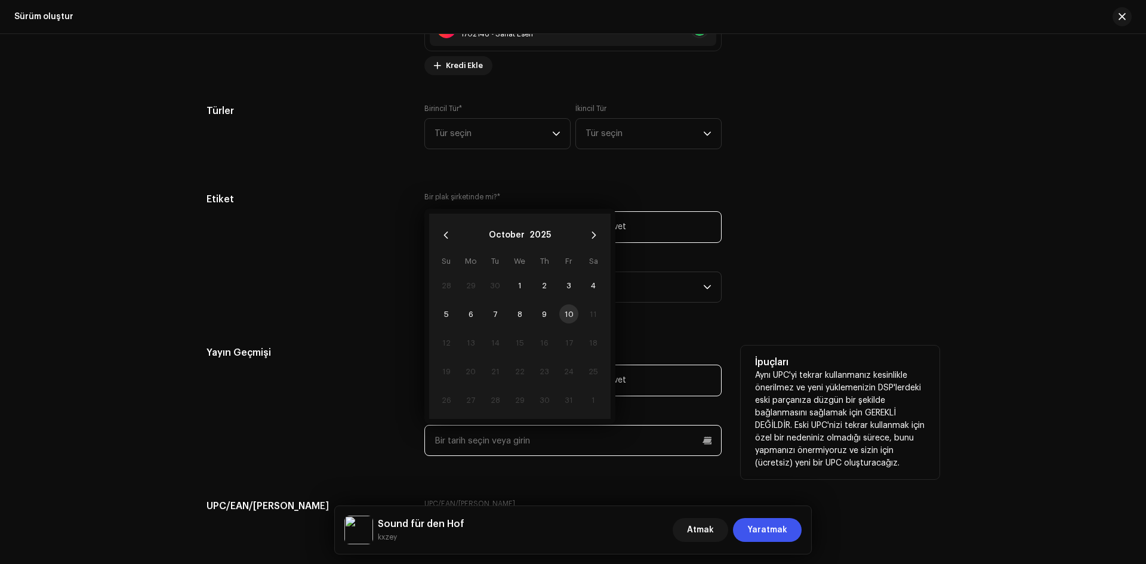
click at [477, 433] on input "text" at bounding box center [572, 440] width 297 height 31
click at [535, 235] on button "2025" at bounding box center [539, 235] width 21 height 19
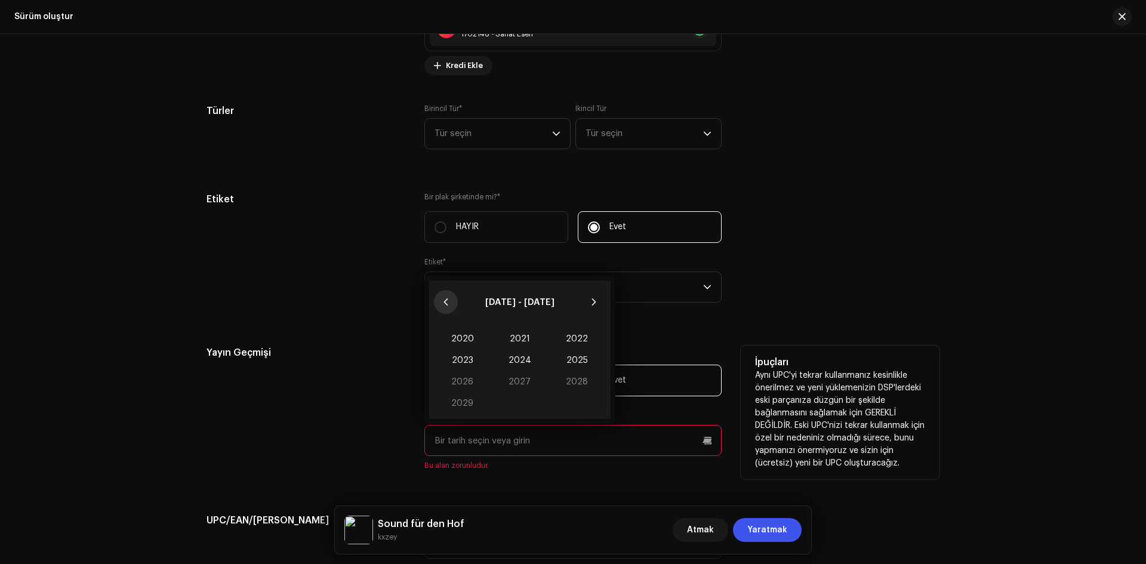
click at [436, 307] on button "Previous Decade" at bounding box center [446, 302] width 24 height 24
click at [443, 301] on icon "Previous Decade" at bounding box center [445, 301] width 4 height 7
click at [471, 334] on span "2000" at bounding box center [462, 338] width 57 height 21
click at [458, 331] on span "Jan" at bounding box center [459, 332] width 51 height 19
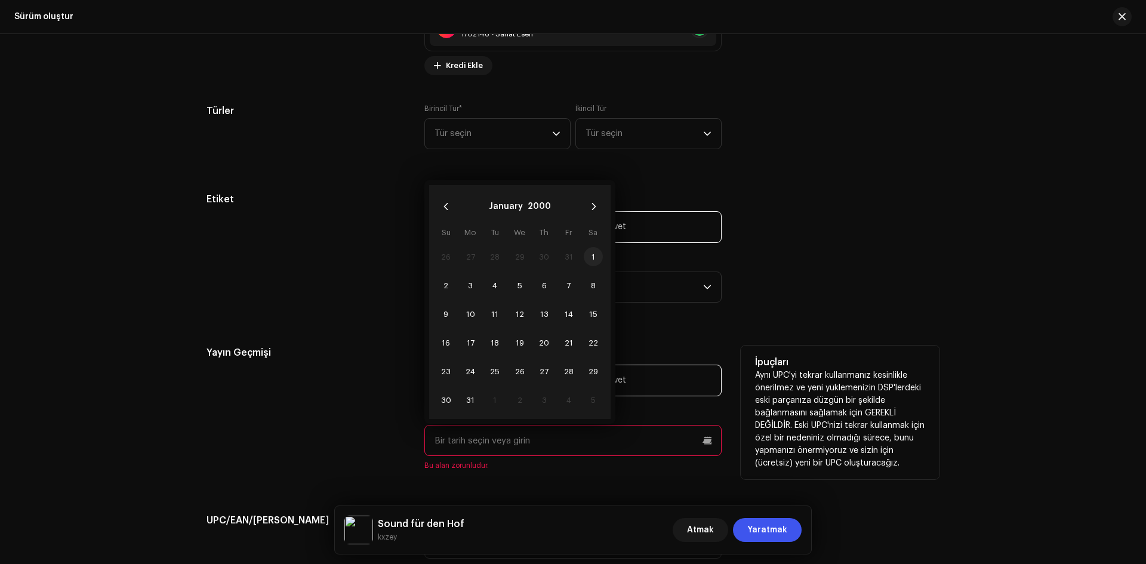
click at [597, 254] on span "1" at bounding box center [593, 256] width 19 height 19
type input "01/01/2000"
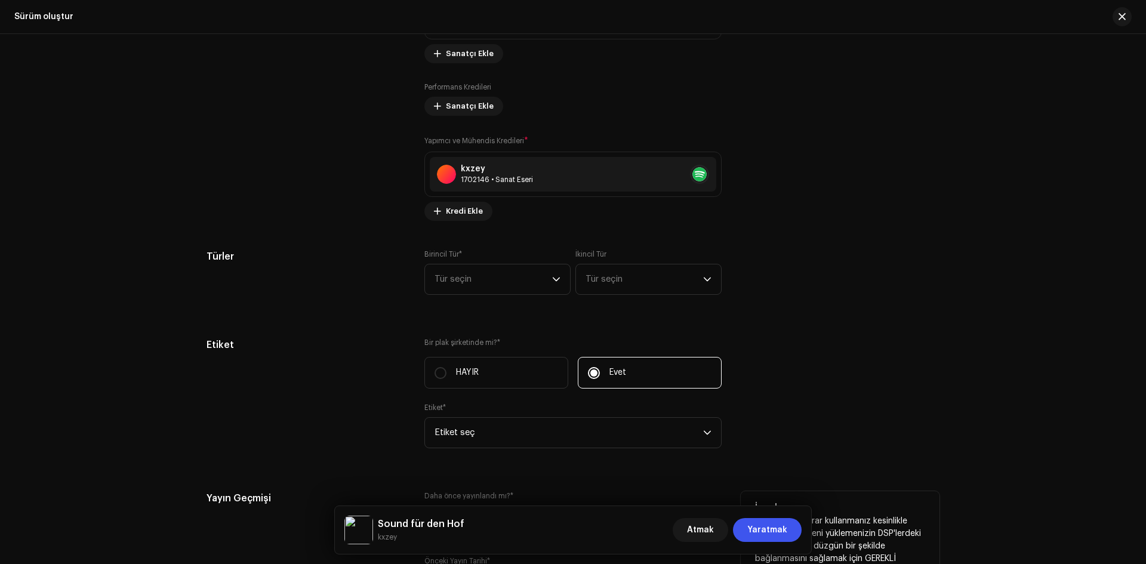
scroll to position [1850, 0]
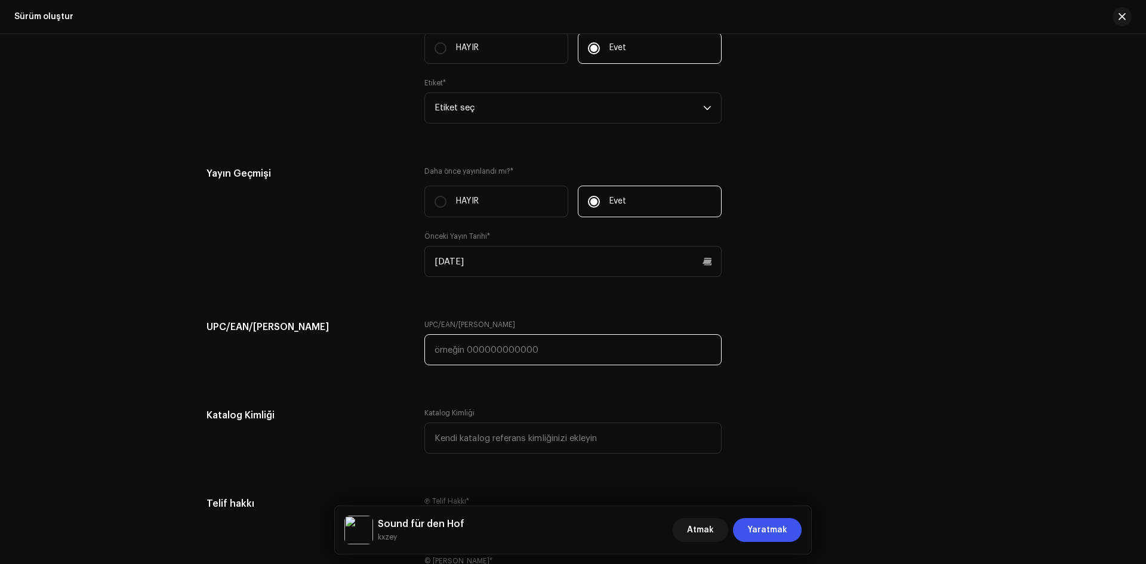
click at [484, 348] on input "text" at bounding box center [572, 349] width 297 height 31
click at [468, 360] on input "text" at bounding box center [572, 349] width 297 height 31
paste input "8447352670314"
type input "8447352670314"
click at [363, 427] on div "Katalog Kimliği" at bounding box center [305, 438] width 199 height 60
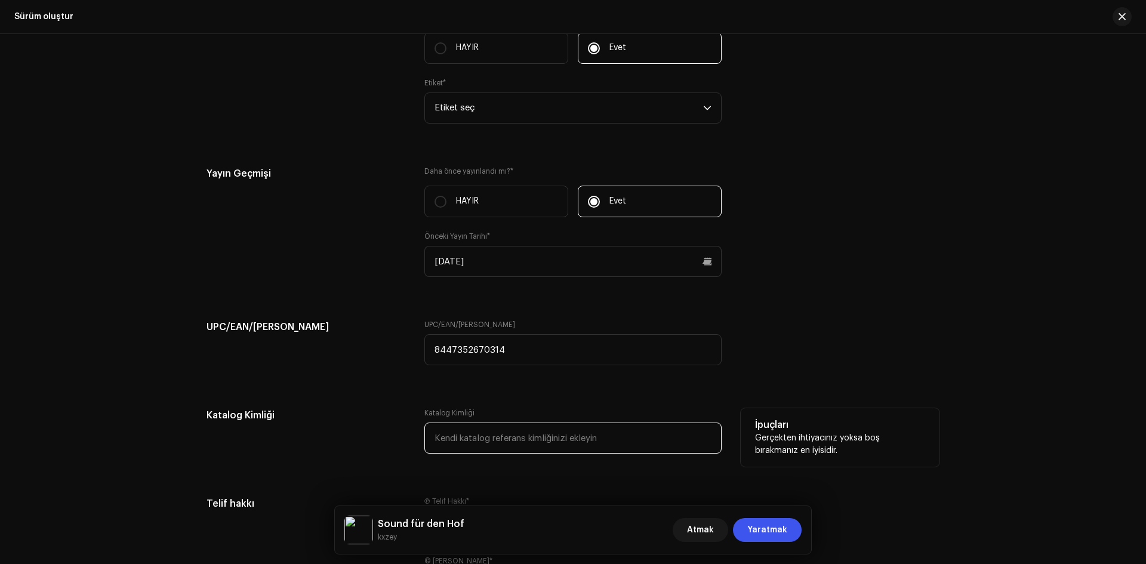
click at [480, 443] on input "text" at bounding box center [572, 437] width 297 height 31
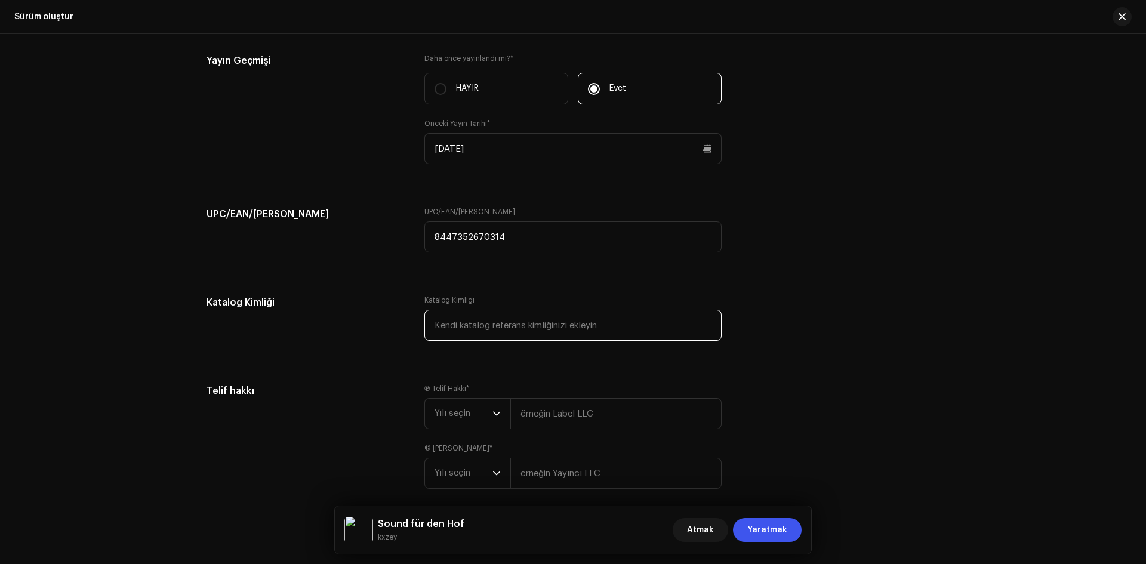
scroll to position [1969, 0]
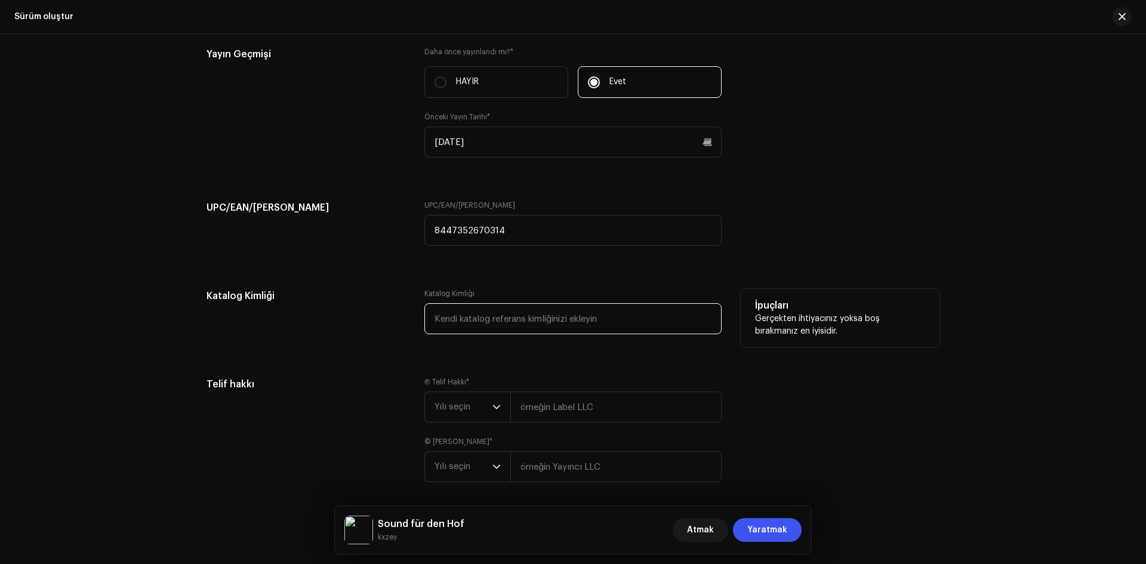
click at [503, 317] on input "text" at bounding box center [572, 318] width 297 height 31
type input "KXZ4325325432"
click at [409, 332] on div "Katalog Kimliği Katalog Kimliği KXZ4325325432 İpuçları Gerçekten ihtiyacınız yo…" at bounding box center [572, 319] width 733 height 60
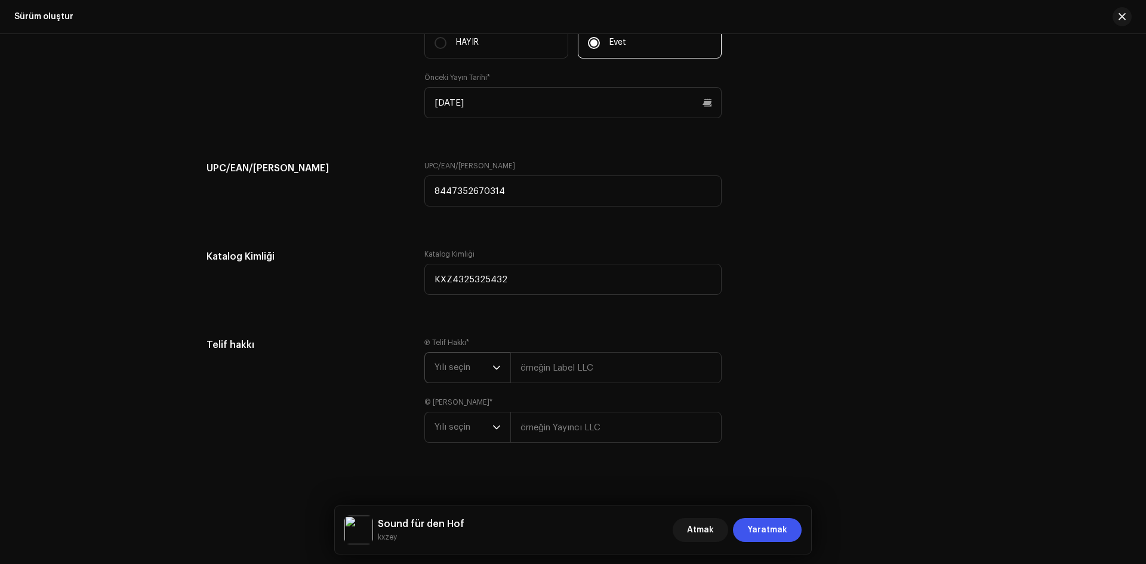
scroll to position [2016, 0]
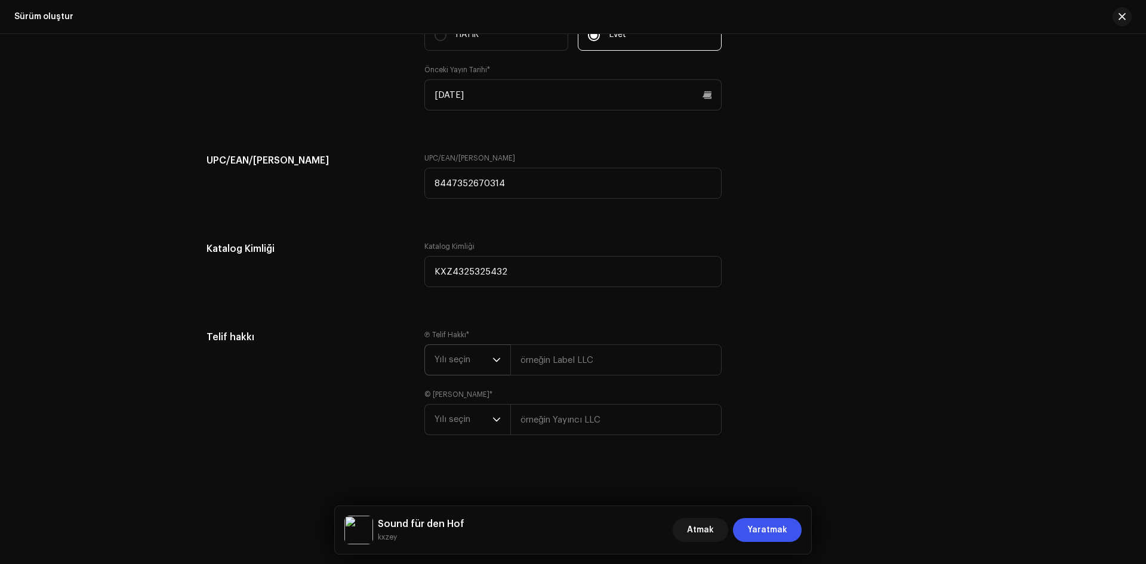
click at [470, 354] on span "Yılı seçin" at bounding box center [463, 360] width 58 height 30
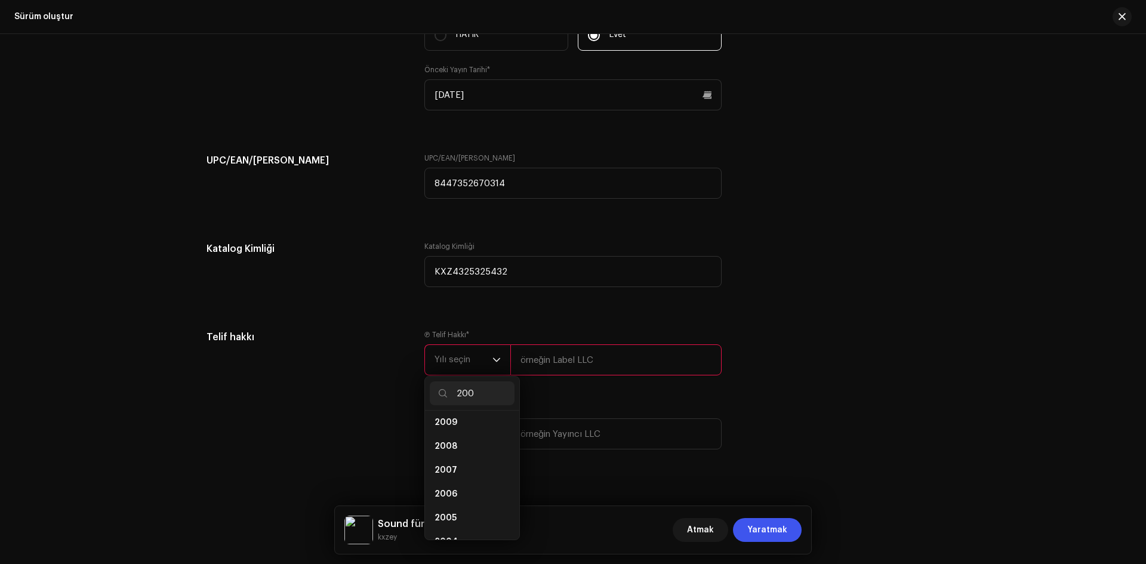
scroll to position [0, 0]
type input "2000"
click at [467, 425] on li "2000" at bounding box center [472, 427] width 85 height 24
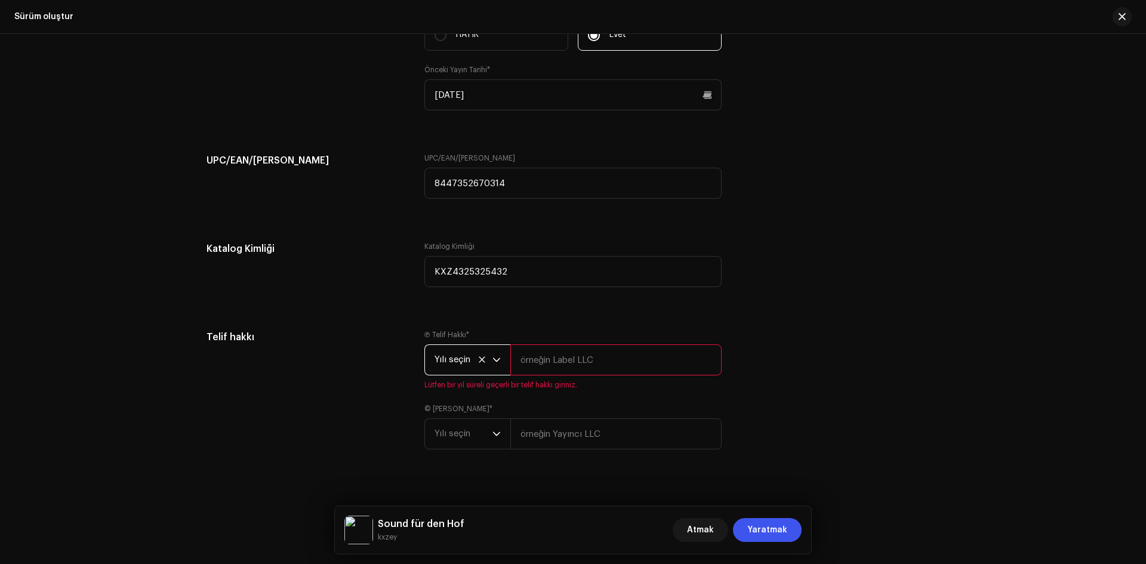
click at [578, 357] on input "text" at bounding box center [615, 359] width 211 height 31
drag, startPoint x: 626, startPoint y: 356, endPoint x: 481, endPoint y: 349, distance: 145.2
click at [481, 349] on div "Yılı seçin KX Music Entertainment" at bounding box center [572, 359] width 297 height 31
type input "KX Music Entertainment"
click at [581, 434] on input "text" at bounding box center [615, 433] width 211 height 31
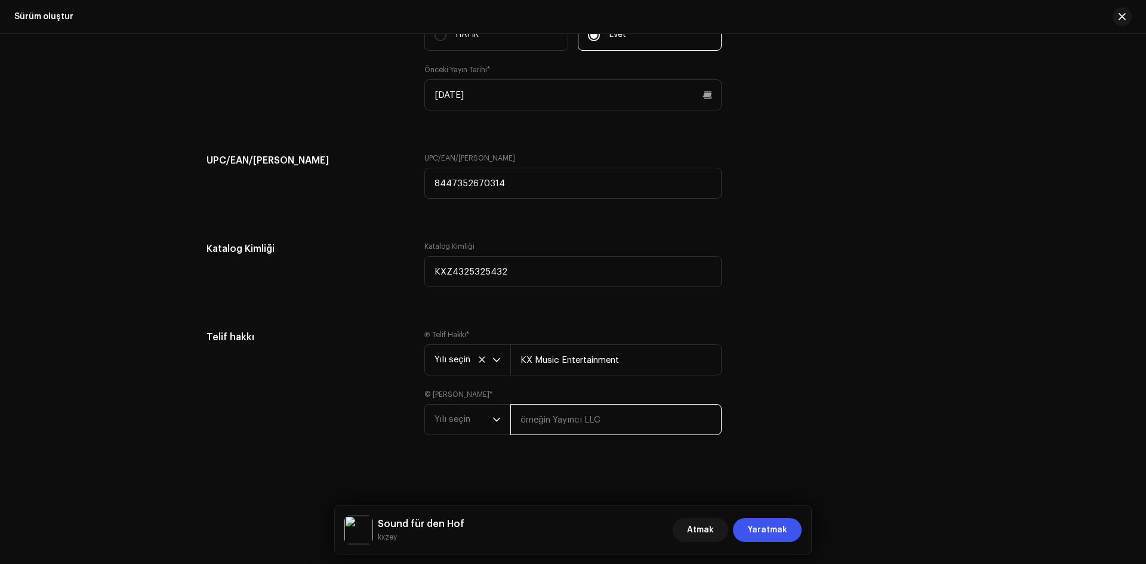
paste input "KX Music Entertainment"
type input "KX Music Entertainment"
click at [467, 419] on font "Yılı seçin" at bounding box center [452, 419] width 36 height 9
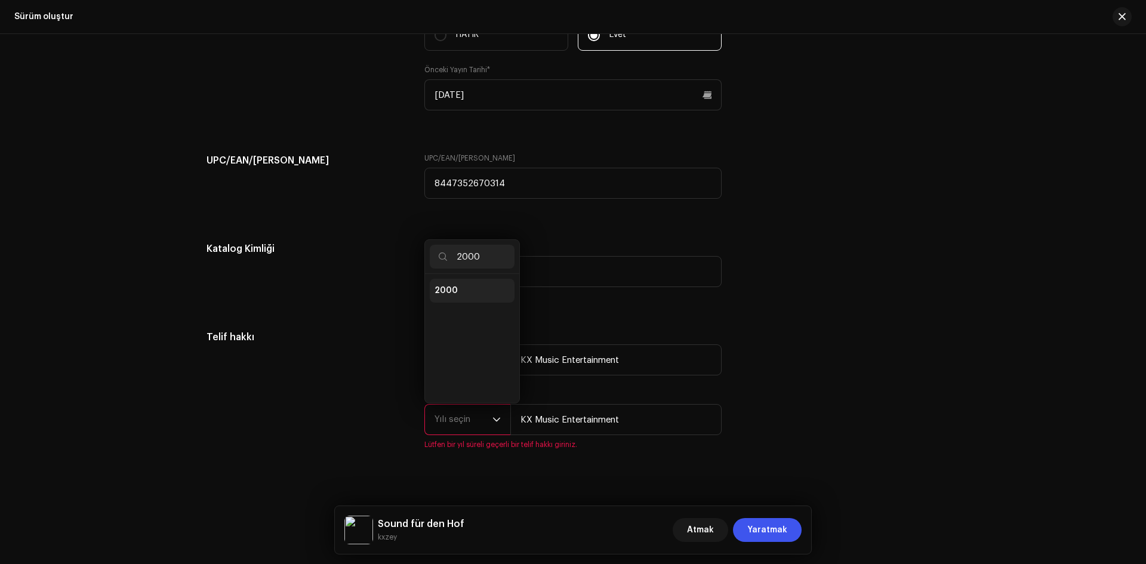
type input "2000"
click at [461, 293] on li "2000" at bounding box center [472, 291] width 85 height 24
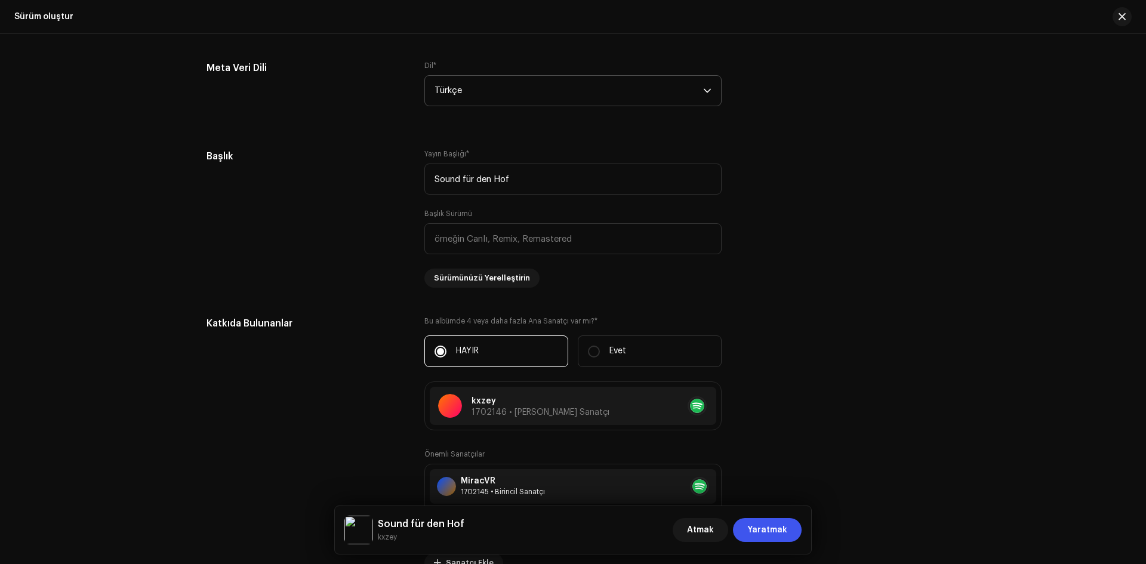
scroll to position [1061, 0]
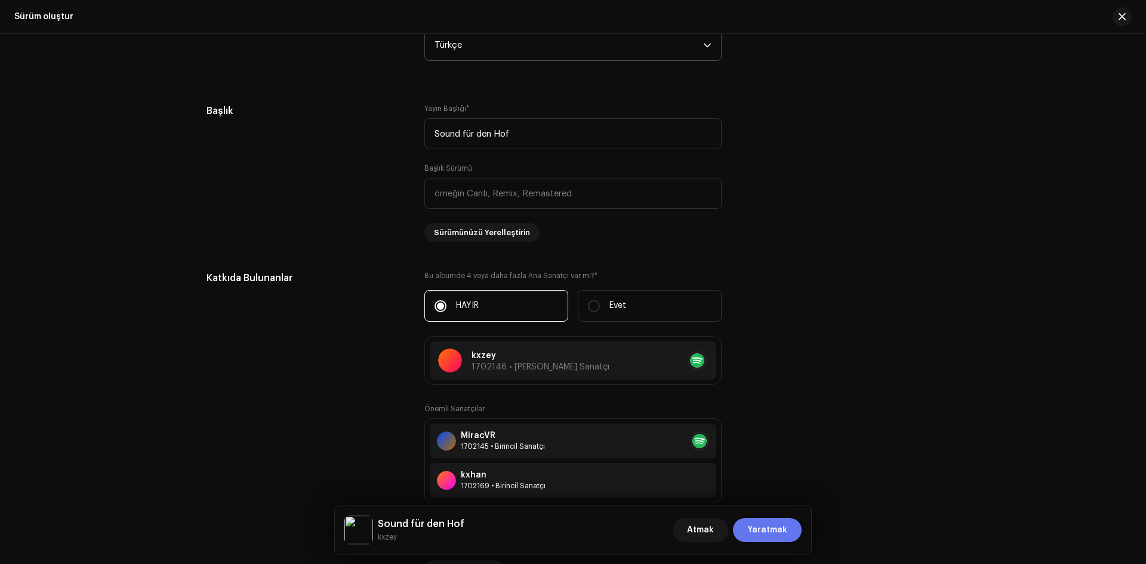
click at [779, 528] on font "Yaratmak" at bounding box center [767, 530] width 40 height 8
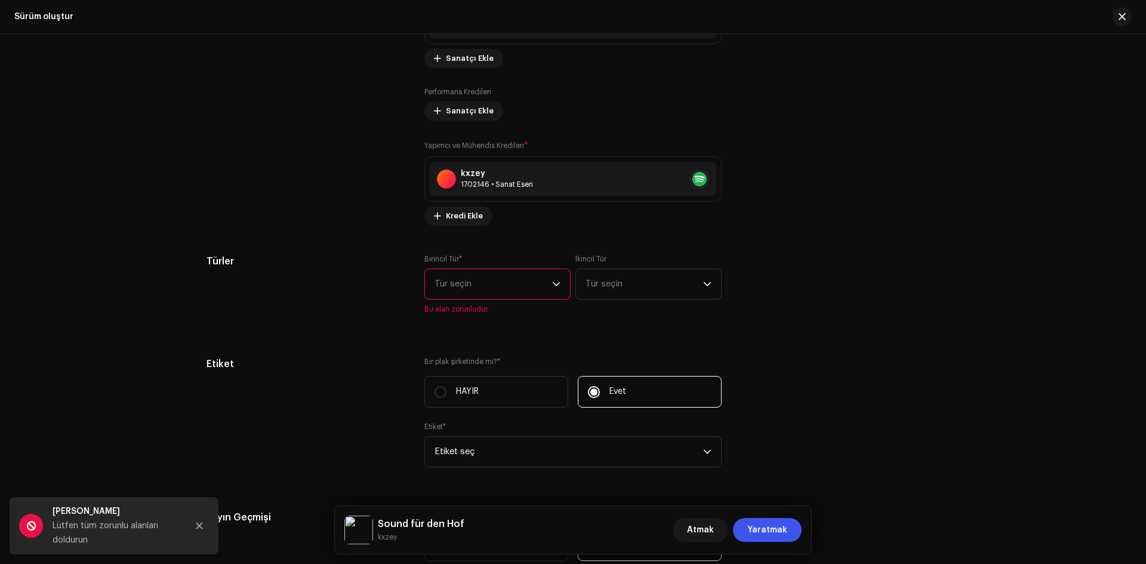
scroll to position [1539, 0]
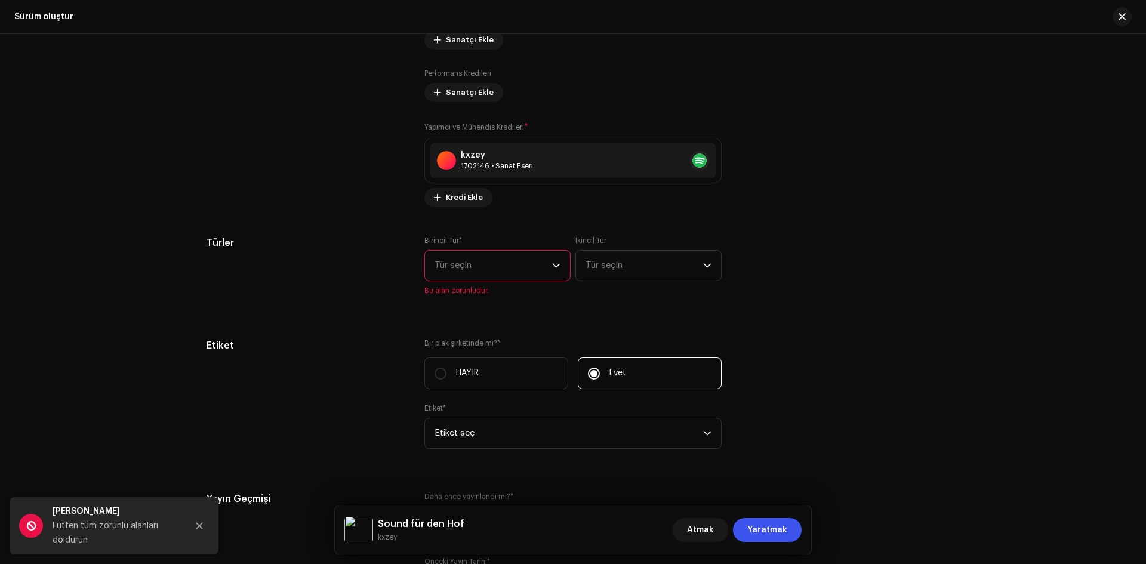
click at [474, 273] on span "Tür seçin" at bounding box center [493, 266] width 118 height 30
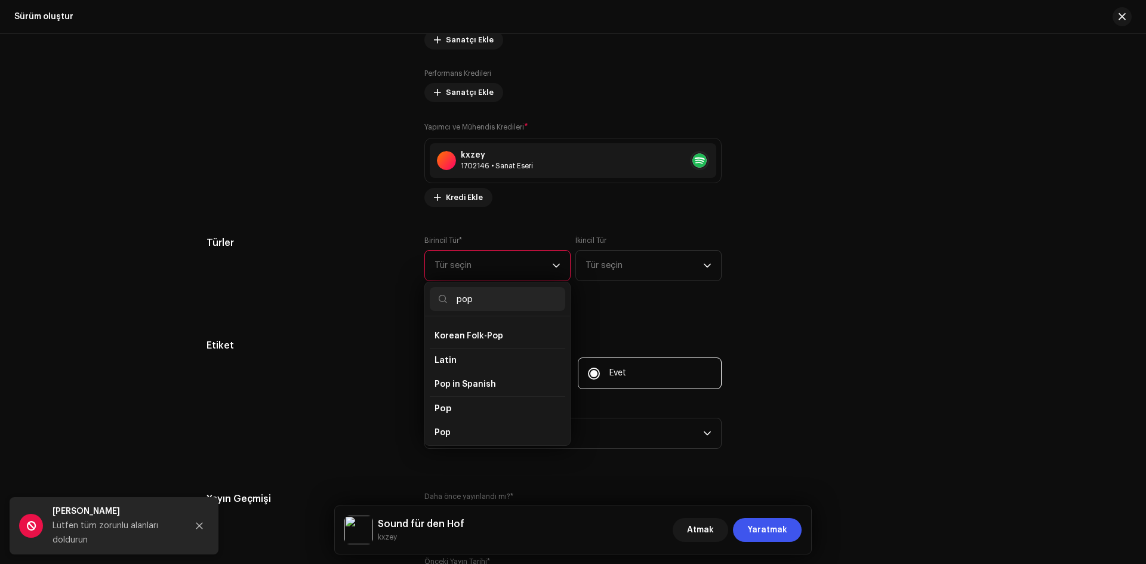
scroll to position [358, 0]
type input "pop"
click at [448, 431] on li "Pop" at bounding box center [497, 443] width 135 height 24
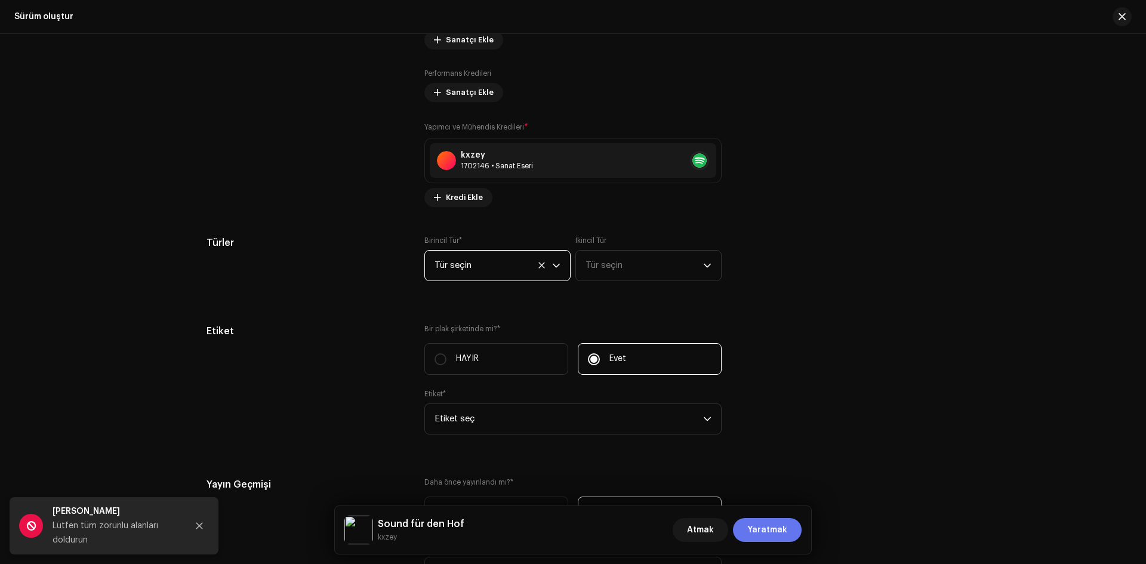
click at [774, 528] on font "Yaratmak" at bounding box center [767, 530] width 40 height 8
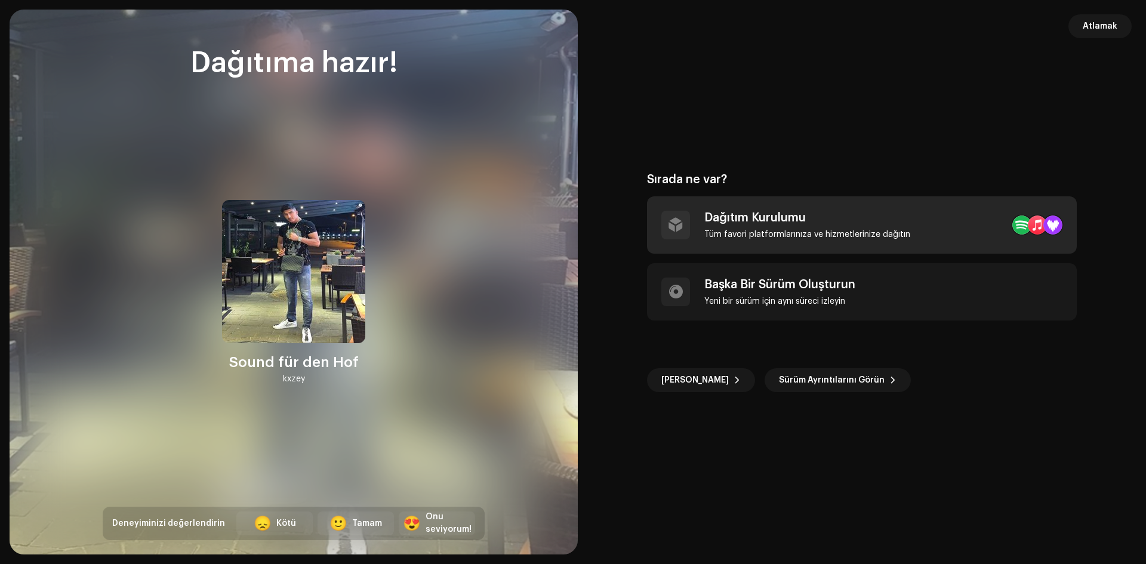
click at [819, 237] on font "Tüm favori platformlarınıza ve hizmetlerinize dağıtın" at bounding box center [807, 234] width 206 height 8
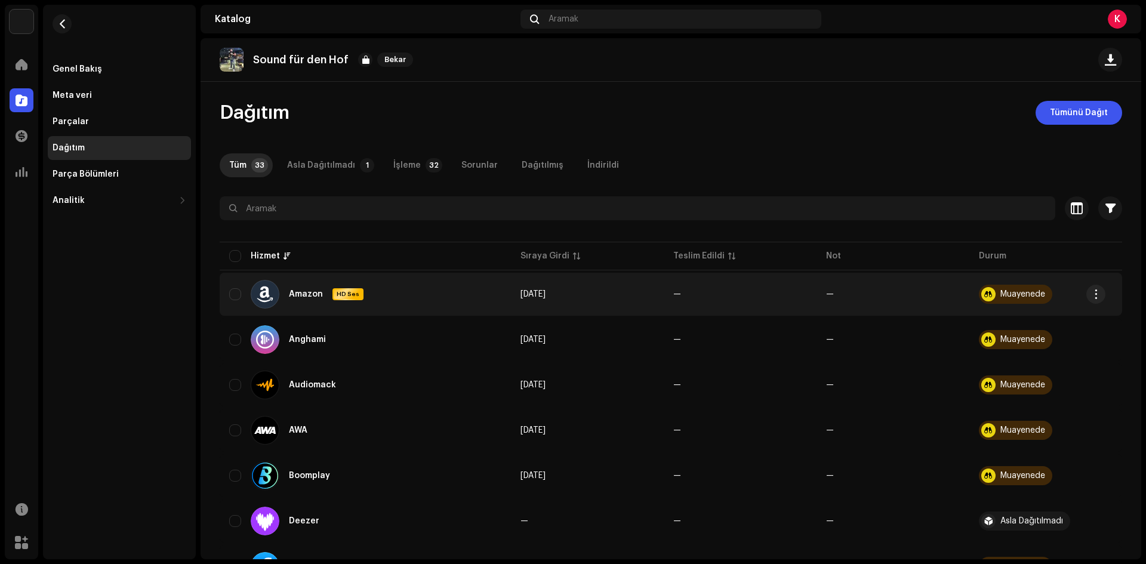
click at [1013, 292] on font "Muayenede" at bounding box center [1022, 294] width 45 height 8
click at [1095, 293] on span "button" at bounding box center [1095, 294] width 9 height 10
click at [1028, 324] on div "Dağıtmak" at bounding box center [1039, 321] width 111 height 10
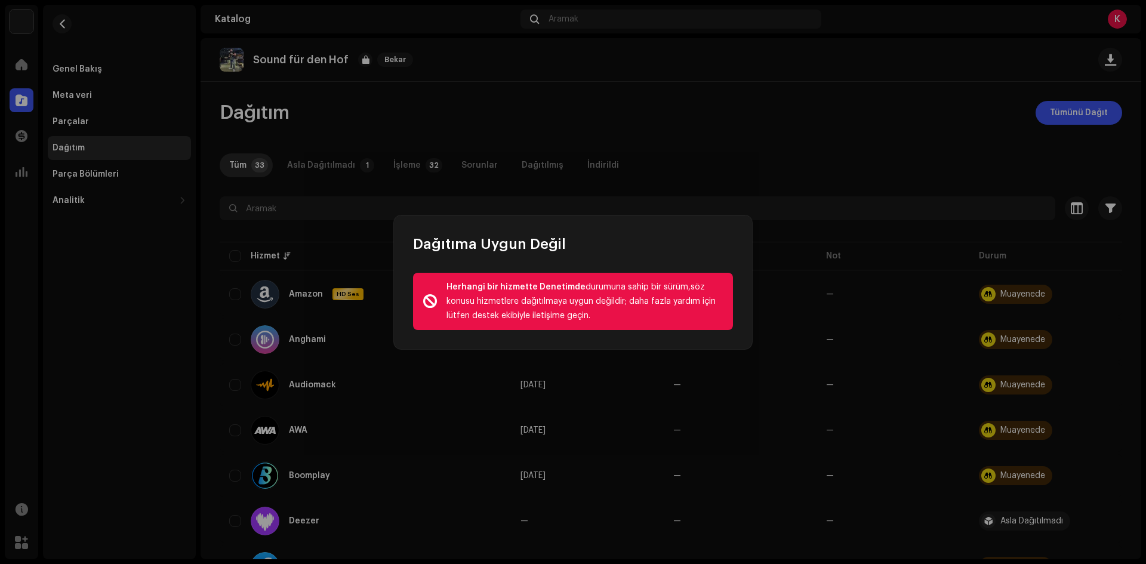
drag, startPoint x: 643, startPoint y: 310, endPoint x: 466, endPoint y: 289, distance: 177.9
click at [399, 282] on div "Herhangi bir hizmette Denetimde durumuna sahip bir sürüm, söz konusu hizmetlere…" at bounding box center [573, 301] width 358 height 95
click at [826, 281] on div "Dağıtıma Uygun Değil Herhangi bir hizmette Denetimde durumuna sahip bir sürüm, …" at bounding box center [573, 282] width 1146 height 564
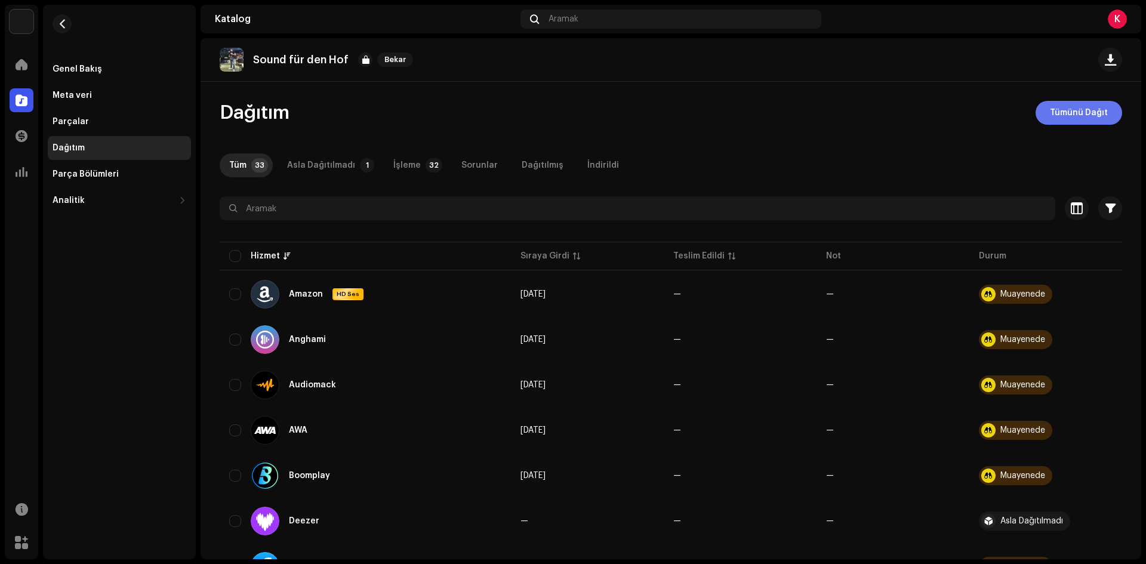
click at [1038, 107] on button "Tümünü Dağıt" at bounding box center [1078, 113] width 87 height 24
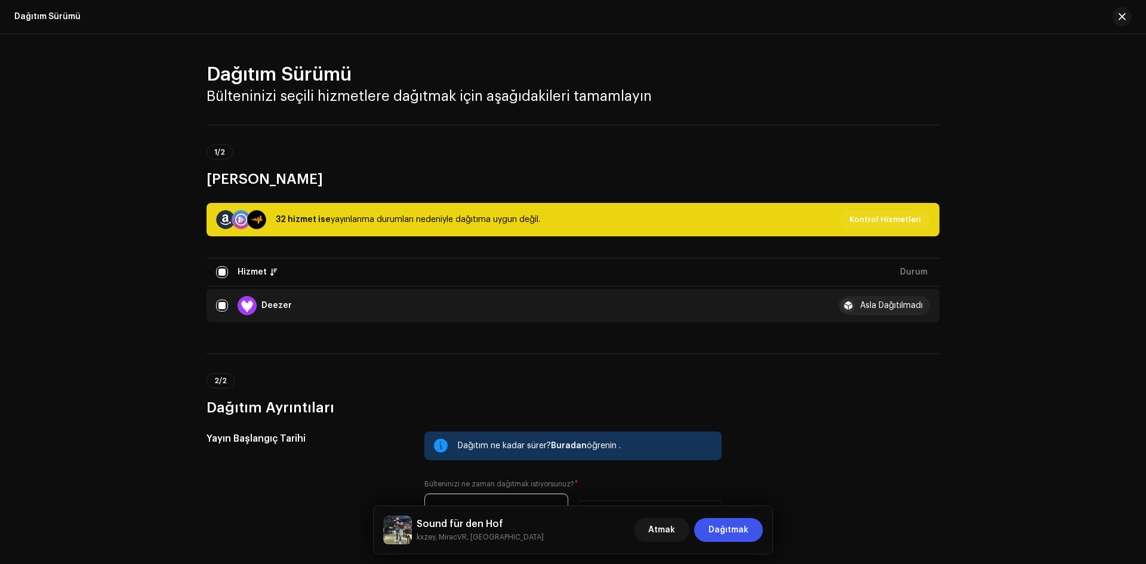
click at [293, 227] on div "32 hizmet ise yayınlanma durumları nedeniyle dağıtıma uygun değil." at bounding box center [378, 219] width 324 height 19
drag, startPoint x: 291, startPoint y: 227, endPoint x: 252, endPoint y: 228, distance: 38.8
click at [289, 227] on div "32 hizmet ise yayınlanma durumları nedeniyle dağıtıma uygun değil." at bounding box center [378, 219] width 324 height 19
drag, startPoint x: 250, startPoint y: 229, endPoint x: 234, endPoint y: 230, distance: 15.6
click at [248, 230] on div "32 hizmet ise yayınlanma durumları nedeniyle dağıtıma uygun değil. Kontrol Hizm…" at bounding box center [572, 219] width 733 height 33
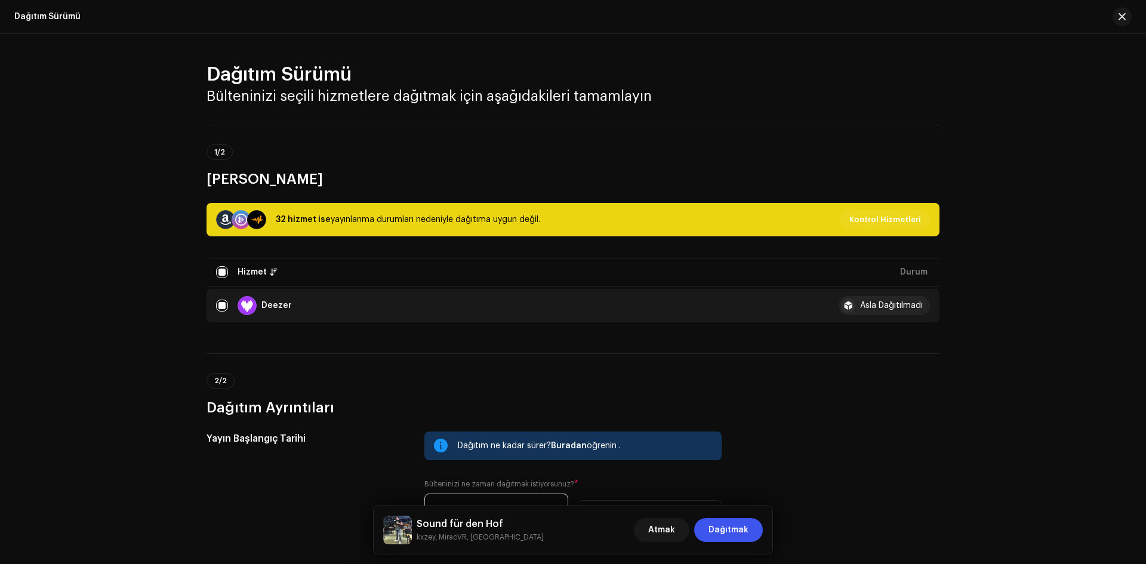
drag, startPoint x: 220, startPoint y: 223, endPoint x: 257, endPoint y: 216, distance: 38.3
click at [220, 222] on div at bounding box center [225, 219] width 19 height 19
drag, startPoint x: 257, startPoint y: 216, endPoint x: 344, endPoint y: 218, distance: 86.6
click at [326, 217] on div "32 hizmet ise yayınlanma durumları nedeniyle dağıtıma uygun değil." at bounding box center [378, 219] width 324 height 19
drag, startPoint x: 508, startPoint y: 223, endPoint x: 580, endPoint y: 220, distance: 72.3
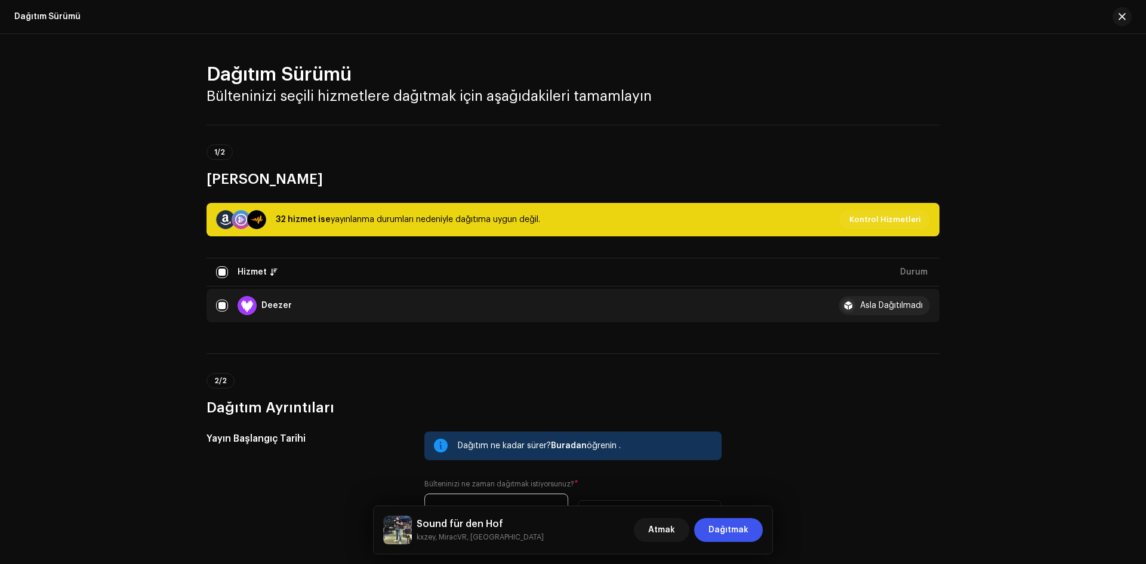
click at [514, 222] on font "yayınlanma durumları nedeniyle dağıtıma uygun değil." at bounding box center [435, 219] width 209 height 8
drag, startPoint x: 616, startPoint y: 220, endPoint x: 884, endPoint y: 217, distance: 268.5
click at [672, 220] on div "32 hizmet ise yayınlanma durumları nedeniyle dağıtıma uygun değil. Kontrol Hizm…" at bounding box center [573, 219] width 714 height 19
click at [873, 228] on span "Kontrol Hizmetleri" at bounding box center [884, 220] width 71 height 24
click at [878, 223] on font "Kontrol Hizmetleri" at bounding box center [884, 219] width 71 height 8
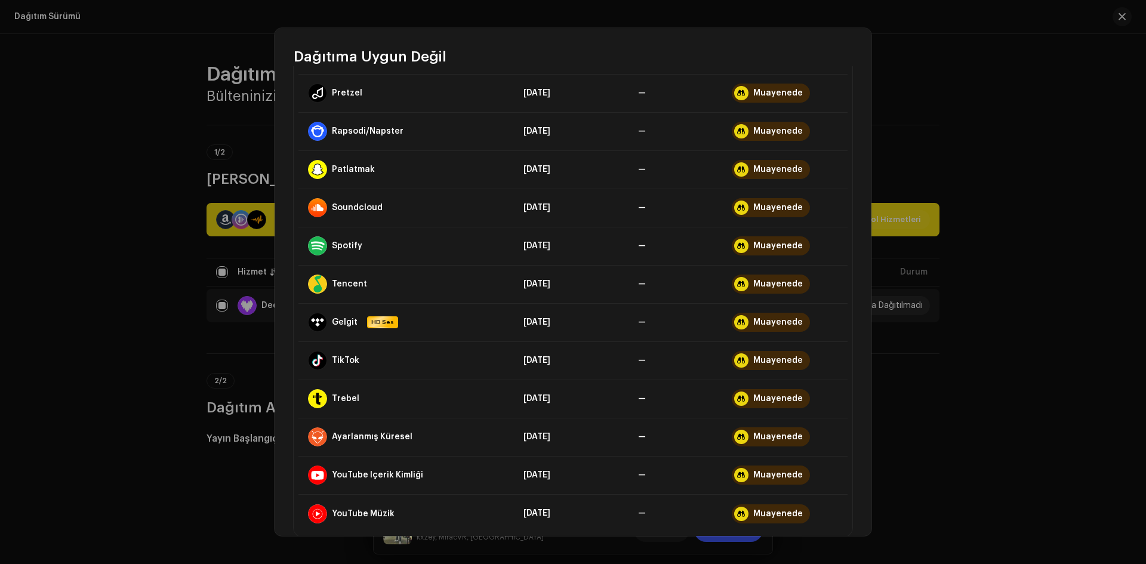
scroll to position [824, 0]
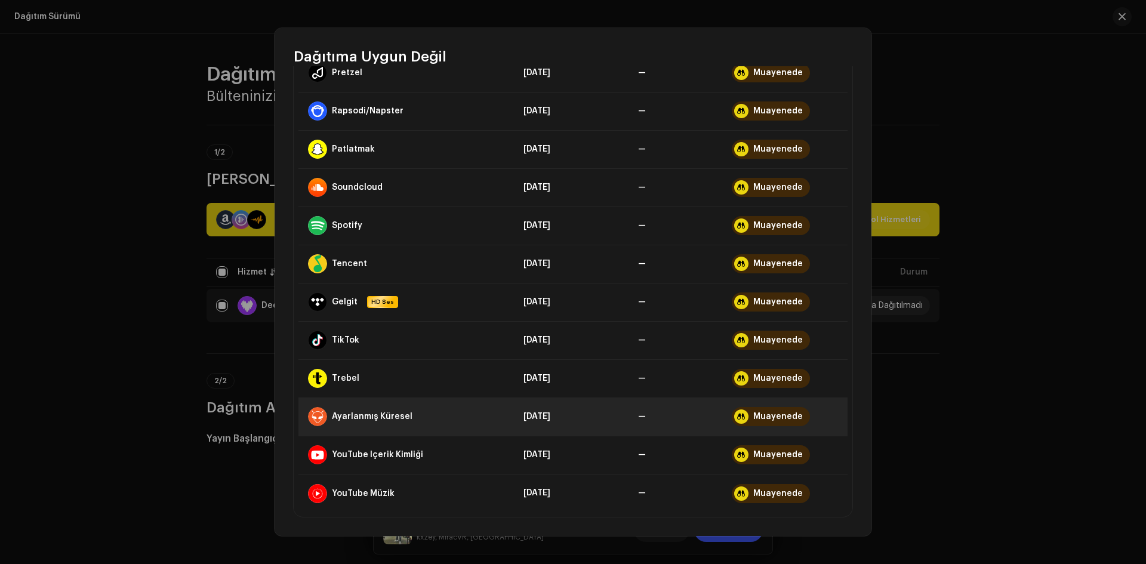
click at [785, 425] on div "Muayenede" at bounding box center [771, 416] width 78 height 19
drag, startPoint x: 731, startPoint y: 418, endPoint x: 792, endPoint y: 415, distance: 61.5
click at [792, 415] on div "Muayenede" at bounding box center [771, 416] width 78 height 19
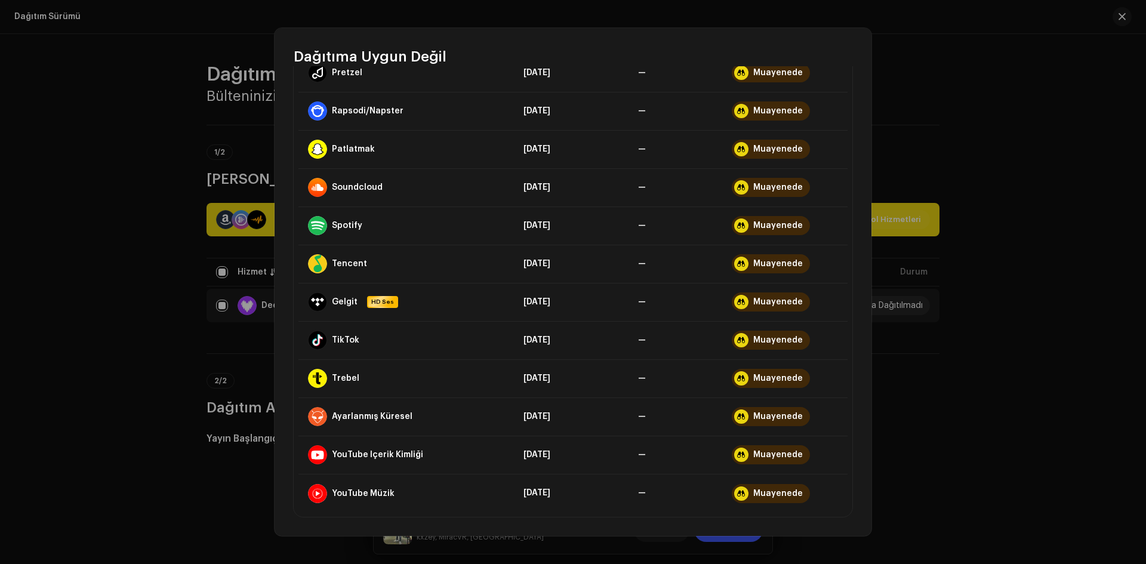
click at [957, 390] on div "Dağıtıma Uygun Değil Hizmet Son Sıraya Giren Son Teslimat Durum Amazon HD Ses 9…" at bounding box center [573, 282] width 1146 height 564
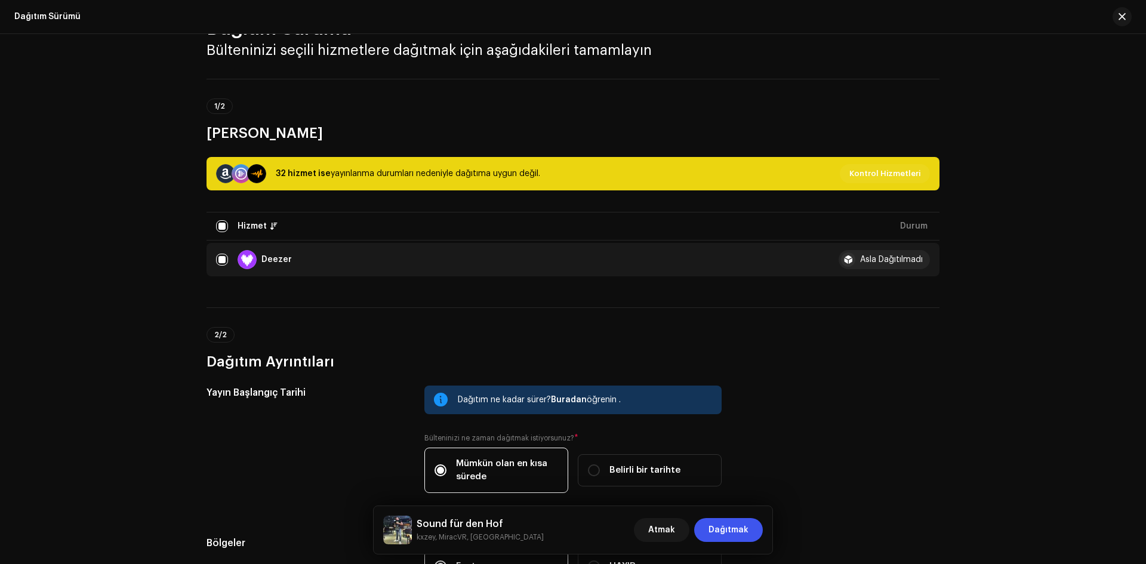
scroll to position [193, 0]
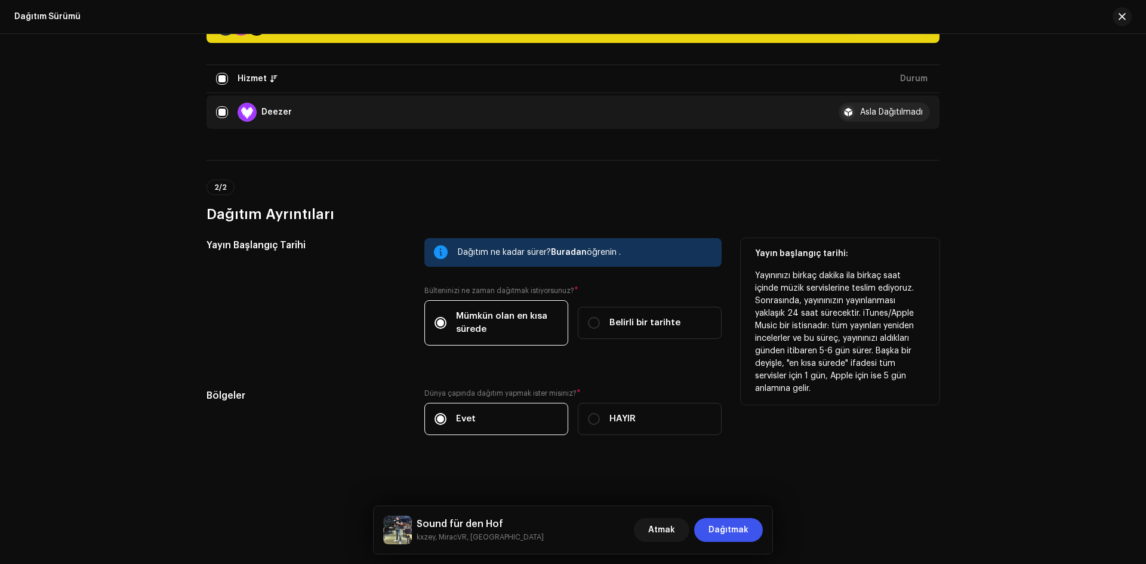
drag, startPoint x: 546, startPoint y: 239, endPoint x: 561, endPoint y: 248, distance: 17.4
click at [546, 242] on div "Dağıtım ne kadar sürer? Buradan öğrenin ." at bounding box center [572, 252] width 297 height 29
drag, startPoint x: 752, startPoint y: 275, endPoint x: 912, endPoint y: 390, distance: 197.1
click at [912, 390] on div "Yayın başlangıç ​​tarihi: Yayınınızı birkaç dakika ila birkaç saat içinde müzik…" at bounding box center [839, 321] width 199 height 166
click at [903, 381] on p "Yayınınızı birkaç dakika ila birkaç saat içinde müzik servislerine teslim ediyo…" at bounding box center [840, 332] width 170 height 125
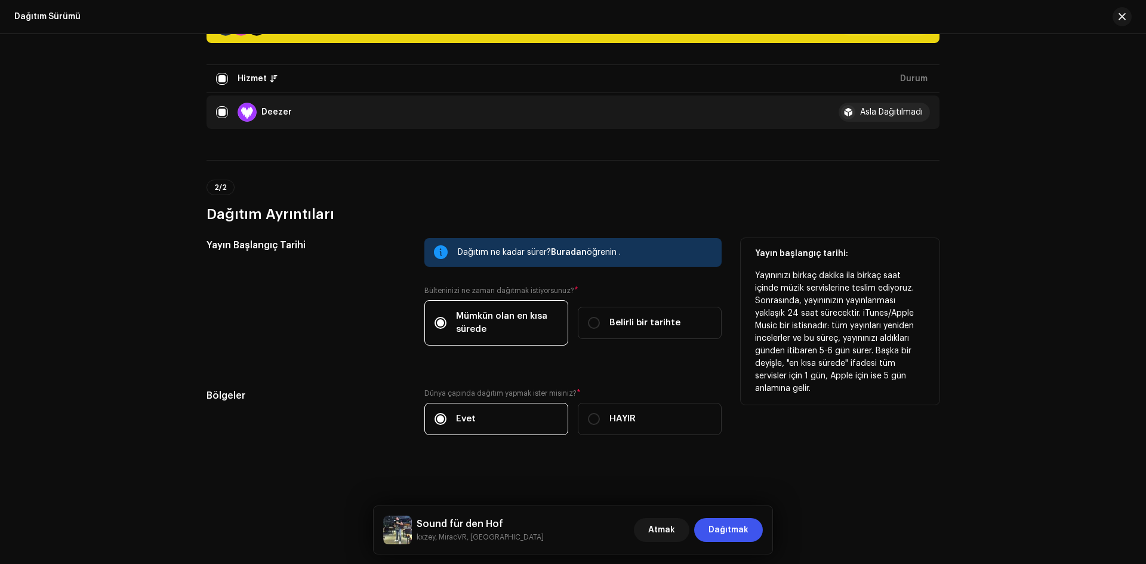
drag, startPoint x: 838, startPoint y: 381, endPoint x: 751, endPoint y: 249, distance: 157.5
click at [751, 249] on div "Yayın başlangıç ​​tarihi: Yayınınızı birkaç dakika ila birkaç saat içinde müzik…" at bounding box center [839, 321] width 199 height 166
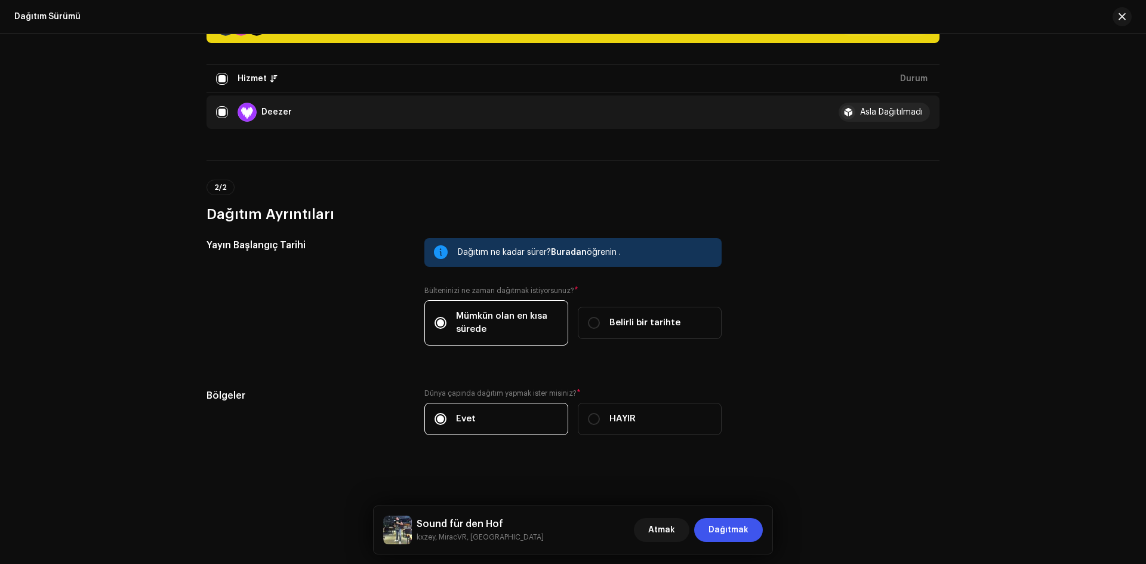
copy div "Yayın başlangıç ​​tarihi: Yayınınızı birkaç dakika ila birkaç saat içinde müzik…"
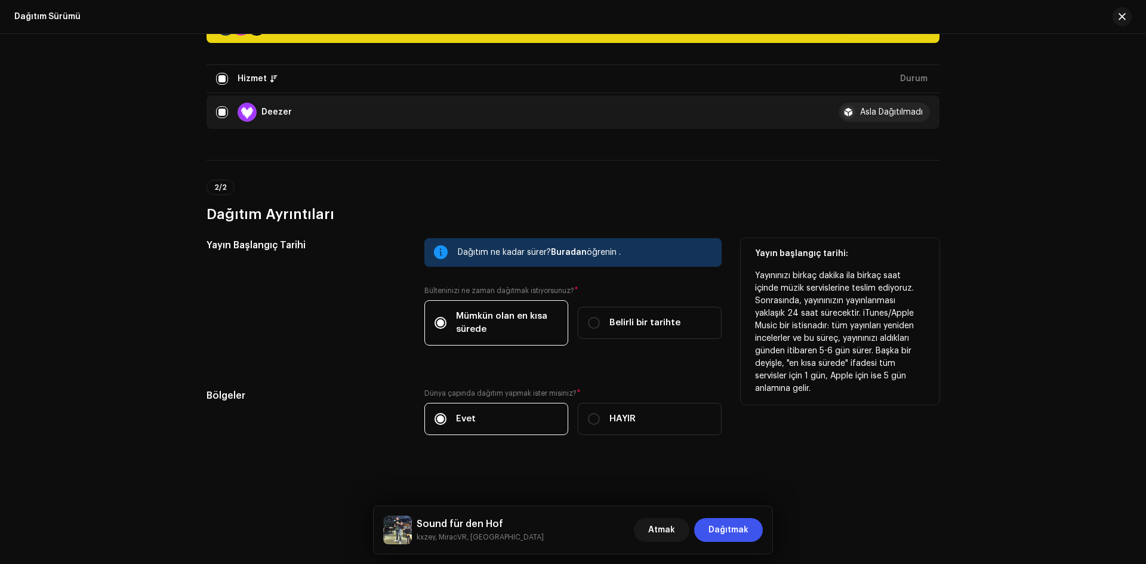
copy div "Yayın başlangıç ​​tarihi: Yayınınızı birkaç dakika ila birkaç saat içinde müzik…"
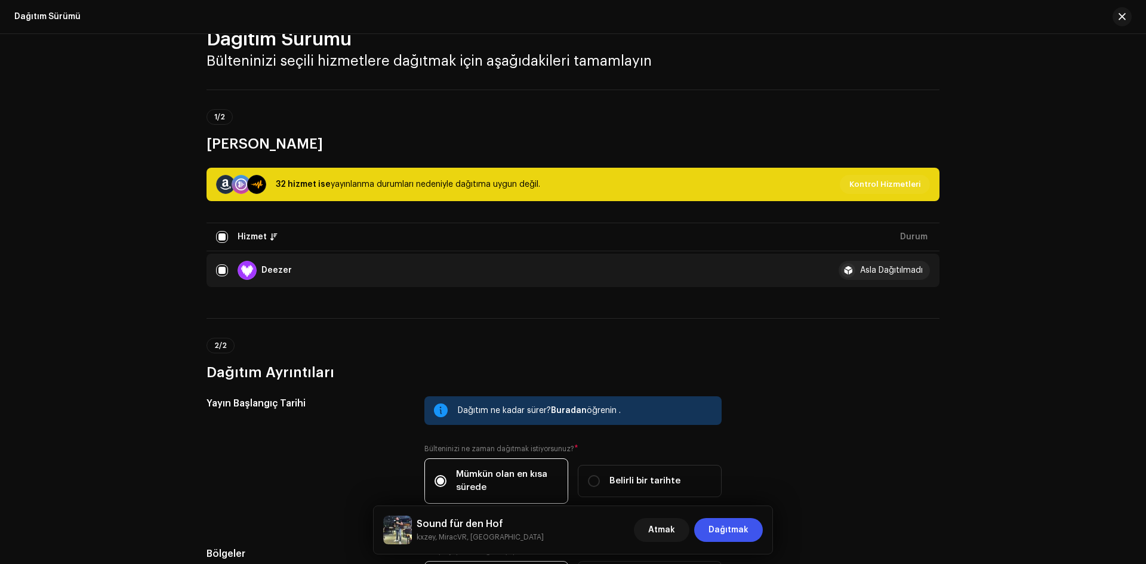
scroll to position [0, 0]
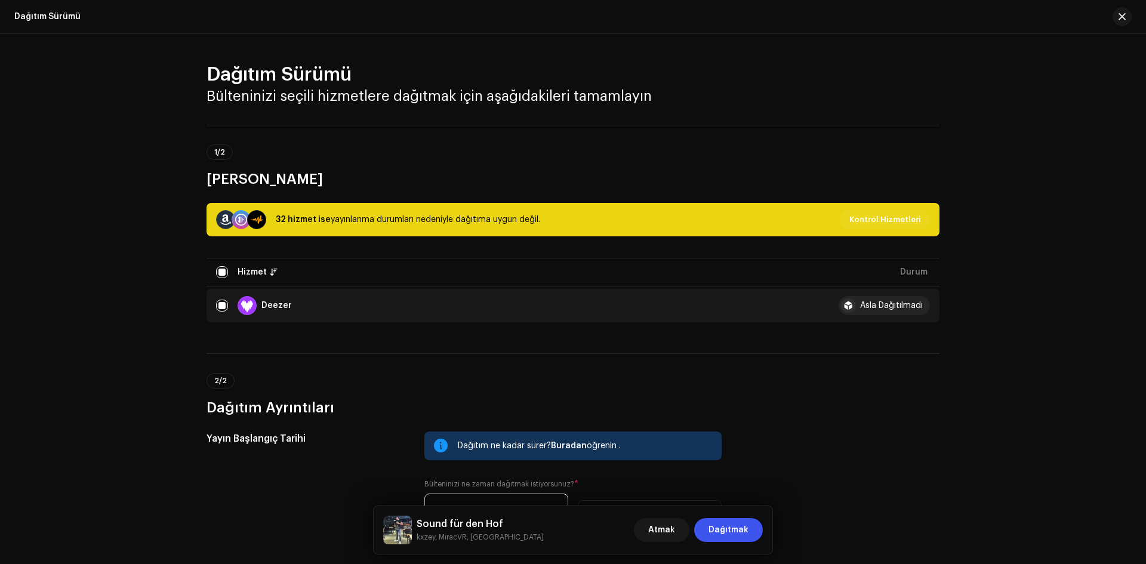
click at [884, 300] on div "Asla Dağıtılmadı" at bounding box center [883, 305] width 91 height 19
click at [886, 297] on div "Asla Dağıtılmadı" at bounding box center [883, 305] width 91 height 19
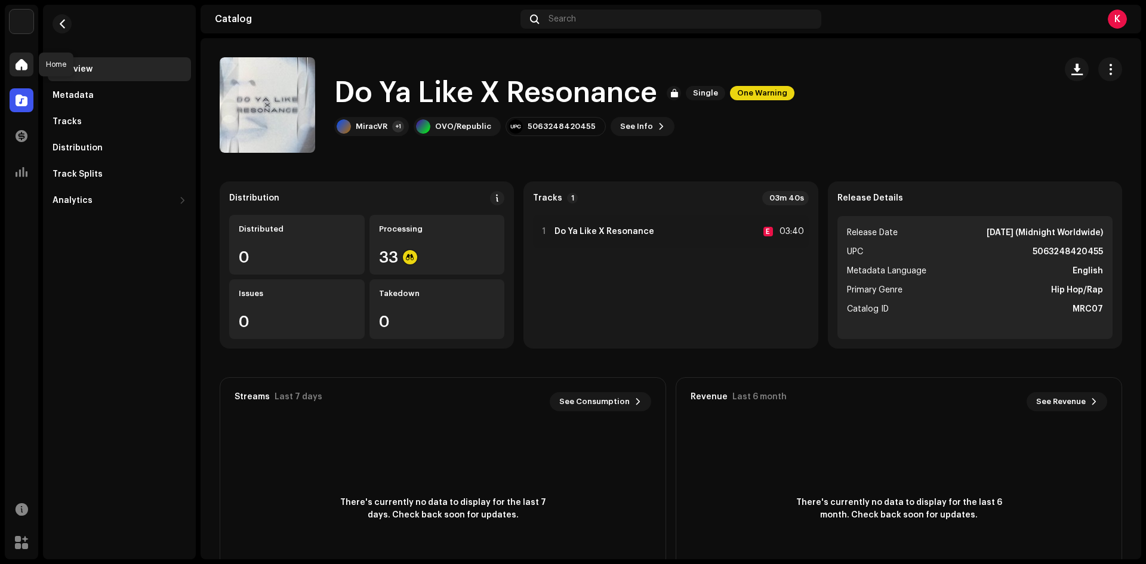
click at [24, 66] on span at bounding box center [22, 65] width 12 height 10
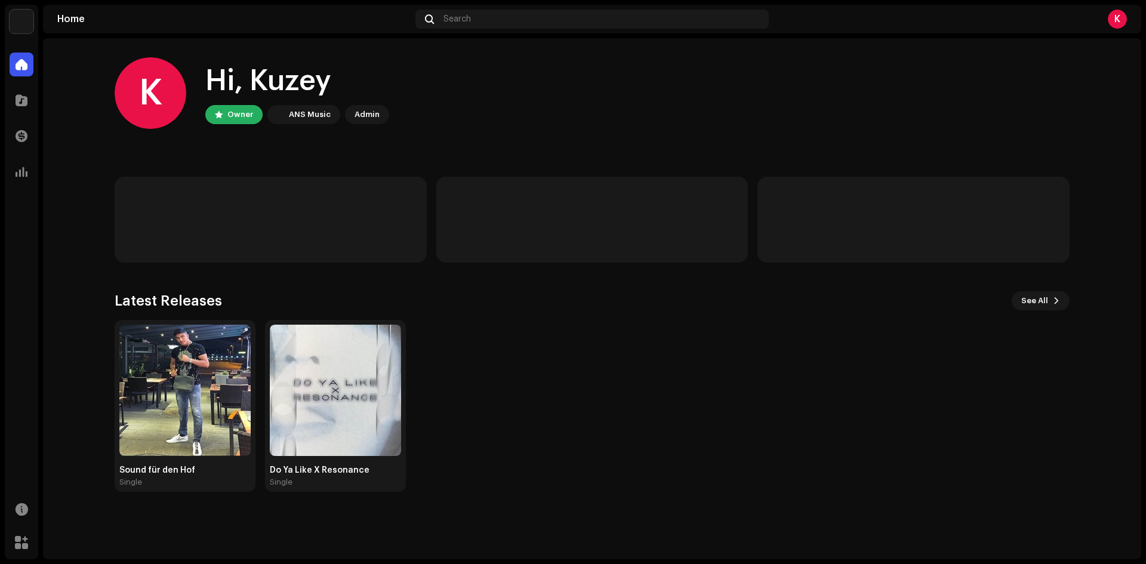
drag, startPoint x: 234, startPoint y: 114, endPoint x: 220, endPoint y: 119, distance: 15.7
click at [229, 117] on div "Owner" at bounding box center [240, 114] width 26 height 14
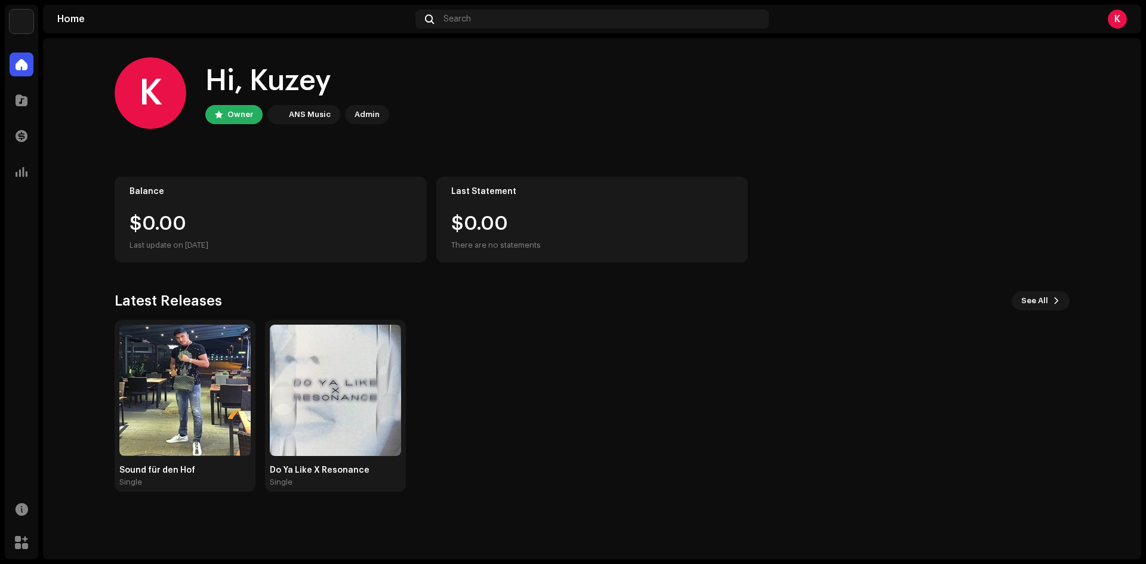
click at [229, 115] on div "Owner" at bounding box center [233, 114] width 57 height 19
click at [374, 118] on div "Admin" at bounding box center [366, 114] width 25 height 14
click at [295, 119] on div "ANS Music" at bounding box center [310, 114] width 42 height 14
click at [232, 117] on div "Owner" at bounding box center [240, 114] width 26 height 14
click at [200, 403] on img at bounding box center [184, 390] width 131 height 131
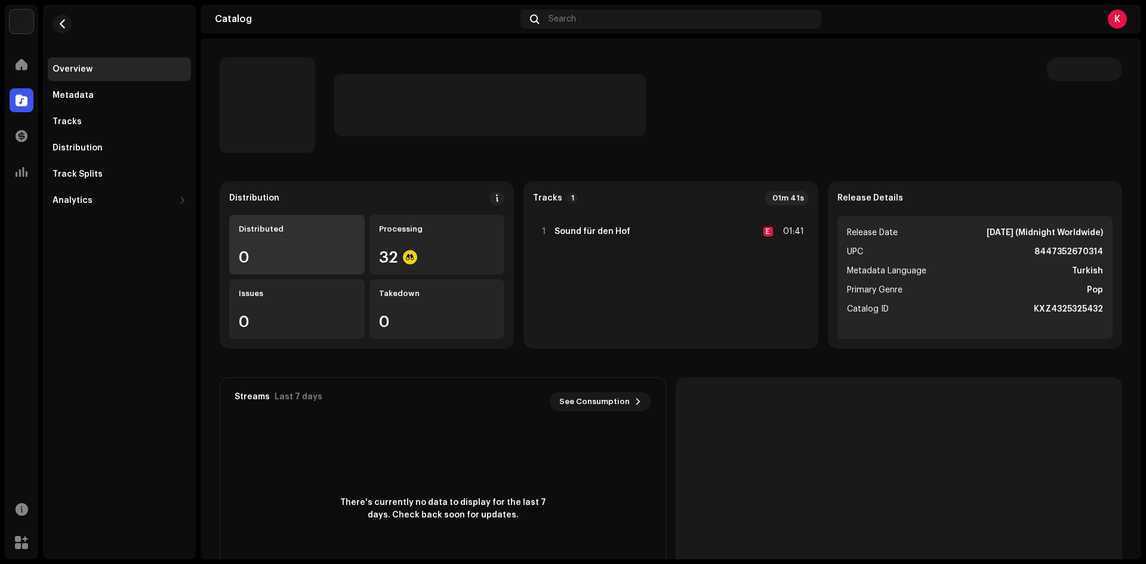
click at [307, 265] on div "Distributed 0" at bounding box center [296, 245] width 135 height 60
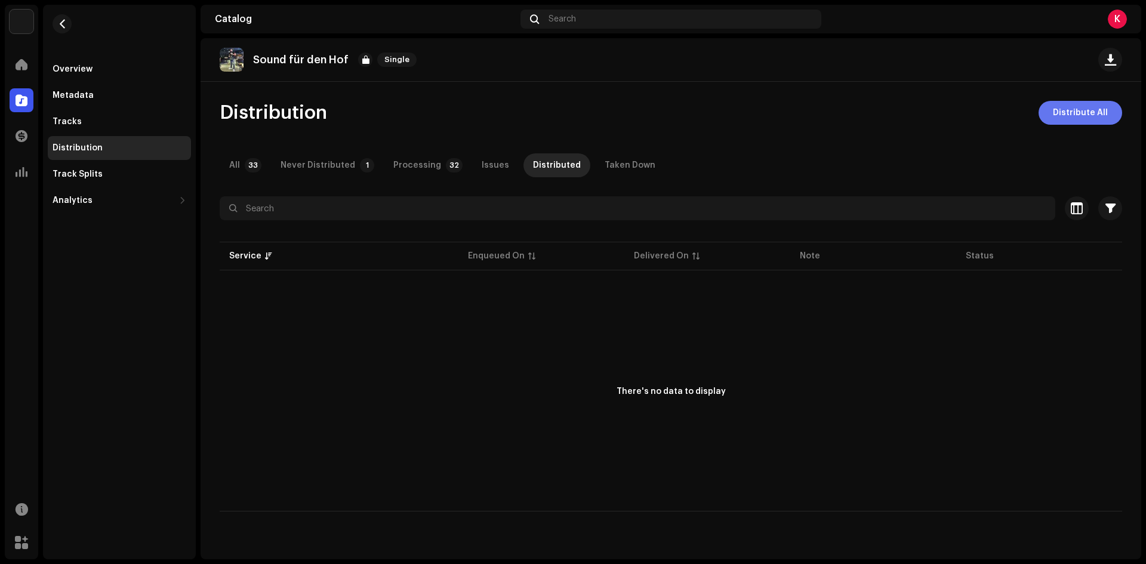
click at [1077, 112] on span "Distribute All" at bounding box center [1080, 113] width 55 height 24
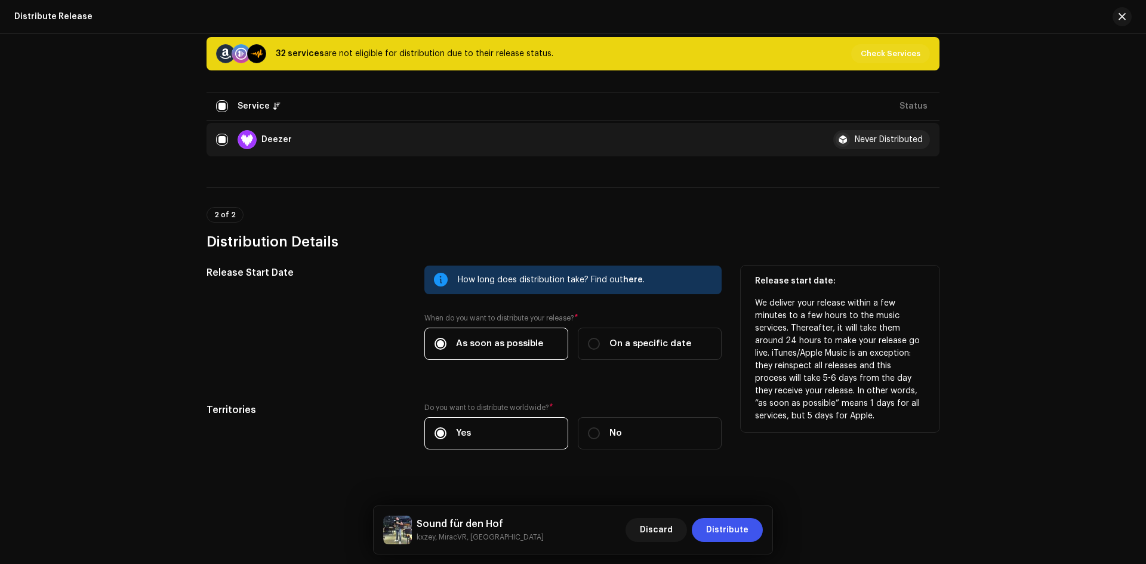
scroll to position [180, 0]
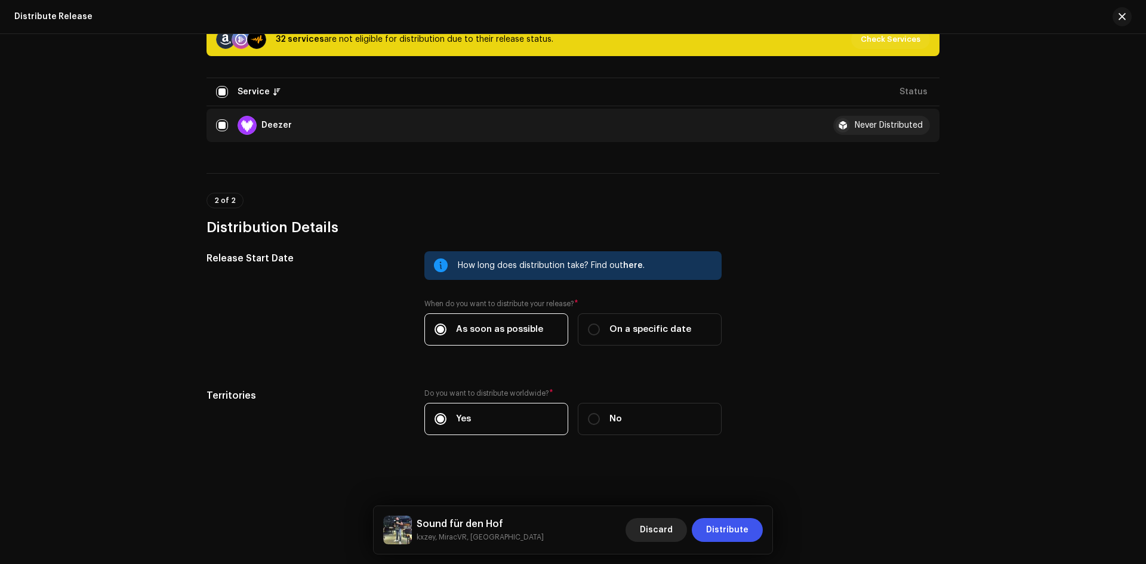
click at [656, 519] on span "Discard" at bounding box center [656, 530] width 33 height 24
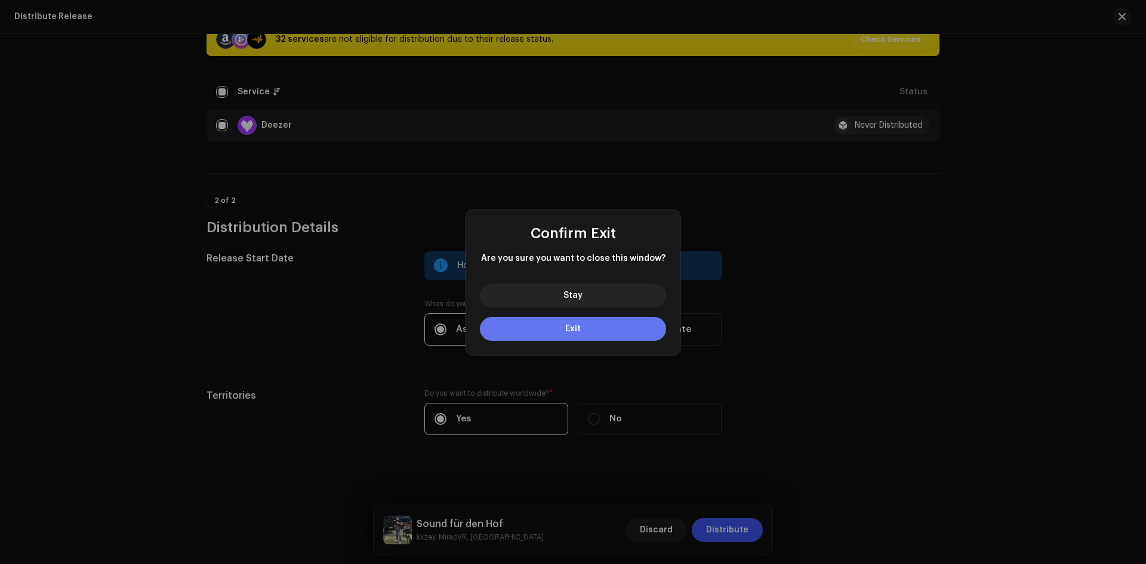
click at [603, 326] on button "Exit" at bounding box center [573, 329] width 186 height 24
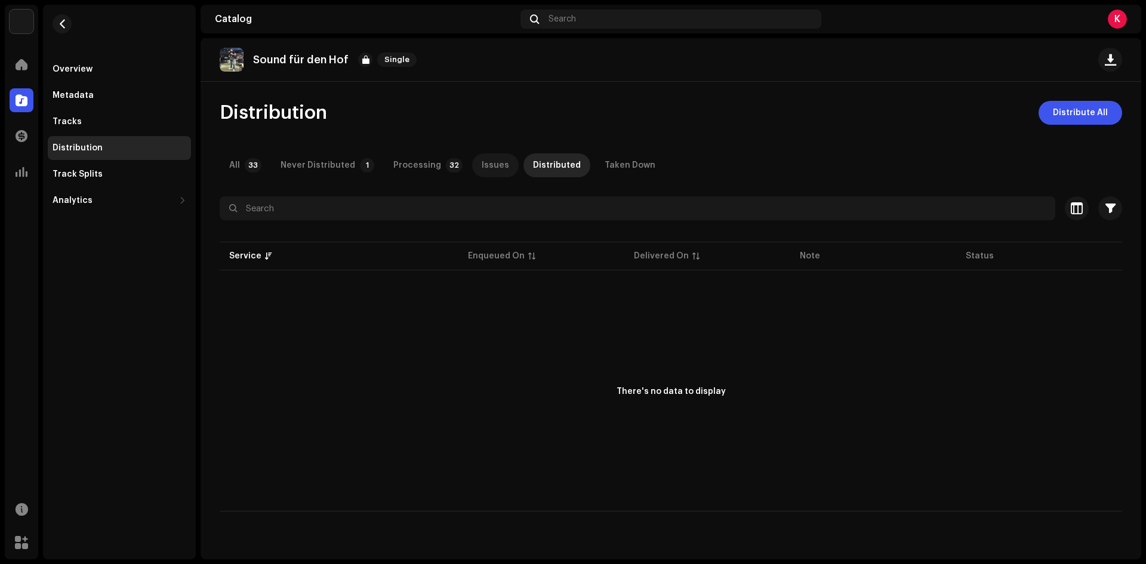
click at [482, 158] on div "Issues" at bounding box center [495, 165] width 27 height 24
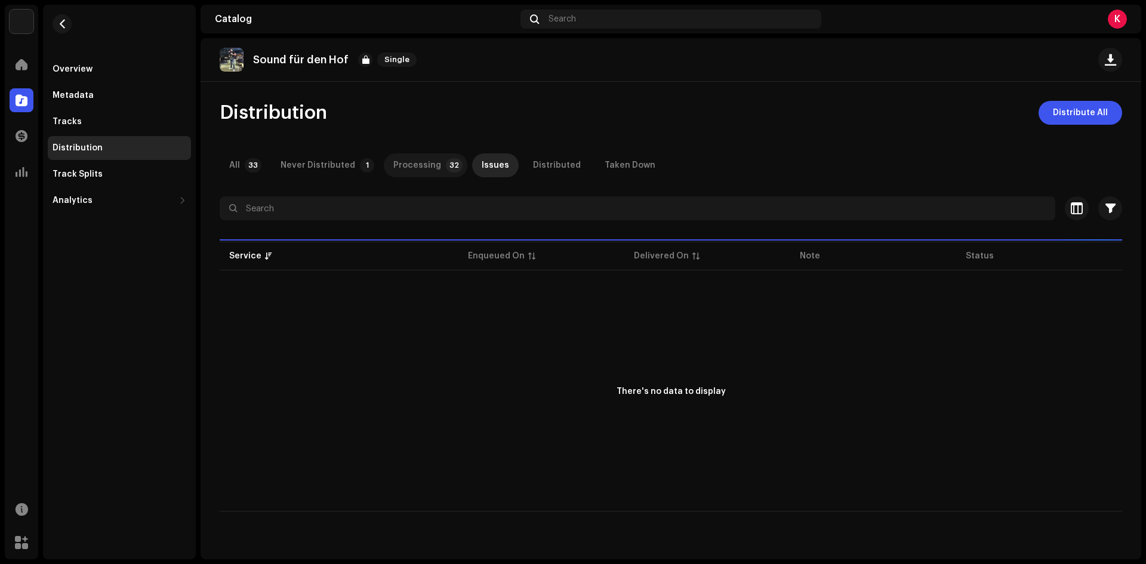
click at [406, 159] on div "Processing" at bounding box center [417, 165] width 48 height 24
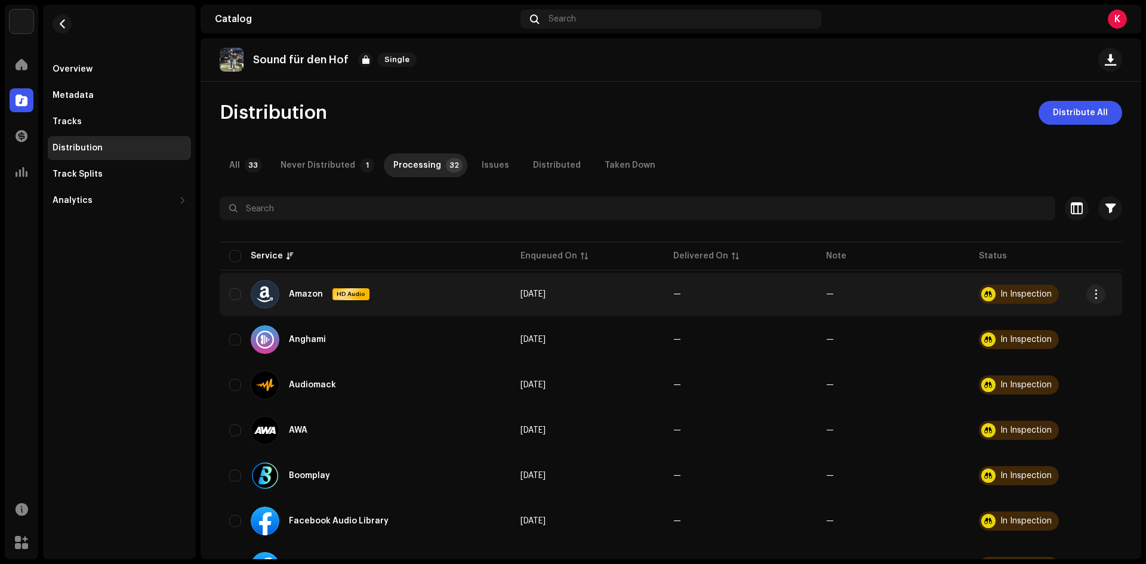
click at [227, 297] on td "Amazon HD Audio" at bounding box center [365, 294] width 291 height 43
click at [232, 295] on input "checkbox" at bounding box center [235, 294] width 12 height 12
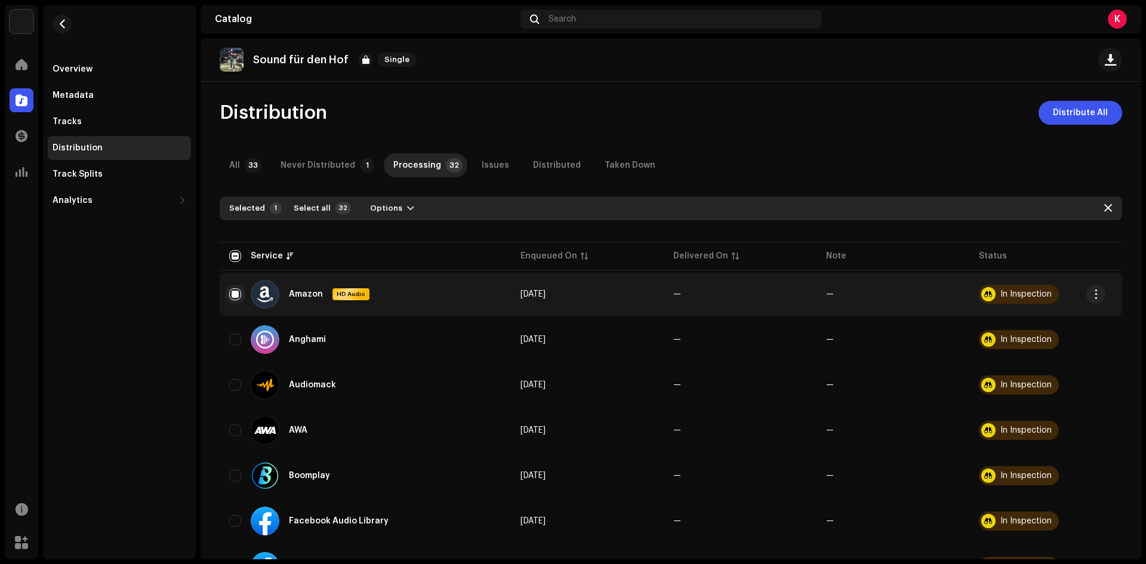
click at [232, 295] on input "Row Selected" at bounding box center [235, 294] width 12 height 12
checkbox input "false"
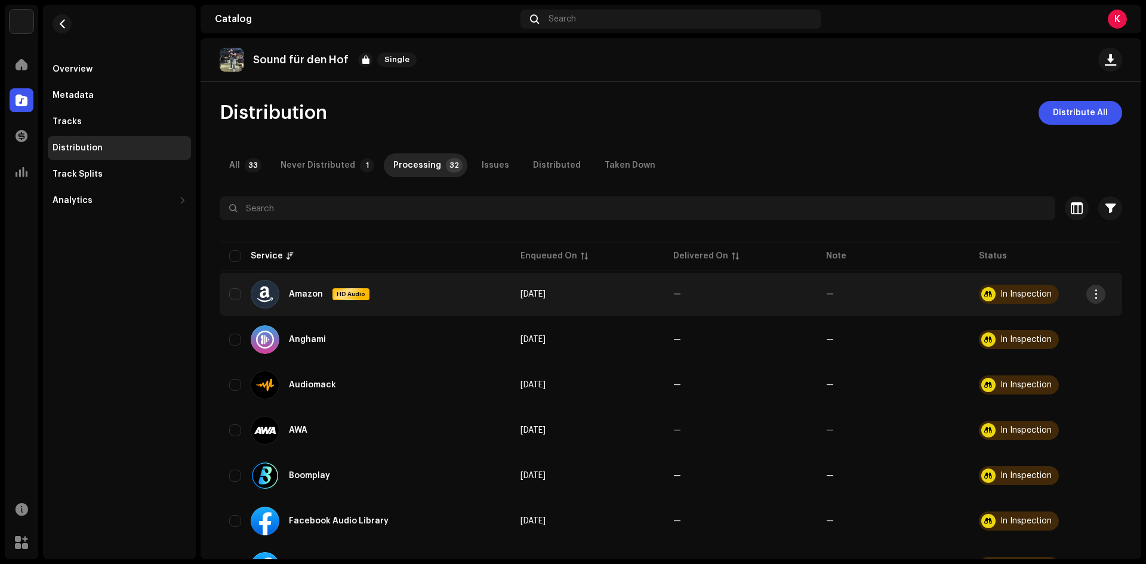
click at [1102, 297] on button "button" at bounding box center [1095, 294] width 19 height 19
click at [1097, 294] on span "button" at bounding box center [1095, 294] width 9 height 10
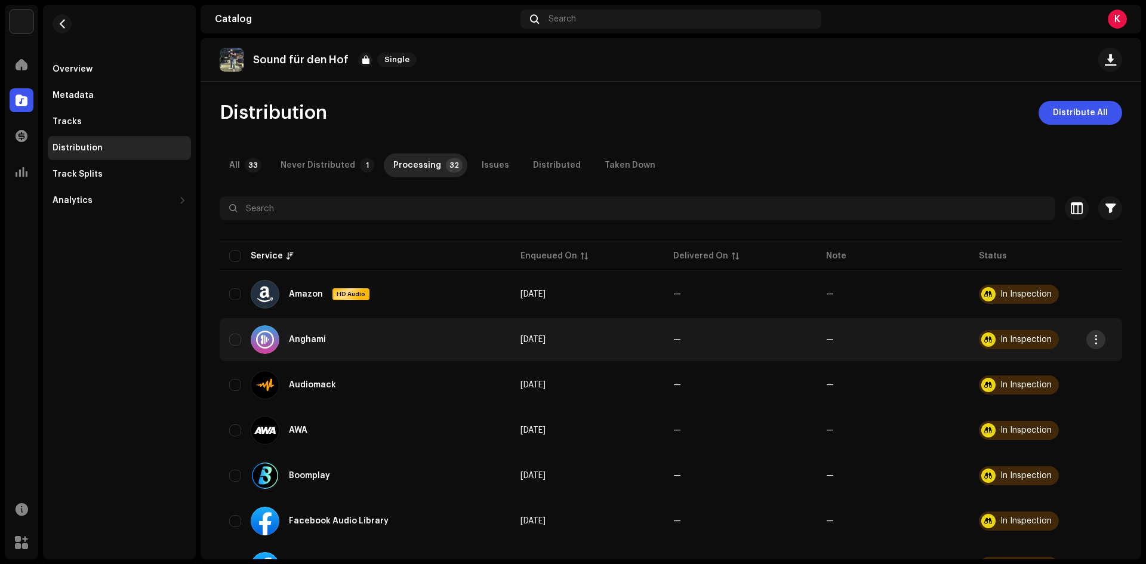
click at [1097, 336] on span "button" at bounding box center [1095, 340] width 9 height 10
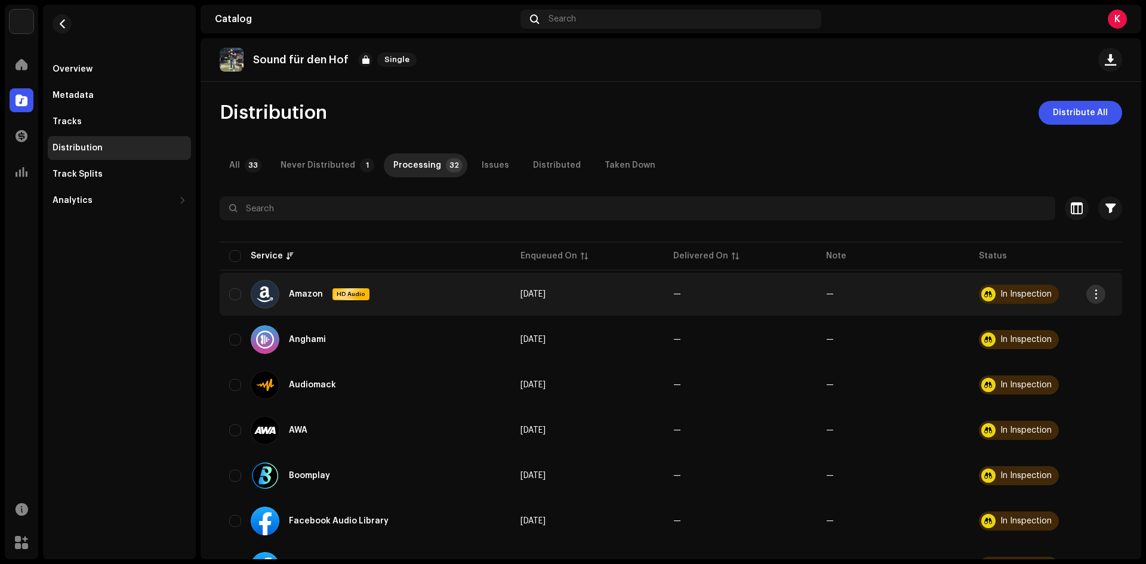
click at [1093, 290] on span "button" at bounding box center [1095, 294] width 9 height 10
click at [1048, 329] on div "Distribute" at bounding box center [1039, 321] width 121 height 24
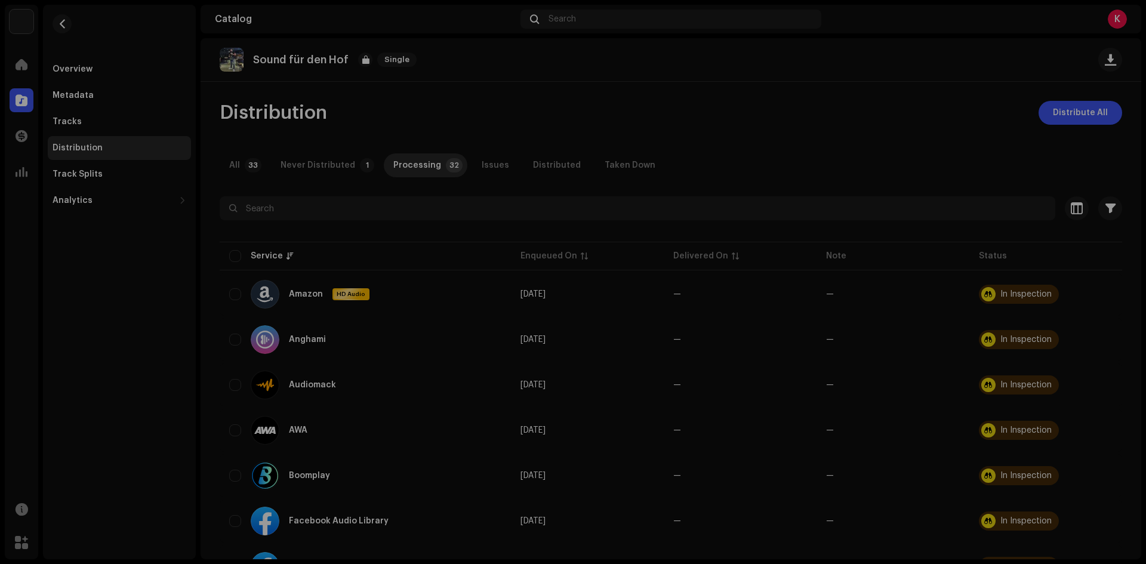
click at [652, 414] on div "Not Eligible For Distribution A release that has status In Inspection with any …" at bounding box center [573, 282] width 1146 height 564
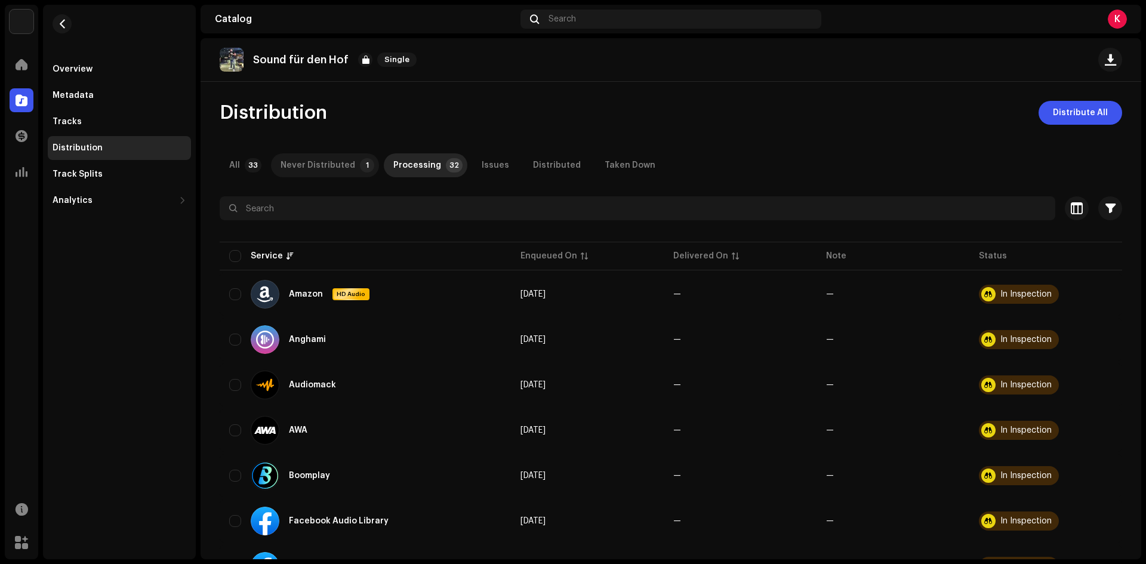
click at [339, 168] on div "Never Distributed" at bounding box center [317, 165] width 75 height 24
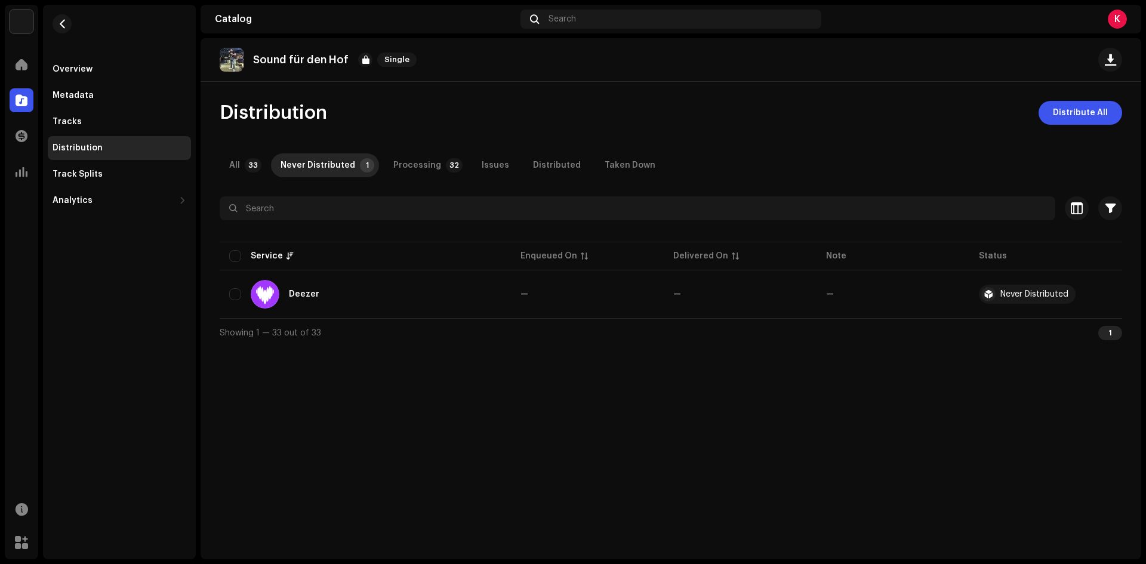
click at [433, 153] on div "Distribution Distribute All All 33 Never Distributed 1 Processing 32 Issues Dis…" at bounding box center [670, 224] width 940 height 246
click at [446, 163] on p-badge "32" at bounding box center [454, 165] width 17 height 14
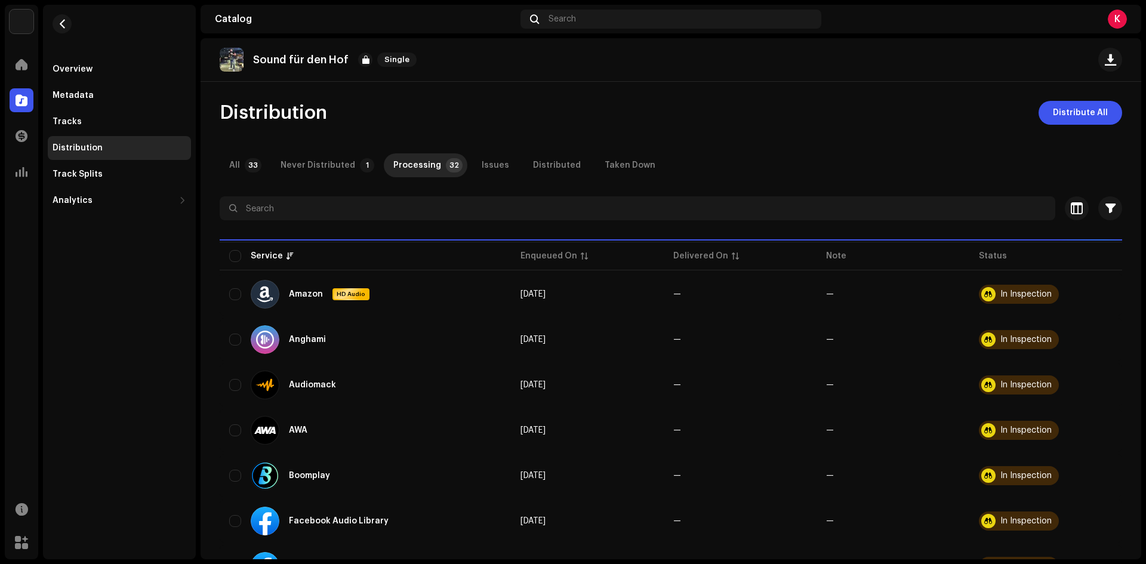
click at [489, 165] on div "Issues" at bounding box center [495, 165] width 27 height 24
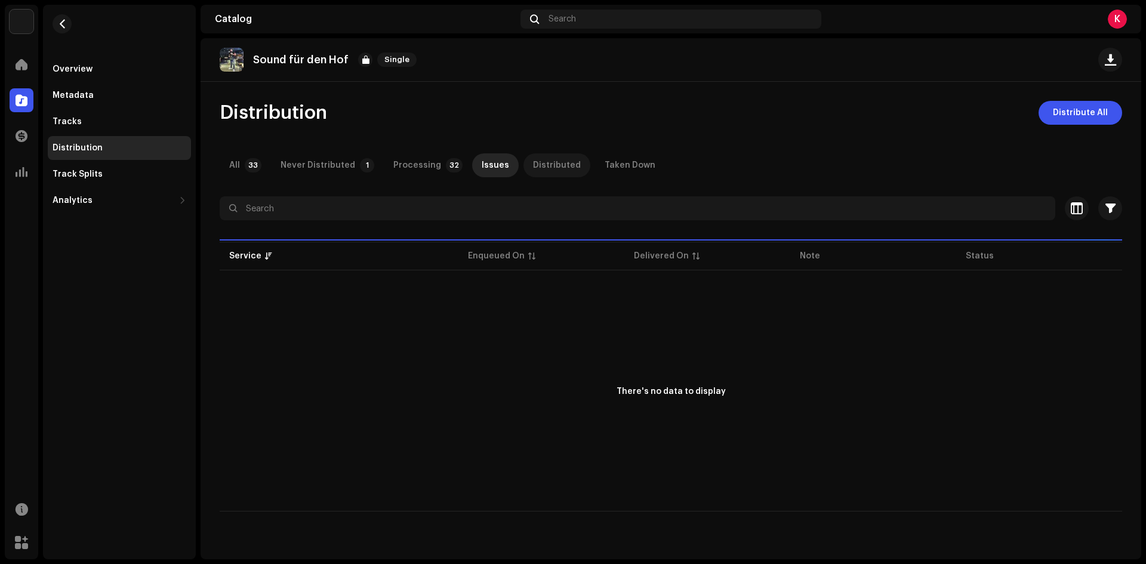
click at [539, 163] on div "Distributed" at bounding box center [557, 165] width 48 height 24
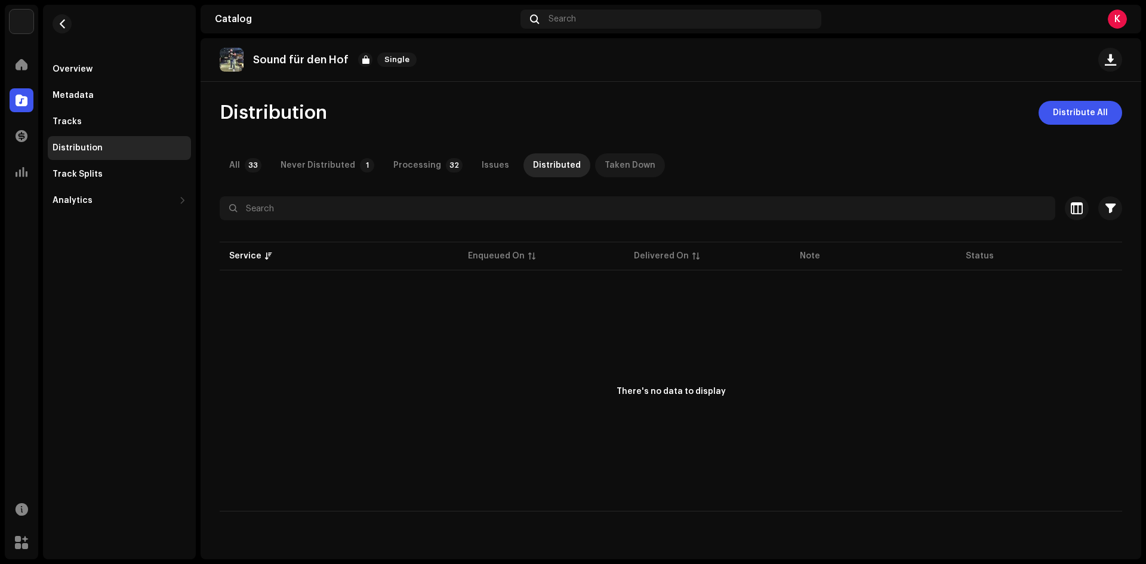
click at [604, 162] on div "Taken Down" at bounding box center [629, 165] width 51 height 24
click at [1069, 113] on span "Distribute All" at bounding box center [1080, 113] width 55 height 24
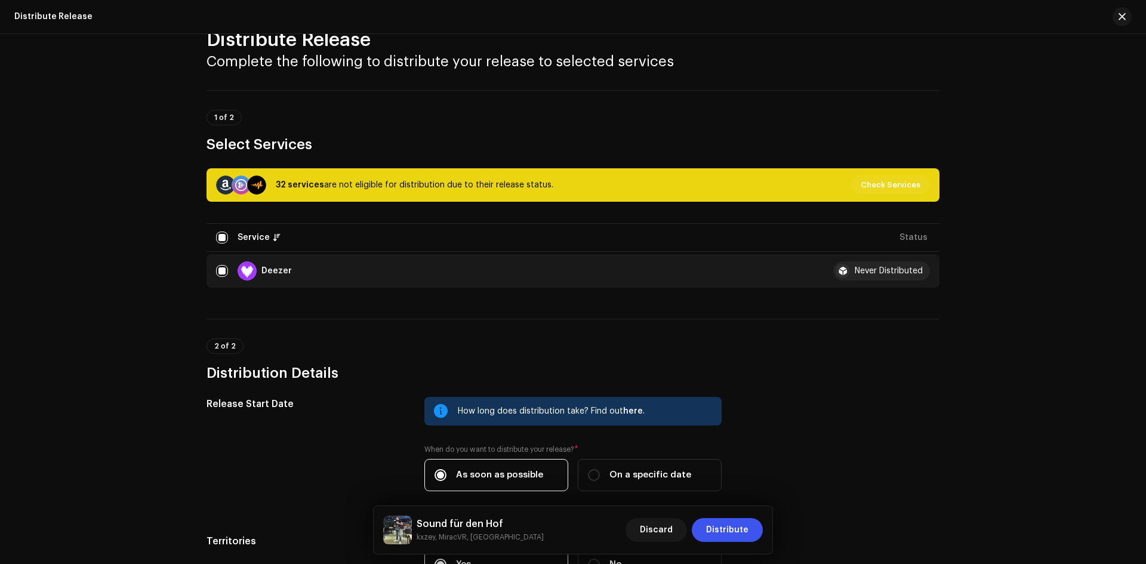
scroll to position [180, 0]
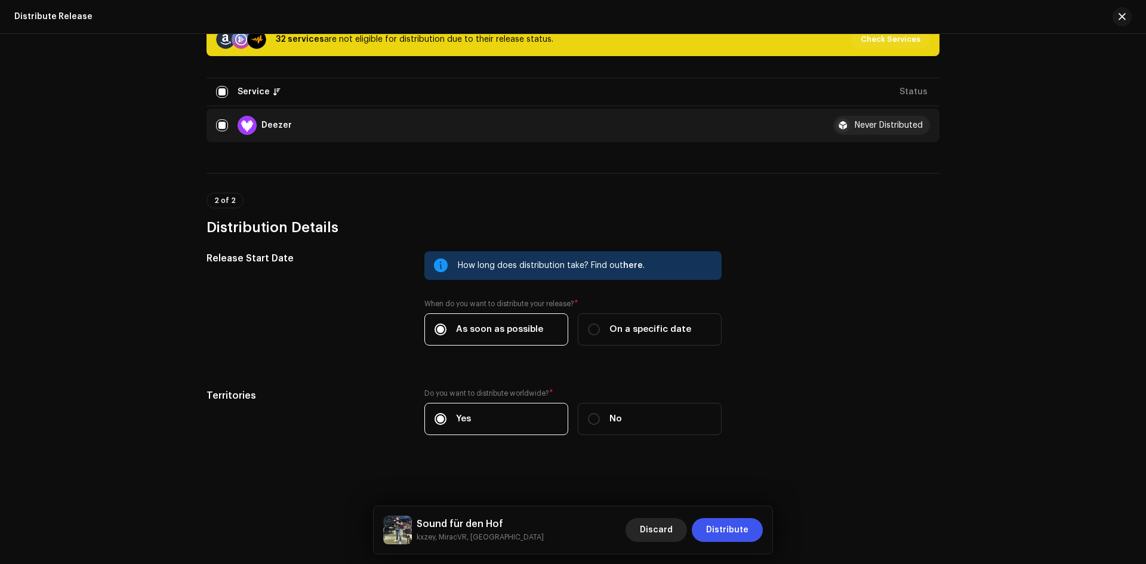
click at [686, 530] on button "Discard" at bounding box center [655, 530] width 61 height 24
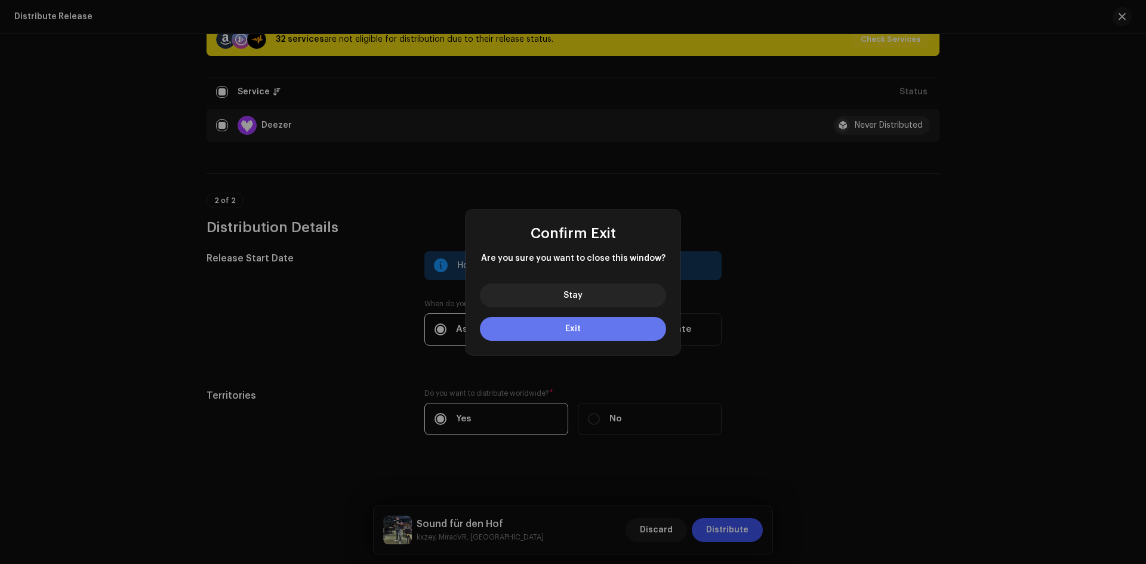
click at [558, 323] on button "Exit" at bounding box center [573, 329] width 186 height 24
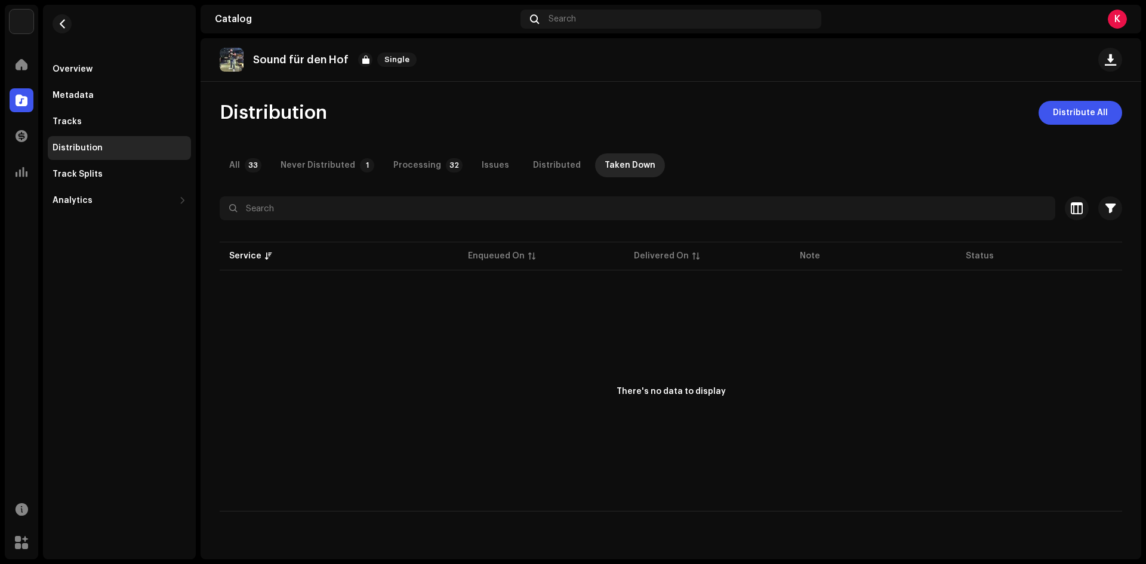
click at [1119, 21] on div "K" at bounding box center [1116, 19] width 19 height 19
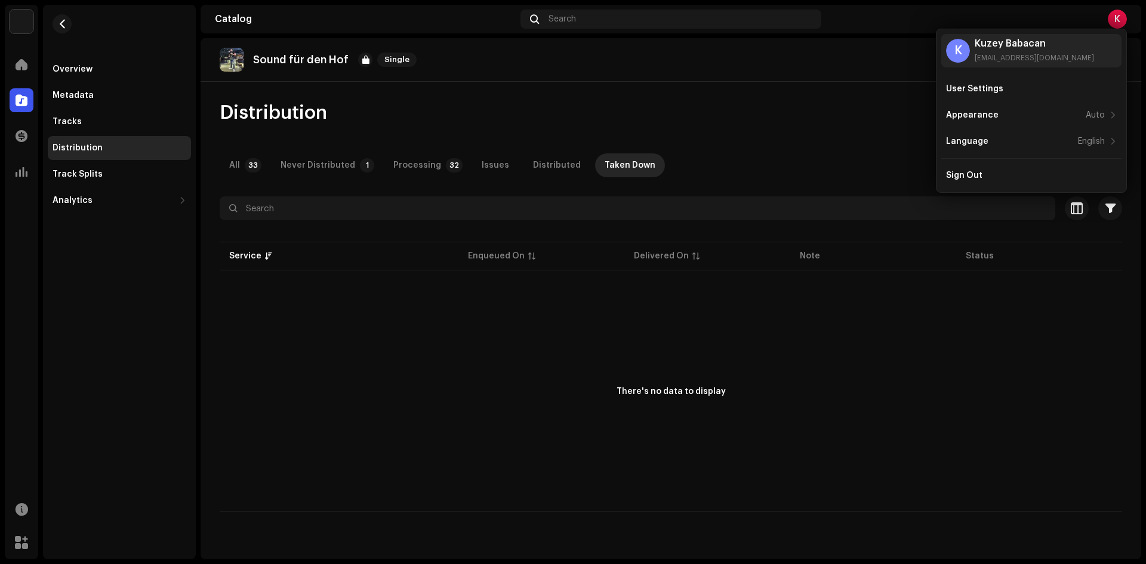
click at [1119, 18] on div "K" at bounding box center [1116, 19] width 19 height 19
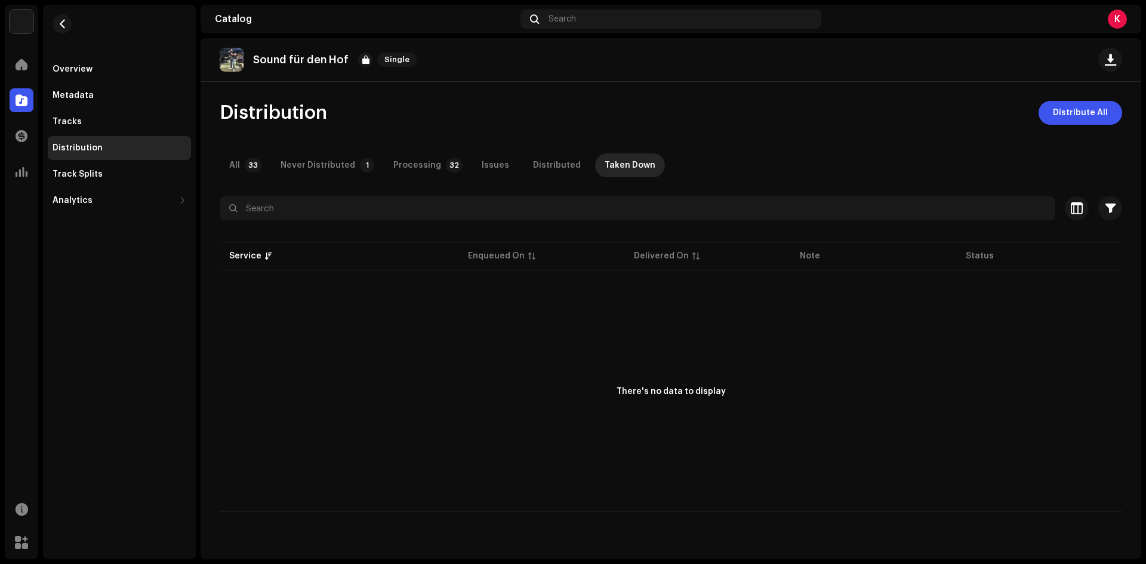
click at [1119, 17] on div "K" at bounding box center [1116, 19] width 19 height 19
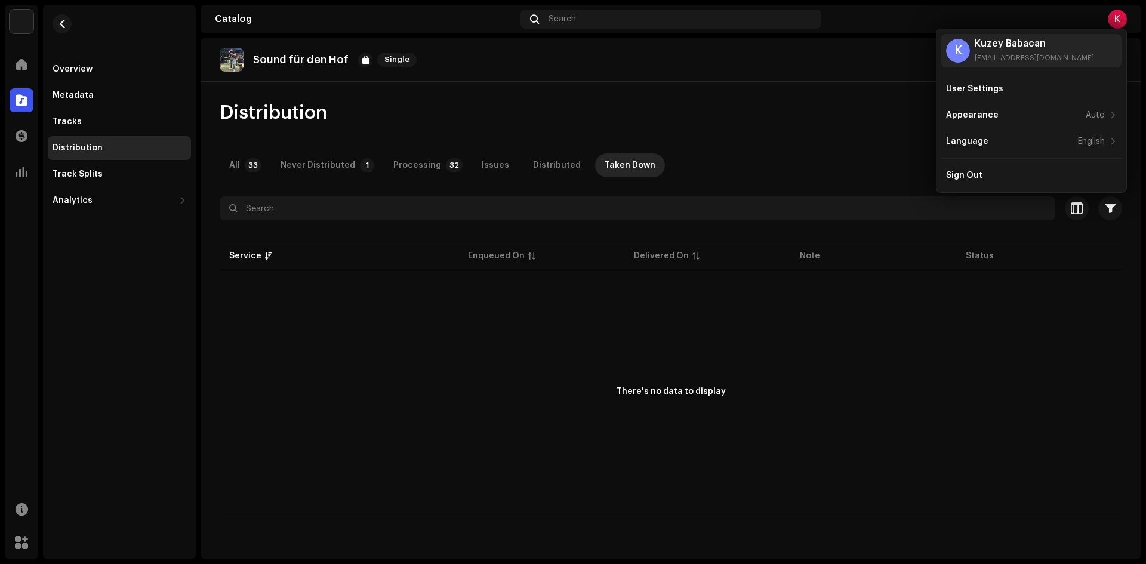
click at [308, 337] on div "There's no data to display" at bounding box center [671, 392] width 902 height 239
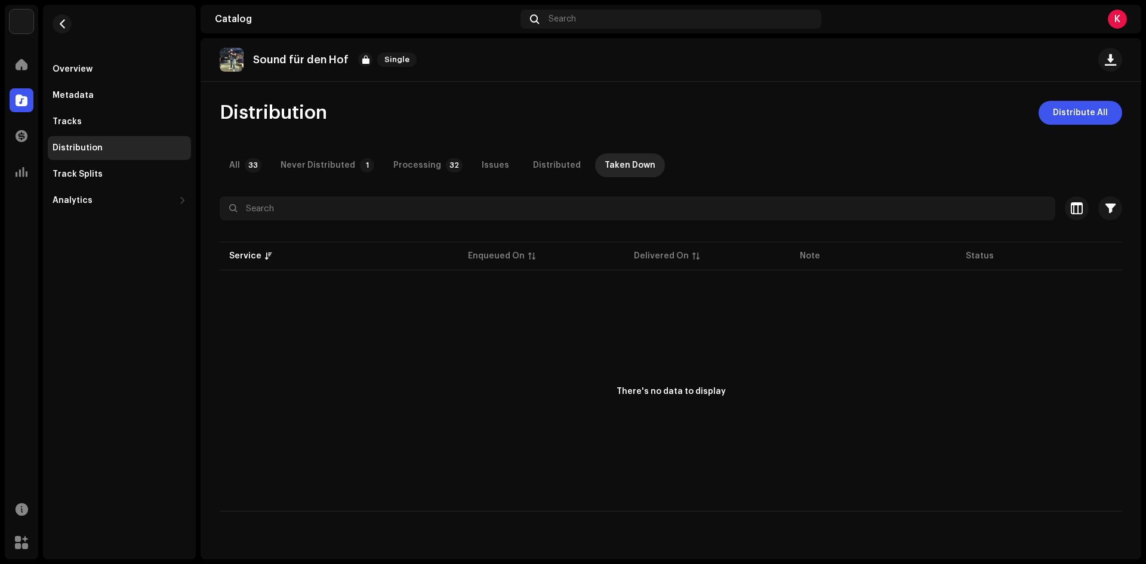
click at [239, 449] on div "There's no data to display" at bounding box center [671, 392] width 902 height 239
click at [238, 460] on div "There's no data to display" at bounding box center [671, 392] width 902 height 239
click at [96, 125] on div "Tracks" at bounding box center [120, 122] width 134 height 10
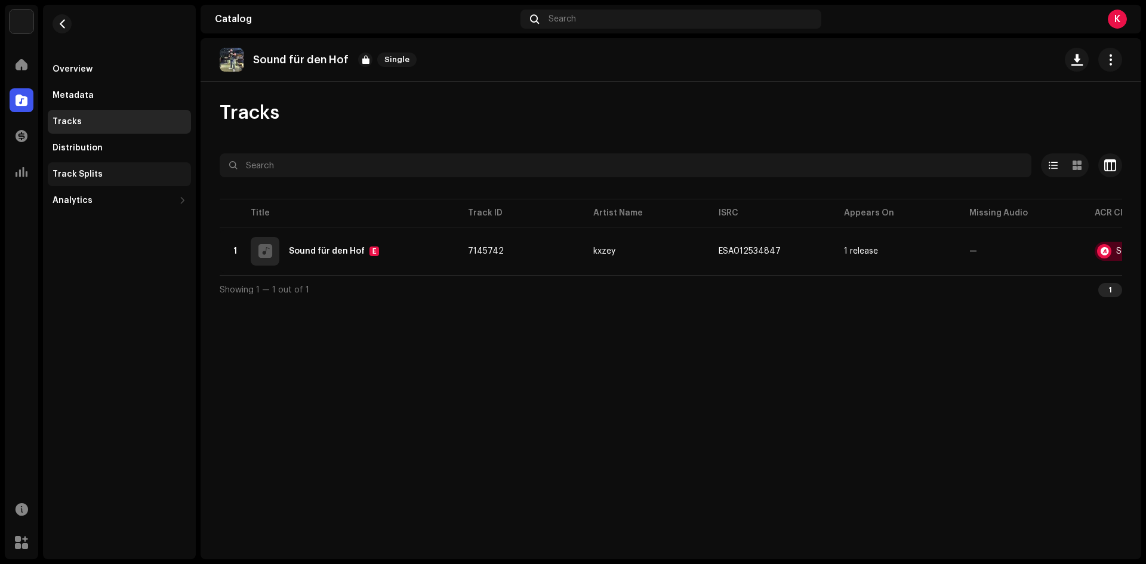
click at [95, 177] on div "Track Splits" at bounding box center [78, 174] width 50 height 10
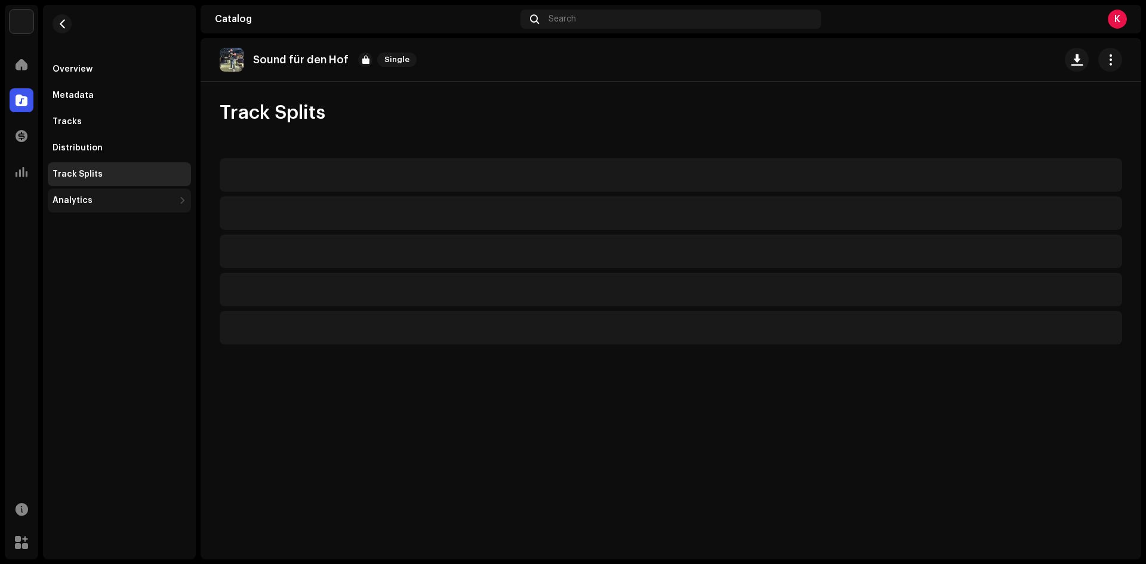
click at [97, 196] on div "Analytics" at bounding box center [114, 201] width 122 height 10
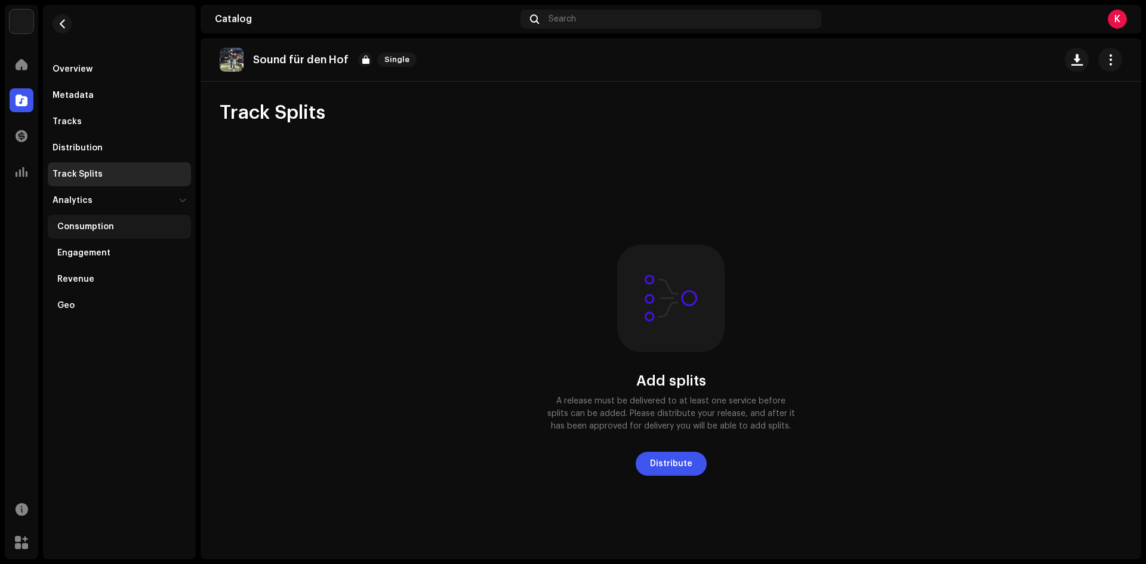
click at [105, 225] on div "Consumption" at bounding box center [85, 227] width 57 height 10
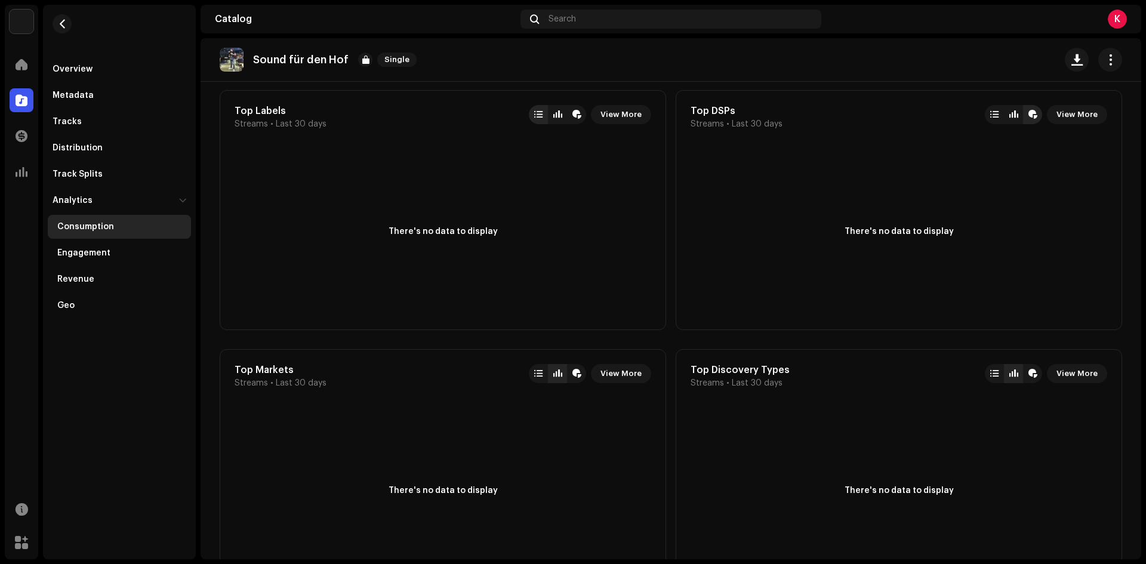
scroll to position [600, 0]
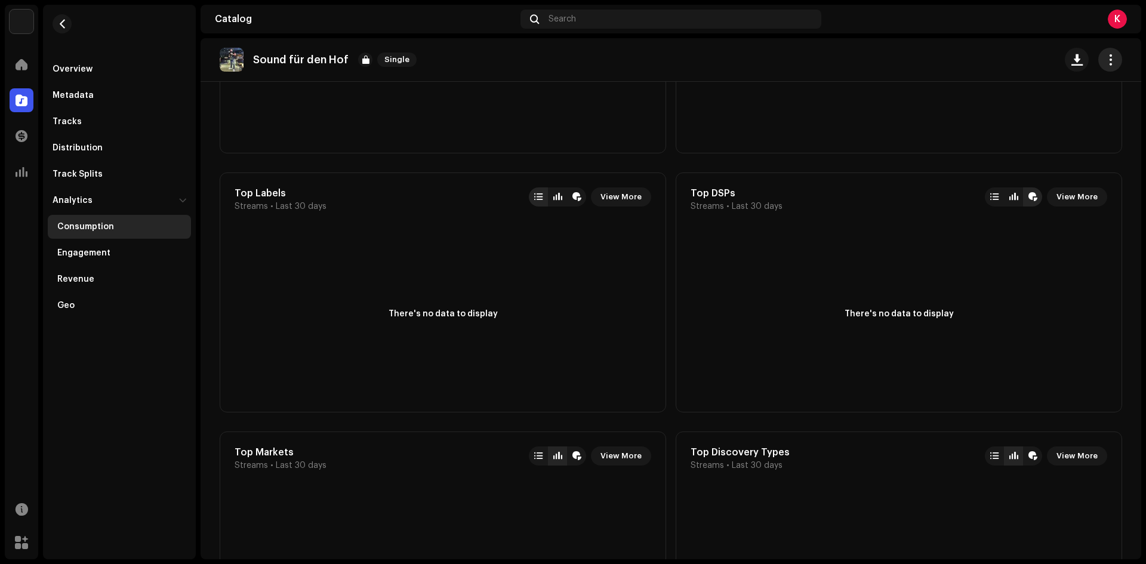
click at [1104, 63] on span "button" at bounding box center [1109, 60] width 11 height 10
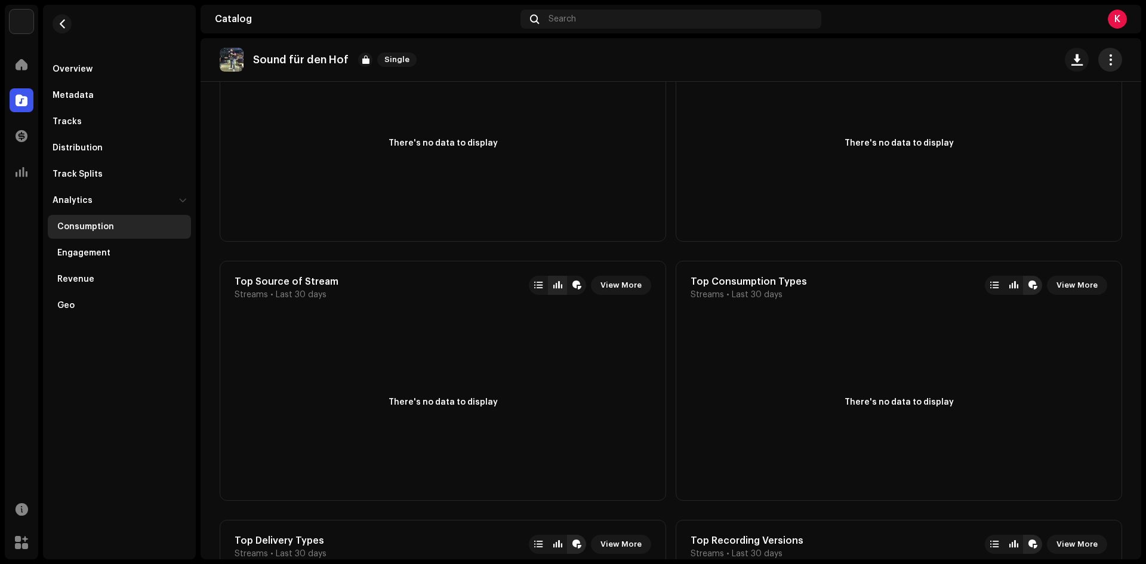
scroll to position [1018, 0]
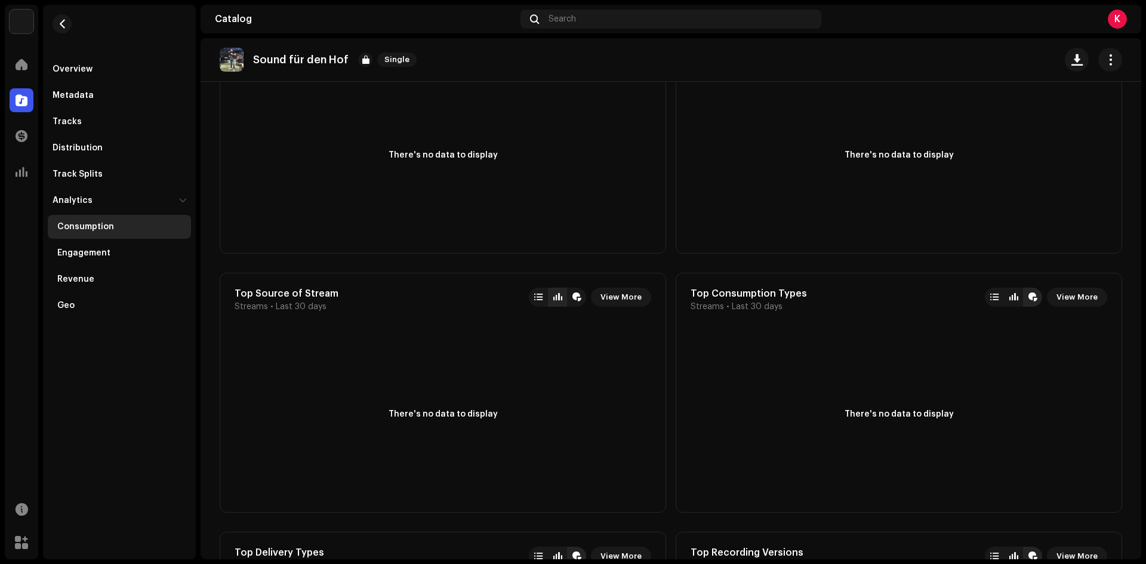
drag, startPoint x: 1096, startPoint y: 62, endPoint x: 1085, endPoint y: 78, distance: 18.5
click at [1098, 62] on button "button" at bounding box center [1110, 60] width 24 height 24
click at [1045, 116] on div "Distribute" at bounding box center [1048, 113] width 111 height 10
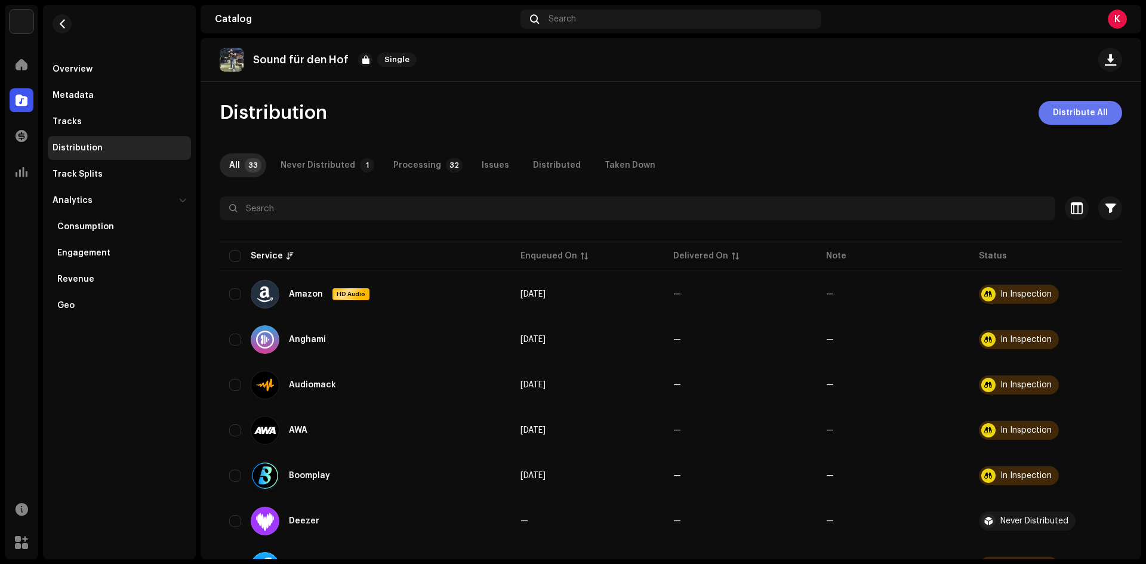
click at [1056, 111] on span "Distribute All" at bounding box center [1080, 113] width 55 height 24
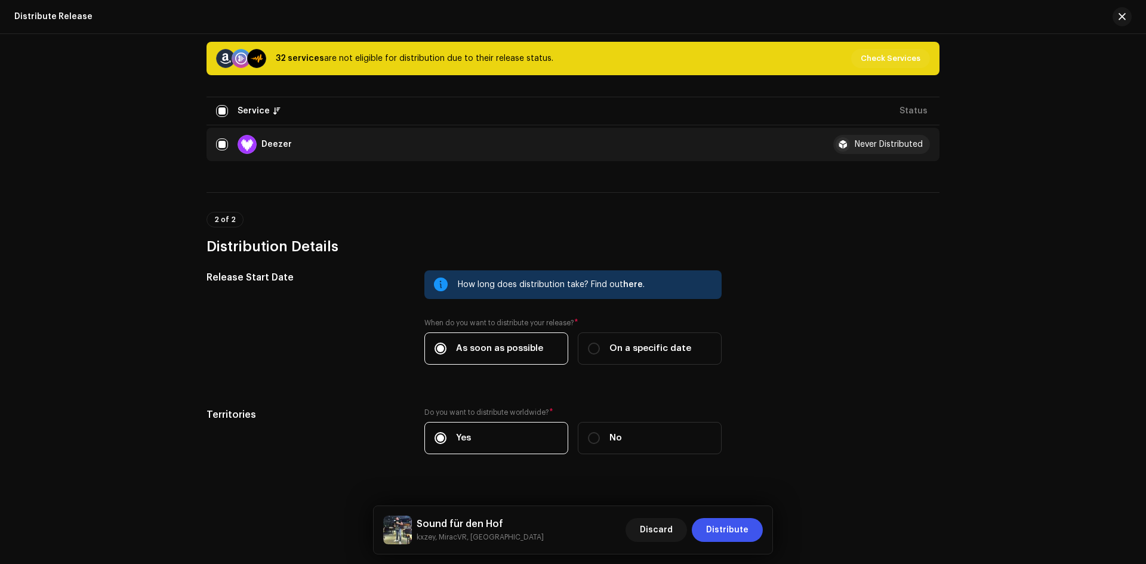
scroll to position [180, 0]
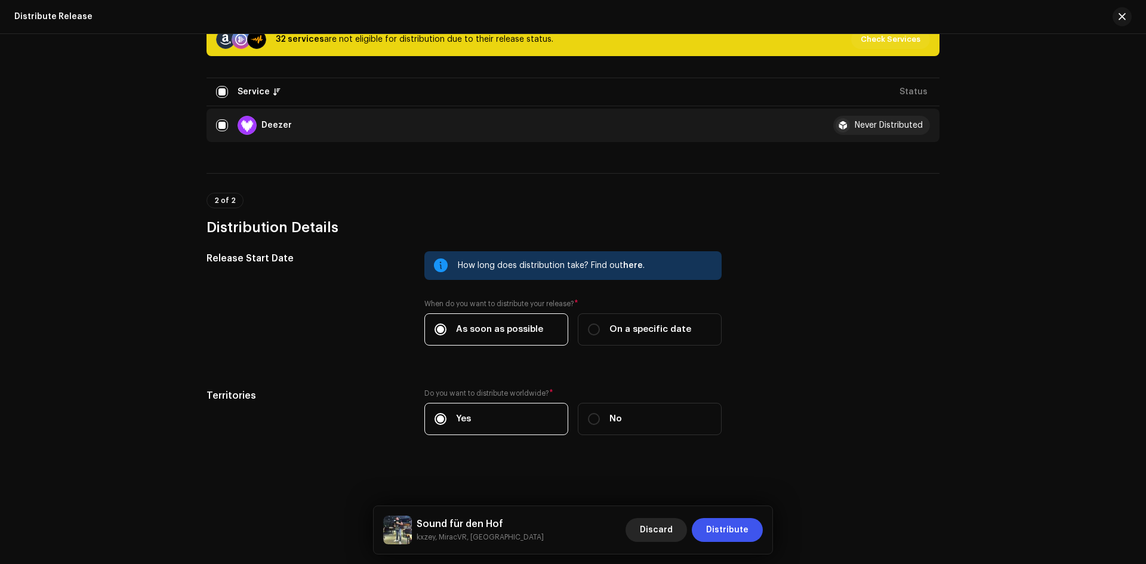
click at [677, 529] on button "Discard" at bounding box center [655, 530] width 61 height 24
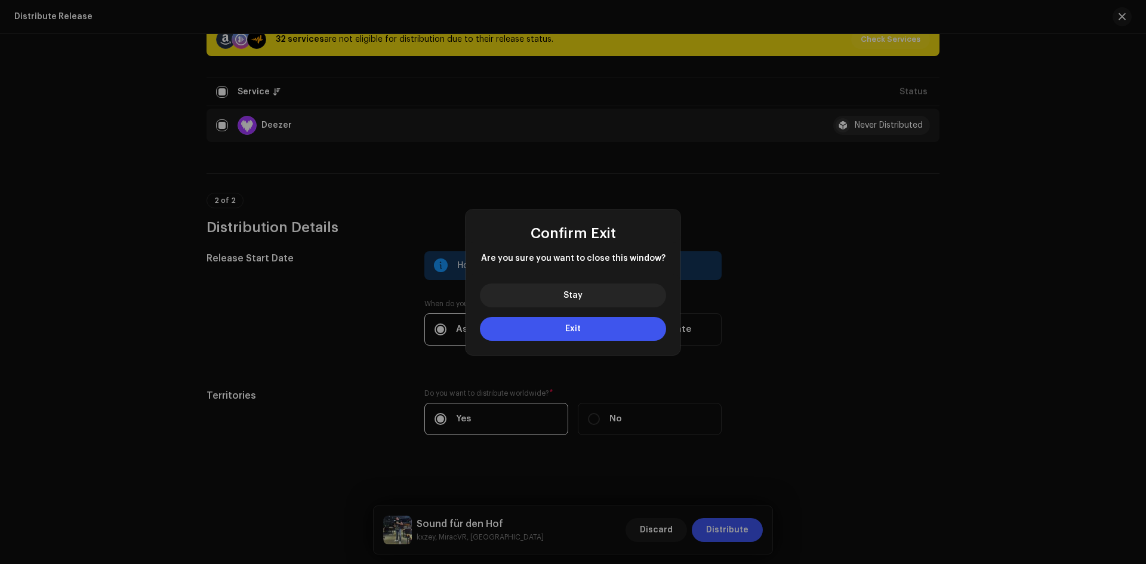
click at [551, 387] on div "Confirm Exit Are you sure you want to close this window? Stay Exit" at bounding box center [573, 282] width 1146 height 564
click at [568, 286] on button "Stay" at bounding box center [573, 295] width 186 height 24
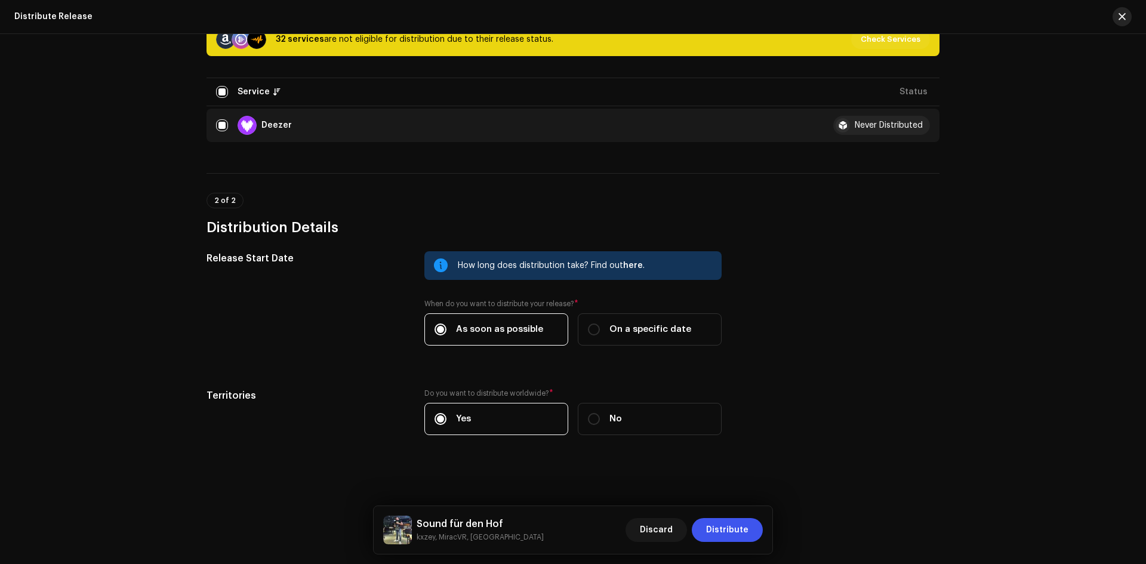
click at [1118, 21] on button "button" at bounding box center [1121, 16] width 19 height 19
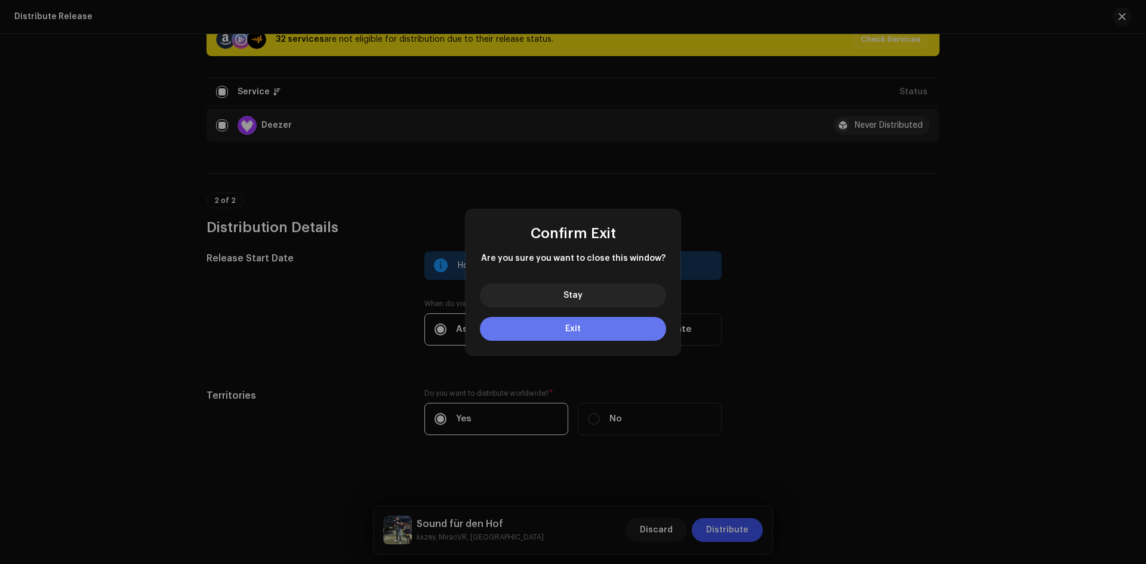
click at [560, 332] on button "Exit" at bounding box center [573, 329] width 186 height 24
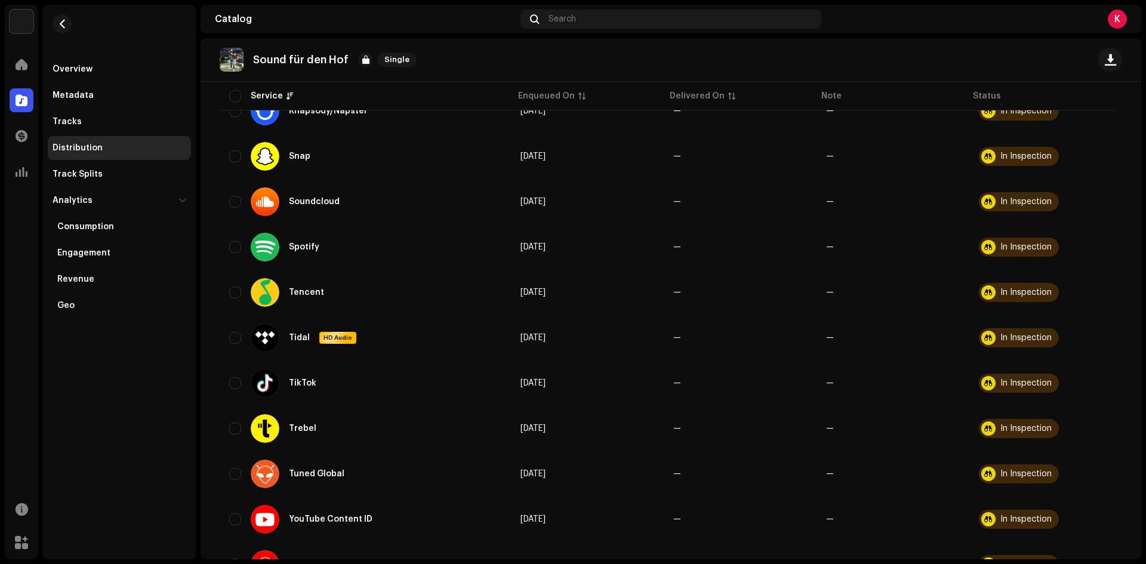
scroll to position [1242, 0]
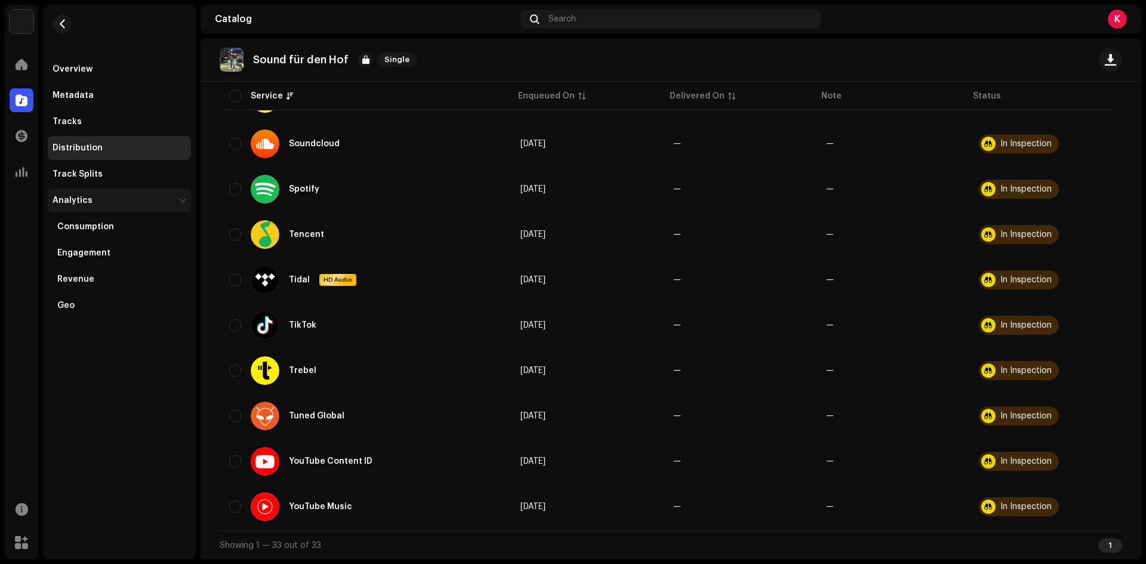
click at [86, 189] on div "Analytics" at bounding box center [119, 201] width 143 height 24
click at [360, 61] on div at bounding box center [365, 60] width 14 height 14
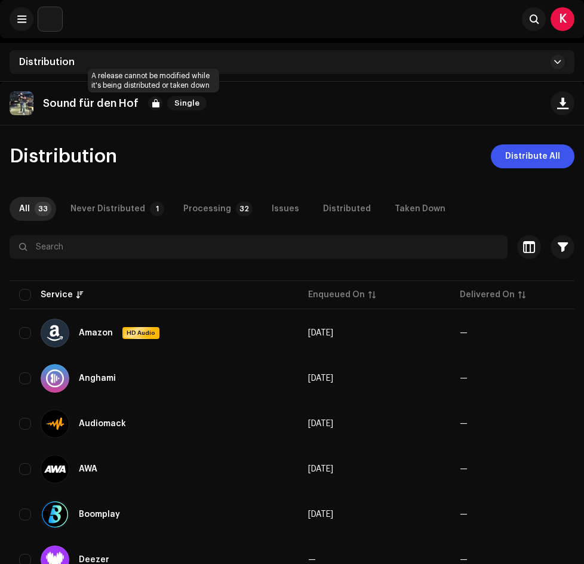
click at [155, 99] on div at bounding box center [155, 103] width 14 height 14
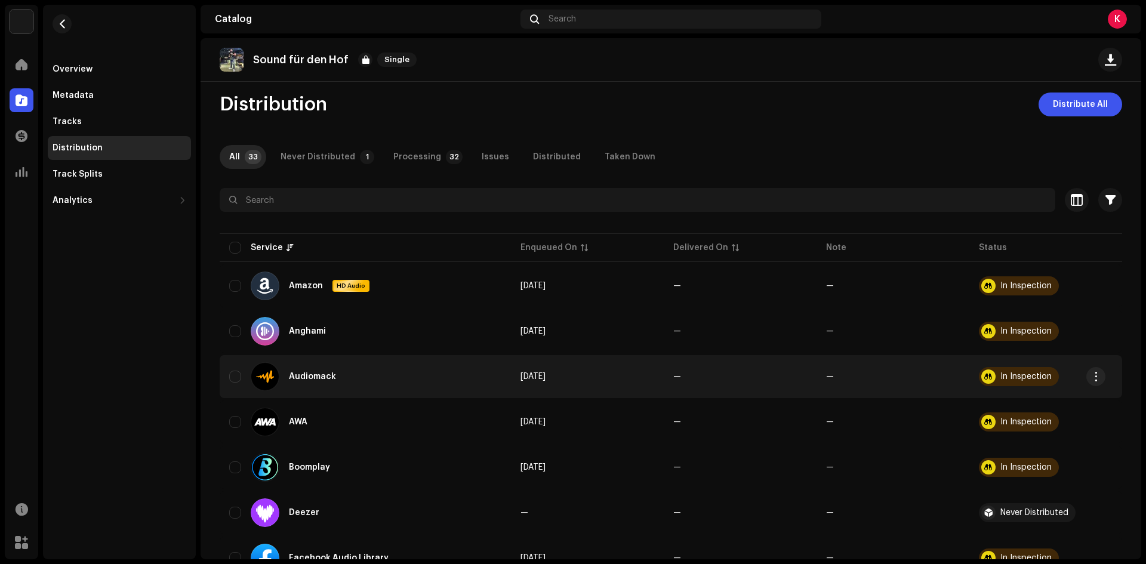
scroll to position [0, 0]
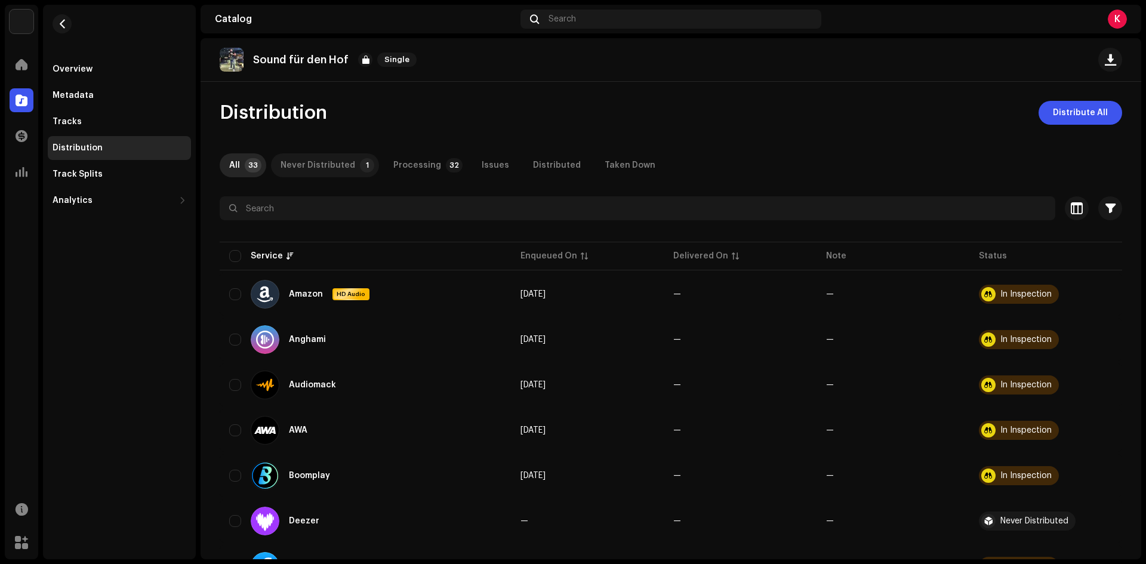
click at [332, 167] on div "Never Distributed" at bounding box center [317, 165] width 75 height 24
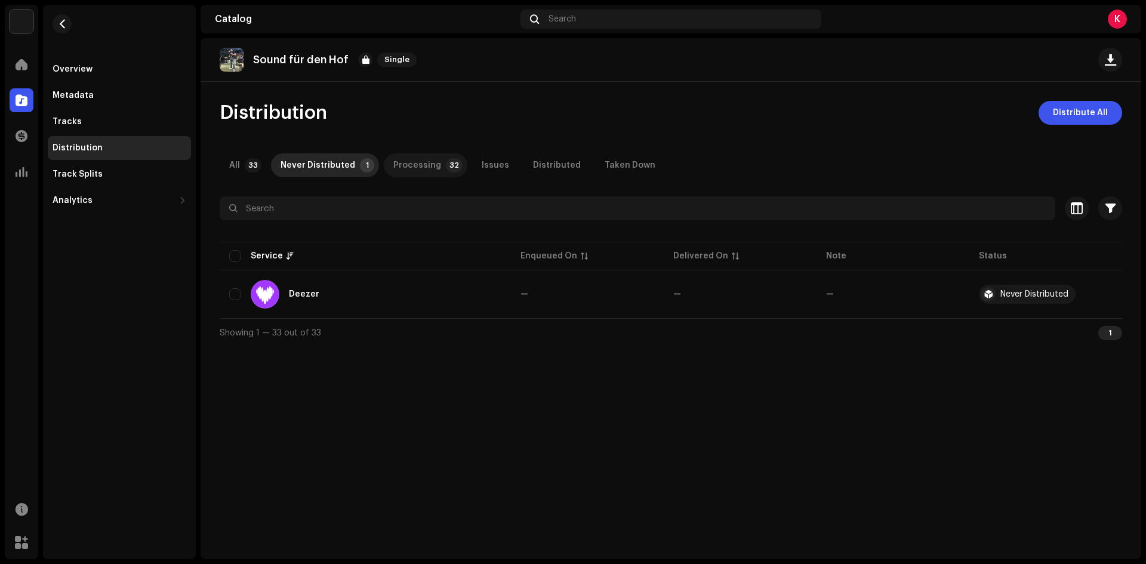
click at [425, 163] on div "Processing" at bounding box center [417, 165] width 48 height 24
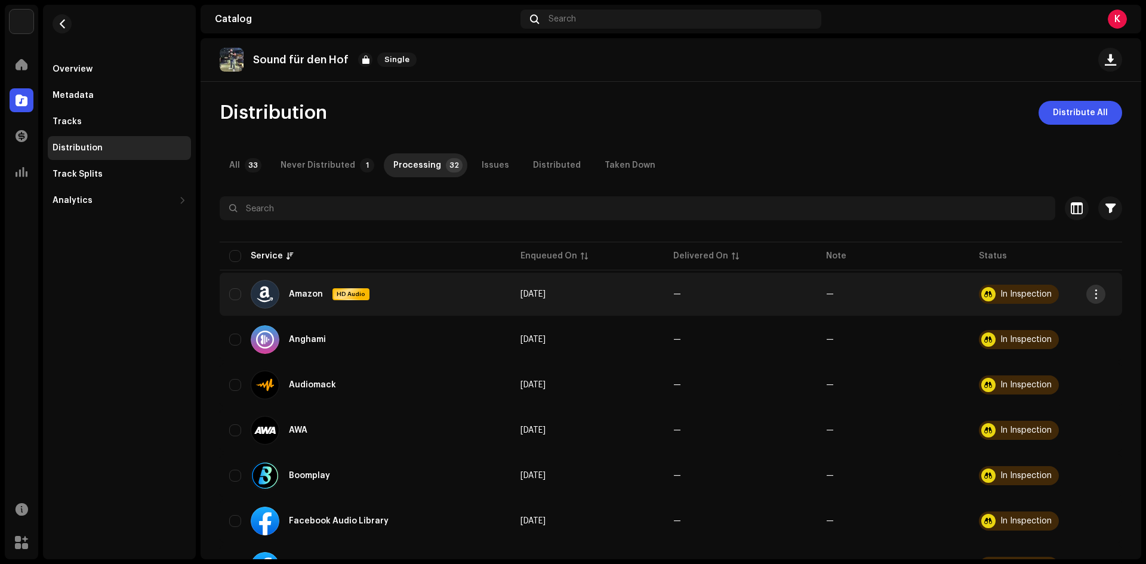
click at [1104, 292] on button "button" at bounding box center [1095, 294] width 19 height 19
click at [1023, 311] on div "Distribute" at bounding box center [1039, 321] width 121 height 24
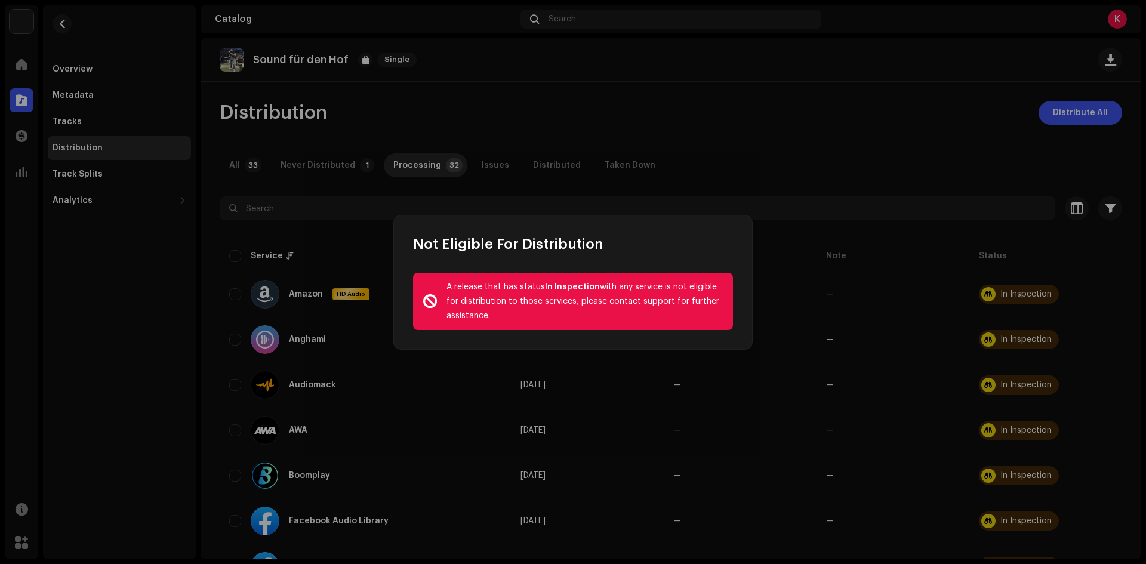
drag, startPoint x: 492, startPoint y: 315, endPoint x: 581, endPoint y: 326, distance: 90.1
click at [595, 326] on div "A release that has status In Inspection with any service is not eligible for di…" at bounding box center [573, 301] width 320 height 57
click at [593, 324] on div "A release that has status In Inspection with any service is not eligible for di…" at bounding box center [573, 301] width 320 height 57
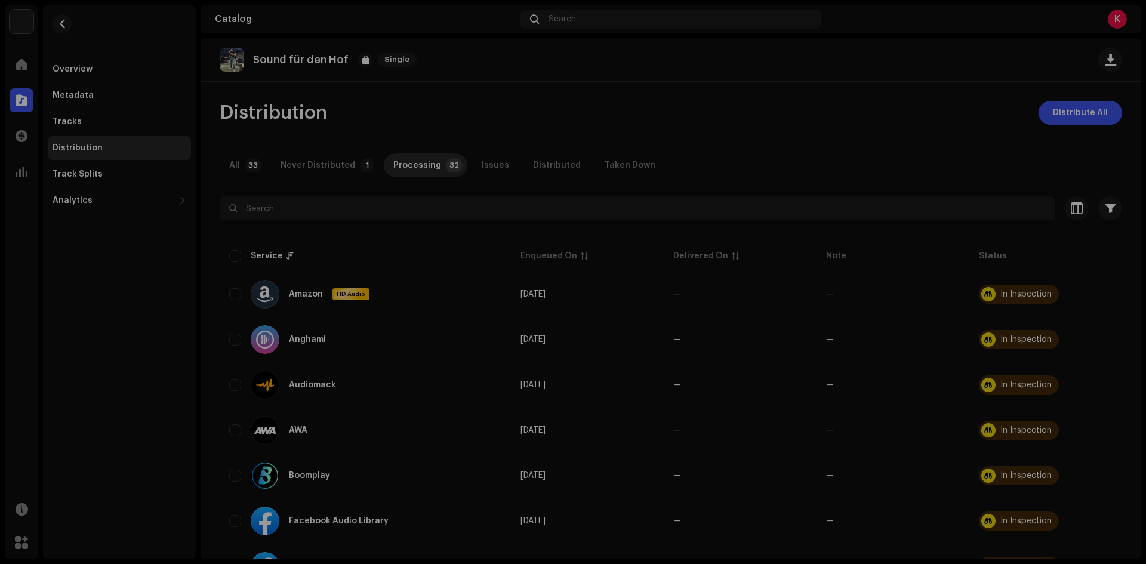
click at [128, 172] on div "Not Eligible For Distribution A release that has status In Inspection with any …" at bounding box center [573, 282] width 1146 height 564
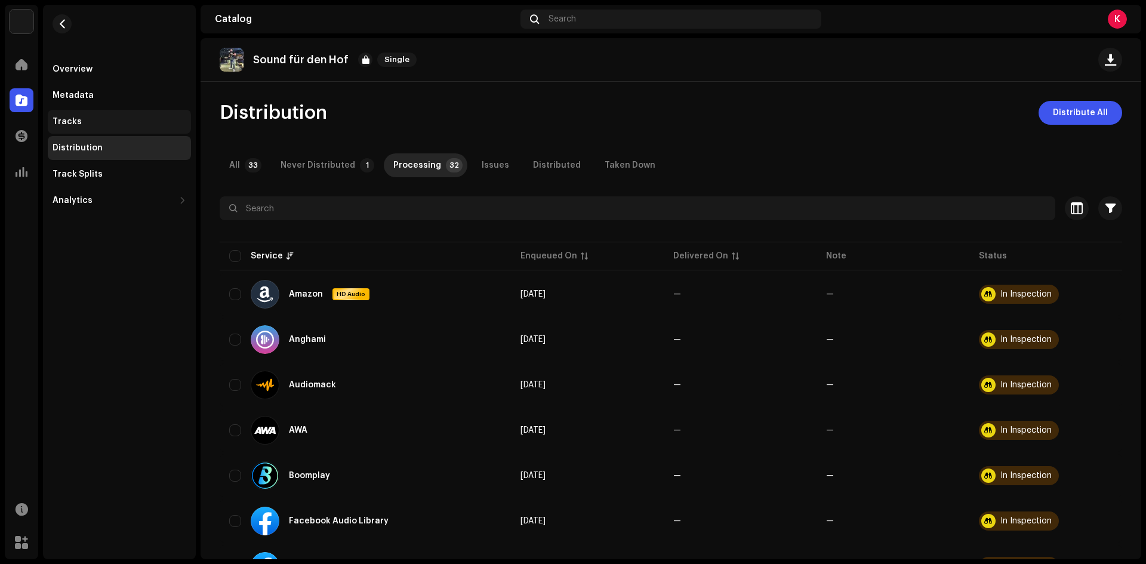
click at [68, 110] on div "Tracks" at bounding box center [119, 122] width 143 height 24
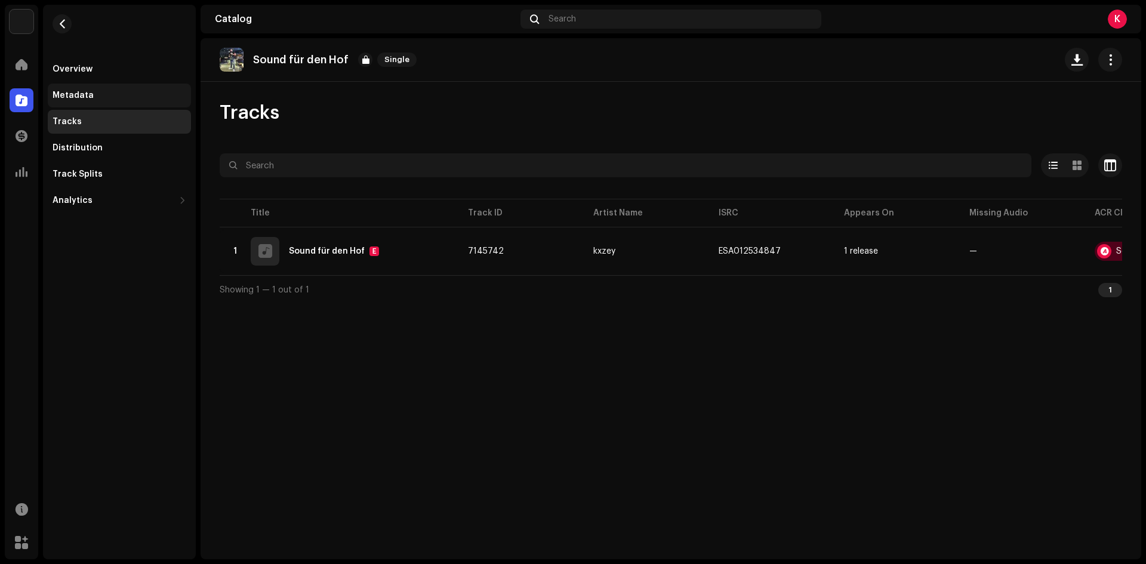
click at [95, 101] on div "Metadata" at bounding box center [119, 96] width 143 height 24
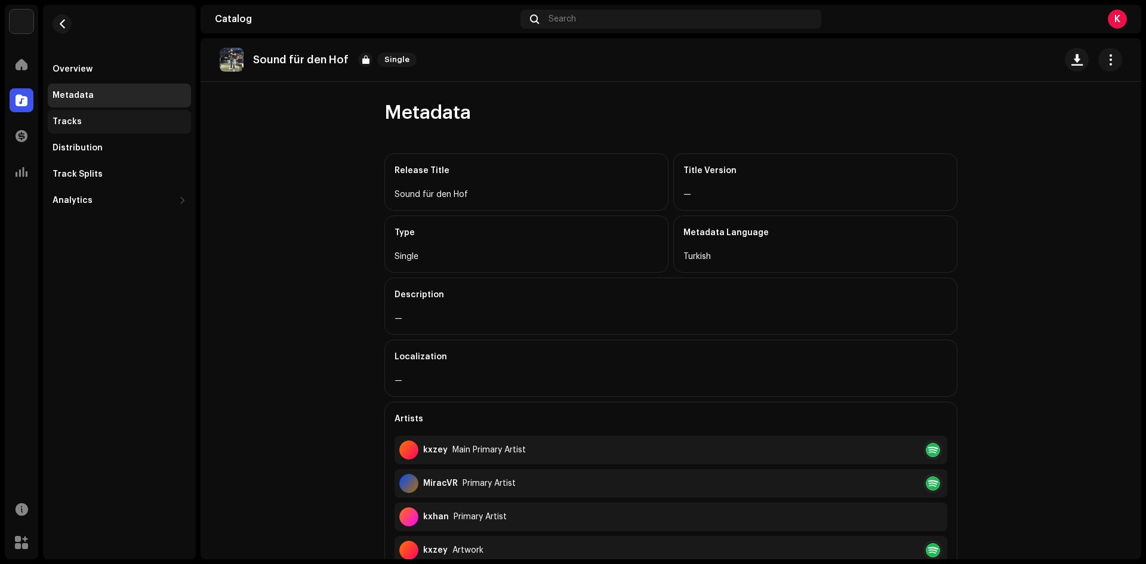
click at [85, 131] on div "Tracks" at bounding box center [119, 122] width 143 height 24
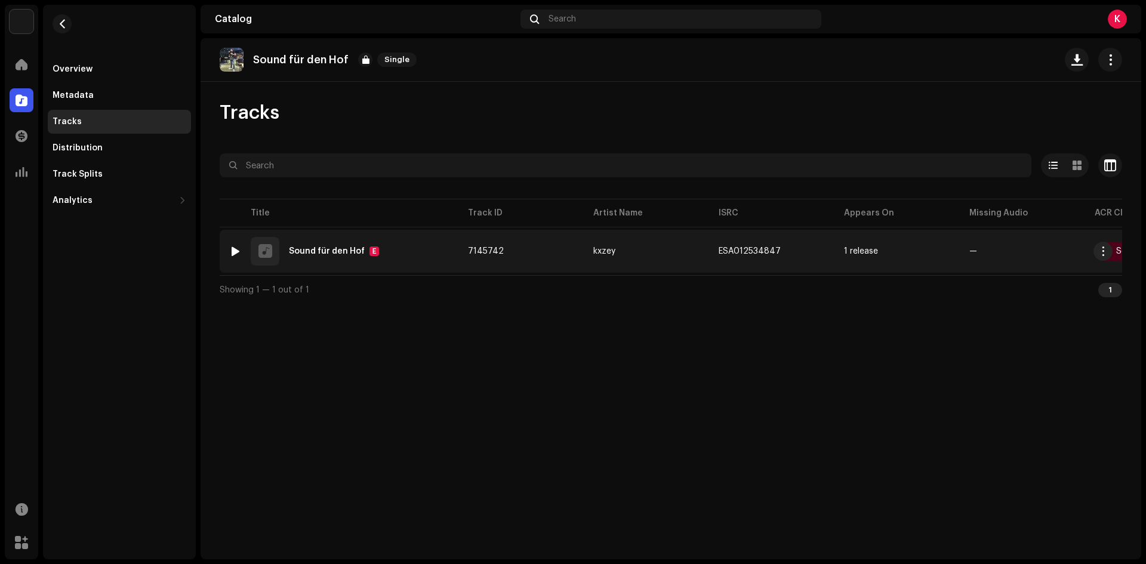
click at [254, 246] on div at bounding box center [265, 251] width 29 height 29
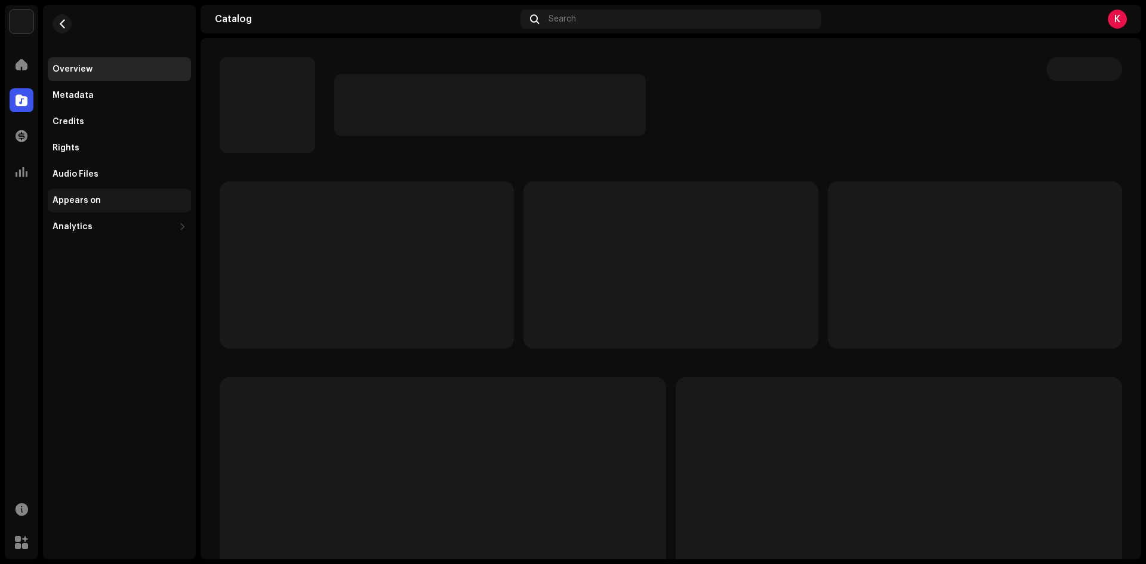
click at [77, 206] on div "Appears on" at bounding box center [119, 201] width 143 height 24
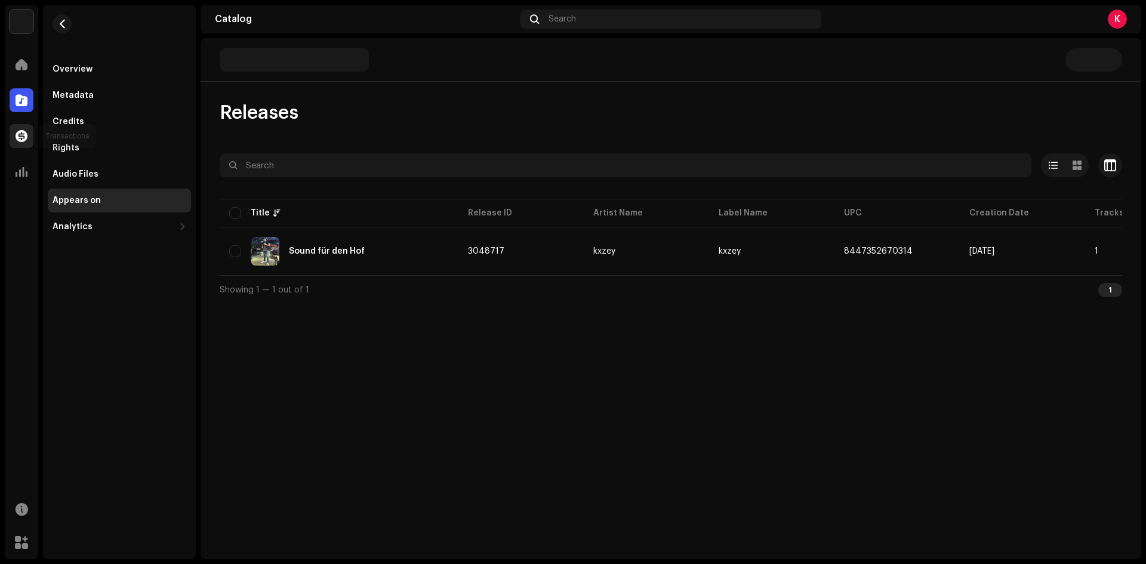
click at [18, 137] on span at bounding box center [22, 136] width 12 height 10
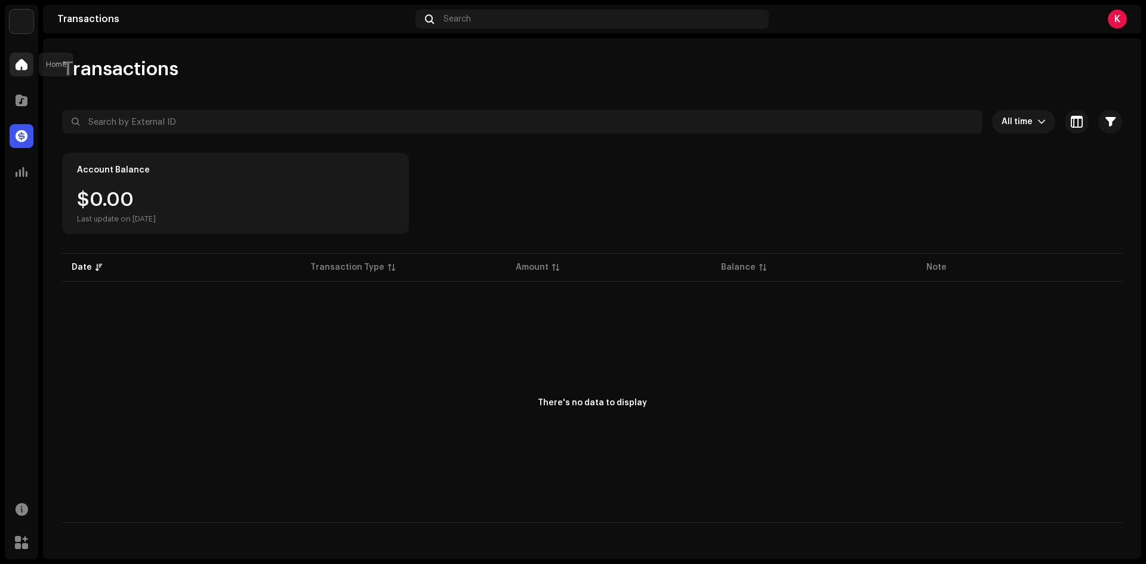
click at [31, 61] on div at bounding box center [22, 65] width 24 height 24
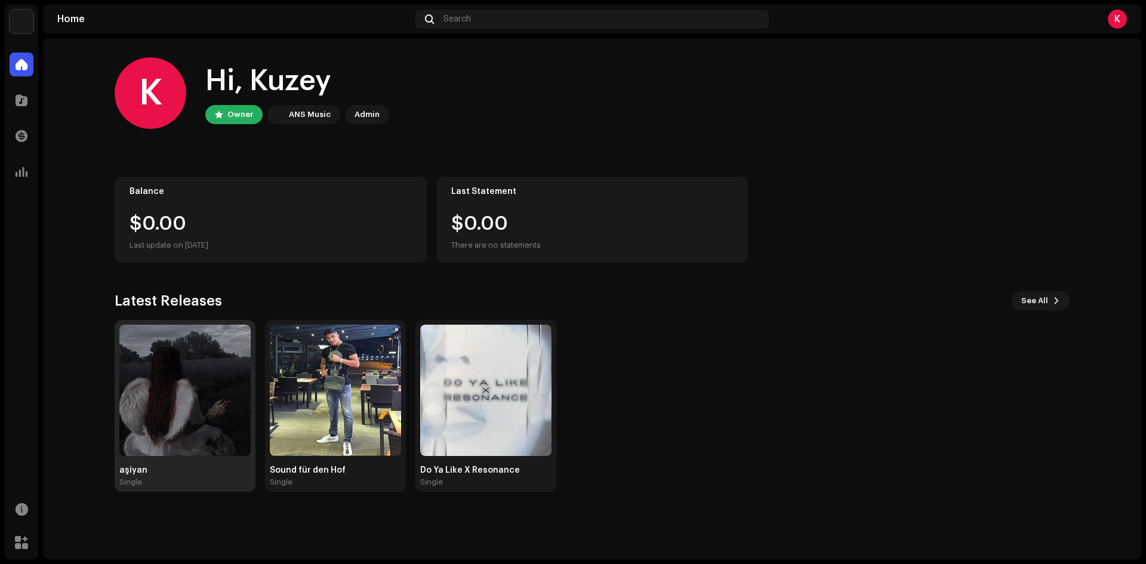
click at [178, 378] on img at bounding box center [184, 390] width 131 height 131
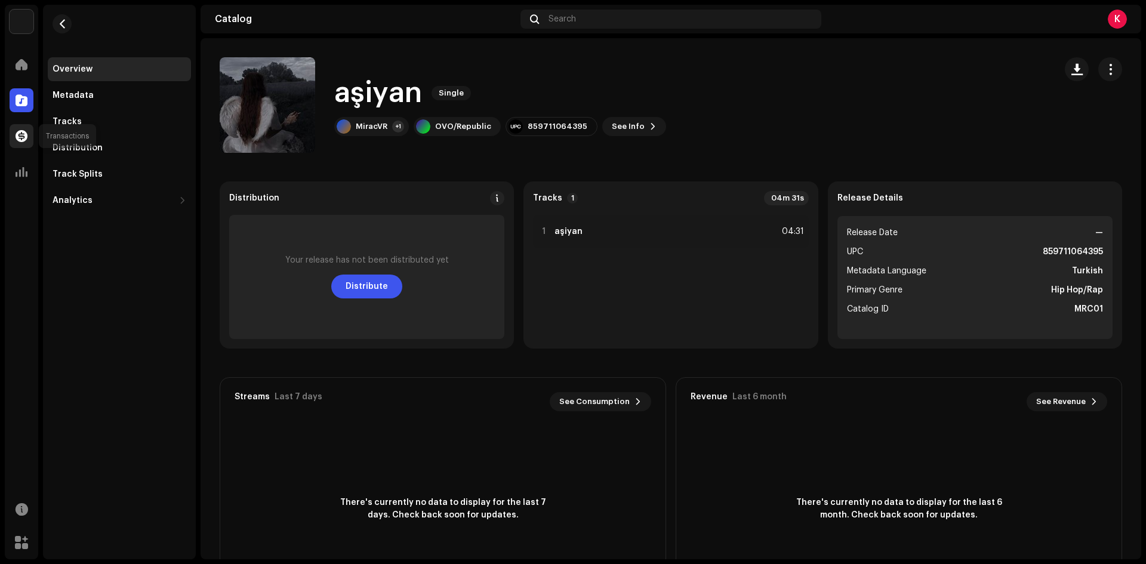
click at [29, 126] on div at bounding box center [22, 136] width 24 height 24
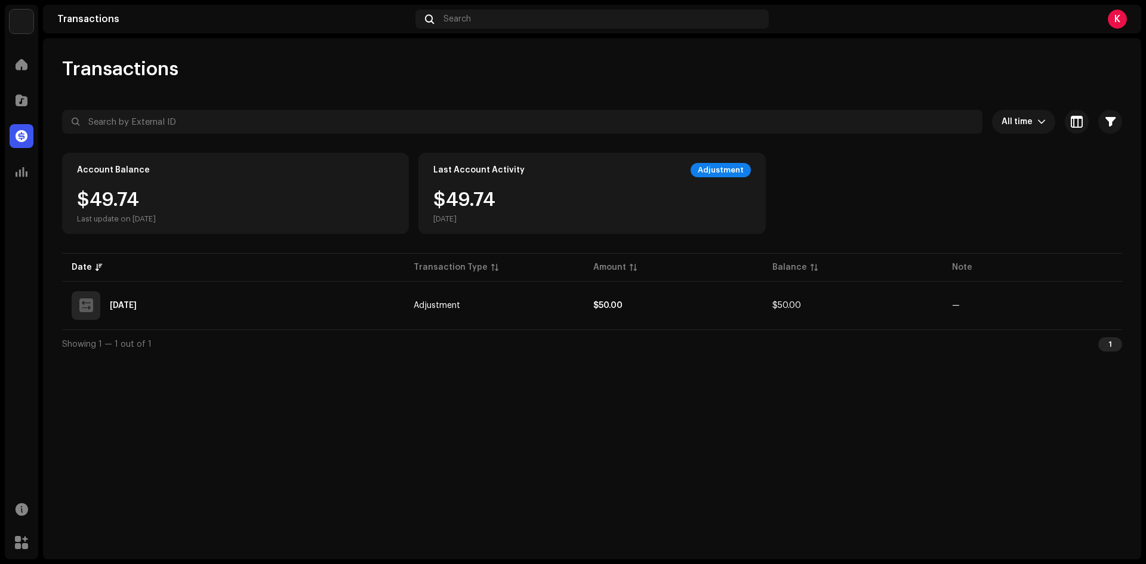
click at [234, 199] on div "$49.74 Last update on [DATE]" at bounding box center [235, 206] width 317 height 33
click at [100, 227] on div "Account Balance $50.00 Last update on [DATE]" at bounding box center [235, 193] width 347 height 81
click at [1029, 122] on span "All time" at bounding box center [1019, 122] width 36 height 24
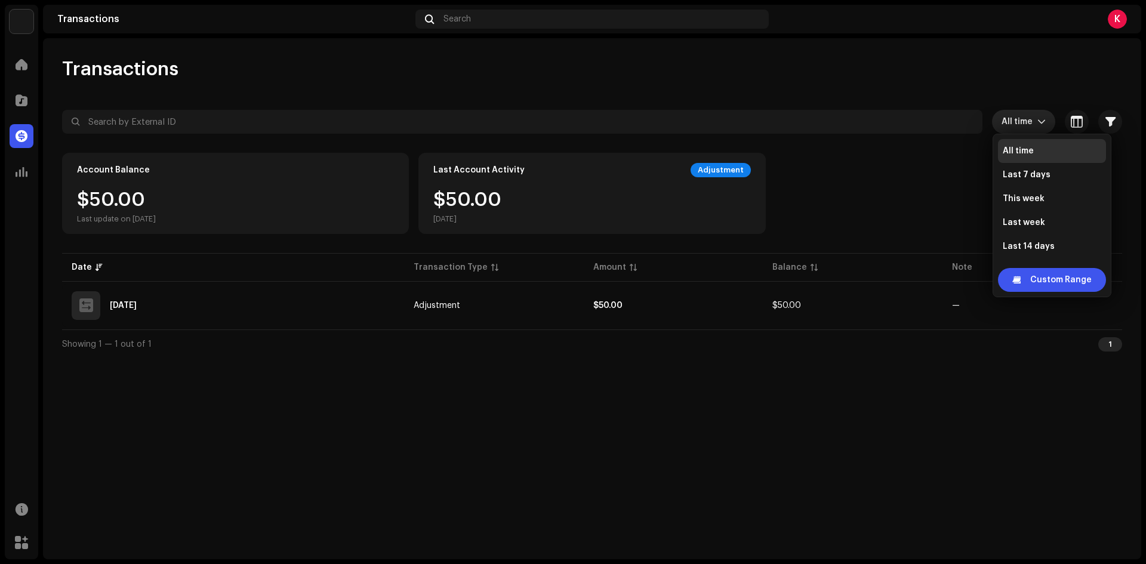
click at [1029, 122] on span "All time" at bounding box center [1019, 122] width 36 height 24
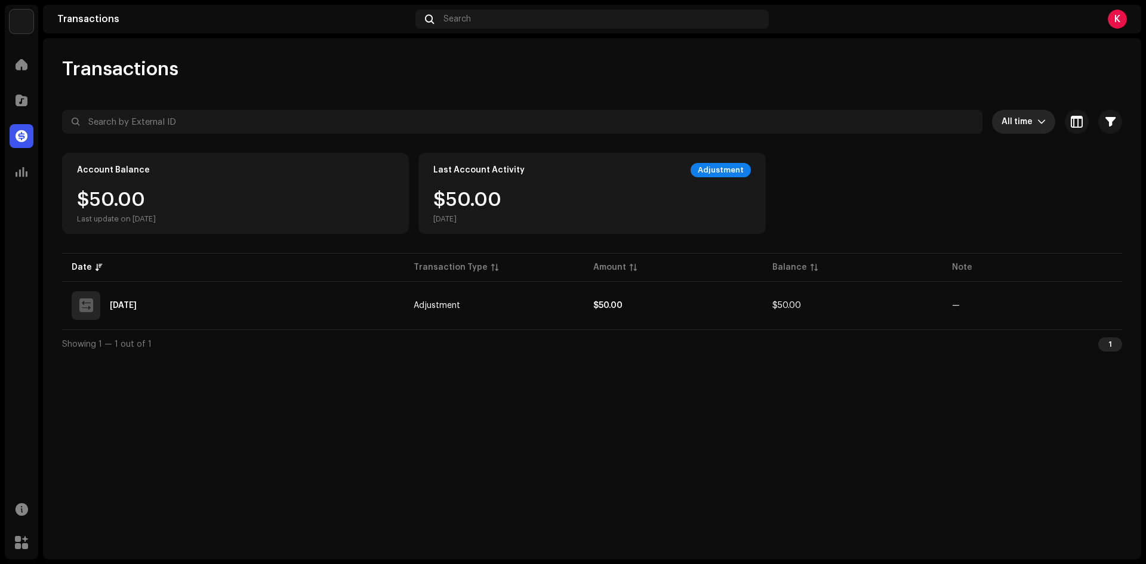
click at [120, 214] on div "$50.00 Last update on [DATE]" at bounding box center [116, 206] width 79 height 33
drag, startPoint x: 90, startPoint y: 198, endPoint x: 281, endPoint y: 212, distance: 192.1
click at [117, 200] on div "$50.00 Last update on [DATE]" at bounding box center [116, 206] width 79 height 33
click at [488, 224] on div "Account Balance $50.00 Last update on [DATE] Last Account Activity Adjustment $…" at bounding box center [592, 193] width 1060 height 81
click at [667, 216] on div "$50.00 [DATE]" at bounding box center [591, 206] width 317 height 33
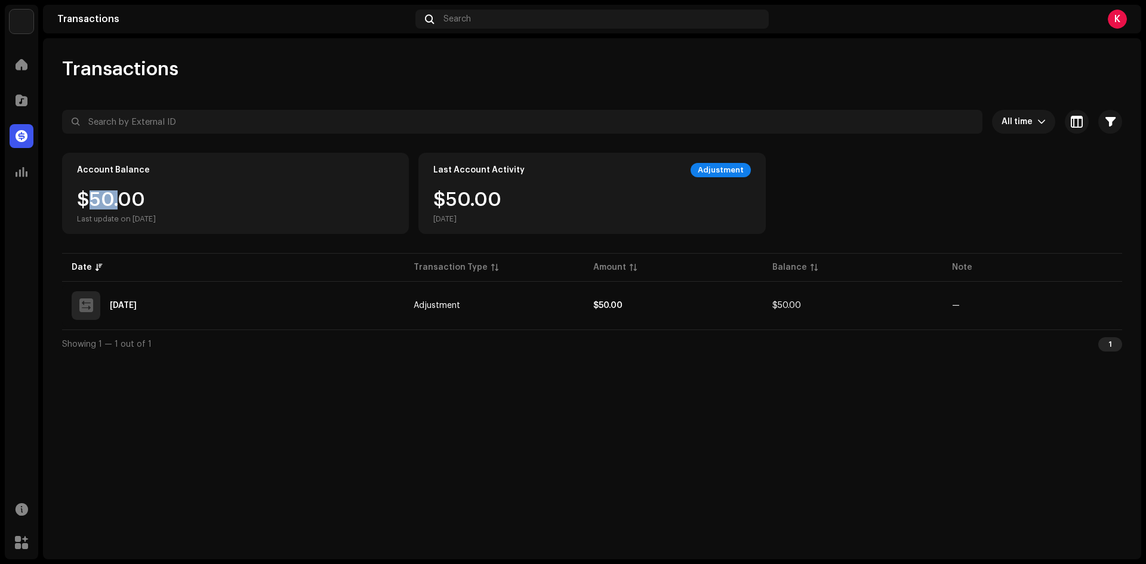
click at [733, 161] on div "Last Account Activity Adjustment $50.00 [DATE]" at bounding box center [591, 193] width 347 height 81
drag, startPoint x: 730, startPoint y: 165, endPoint x: 766, endPoint y: 189, distance: 42.2
click at [730, 166] on div "Adjustment" at bounding box center [720, 170] width 60 height 14
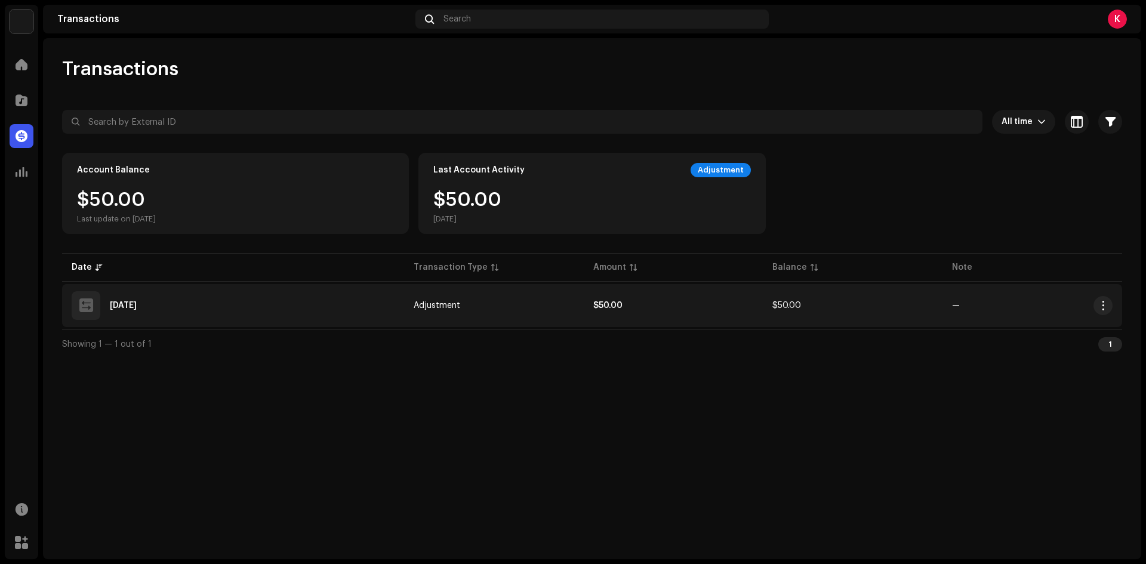
click at [589, 316] on td "$50.00" at bounding box center [674, 305] width 180 height 43
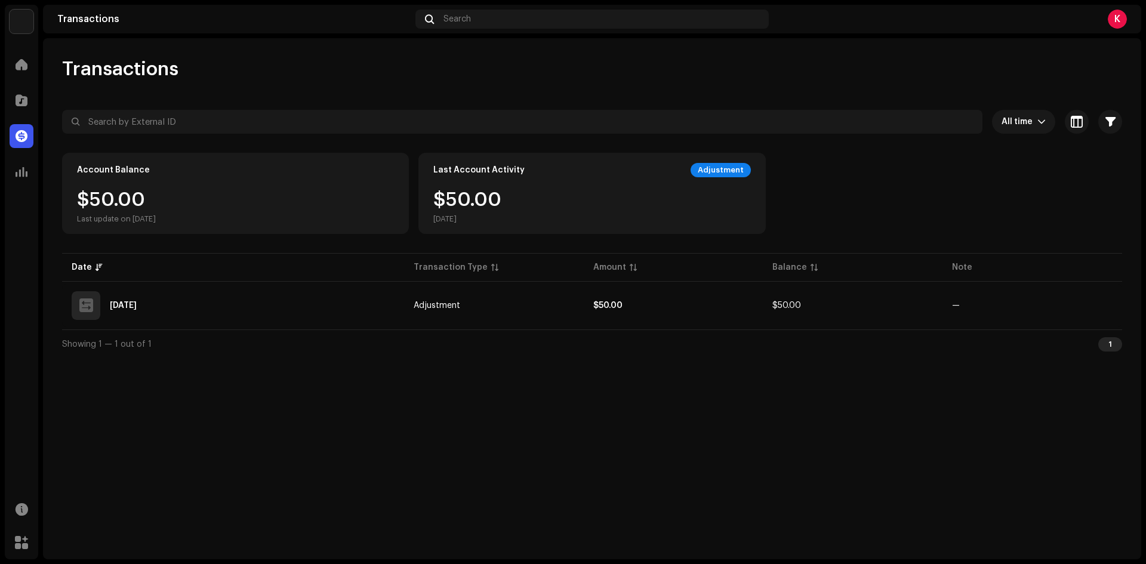
drag, startPoint x: 259, startPoint y: 354, endPoint x: 118, endPoint y: 221, distance: 194.1
click at [259, 354] on div "Transaction Details Transaction Type Adjustment Entry Amount $50.00 Entry Date …" at bounding box center [573, 282] width 1146 height 564
click at [15, 172] on div at bounding box center [22, 172] width 24 height 24
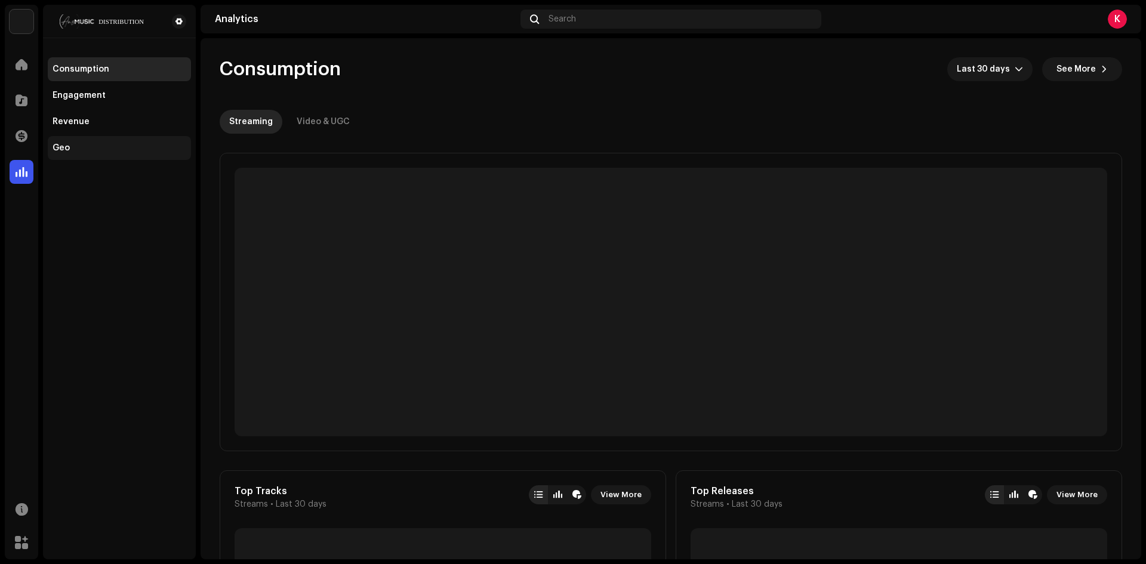
click at [89, 149] on div "Geo" at bounding box center [120, 148] width 134 height 10
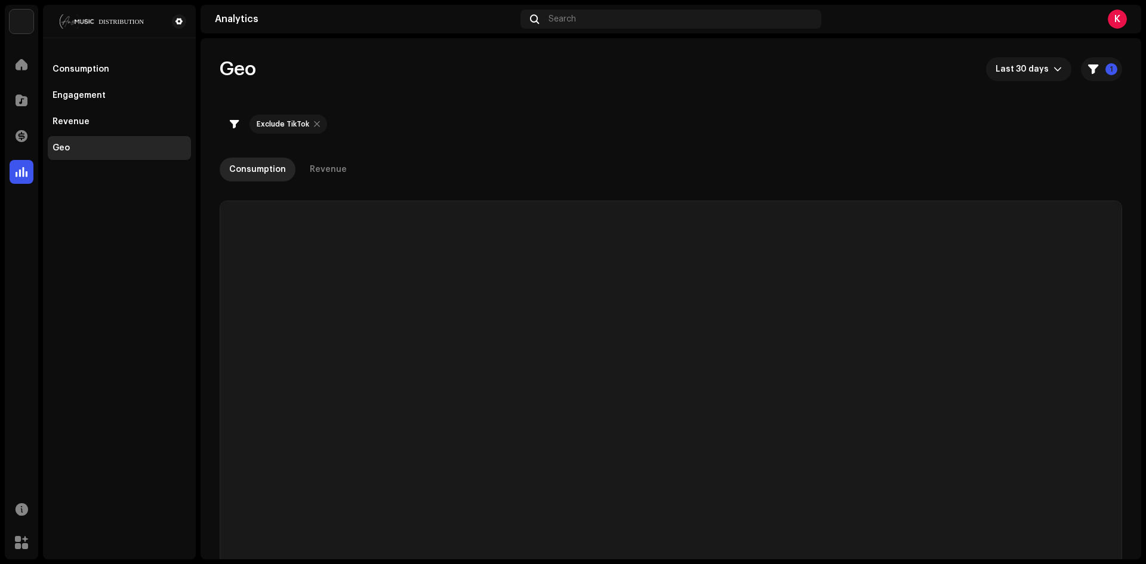
checkbox input "true"
click at [87, 100] on div "Engagement" at bounding box center [79, 96] width 53 height 10
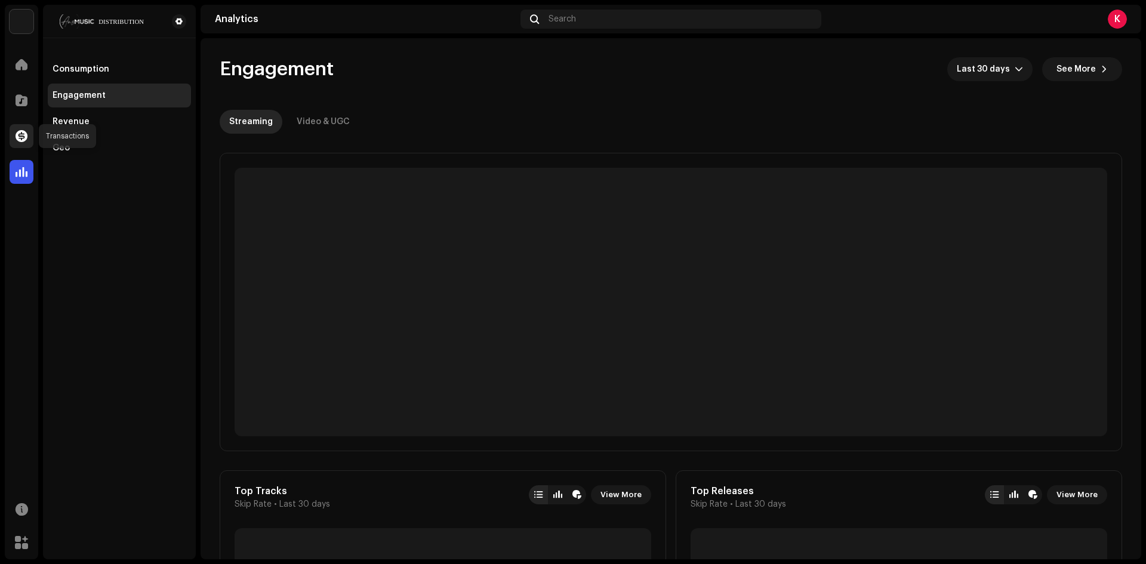
click at [13, 135] on div at bounding box center [22, 136] width 24 height 24
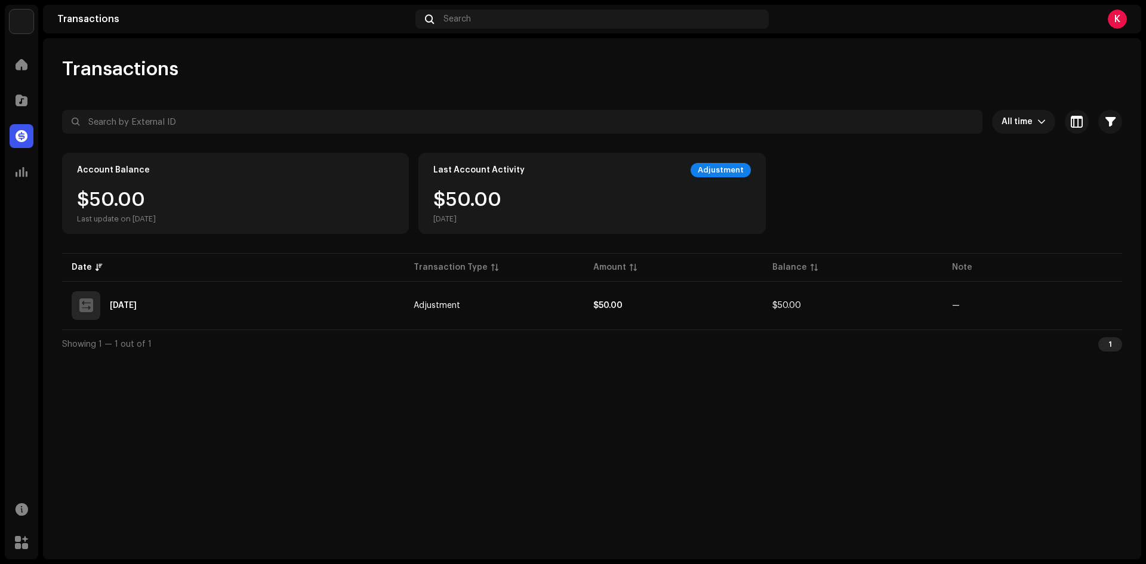
click at [317, 345] on div "Showing 1 — 1 out of 1 1" at bounding box center [592, 343] width 1060 height 29
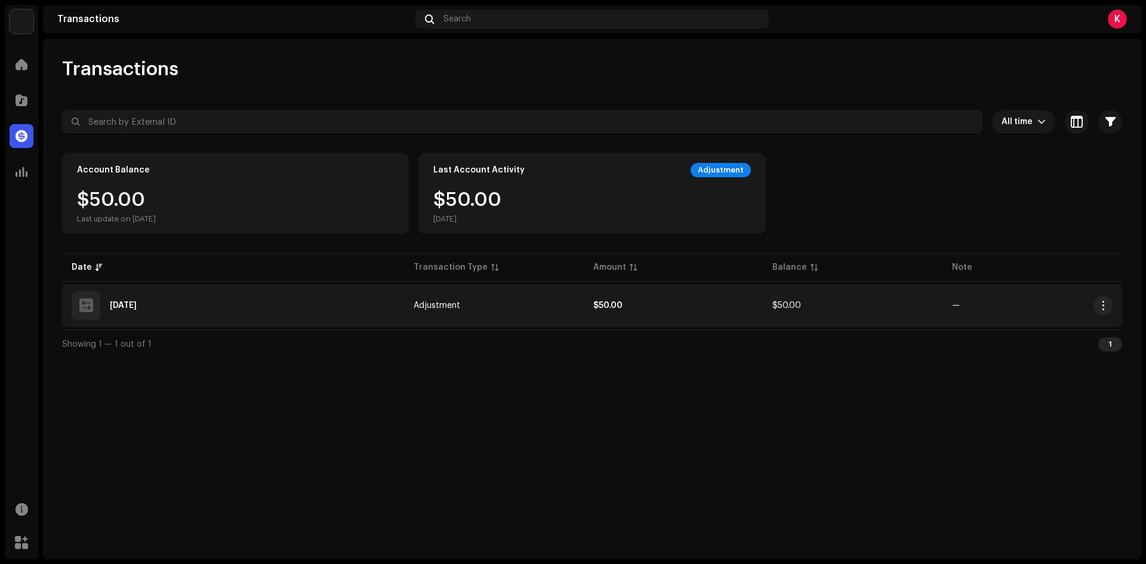
drag, startPoint x: 400, startPoint y: 308, endPoint x: 427, endPoint y: 308, distance: 26.9
click at [427, 308] on tr "[DATE] Adjustment $50.00 $50.00 —" at bounding box center [592, 305] width 1060 height 43
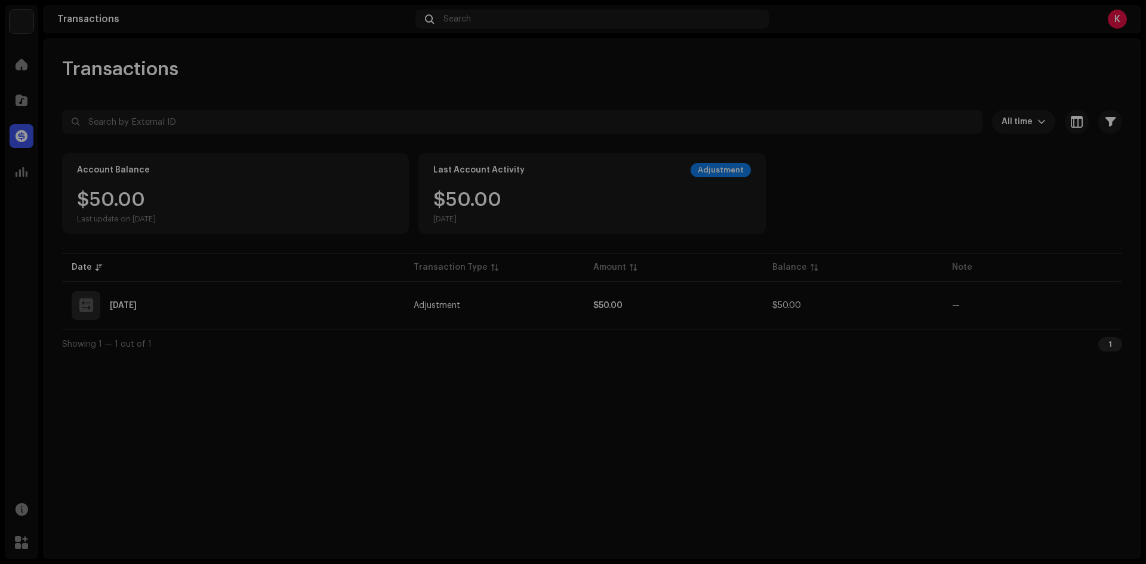
click at [245, 362] on div "Transaction Details Transaction Type Adjustment Entry Amount $50.00 Entry Date …" at bounding box center [573, 282] width 1146 height 564
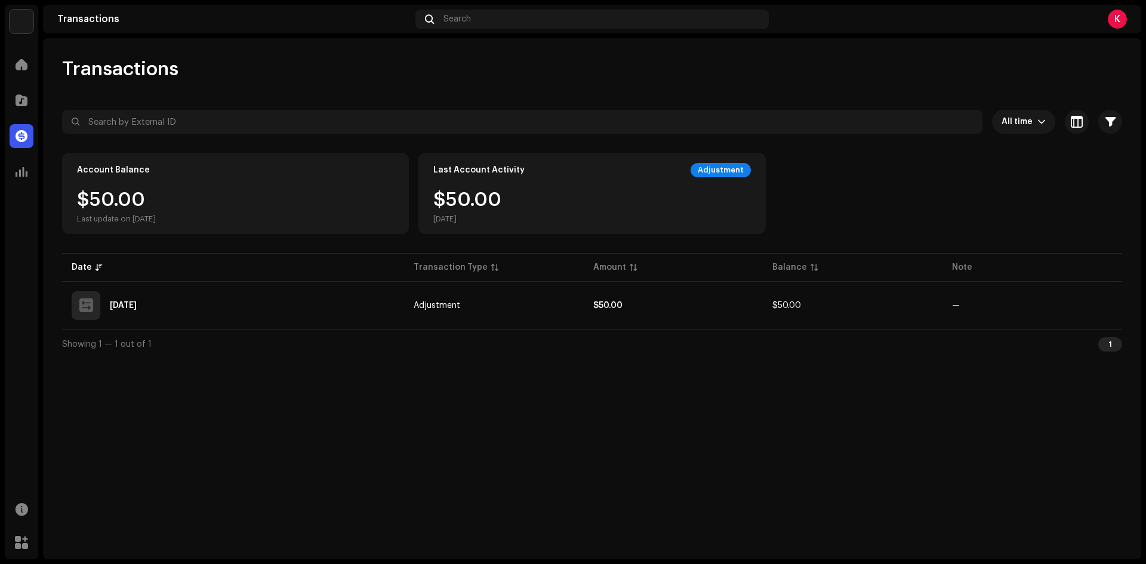
click at [156, 192] on div "$50.00 Last update on [DATE]" at bounding box center [116, 206] width 79 height 33
click at [621, 147] on div at bounding box center [592, 143] width 1060 height 19
drag, startPoint x: 643, startPoint y: 184, endPoint x: 991, endPoint y: 148, distance: 350.3
click at [652, 189] on div "Last Account Activity Adjustment $50.00 [DATE]" at bounding box center [591, 193] width 347 height 81
click at [1029, 132] on span "All time" at bounding box center [1019, 122] width 36 height 24
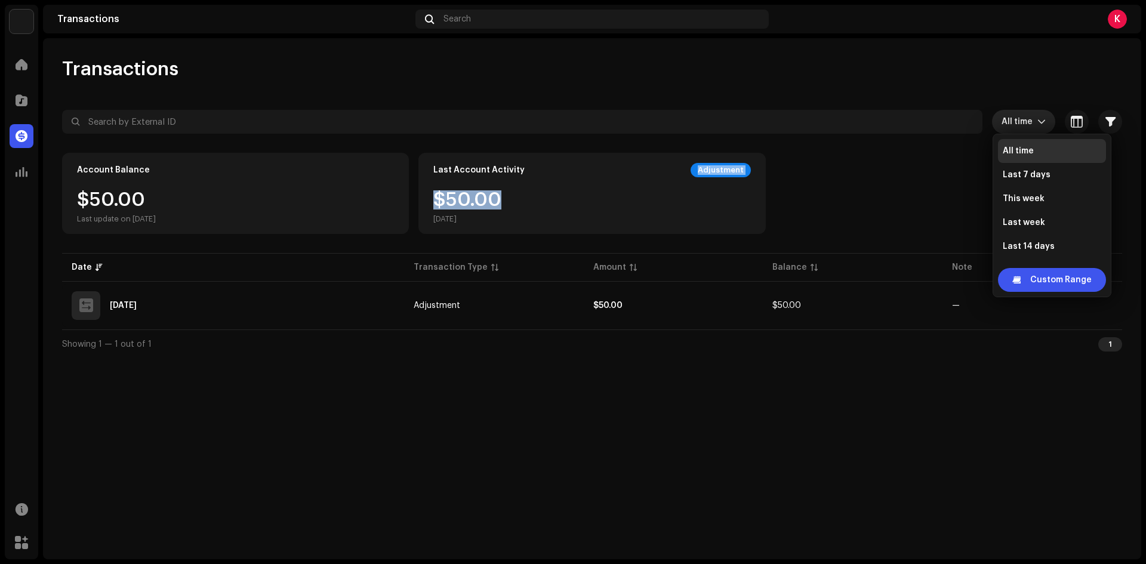
click at [1027, 125] on span "All time" at bounding box center [1019, 122] width 36 height 24
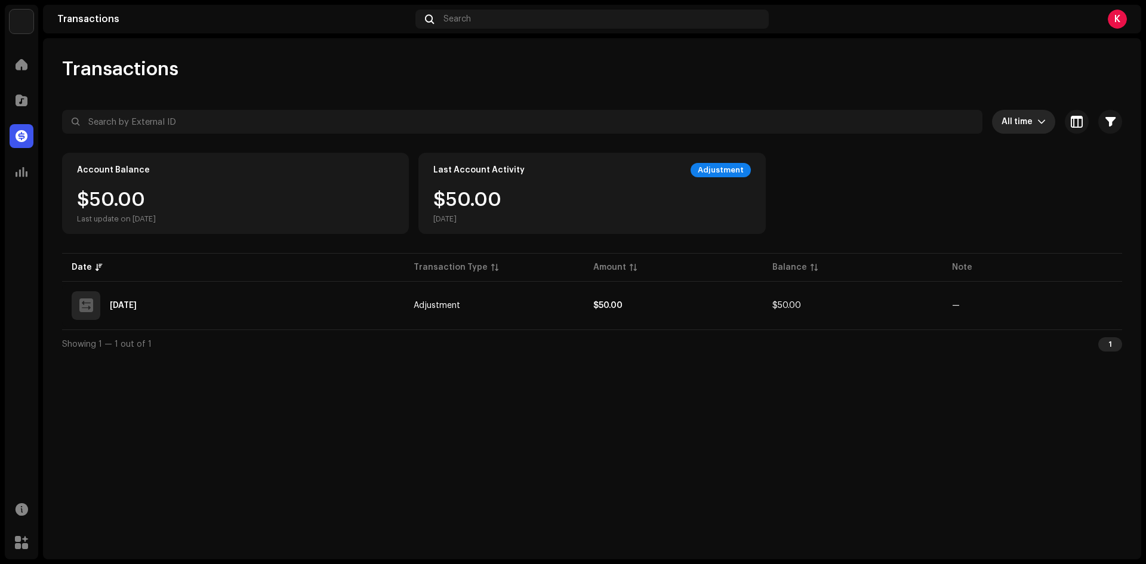
click at [1100, 343] on div "1" at bounding box center [1110, 344] width 24 height 14
click at [21, 100] on span at bounding box center [22, 100] width 12 height 10
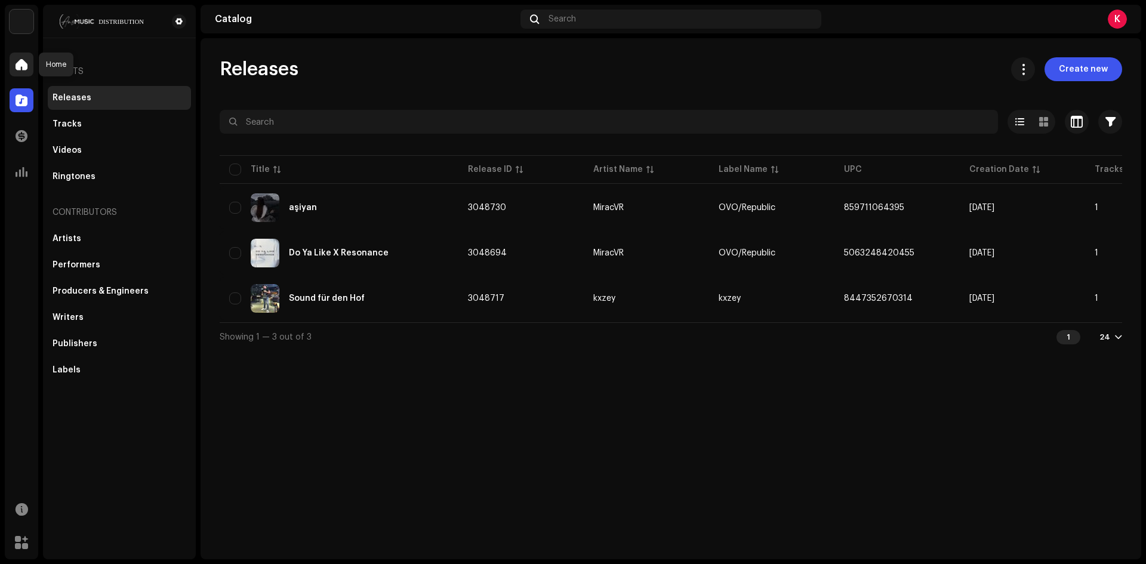
click at [21, 69] on span at bounding box center [22, 65] width 12 height 10
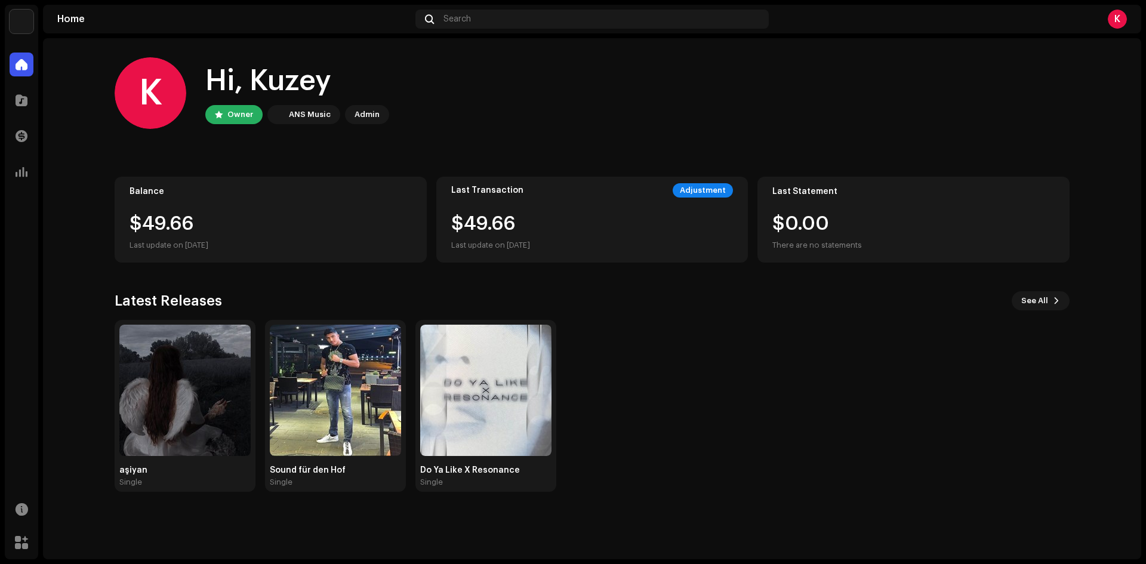
drag, startPoint x: 271, startPoint y: 243, endPoint x: 267, endPoint y: 220, distance: 24.1
click at [271, 244] on div "Last update on [DATE]" at bounding box center [270, 245] width 282 height 14
drag, startPoint x: 257, startPoint y: 210, endPoint x: 264, endPoint y: 217, distance: 10.1
click at [255, 211] on div "Balance $49.93 Last update on [DATE]" at bounding box center [271, 220] width 312 height 86
drag, startPoint x: 797, startPoint y: 222, endPoint x: 832, endPoint y: 230, distance: 36.0
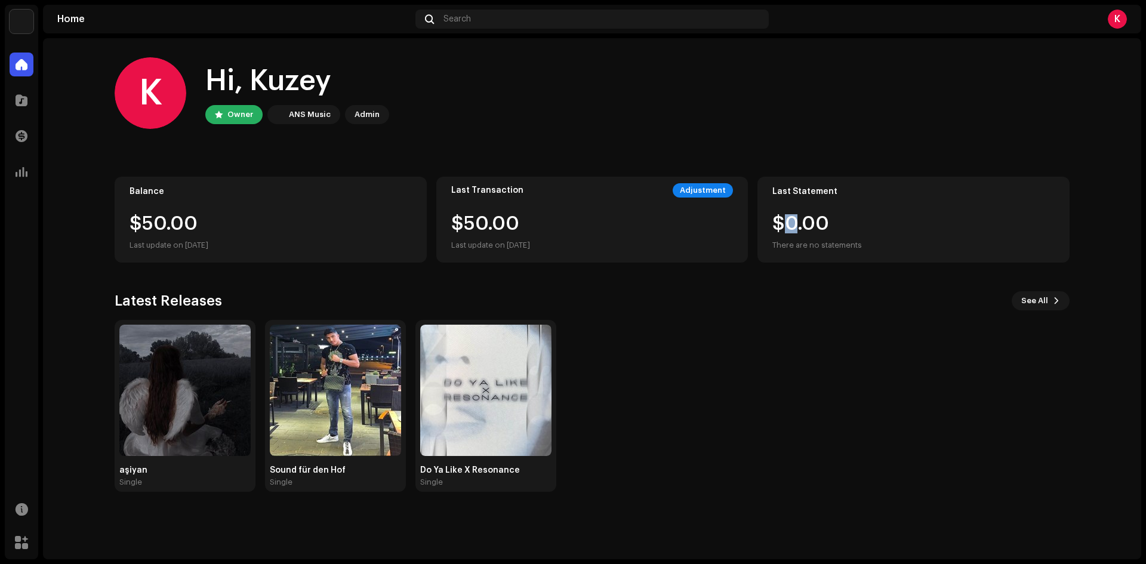
click at [801, 224] on div "$0.00 There are no statements" at bounding box center [817, 233] width 90 height 38
click at [881, 230] on div "$0.00 There are no statements" at bounding box center [913, 233] width 282 height 38
click at [708, 186] on div "Adjustment" at bounding box center [702, 190] width 60 height 14
drag, startPoint x: 295, startPoint y: 199, endPoint x: 143, endPoint y: 198, distance: 152.2
click at [291, 199] on div "Balance $50.00 Last update on [DATE]" at bounding box center [271, 220] width 312 height 86
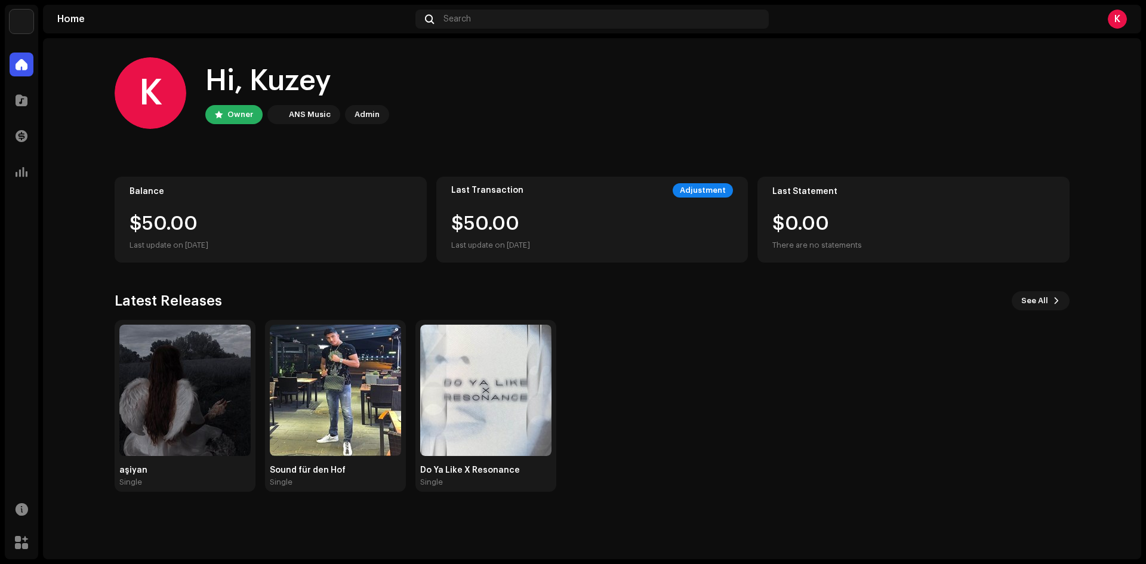
click at [139, 198] on div "Balance $50.00 Last update on [DATE]" at bounding box center [271, 220] width 312 height 86
drag, startPoint x: 356, startPoint y: 115, endPoint x: 252, endPoint y: 116, distance: 103.2
click at [342, 117] on div "Owner ANS Music Admin" at bounding box center [297, 114] width 184 height 19
drag, startPoint x: 252, startPoint y: 116, endPoint x: 354, endPoint y: 116, distance: 101.4
click at [257, 116] on div "Owner" at bounding box center [233, 114] width 57 height 19
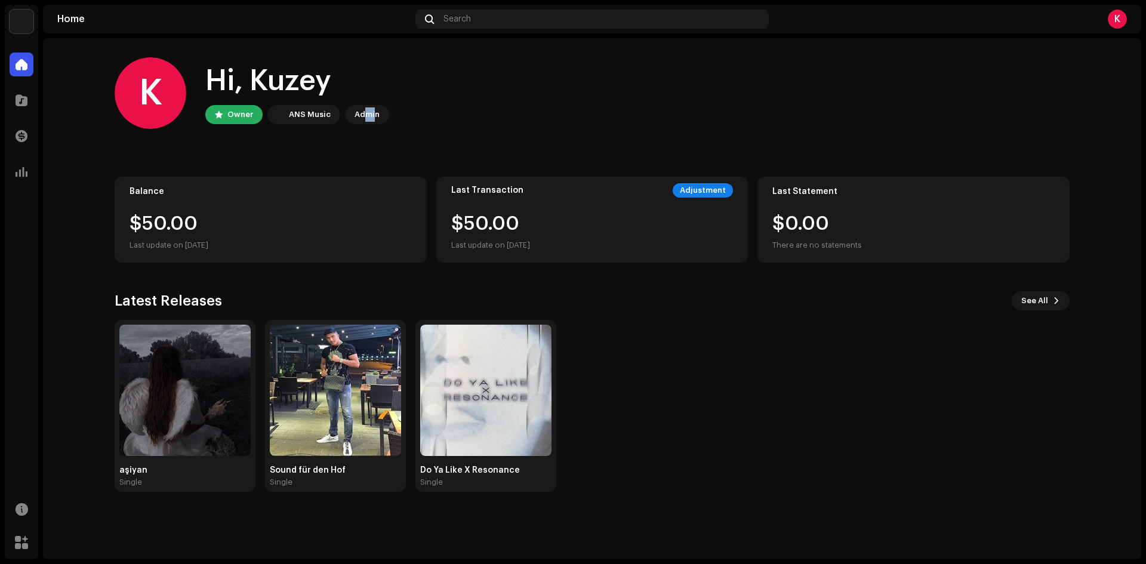
click at [371, 117] on div "Admin" at bounding box center [366, 114] width 25 height 14
drag, startPoint x: 337, startPoint y: 116, endPoint x: 285, endPoint y: 115, distance: 52.5
click at [335, 116] on div "Owner ANS Music Admin" at bounding box center [297, 114] width 184 height 19
drag, startPoint x: 264, startPoint y: 113, endPoint x: 234, endPoint y: 113, distance: 29.8
click at [264, 113] on div "Owner ANS Music Admin" at bounding box center [297, 114] width 184 height 19
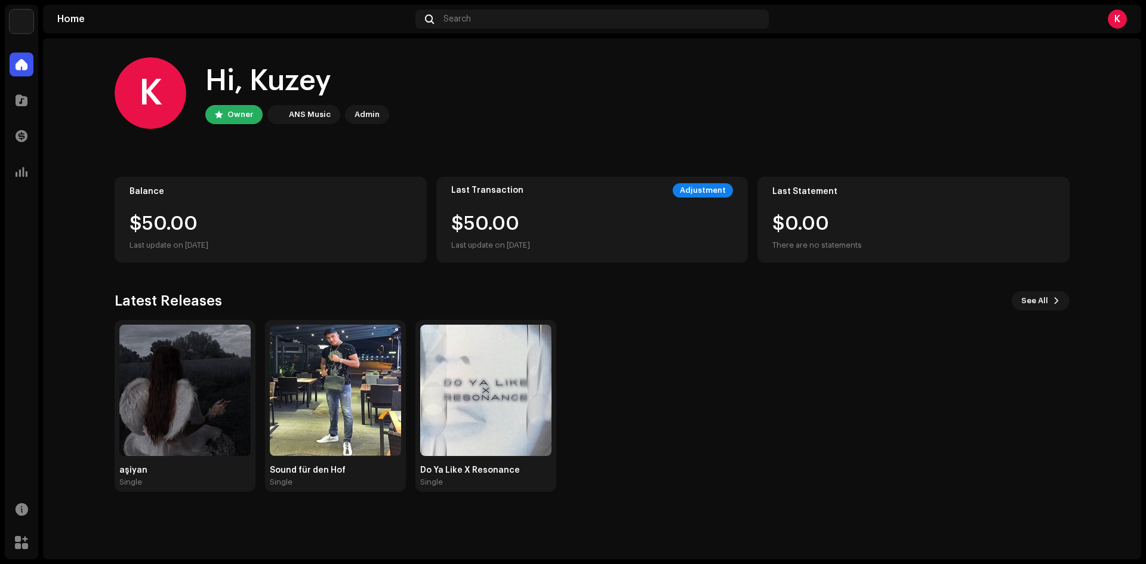
click at [234, 113] on div "Owner" at bounding box center [240, 114] width 26 height 14
drag, startPoint x: 265, startPoint y: 112, endPoint x: 308, endPoint y: 115, distance: 43.6
click at [297, 114] on div "Owner ANS Music Admin" at bounding box center [297, 114] width 184 height 19
click at [308, 115] on div "ANS Music" at bounding box center [310, 114] width 42 height 14
click at [227, 117] on div "Owner" at bounding box center [233, 114] width 57 height 19
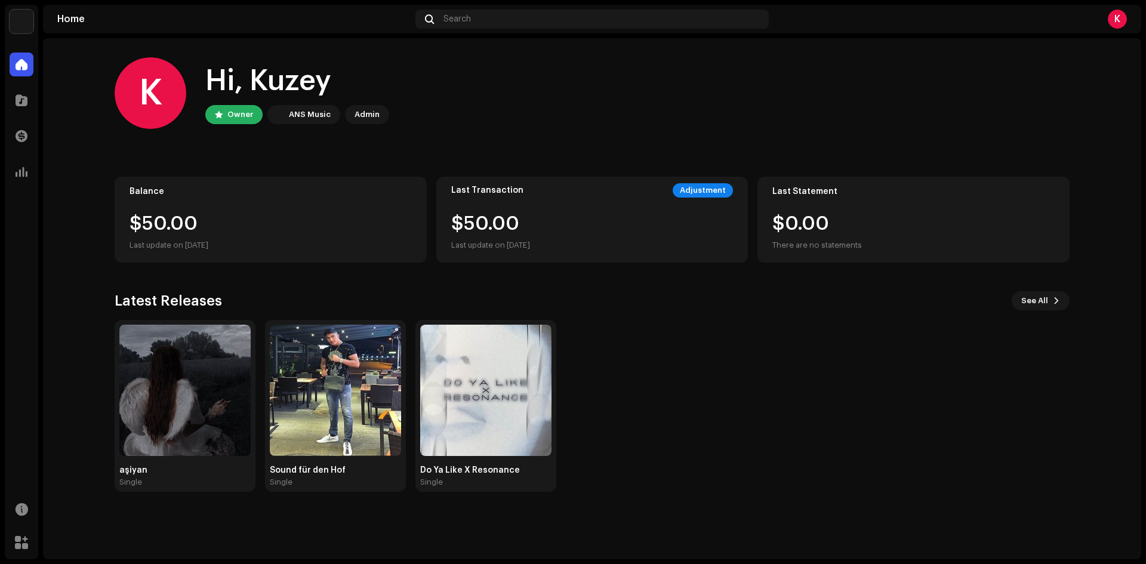
click at [221, 117] on div "Owner" at bounding box center [233, 114] width 57 height 19
drag, startPoint x: 223, startPoint y: 118, endPoint x: 245, endPoint y: 116, distance: 22.1
click at [227, 117] on div "Owner" at bounding box center [233, 114] width 57 height 19
click at [1104, 24] on div "K" at bounding box center [949, 19] width 353 height 19
click at [1109, 20] on div "K" at bounding box center [1116, 19] width 19 height 19
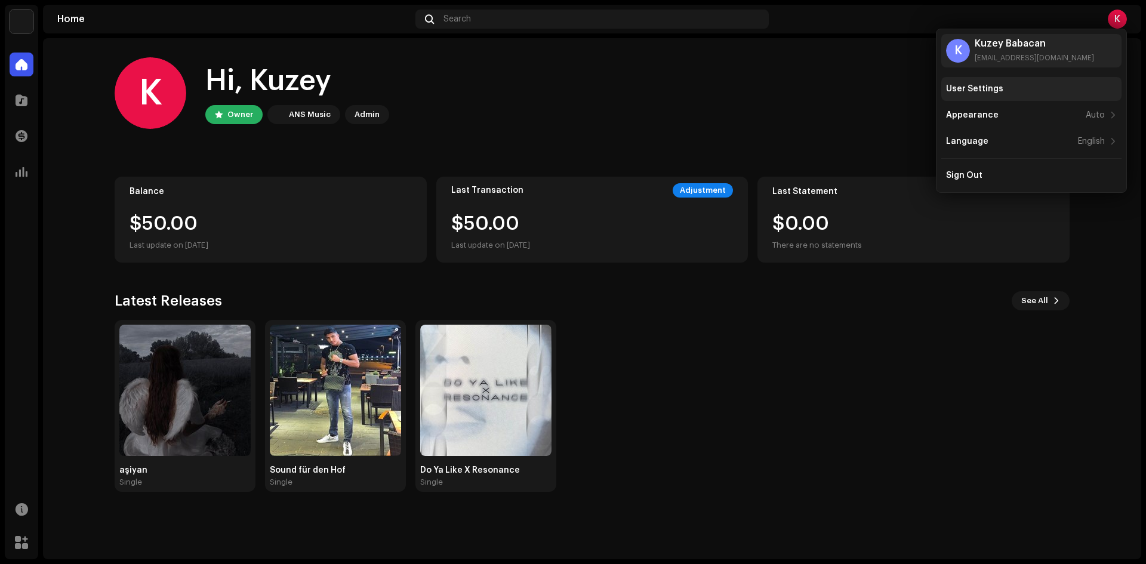
click at [977, 91] on div "User Settings" at bounding box center [974, 89] width 57 height 10
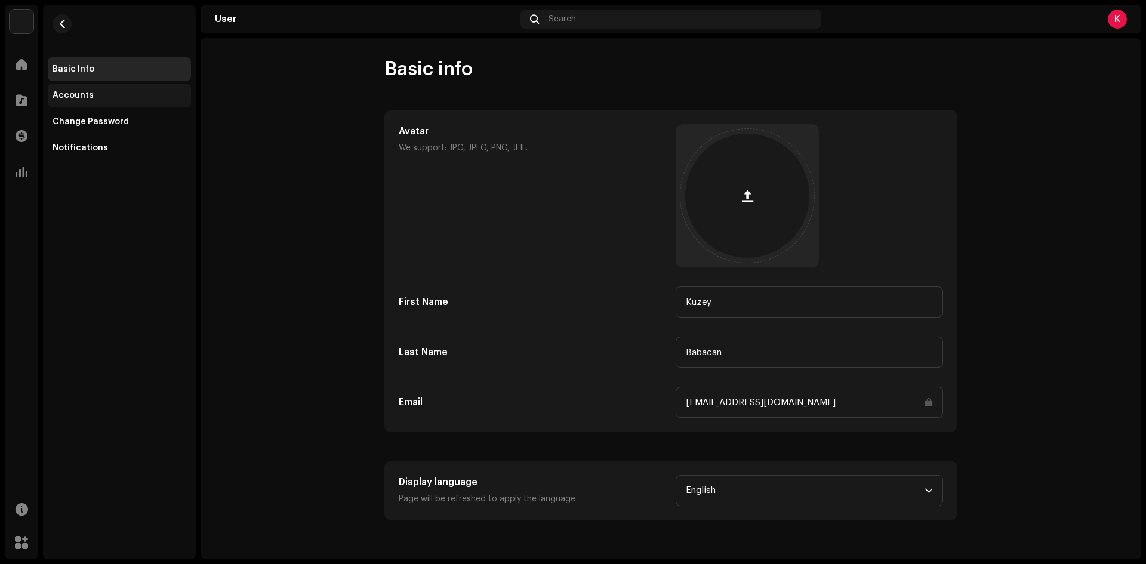
click at [85, 98] on div "Accounts" at bounding box center [73, 96] width 41 height 10
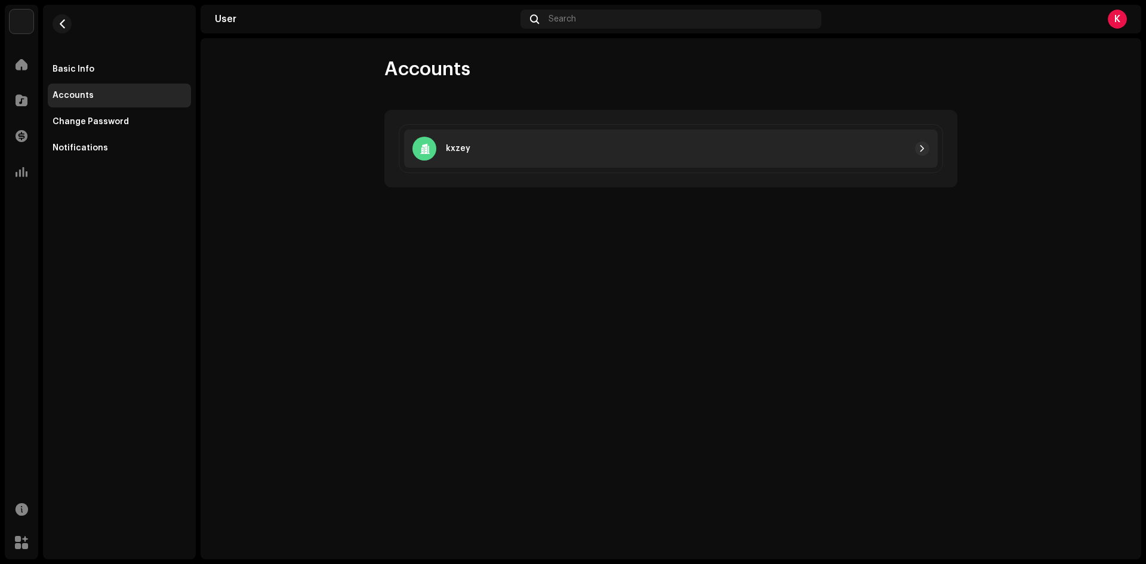
click at [471, 147] on div at bounding box center [699, 148] width 459 height 14
click at [619, 141] on div "kxzey" at bounding box center [670, 148] width 533 height 38
click at [764, 154] on div at bounding box center [699, 148] width 459 height 14
drag, startPoint x: 778, startPoint y: 155, endPoint x: 445, endPoint y: 159, distance: 333.6
click at [763, 155] on div at bounding box center [699, 148] width 459 height 14
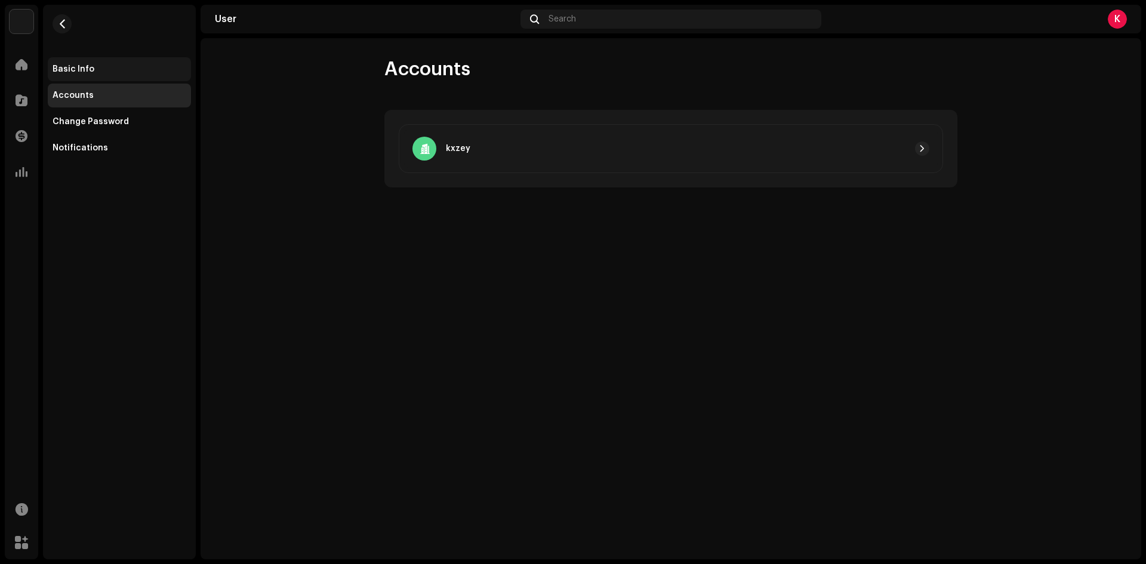
click at [118, 75] on div "Basic Info" at bounding box center [119, 69] width 143 height 24
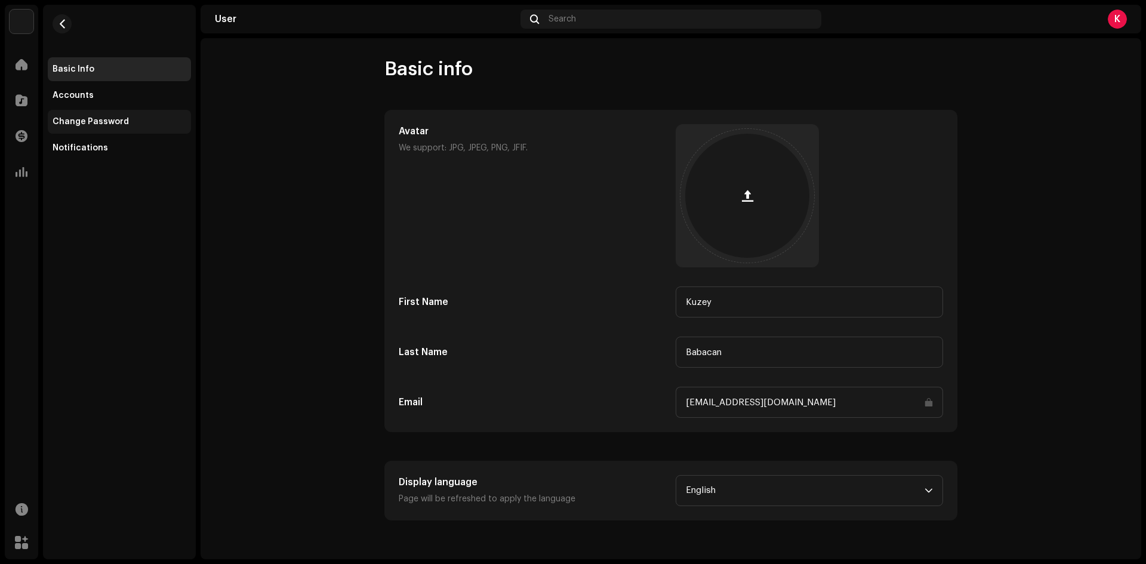
click at [103, 132] on div "Change Password" at bounding box center [119, 122] width 143 height 24
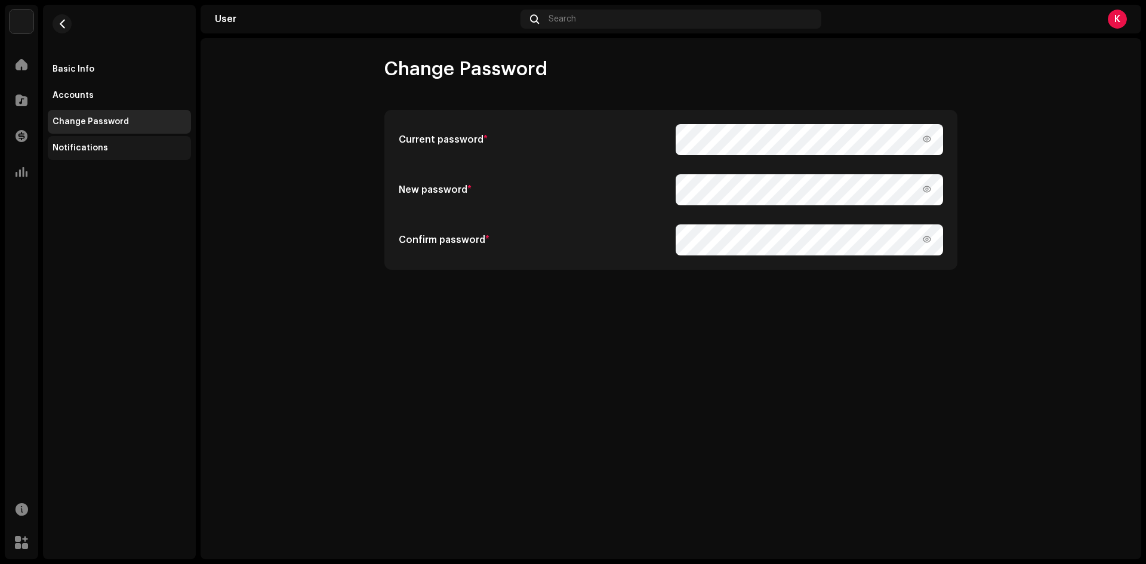
click at [99, 150] on div "Notifications" at bounding box center [80, 148] width 55 height 10
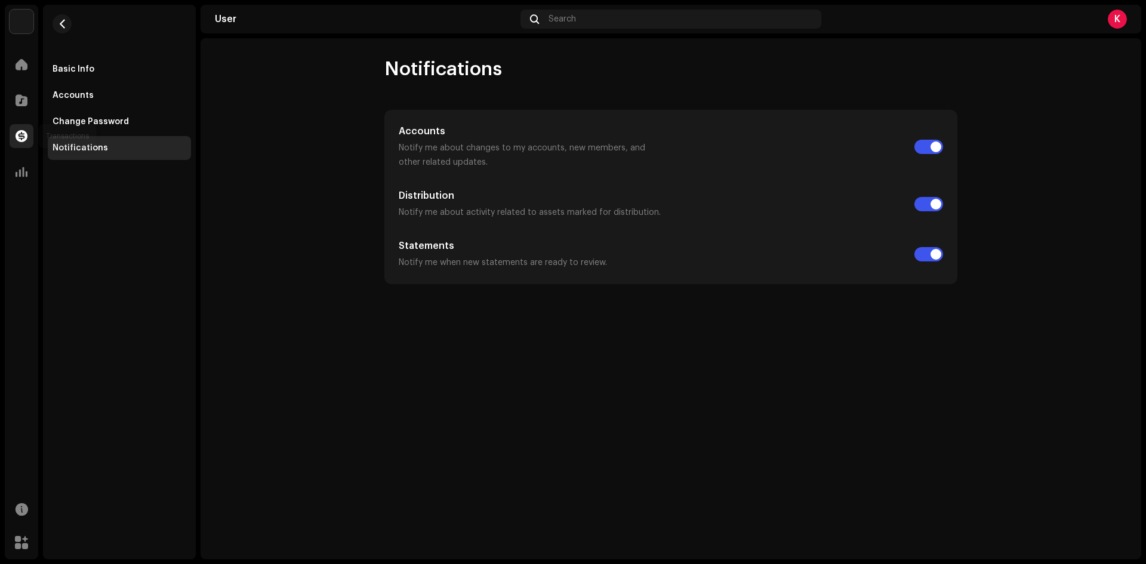
click at [14, 138] on div at bounding box center [22, 136] width 24 height 24
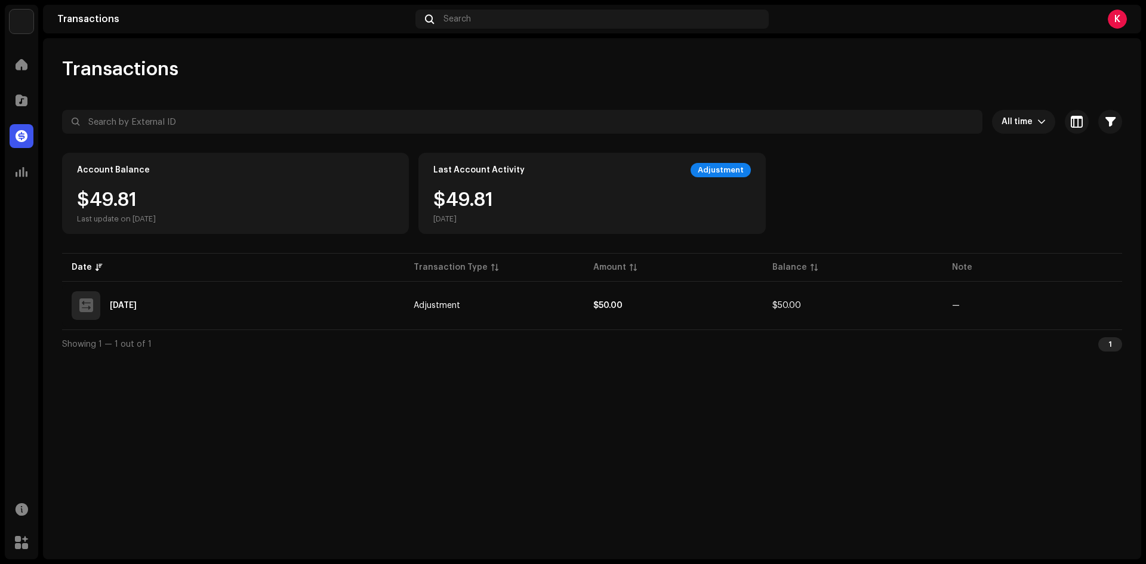
click at [227, 186] on div "Account Balance $49.81 Last update on [DATE]" at bounding box center [235, 193] width 347 height 81
drag, startPoint x: 235, startPoint y: 203, endPoint x: 221, endPoint y: 209, distance: 15.0
click at [234, 205] on div "$49.97 Last update on [DATE]" at bounding box center [235, 206] width 317 height 33
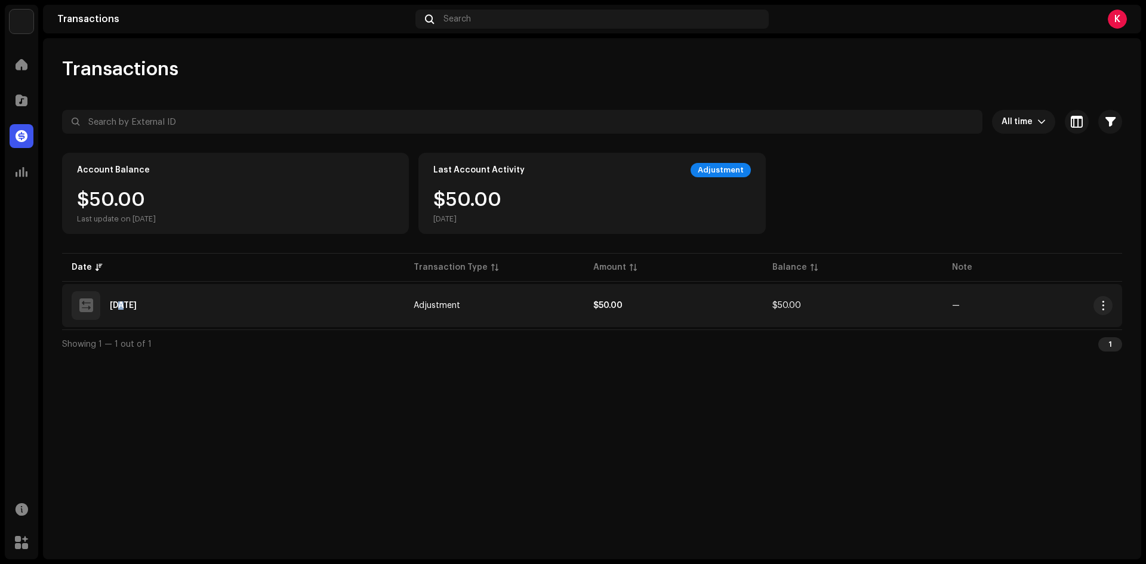
click at [122, 310] on div "[DATE]" at bounding box center [233, 305] width 323 height 29
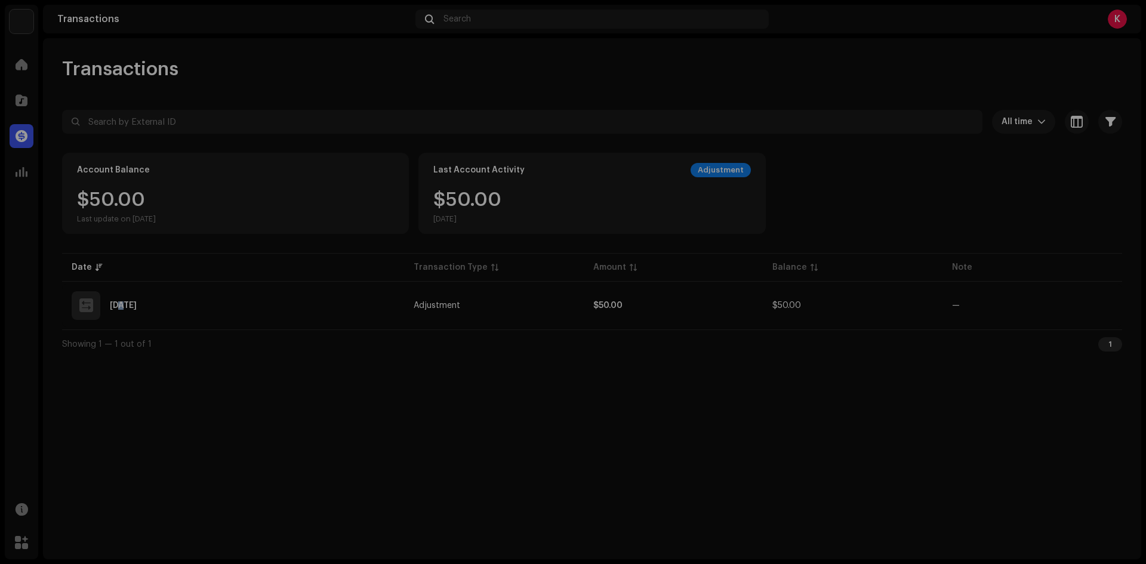
click at [302, 356] on div "Transaction Details Transaction Type Adjustment Entry Amount $50.00 Entry Date …" at bounding box center [573, 282] width 1146 height 564
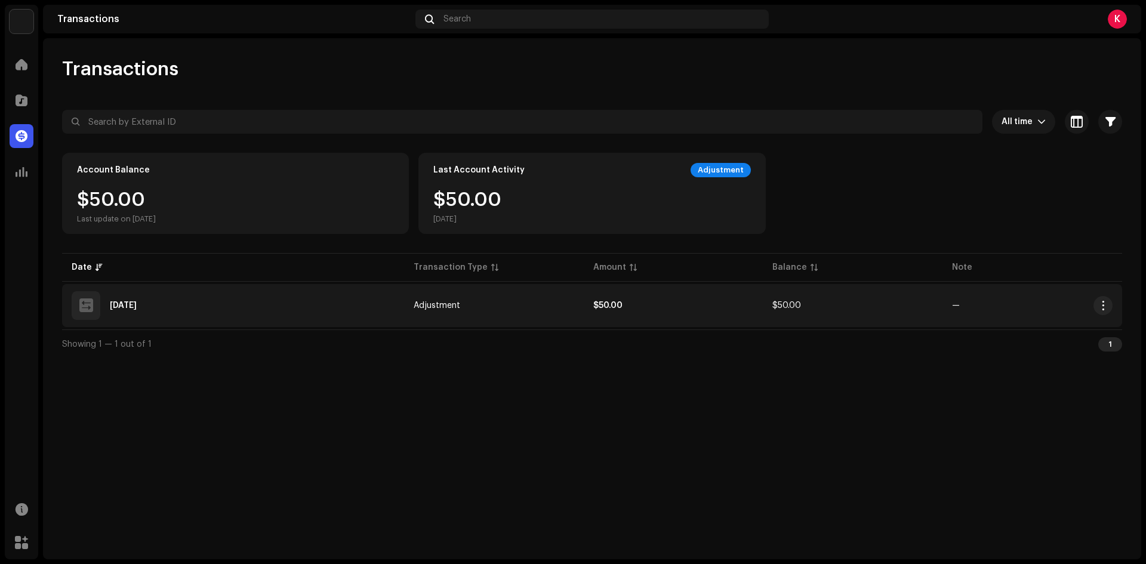
click at [917, 325] on td "$50.00" at bounding box center [853, 305] width 180 height 43
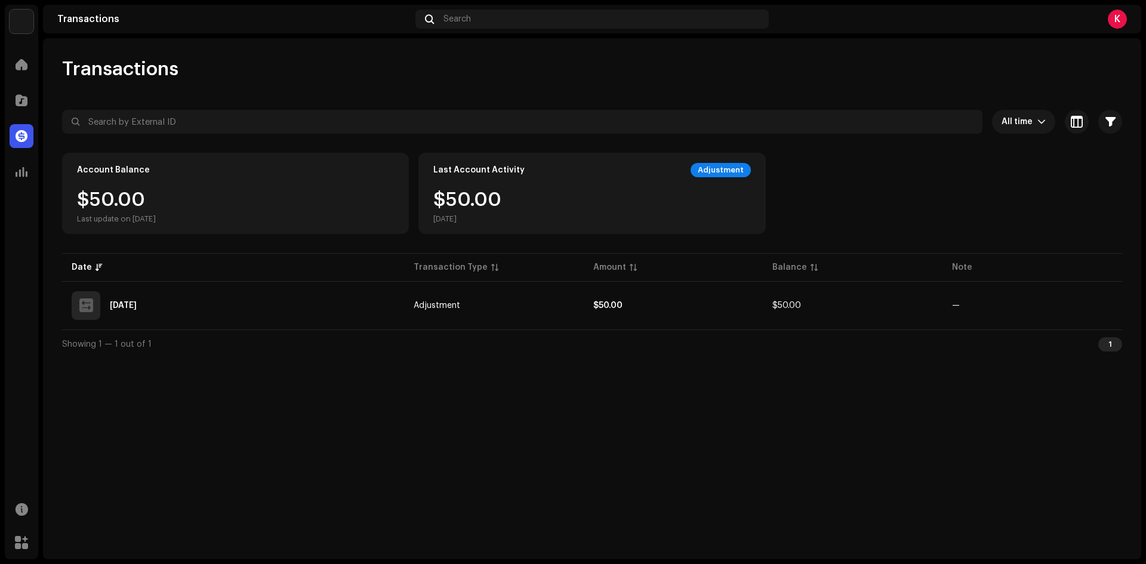
click at [297, 350] on div "Transaction Details Transaction Type Adjustment Entry Amount $50.00 Entry Date …" at bounding box center [573, 282] width 1146 height 564
click at [224, 348] on div "Showing 1 — 1 out of 1 1" at bounding box center [592, 343] width 1060 height 29
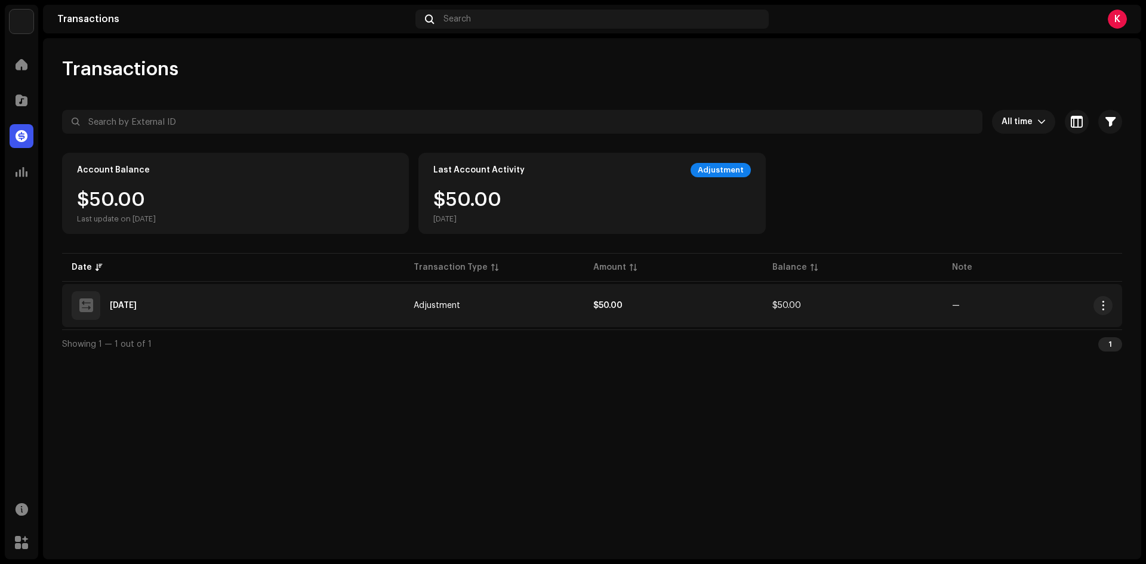
click at [97, 307] on div at bounding box center [86, 305] width 29 height 29
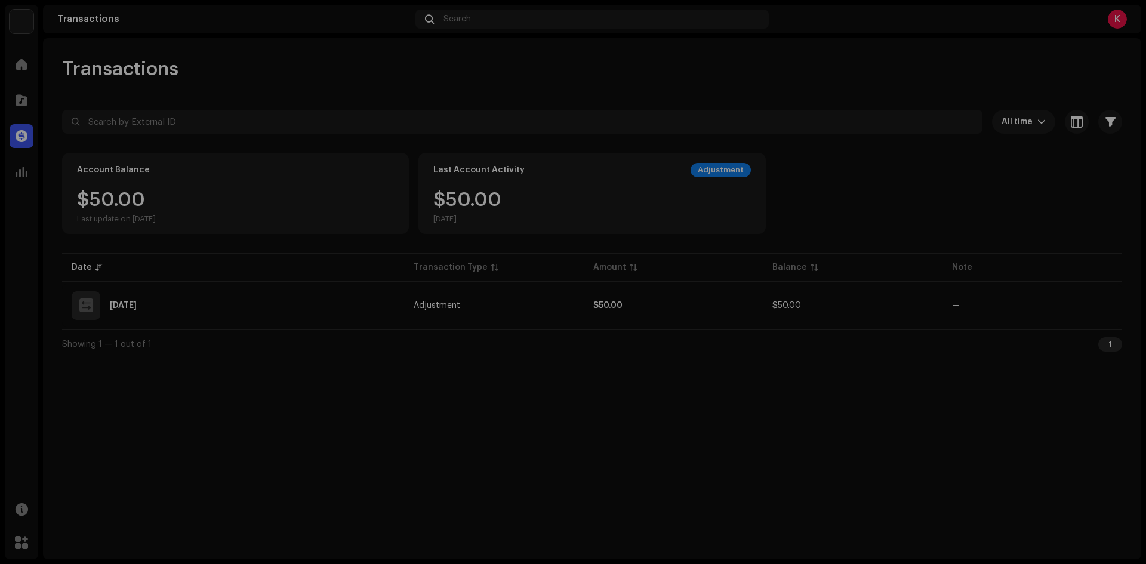
drag, startPoint x: 412, startPoint y: 464, endPoint x: 560, endPoint y: 511, distance: 154.6
click at [415, 464] on div "Transaction Details Transaction Type Adjustment Entry Amount $50.00 Entry Date …" at bounding box center [573, 282] width 1146 height 564
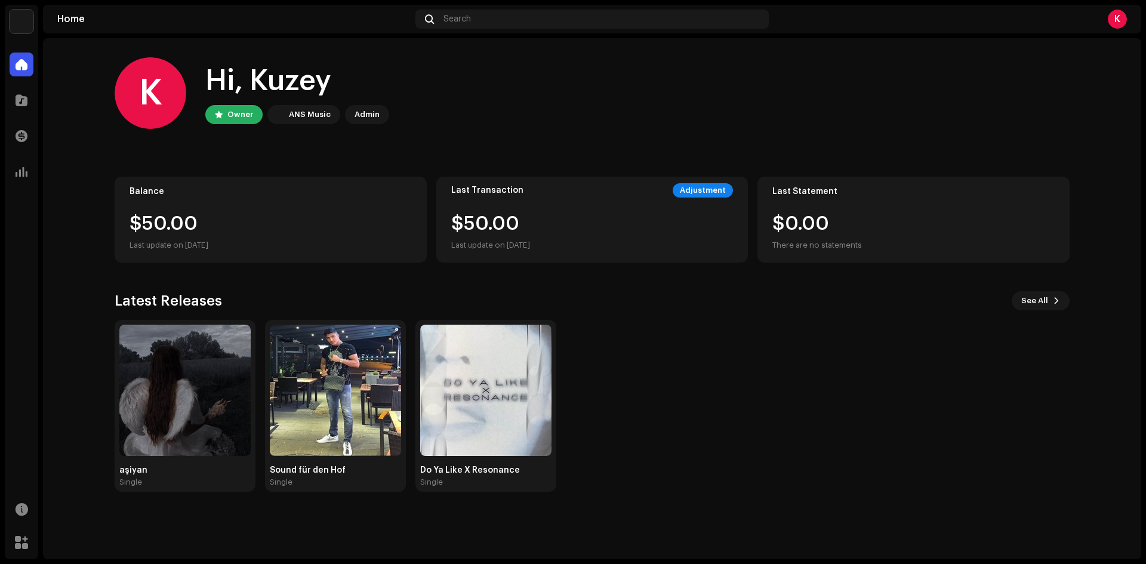
click at [1112, 16] on div "K" at bounding box center [1116, 19] width 19 height 19
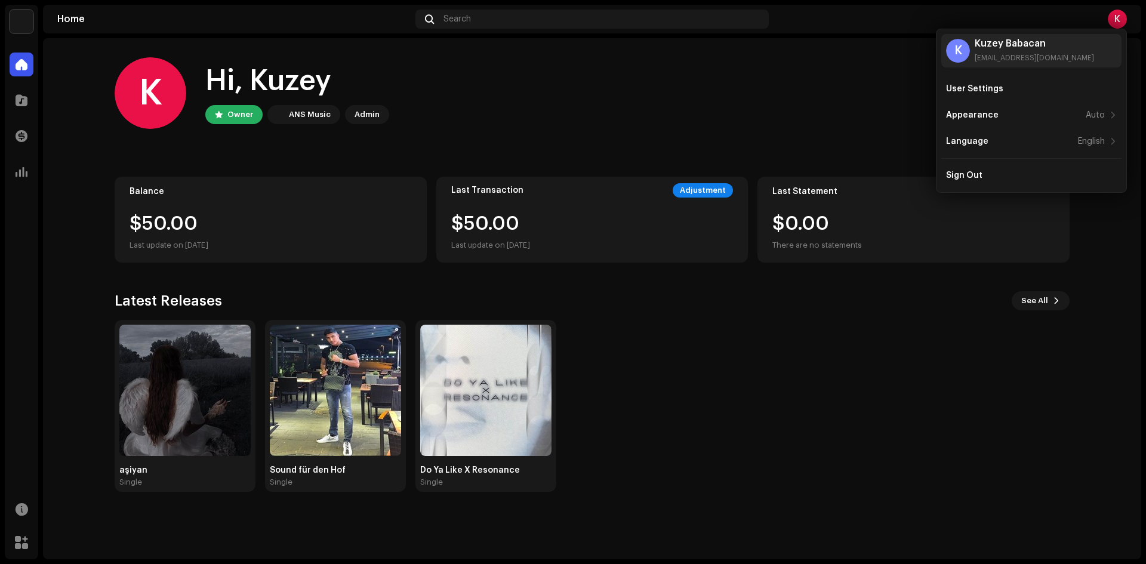
click at [757, 105] on div "K Hi, Kuzey Owner ANS Music Admin" at bounding box center [592, 93] width 955 height 72
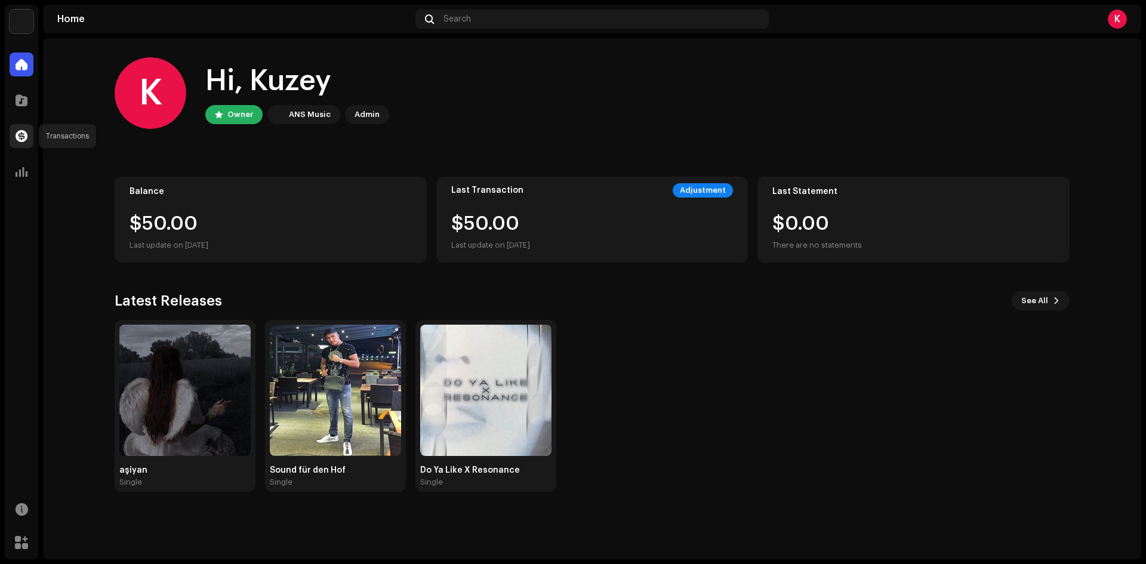
click at [26, 140] on span at bounding box center [22, 136] width 12 height 10
click at [729, 218] on div "$50.00 Last update on [DATE]" at bounding box center [592, 233] width 282 height 38
click at [970, 245] on div "$0.00 There are no statements" at bounding box center [913, 233] width 282 height 38
click at [24, 92] on div at bounding box center [22, 100] width 24 height 24
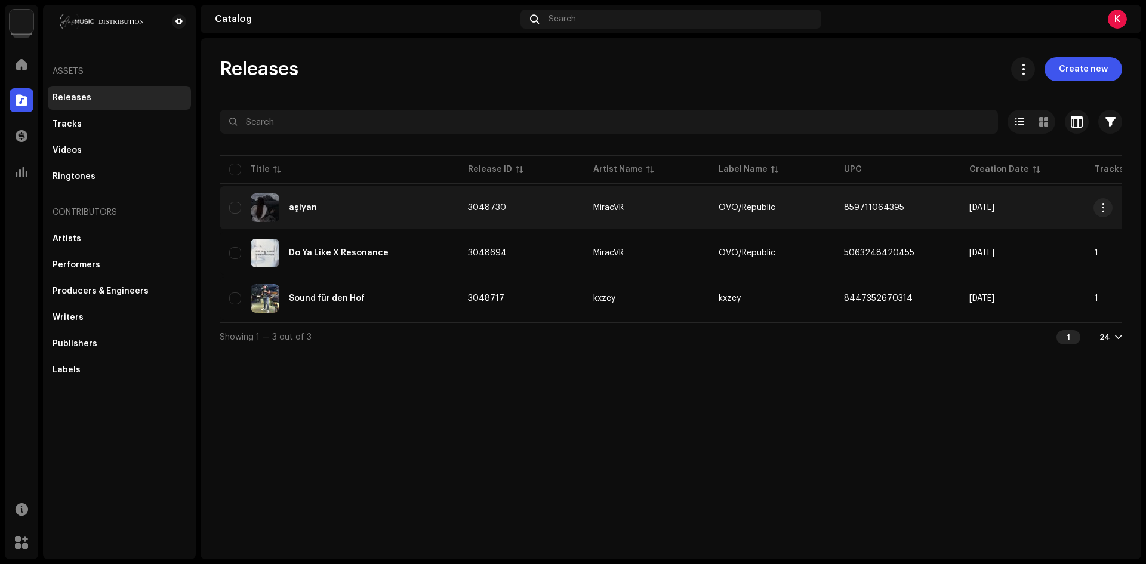
click at [327, 192] on td "aşiyan" at bounding box center [339, 207] width 239 height 43
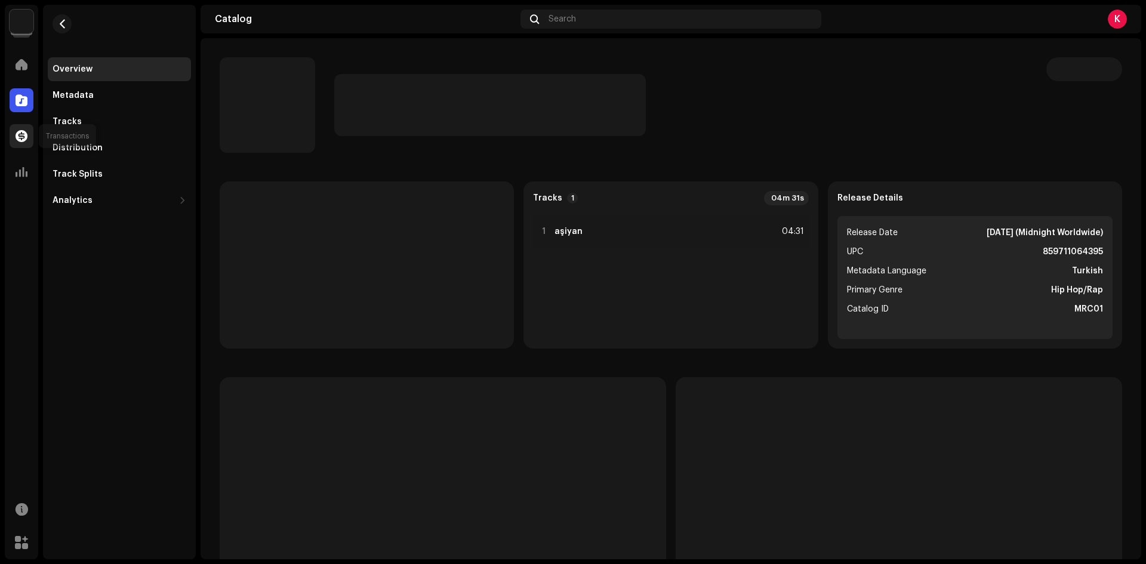
click at [29, 140] on div at bounding box center [22, 136] width 24 height 24
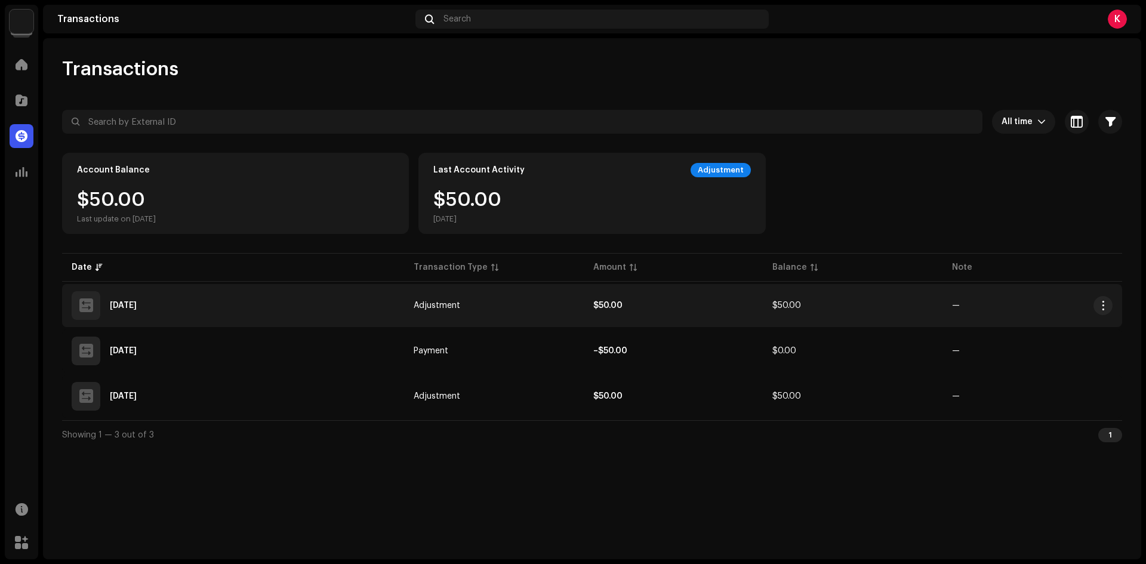
click at [133, 306] on div "Oct 1, 2025" at bounding box center [123, 305] width 27 height 8
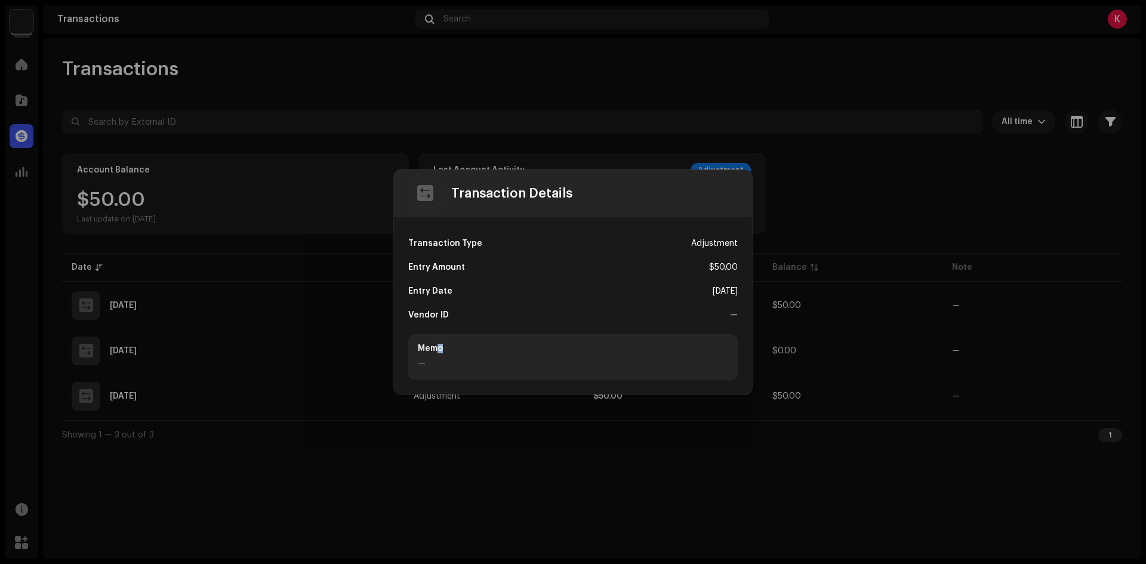
click at [440, 350] on div "Memo" at bounding box center [573, 349] width 310 height 10
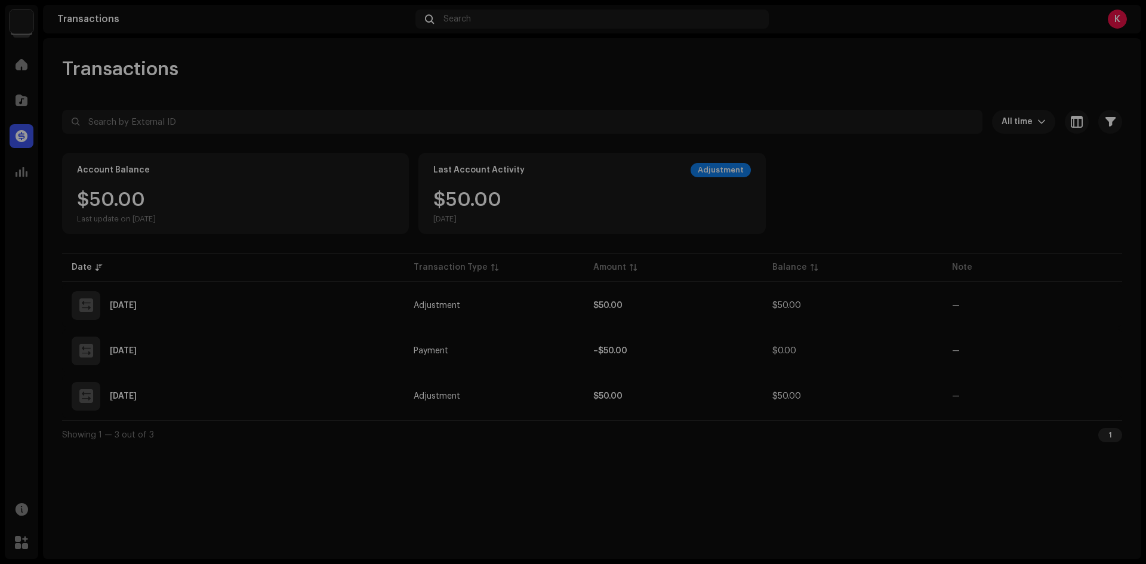
click at [166, 363] on div "Transaction Details Transaction Type Adjustment Entry Amount $50.00 Entry Date …" at bounding box center [573, 282] width 1146 height 564
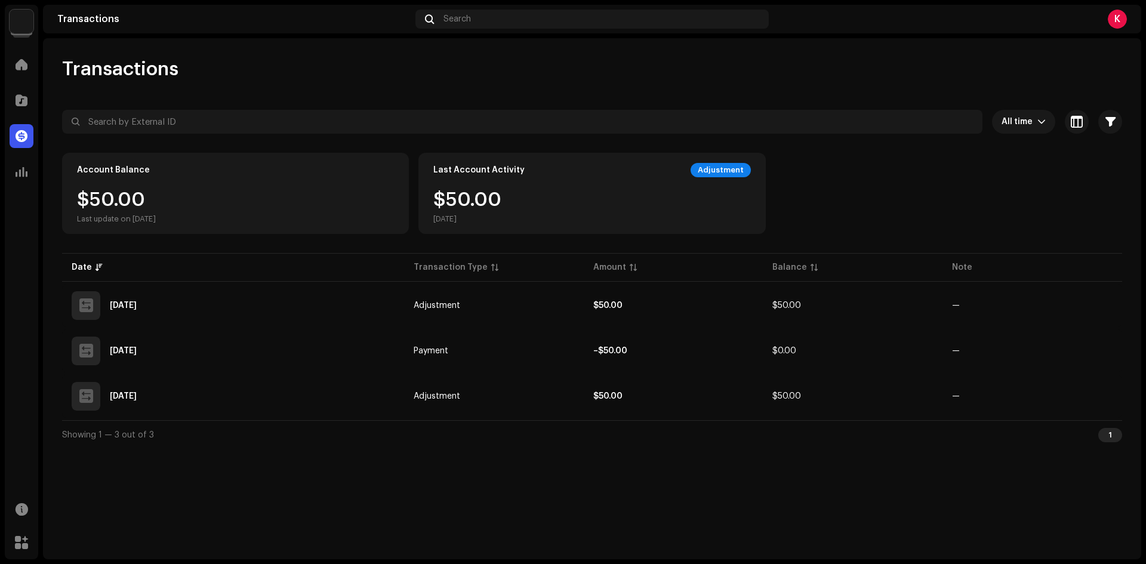
click at [1113, 18] on div "K" at bounding box center [1116, 19] width 19 height 19
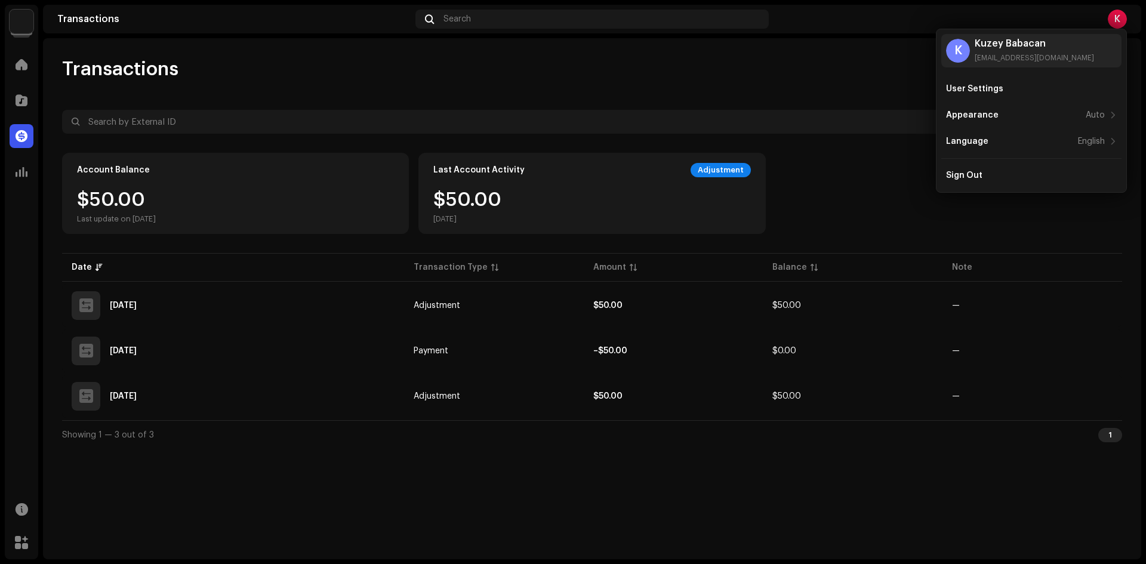
click at [793, 60] on div "Transactions" at bounding box center [592, 69] width 1060 height 24
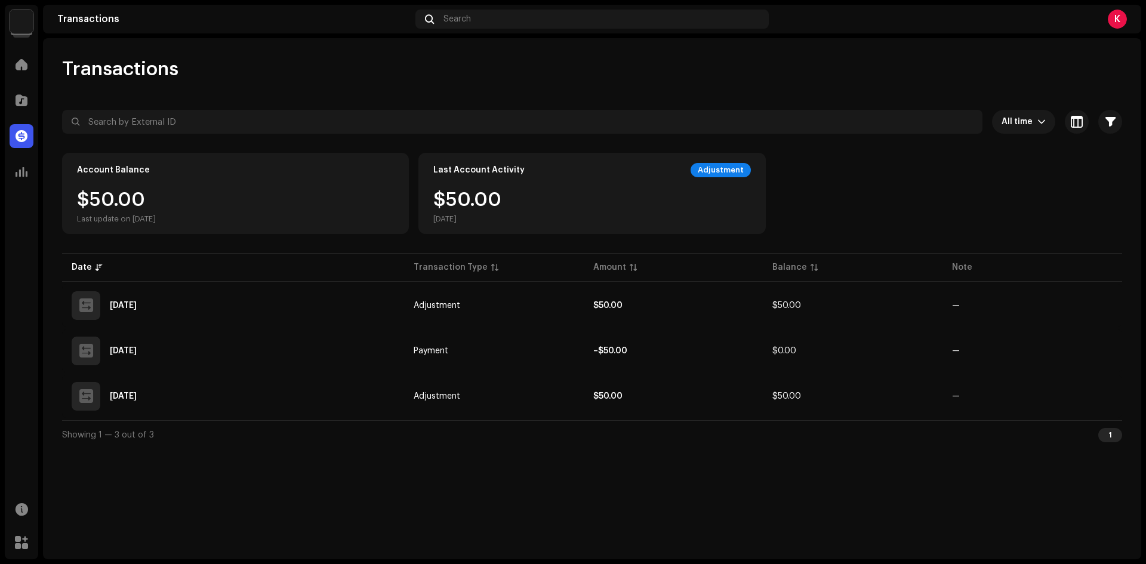
click at [27, 26] on img at bounding box center [22, 22] width 24 height 24
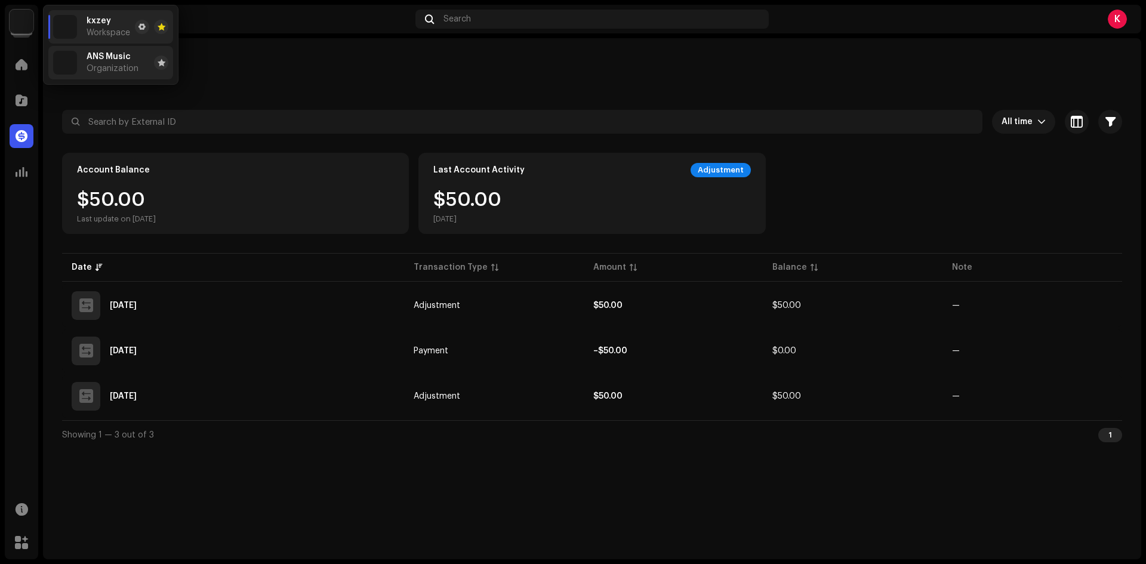
click at [109, 58] on span "ANS Music" at bounding box center [109, 57] width 44 height 10
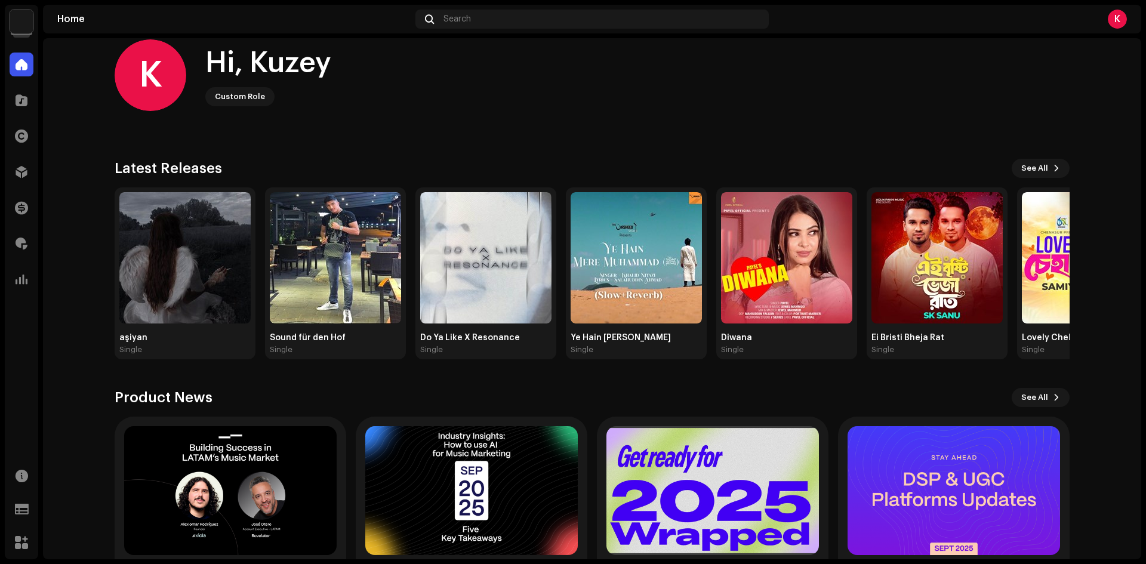
scroll to position [60, 0]
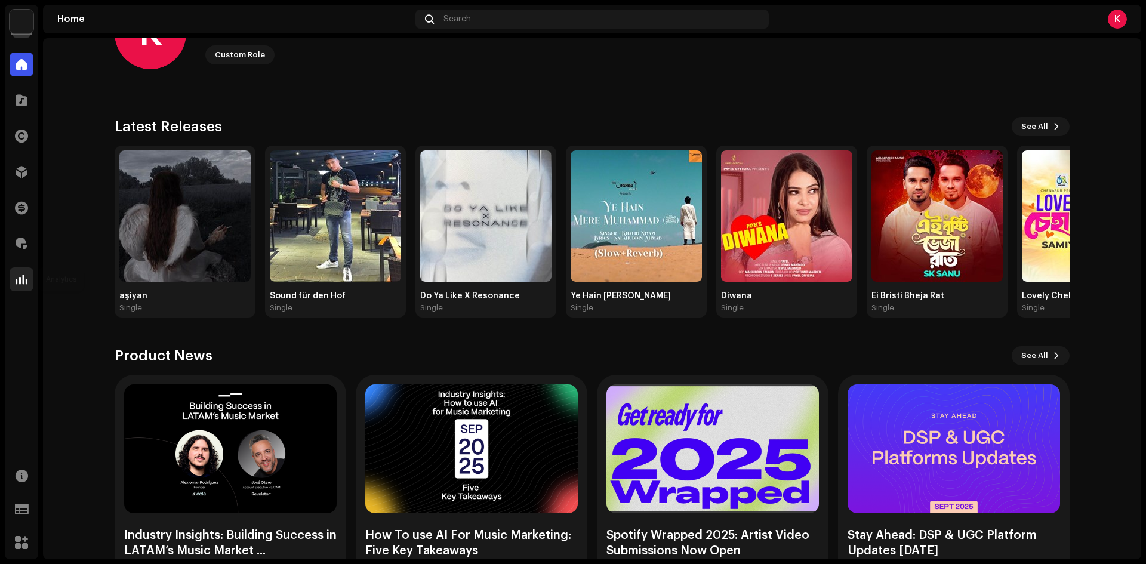
click at [27, 278] on span at bounding box center [22, 279] width 12 height 10
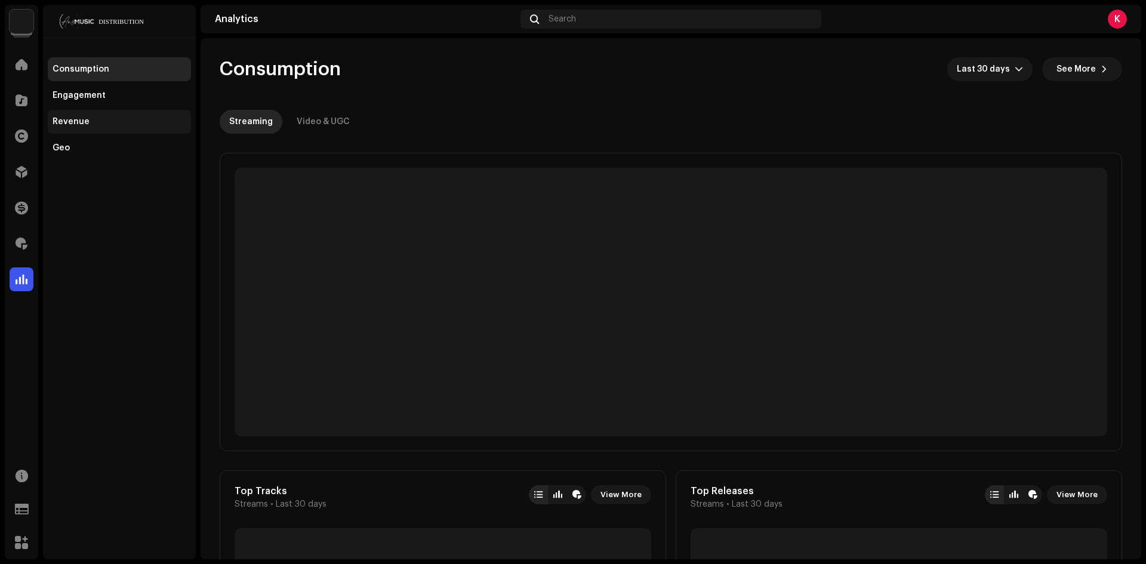
click at [81, 129] on div "Revenue" at bounding box center [119, 122] width 143 height 24
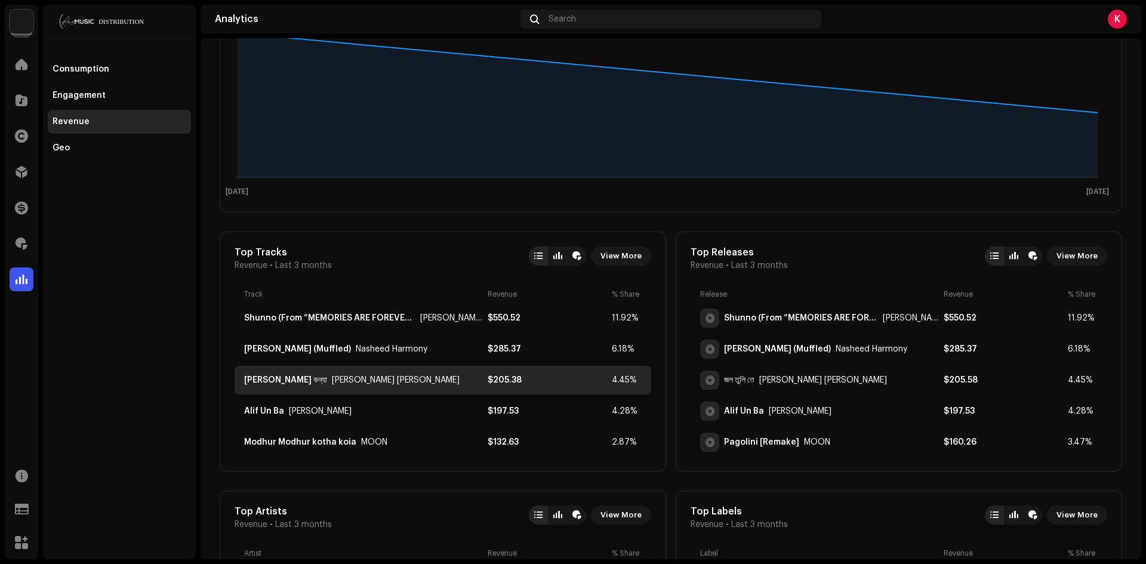
scroll to position [239, 0]
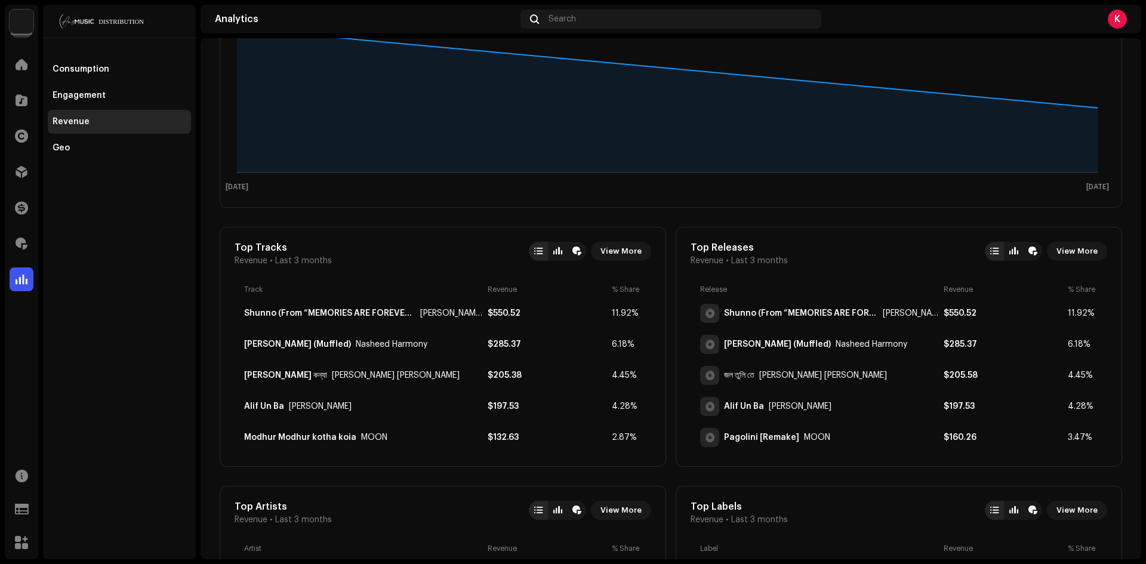
click at [171, 494] on div "Consumption Engagement Revenue Geo" at bounding box center [119, 282] width 153 height 554
click at [24, 239] on span at bounding box center [22, 244] width 12 height 10
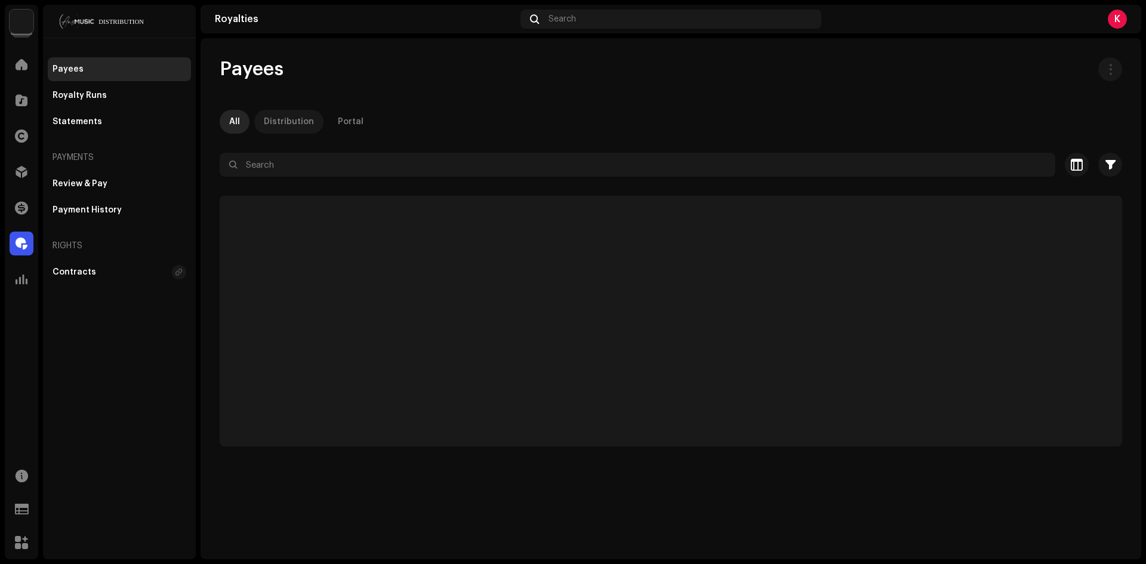
click at [275, 131] on div "Distribution" at bounding box center [289, 122] width 50 height 24
click at [215, 124] on div "Payees All Distribution Portal Selected 0 Select all Options Filters Status Act…" at bounding box center [670, 251] width 940 height 389
click at [231, 126] on div "All" at bounding box center [234, 122] width 11 height 24
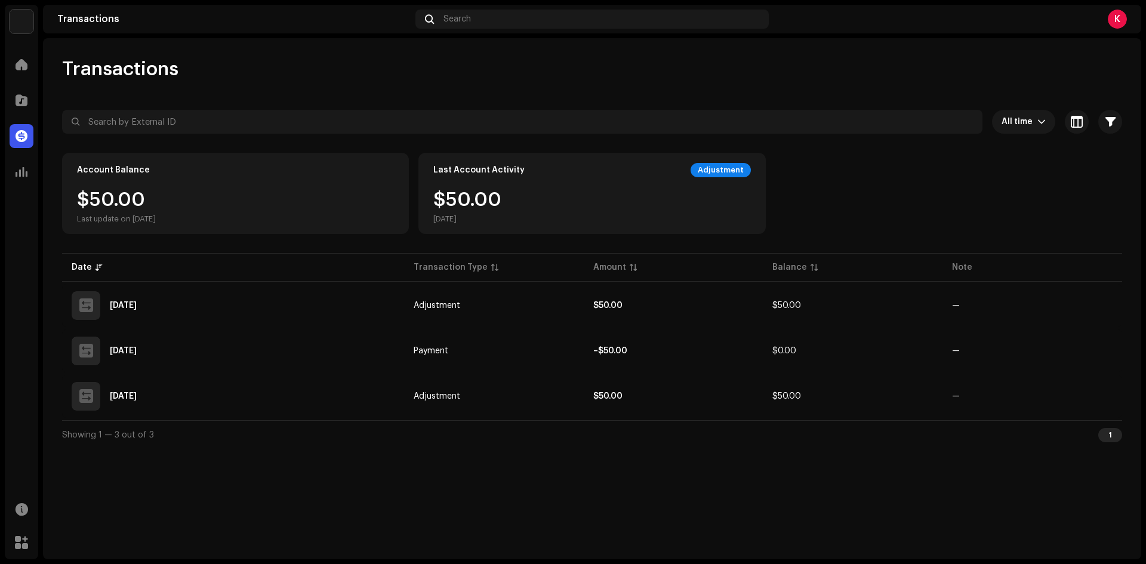
click at [1113, 22] on div "K" at bounding box center [1116, 19] width 19 height 19
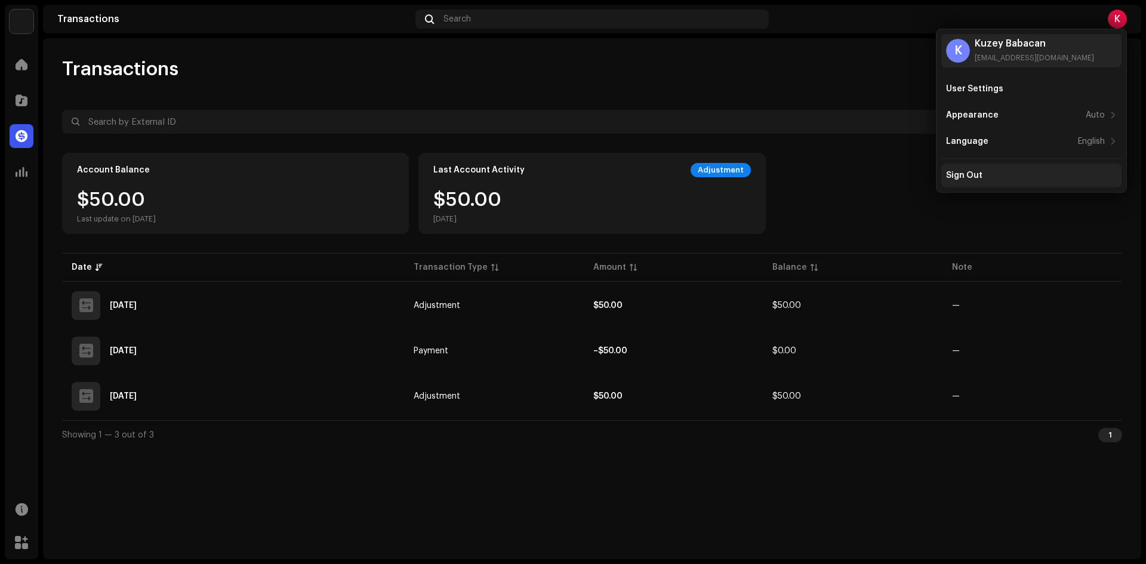
click at [998, 171] on div "Sign Out" at bounding box center [1031, 176] width 171 height 10
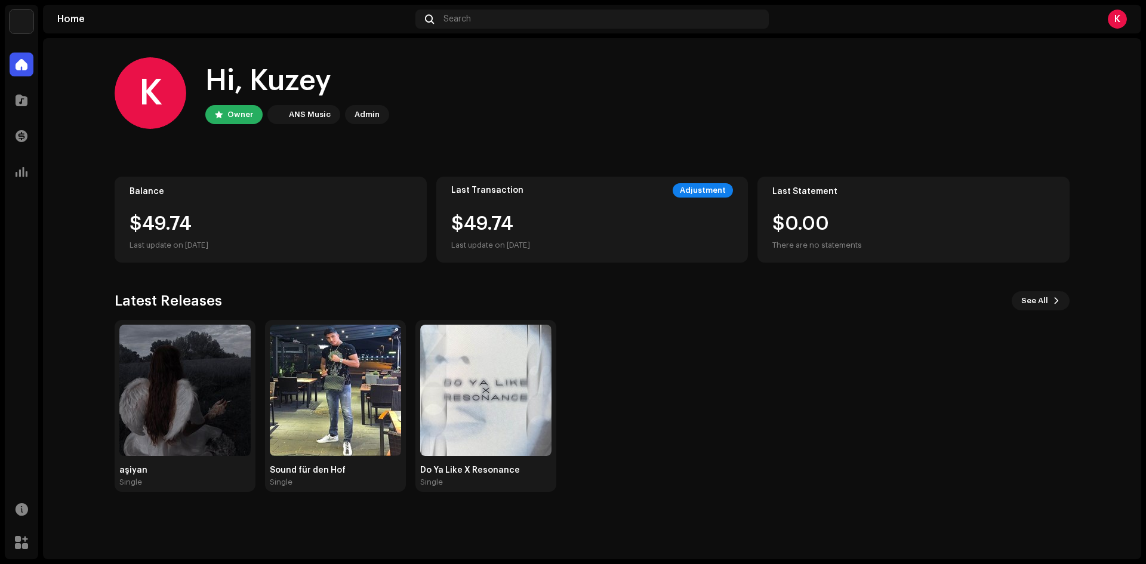
drag, startPoint x: 761, startPoint y: 295, endPoint x: 773, endPoint y: 288, distance: 13.9
click at [761, 295] on div "Latest Releases See All" at bounding box center [592, 300] width 955 height 19
